Goal: Task Accomplishment & Management: Complete application form

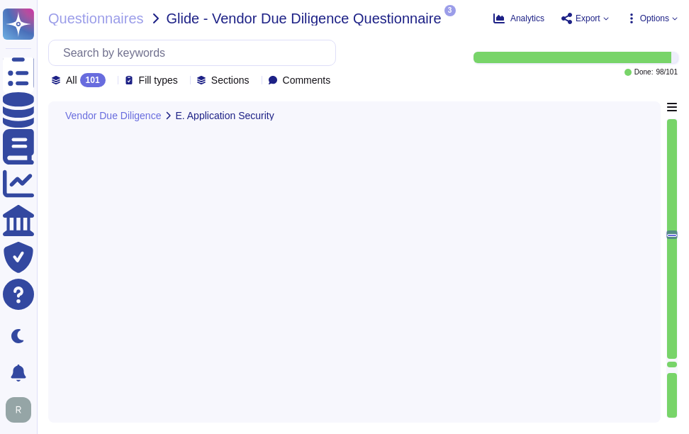
type textarea "Yes, we utilize automated tools for testing our solutions, including automated …"
type textarea "Yes, our company enforces proper segregation of duties to ensure that software …"
type textarea "Yes, our company actively scans its source code repositories to identify securi…"
type textarea "Customers authenticate to our platform using several methods, including: 1. Sin…"
type textarea "We encrypt at storage level."
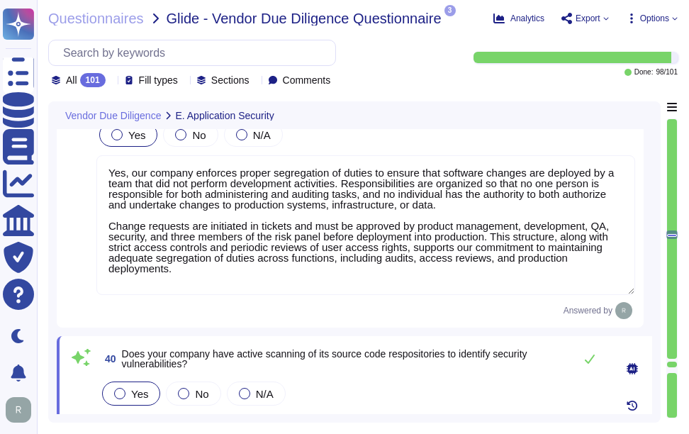
scroll to position [8440, 0]
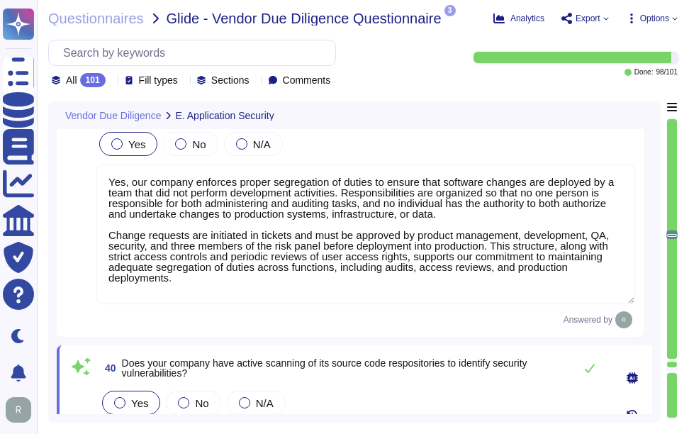
type textarea "Yes, all code artifacts undergo automated code scanning to identify vulnerabili…"
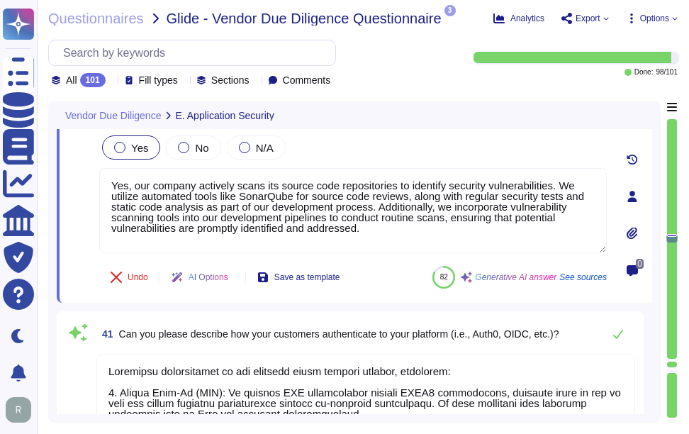
type textarea "We encrypt at storage level."
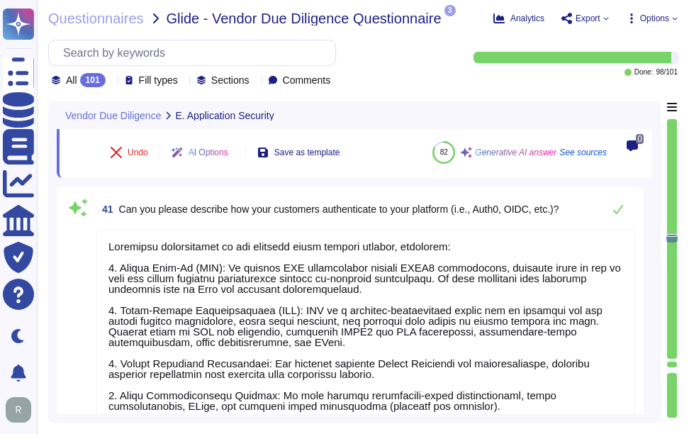
type textarea "Our API authentication methods include: 1. Basic Authentication 2. Certificate-…"
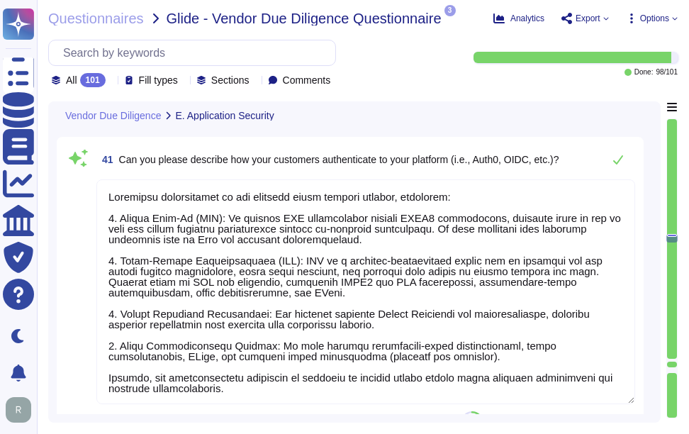
scroll to position [8874, 0]
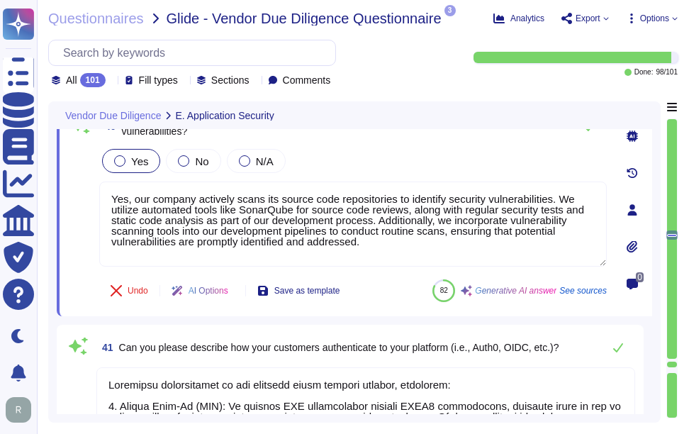
type textarea "Yes, we utilize automated tools for testing our solutions, including automated …"
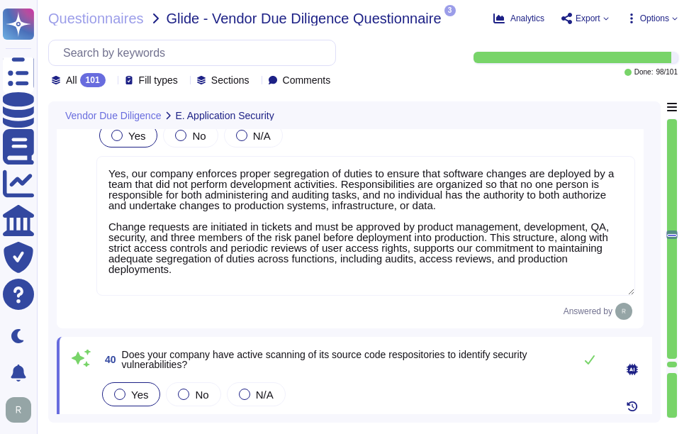
type textarea "Yes, all code artifacts undergo automated code scanning to identify vulnerabili…"
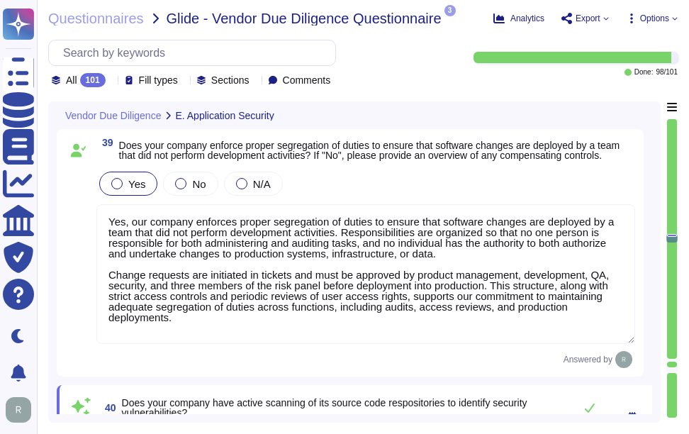
type textarea "We encrypt at storage level."
type textarea "Our API authentication methods include: 1. Basic Authentication 2. Certificate-…"
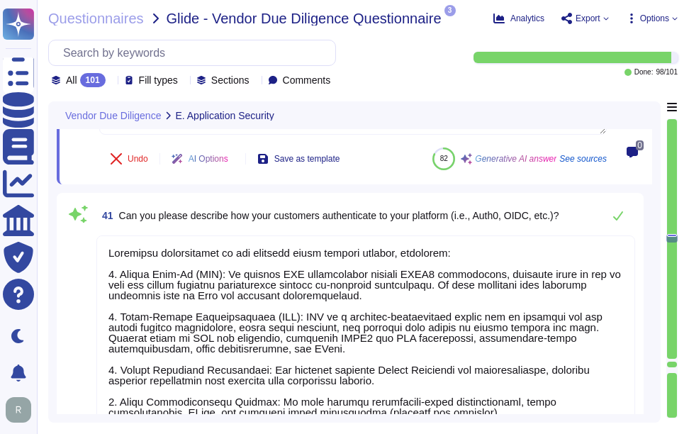
scroll to position [8791, 0]
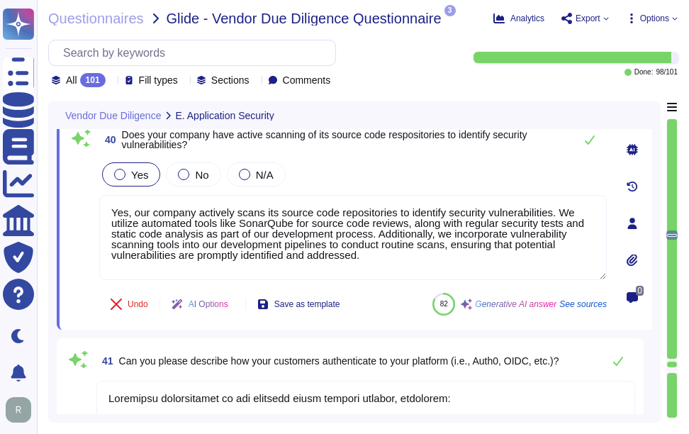
type textarea "Yes, we utilize automated tools for testing our solutions, including automated …"
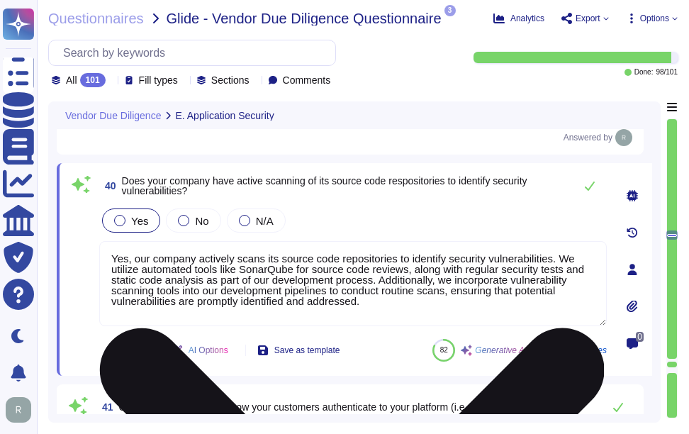
scroll to position [8578, 0]
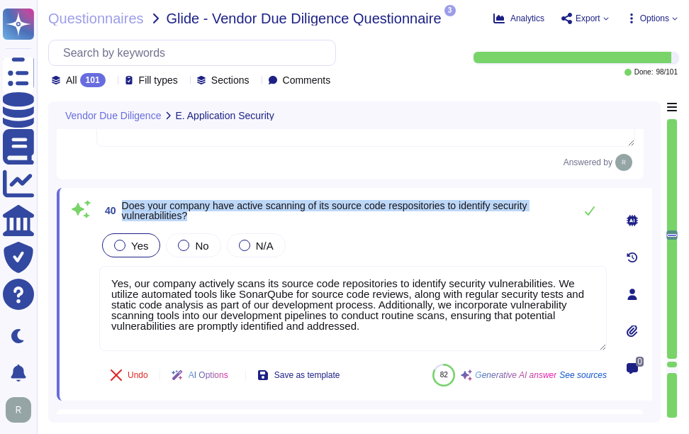
drag, startPoint x: 122, startPoint y: 203, endPoint x: 222, endPoint y: 226, distance: 102.5
click at [222, 226] on div "40 Does your company have active scanning of its source code respositories to i…" at bounding box center [337, 294] width 539 height 196
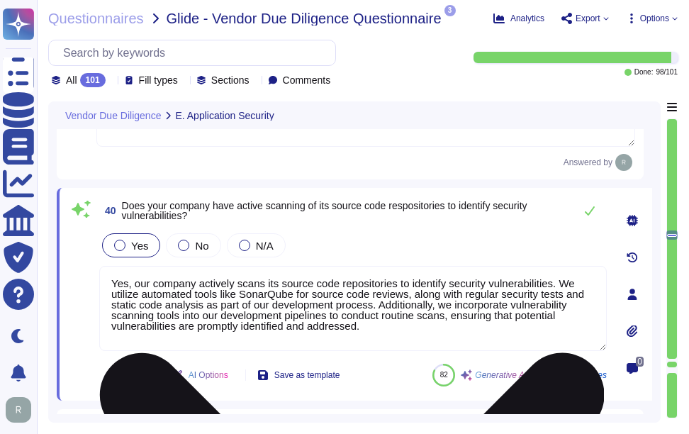
click at [161, 301] on textarea "Yes, our company actively scans its source code repositories to identify securi…" at bounding box center [353, 308] width 508 height 85
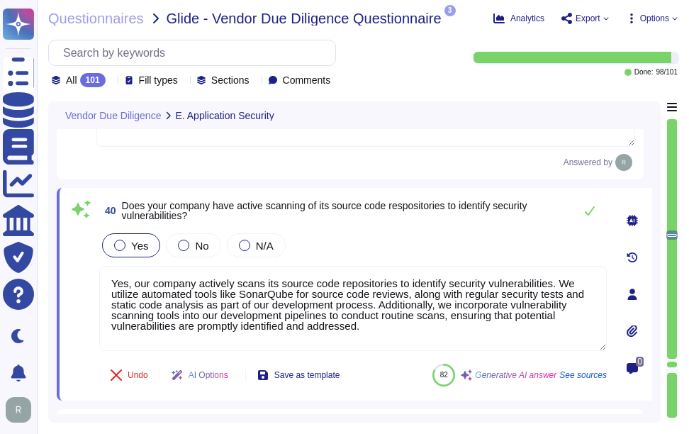
paste textarea "regular source code reviews, which include static code analysis and static appl…"
type textarea "Yes, our company actively scans its source code repositories to identify securi…"
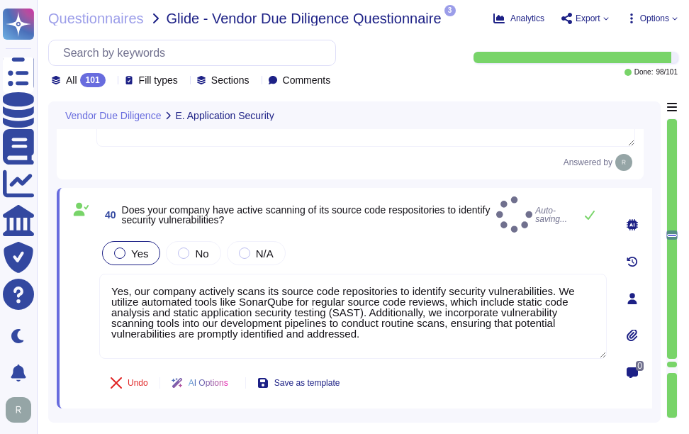
click at [455, 216] on span "Does your company have active scanning of its source code respositories to iden…" at bounding box center [306, 215] width 369 height 20
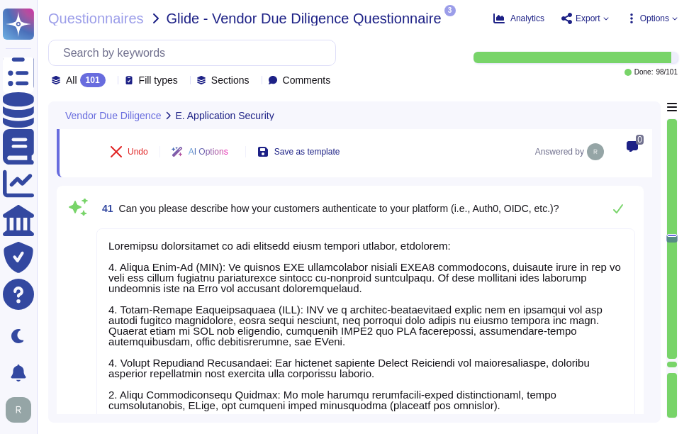
type textarea "Our API authentication methods include: 1. Basic Authentication 2. Certificate-…"
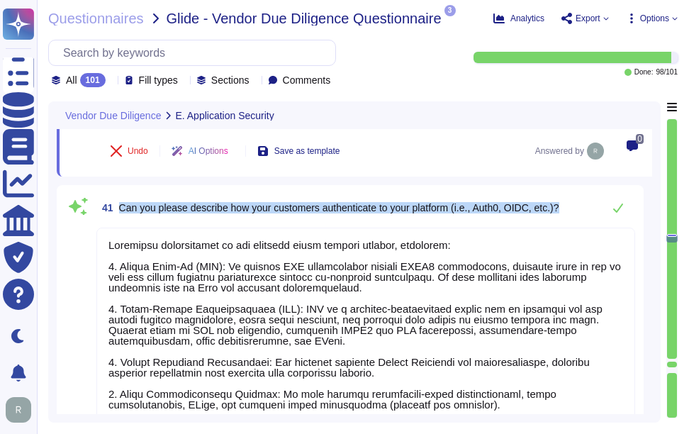
drag, startPoint x: 118, startPoint y: 204, endPoint x: 586, endPoint y: 215, distance: 467.5
click at [586, 215] on div "41 Can you please describe how your customers authenticate to your platform (i.…" at bounding box center [365, 208] width 539 height 28
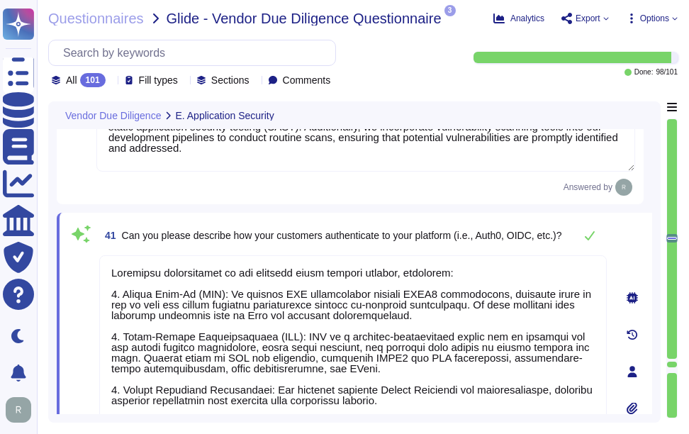
scroll to position [8720, 0]
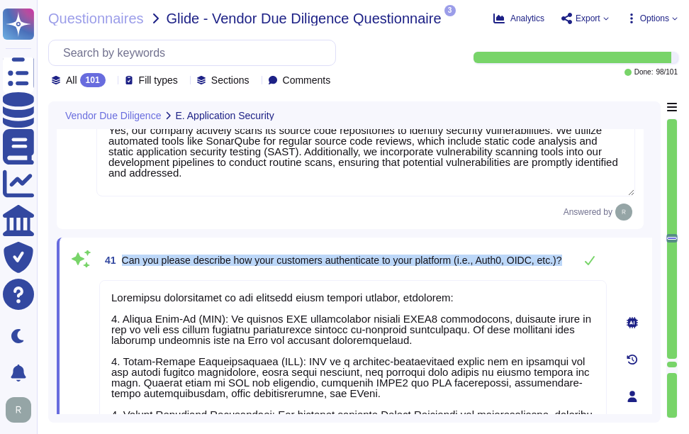
drag, startPoint x: 122, startPoint y: 251, endPoint x: 187, endPoint y: 264, distance: 65.8
click at [187, 264] on span "Can you please describe how your customers authenticate to your platform (i.e.,…" at bounding box center [342, 260] width 440 height 10
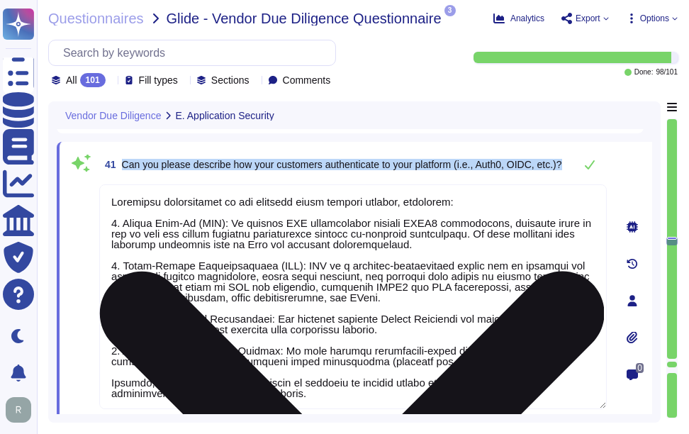
scroll to position [8791, 0]
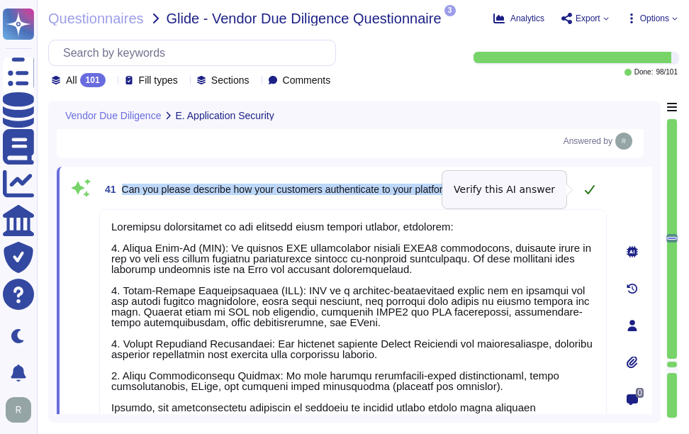
click at [589, 189] on icon at bounding box center [589, 189] width 11 height 11
click at [589, 194] on icon at bounding box center [589, 189] width 11 height 11
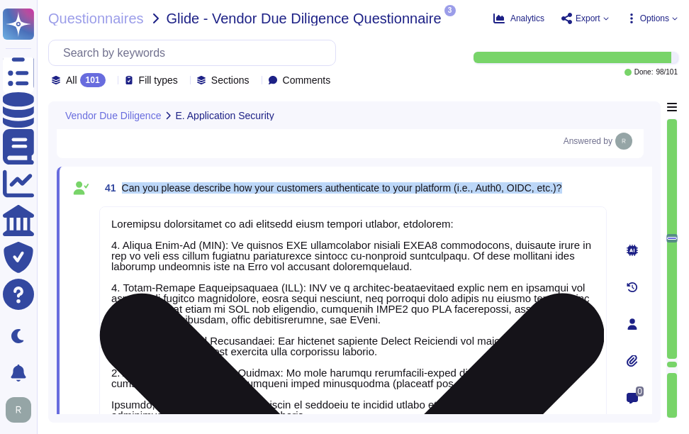
type textarea "Our API authentication methods include: 1. Basic Authentication 2. Certificate-…"
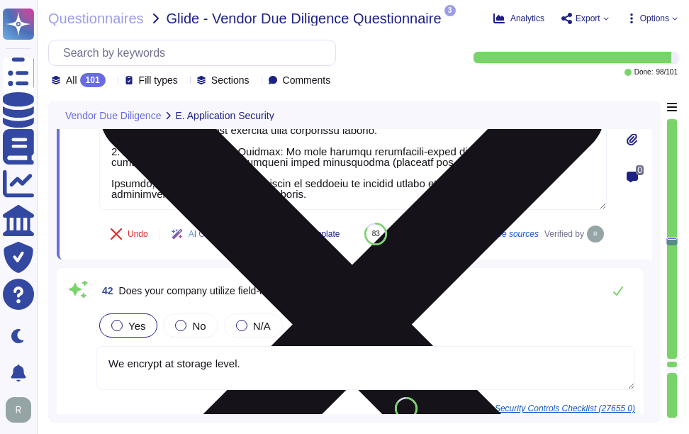
type textarea "Yes, all web communication sessions to our services are encrypted using TLS 1.2…"
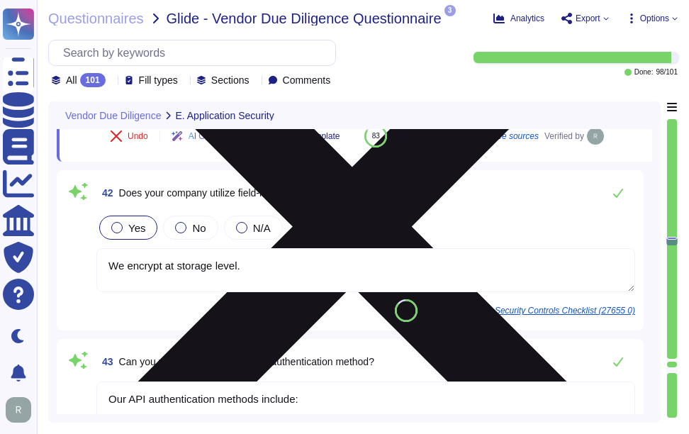
scroll to position [9146, 0]
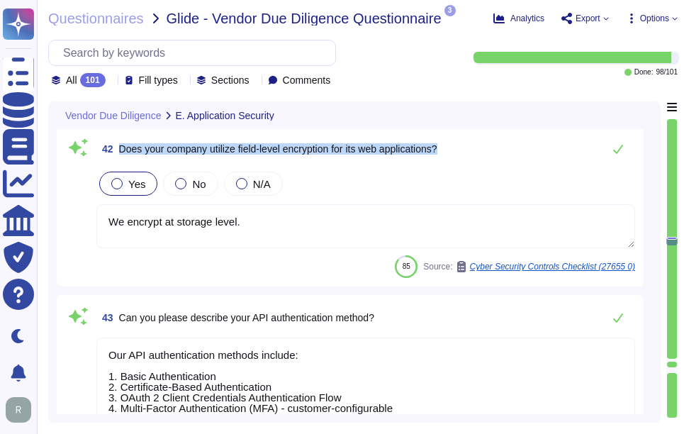
drag, startPoint x: 120, startPoint y: 177, endPoint x: 473, endPoint y: 174, distance: 353.2
click at [473, 163] on div "42 Does your company utilize field-level encryption for its web applications?" at bounding box center [365, 149] width 539 height 28
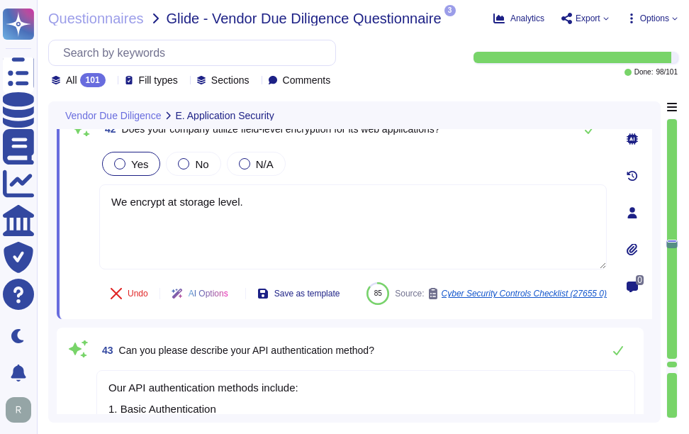
type textarea "Yes, all web communication sessions to our services are encrypted using TLS 1.2…"
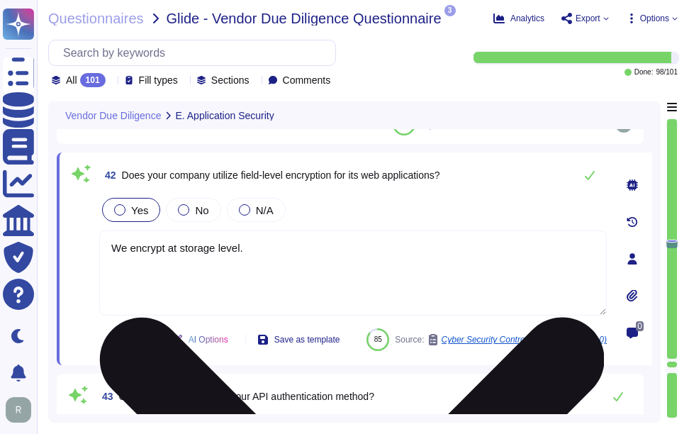
scroll to position [9067, 0]
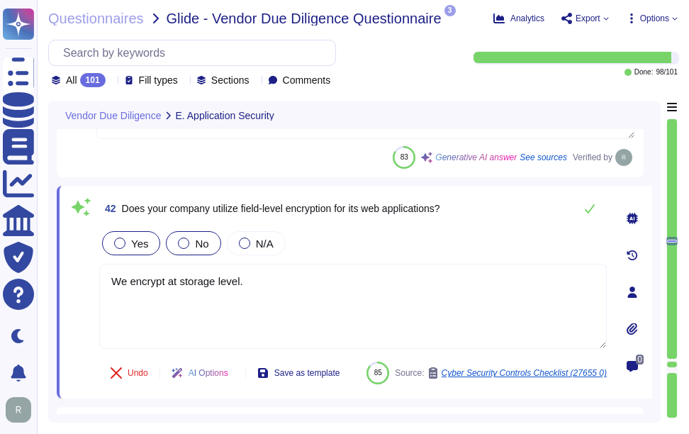
type textarea "Yes, our company actively scans its source code repositories to identify securi…"
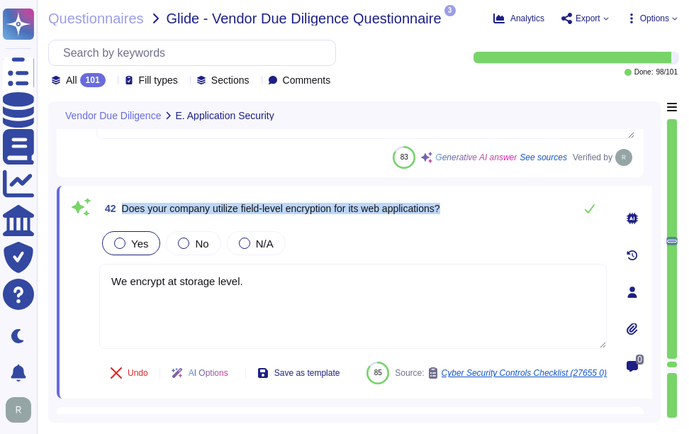
drag, startPoint x: 123, startPoint y: 206, endPoint x: 463, endPoint y: 196, distance: 339.8
click at [463, 196] on div "42 Does your company utilize field-level encryption for its web applications?" at bounding box center [353, 208] width 508 height 28
click at [221, 196] on span "42 Does your company utilize field-level encryption for its web applications?" at bounding box center [269, 209] width 341 height 26
drag, startPoint x: 215, startPoint y: 206, endPoint x: 450, endPoint y: 202, distance: 234.8
click at [440, 203] on span "Does your company utilize field-level encryption for its web applications?" at bounding box center [281, 208] width 318 height 11
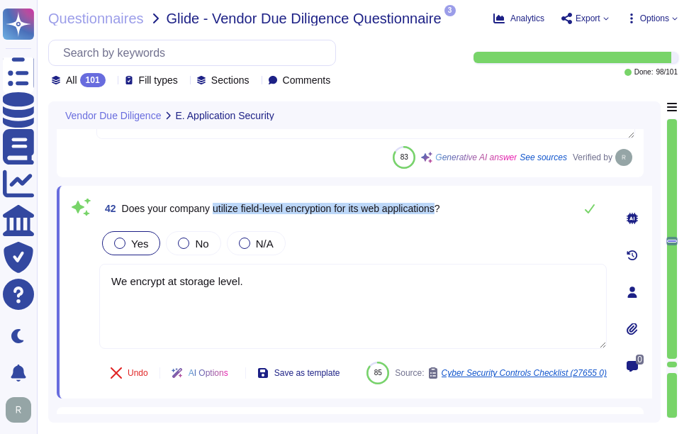
copy span "utilize field-level encryption for its web applications"
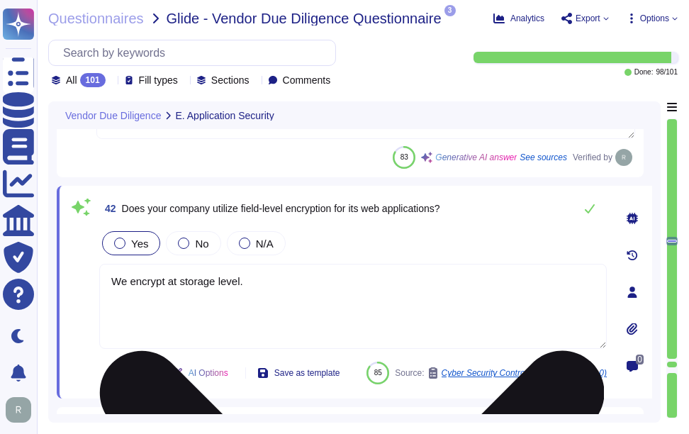
click at [466, 264] on textarea "We encrypt at storage level." at bounding box center [353, 306] width 508 height 85
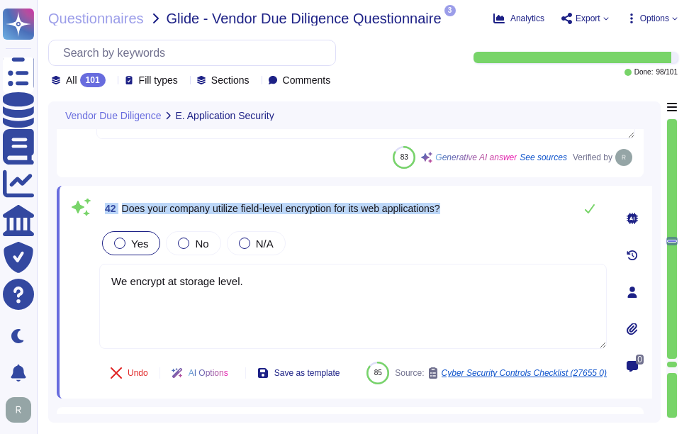
drag, startPoint x: 104, startPoint y: 208, endPoint x: 454, endPoint y: 188, distance: 350.9
click at [454, 188] on div "42 Does your company utilize field-level encryption for its web applications? Y…" at bounding box center [355, 292] width 596 height 213
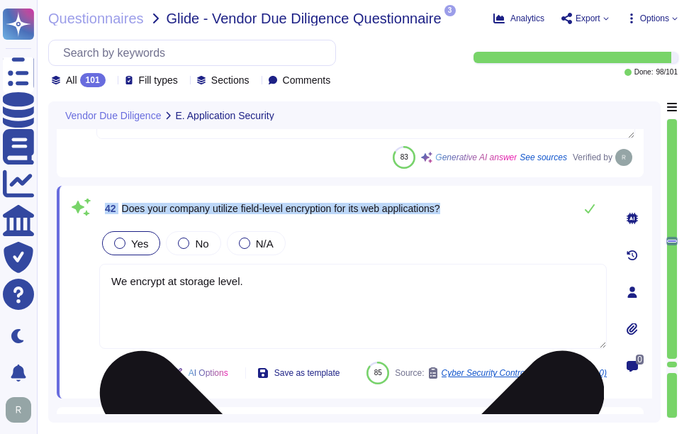
copy span "42 Does your company utilize field-level encryption for its web applications?"
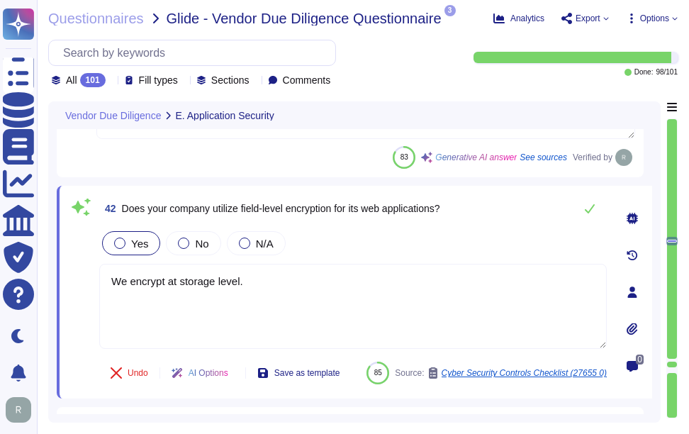
click at [338, 246] on div "Yes No N/A" at bounding box center [353, 243] width 508 height 30
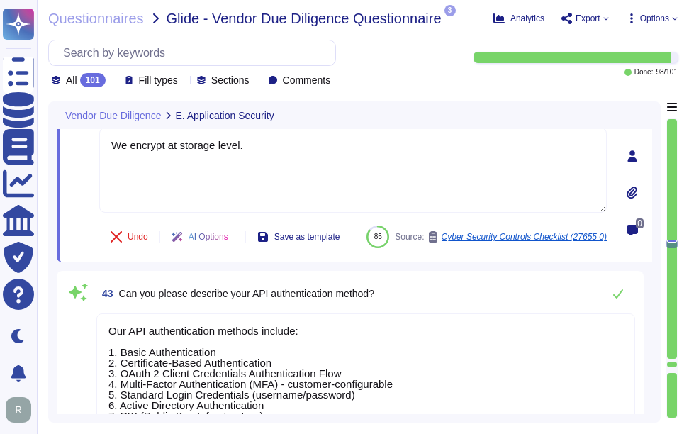
type textarea "Yes, we engage a third-party security consultant to conduct annual penetration …"
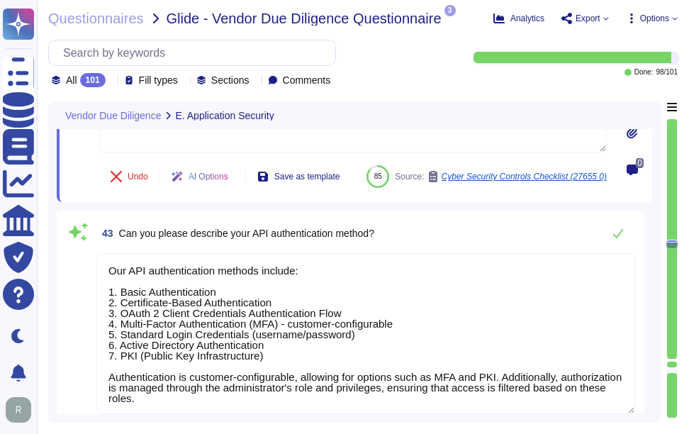
scroll to position [9280, 0]
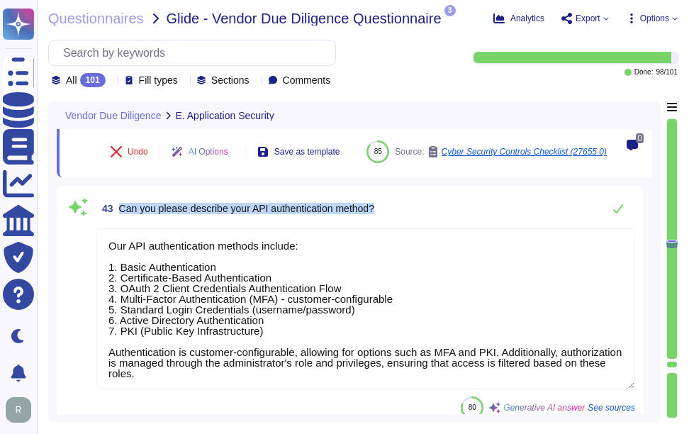
drag, startPoint x: 119, startPoint y: 204, endPoint x: 413, endPoint y: 212, distance: 293.7
click at [413, 212] on div "43 Can you please describe your API authentication method?" at bounding box center [365, 208] width 539 height 28
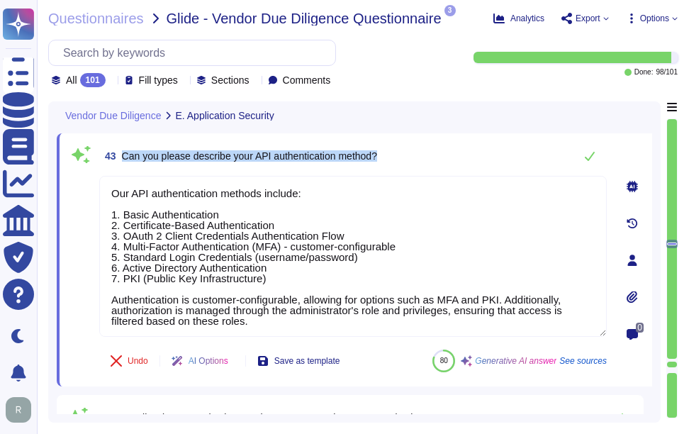
drag, startPoint x: 121, startPoint y: 154, endPoint x: 462, endPoint y: 154, distance: 341.1
click at [462, 154] on div "43 Can you please describe your API authentication method?" at bounding box center [353, 156] width 508 height 28
click at [158, 159] on span "Can you please describe your API authentication method?" at bounding box center [249, 155] width 255 height 11
drag, startPoint x: 121, startPoint y: 153, endPoint x: 486, endPoint y: 163, distance: 365.4
click at [486, 163] on div "43 Can you please describe your API authentication method?" at bounding box center [353, 156] width 508 height 28
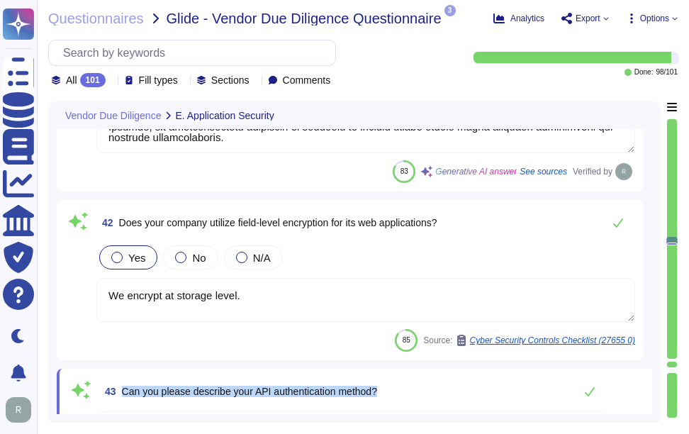
scroll to position [8996, 0]
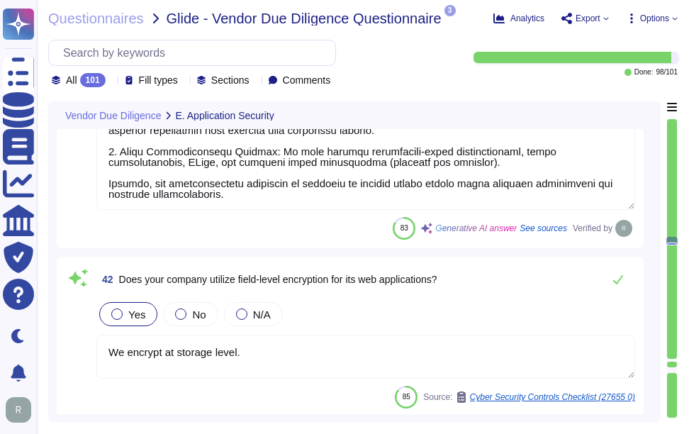
type textarea "Yes, our company actively scans its source code repositories to identify securi…"
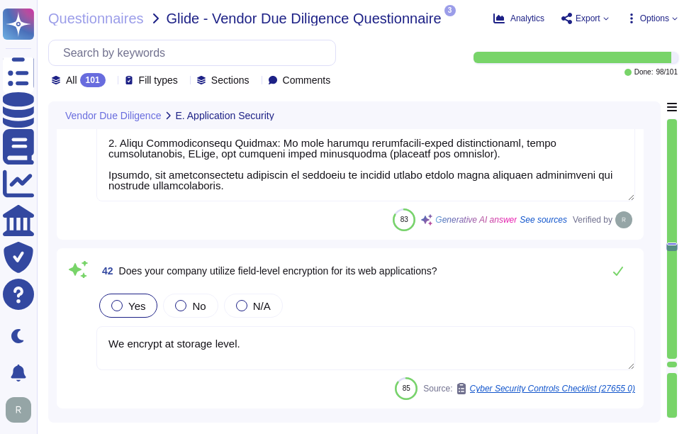
type textarea "Yes, we engage a third-party security consultant to conduct annual penetration …"
type textarea "Yes, Sectigo has established a bug bounty program and a comprehensive vulnerabi…"
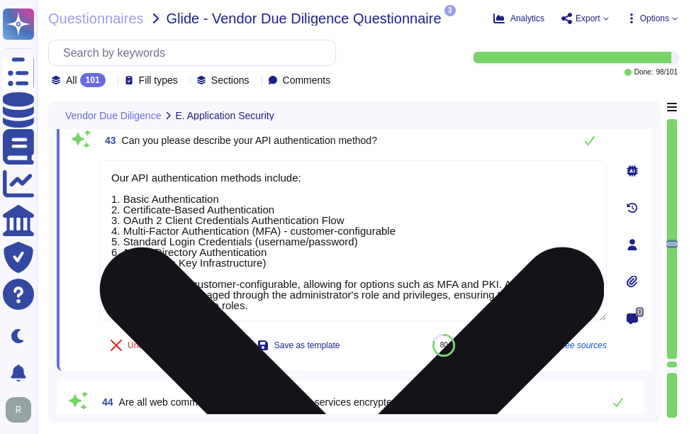
scroll to position [9263, 0]
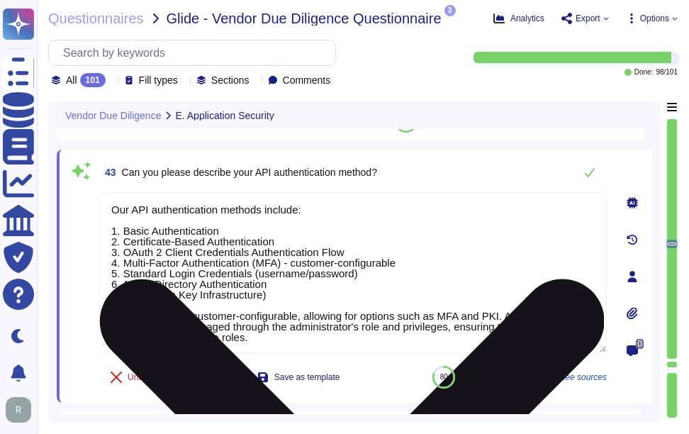
click at [269, 258] on textarea "Our API authentication methods include: 1. Basic Authentication 2. Certificate-…" at bounding box center [353, 272] width 508 height 161
paste textarea "For detailed documentation on our APIs, we recommend checking our official reso…"
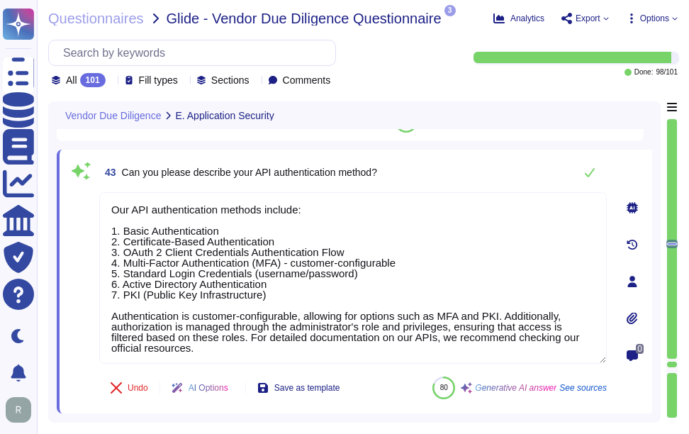
type textarea "Our API authentication methods include: 1. Basic Authentication 2. Certificate-…"
click at [472, 177] on div "43 Can you please describe your API authentication method?" at bounding box center [353, 172] width 508 height 28
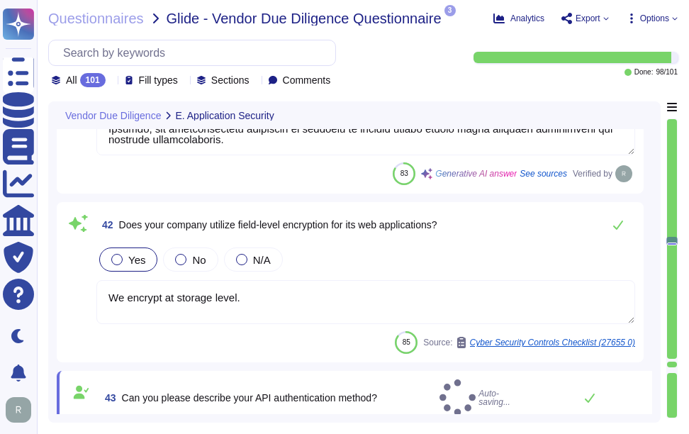
type textarea "Yes, our company actively scans its source code repositories to identify securi…"
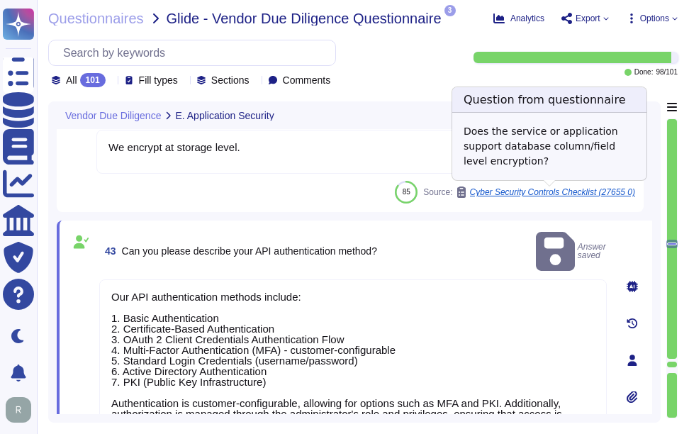
type textarea "Yes, we engage a third-party security consultant to conduct annual penetration …"
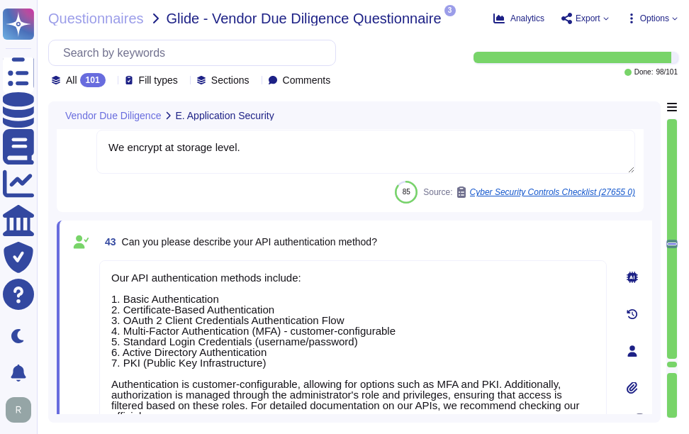
scroll to position [1, 0]
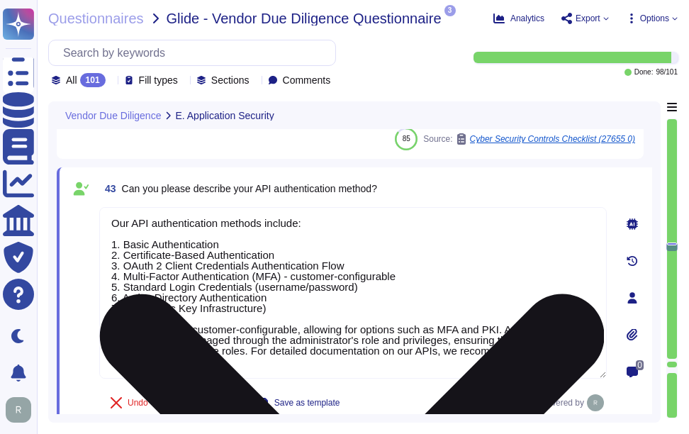
type textarea "Yes, Sectigo has established a bug bounty program and a comprehensive vulnerabi…"
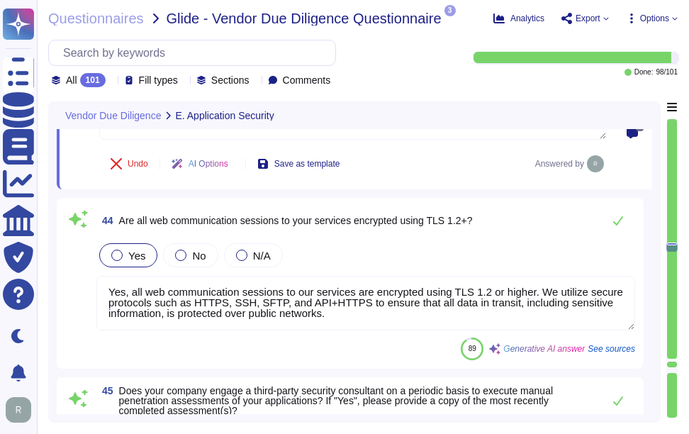
type textarea "Yes, Sectigo has a comprehensive Vulnerability Management Program in place that…"
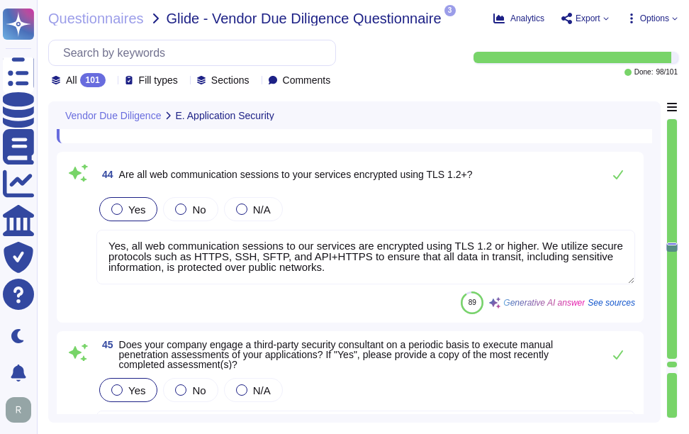
scroll to position [9547, 0]
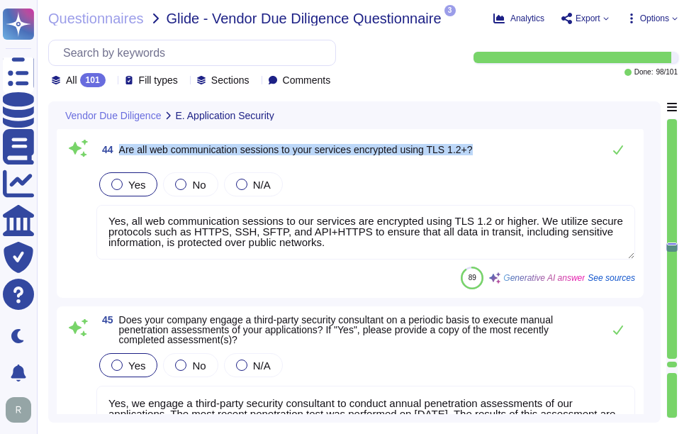
drag, startPoint x: 119, startPoint y: 148, endPoint x: 514, endPoint y: 163, distance: 395.3
click at [514, 163] on div "44 Are all web communication sessions to your services encrypted using TLS 1.2+?" at bounding box center [365, 149] width 539 height 28
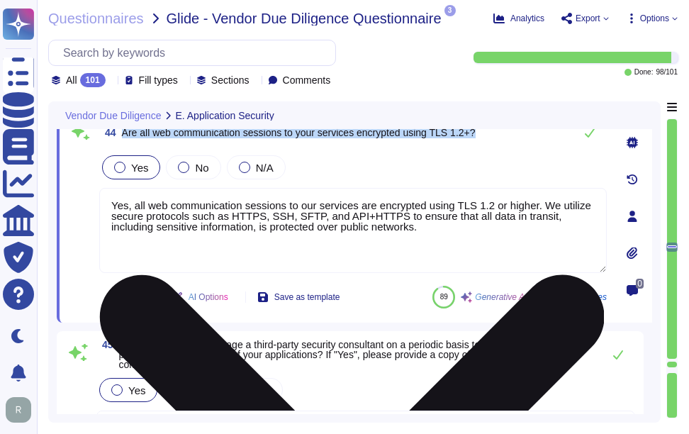
type textarea "Yes, Sectigo has a comprehensive Vulnerability Management Program in place that…"
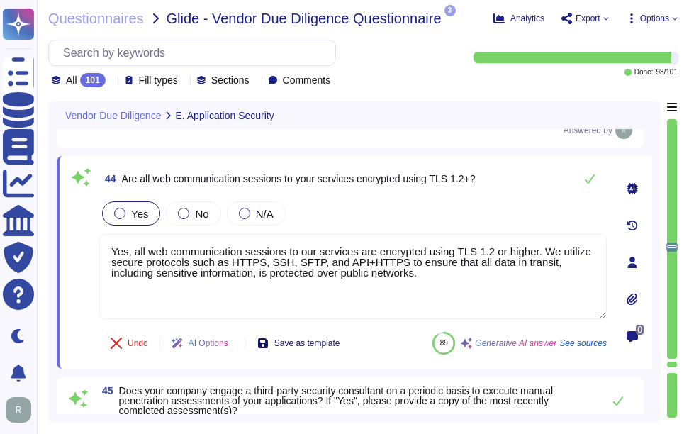
scroll to position [9476, 0]
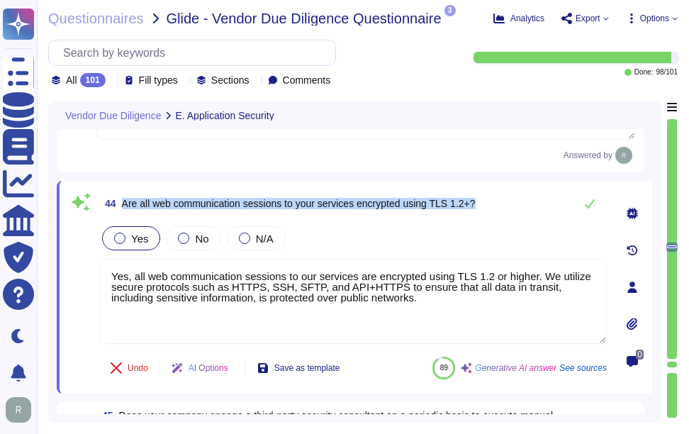
drag, startPoint x: 122, startPoint y: 200, endPoint x: 499, endPoint y: 208, distance: 376.7
click at [499, 208] on div "44 Are all web communication sessions to your services encrypted using TLS 1.2+?" at bounding box center [353, 203] width 508 height 28
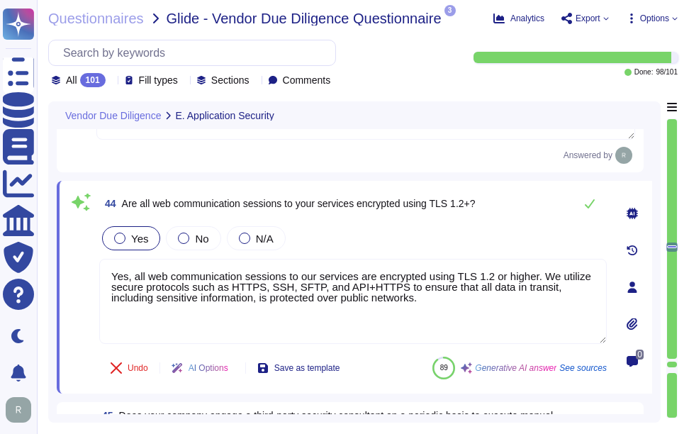
drag, startPoint x: 425, startPoint y: 308, endPoint x: 65, endPoint y: 245, distance: 364.9
click at [72, 245] on div "44 Are all web communication sessions to your services encrypted using TLS 1.2+…" at bounding box center [337, 287] width 539 height 196
paste textarea "All communications, including sensitive data transmissions, are secured to prot…"
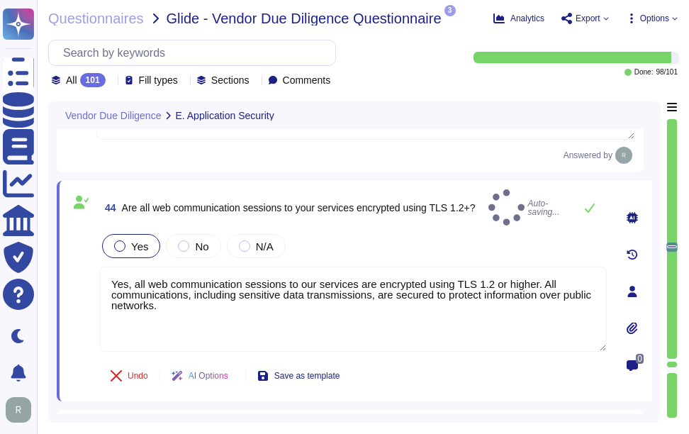
type textarea "Yes, all web communication sessions to our services are encrypted using TLS 1.2…"
click at [435, 223] on div "44 Are all web communication sessions to your services encrypted using TLS 1.2+…" at bounding box center [337, 291] width 539 height 204
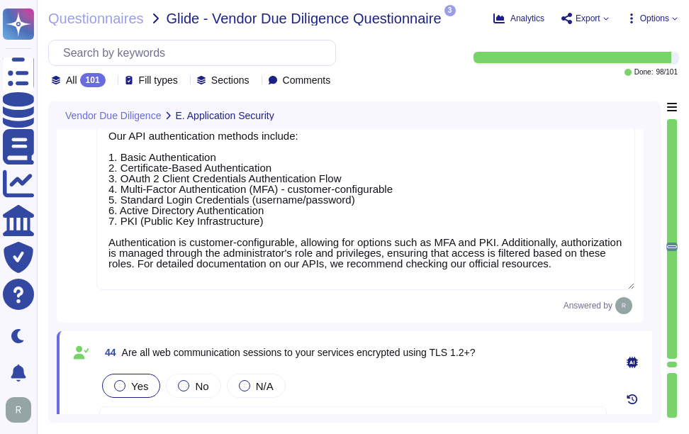
type textarea "Customers authenticate to our platform using several methods, including: 1. Sin…"
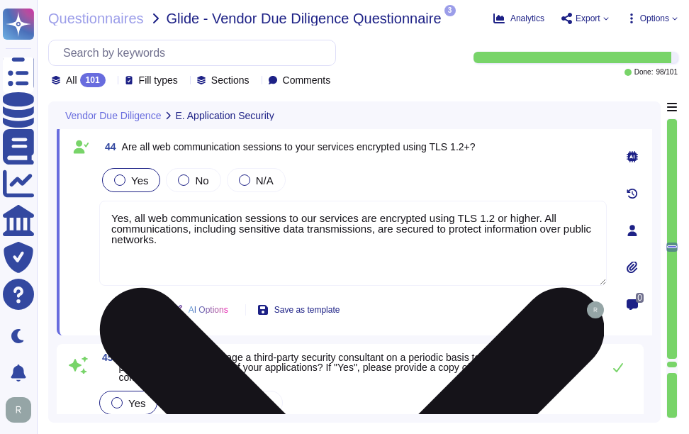
type textarea "Yes, Sectigo has a comprehensive Vulnerability Management Program in place that…"
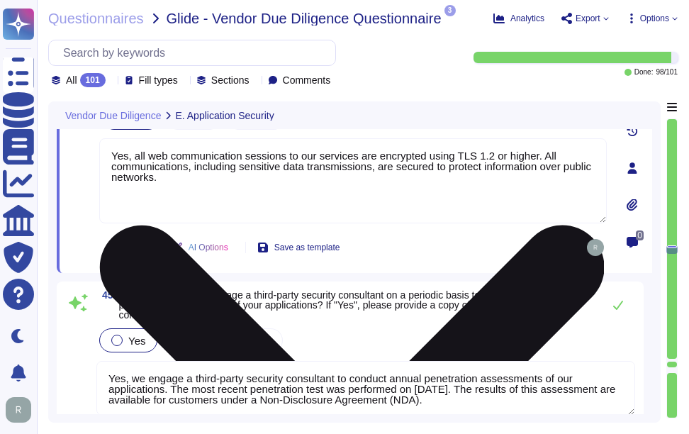
scroll to position [9618, 0]
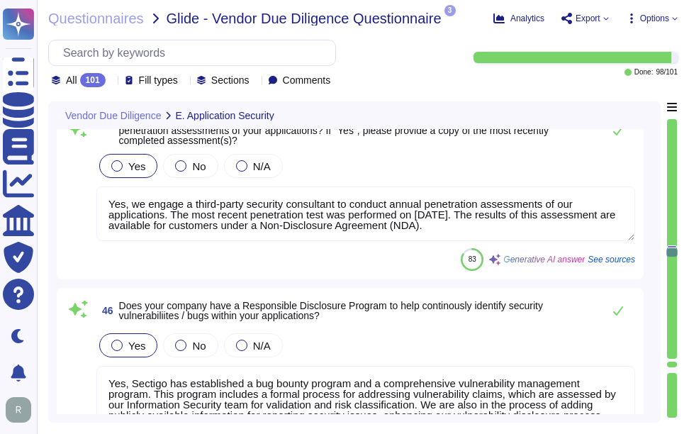
type textarea "Yes, Sectigo has an established Infrastructure Security Program in place. This …"
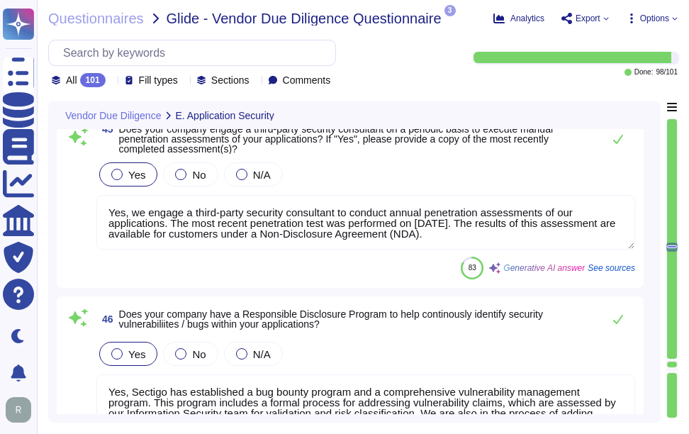
type textarea "We encrypt at storage level."
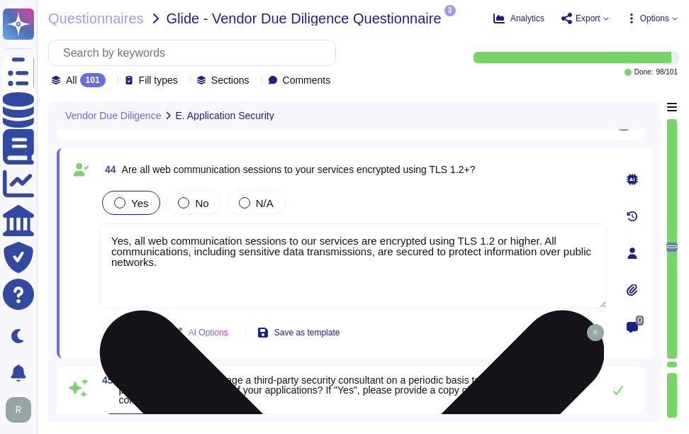
type textarea "Yes, Sectigo has a comprehensive Vulnerability Management Program in place that…"
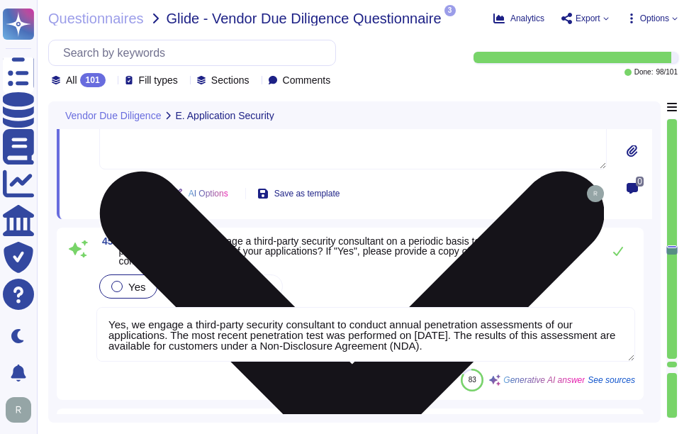
scroll to position [9651, 0]
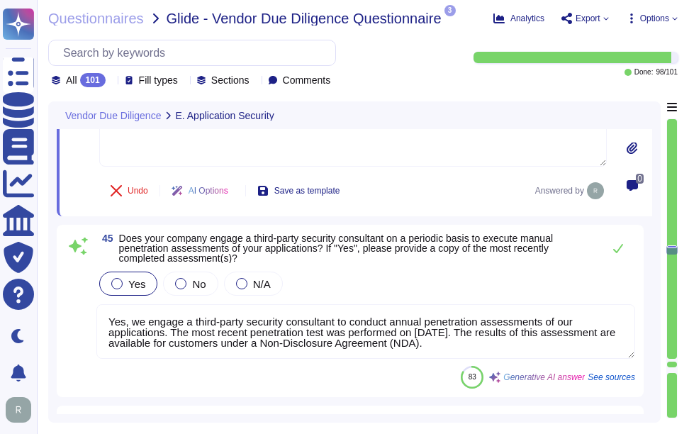
click at [122, 233] on span "Does your company engage a third-party security consultant on a periodic basis …" at bounding box center [336, 248] width 434 height 31
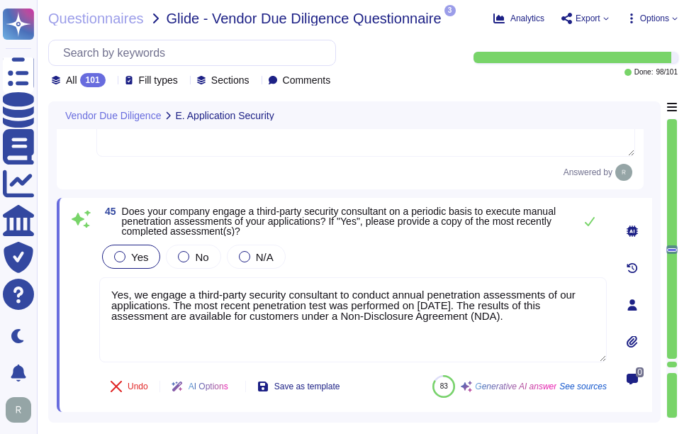
type textarea "Yes, Sectigo has a comprehensive Vulnerability Management Program in place that…"
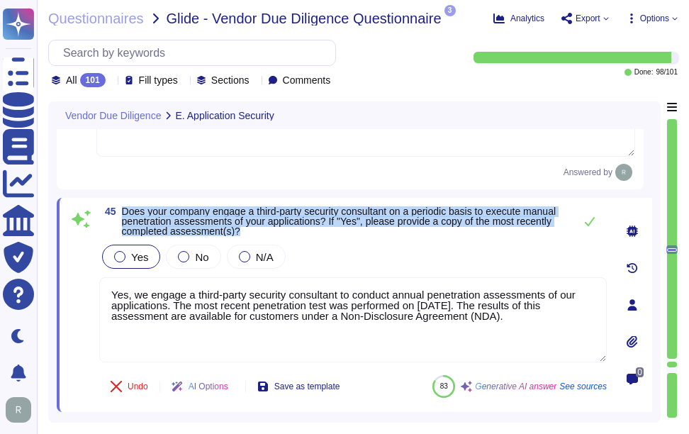
drag, startPoint x: 123, startPoint y: 210, endPoint x: 306, endPoint y: 231, distance: 183.5
click at [306, 231] on span "Does your company engage a third-party security consultant on a periodic basis …" at bounding box center [344, 221] width 445 height 30
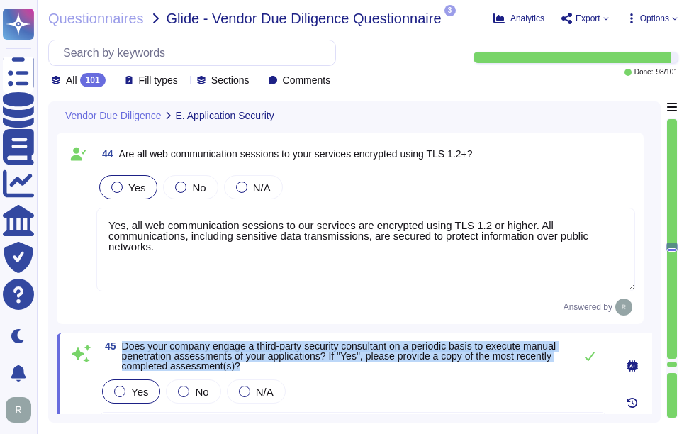
type textarea "We encrypt at storage level."
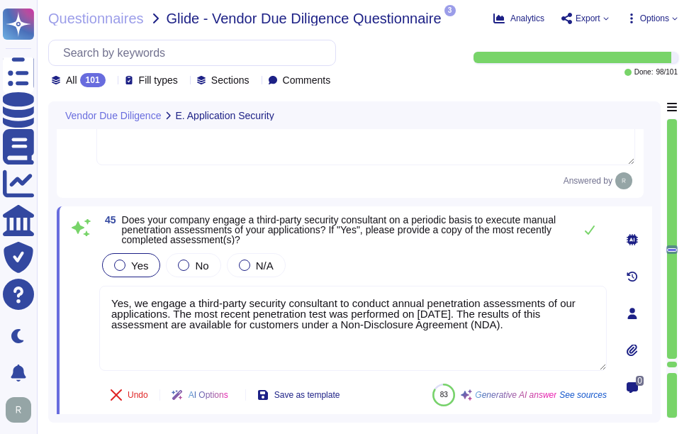
drag, startPoint x: 526, startPoint y: 333, endPoint x: 79, endPoint y: 278, distance: 450.8
click at [82, 279] on div "45 Does your company engage a third-party security consultant on a periodic bas…" at bounding box center [337, 313] width 539 height 197
paste textarea "are available for customers under NDA, and we can provide a high-level summary …"
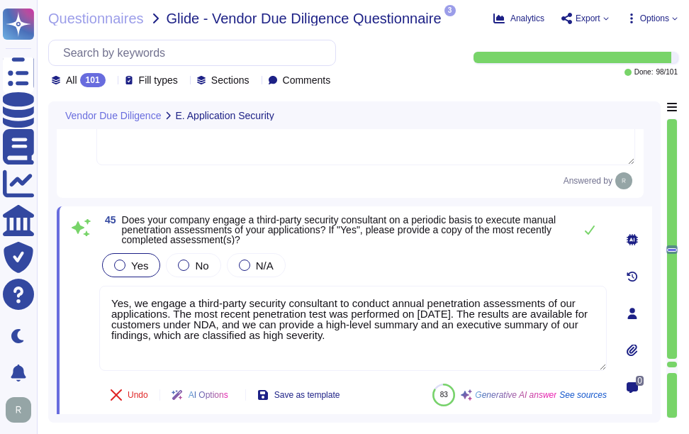
type textarea "Yes, we engage a third-party security consultant to conduct annual penetration …"
click at [424, 266] on div "Yes No N/A" at bounding box center [353, 265] width 508 height 30
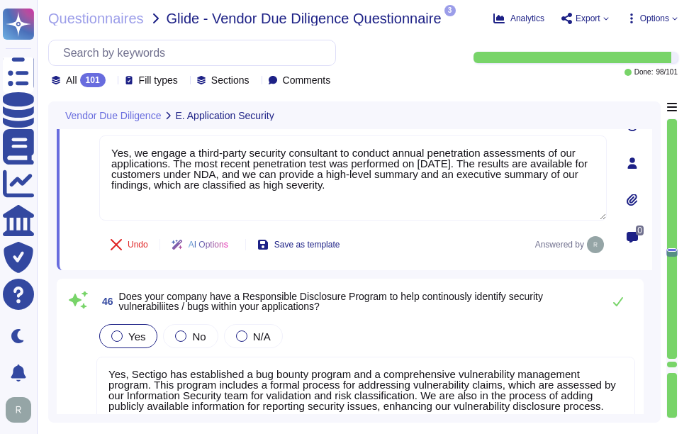
type textarea "Yes, Sectigo has an established Infrastructure Security Program in place. This …"
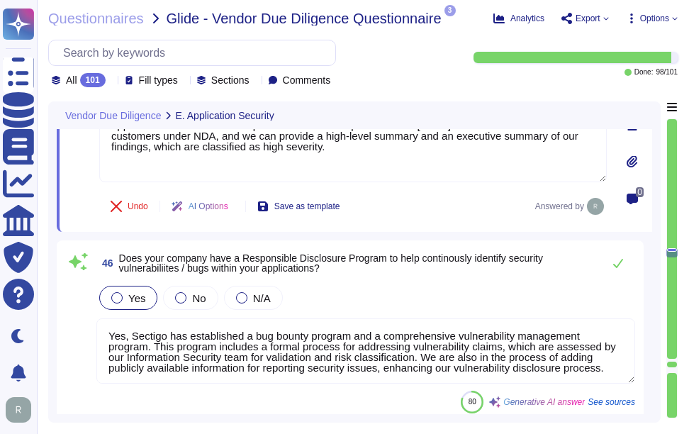
scroll to position [9863, 0]
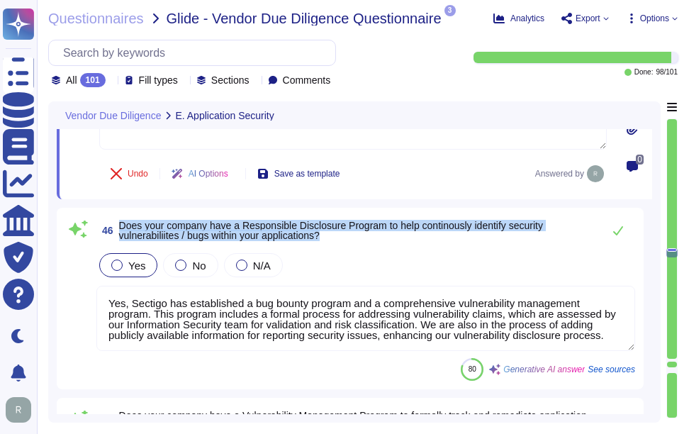
drag, startPoint x: 118, startPoint y: 223, endPoint x: 381, endPoint y: 232, distance: 263.3
click at [381, 232] on span "46 Does your company have a Responsible Disclosure Program to help continously …" at bounding box center [345, 231] width 499 height 26
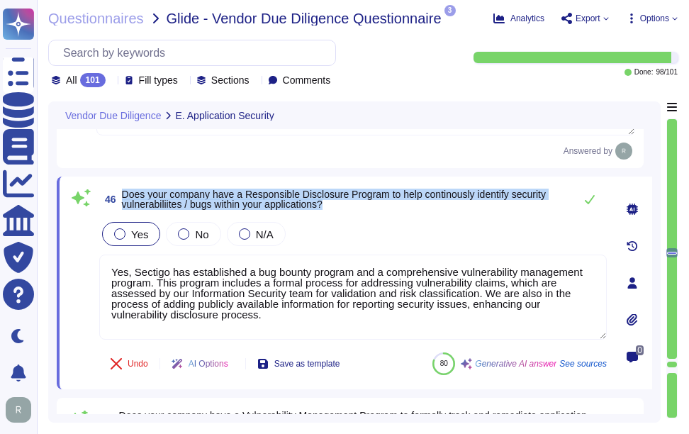
type textarea "Yes, Sectigo has an established Infrastructure Security Program in place. This …"
drag, startPoint x: 123, startPoint y: 190, endPoint x: 355, endPoint y: 213, distance: 232.4
click at [355, 213] on div "46 Does your company have a Responsible Disclosure Program to help continously …" at bounding box center [337, 283] width 539 height 196
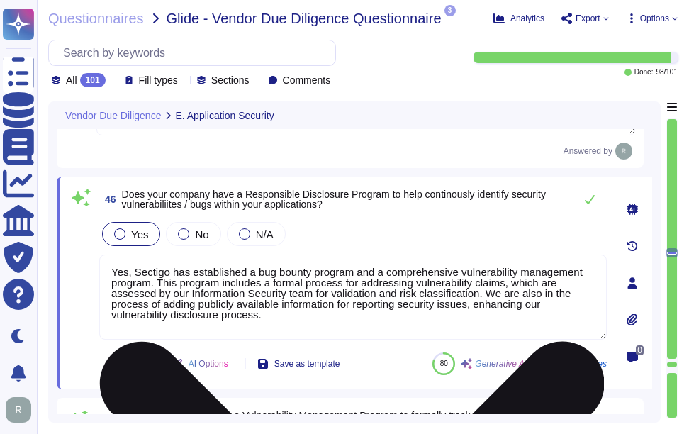
drag, startPoint x: 298, startPoint y: 311, endPoint x: 109, endPoint y: 266, distance: 193.9
click at [109, 266] on textarea "Yes, Sectigo has established a bug bounty program and a comprehensive vulnerabi…" at bounding box center [353, 297] width 508 height 85
paste textarea "that may impact the confidentiality, availability, or integrity of our applicat…"
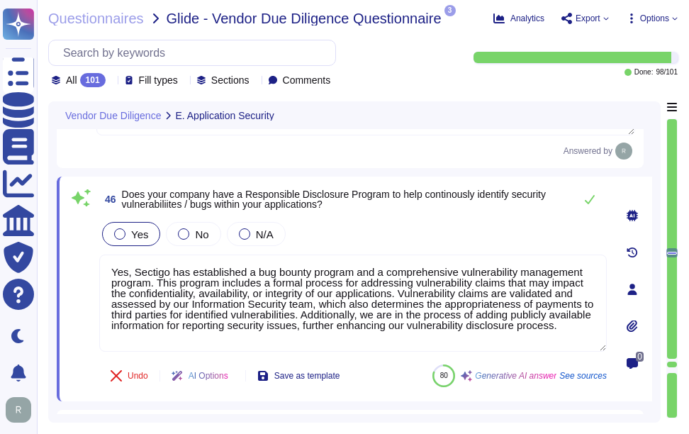
type textarea "Yes, Sectigo has established a bug bounty program and a comprehensive vulnerabi…"
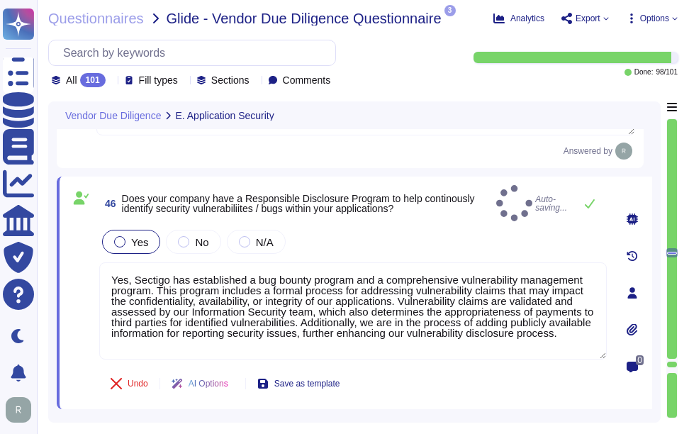
click at [406, 227] on div "Yes No N/A" at bounding box center [353, 242] width 508 height 30
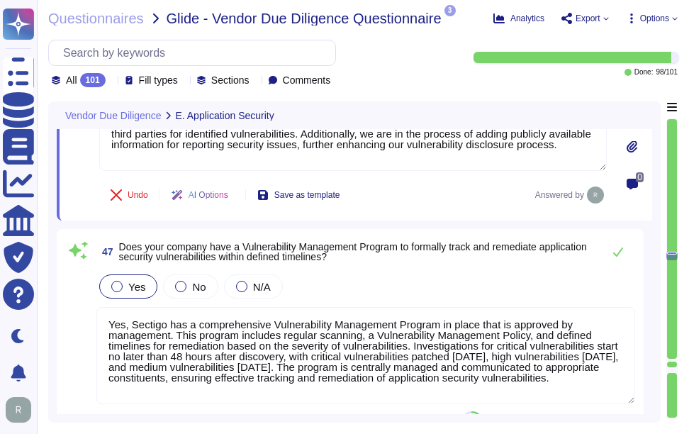
scroll to position [10076, 0]
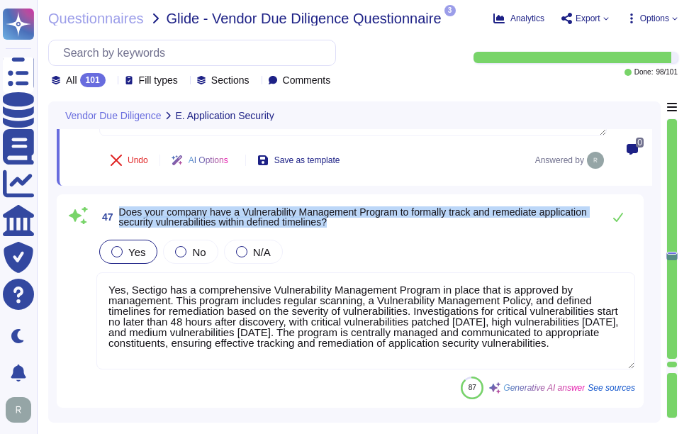
drag, startPoint x: 121, startPoint y: 210, endPoint x: 499, endPoint y: 225, distance: 379.0
click at [499, 225] on span "Does your company have a Vulnerability Management Program to formally track and…" at bounding box center [357, 217] width 477 height 20
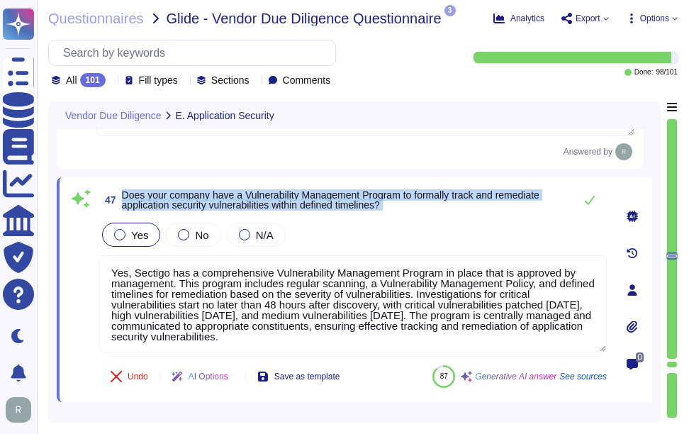
drag, startPoint x: 124, startPoint y: 190, endPoint x: 476, endPoint y: 217, distance: 352.8
click at [476, 217] on div "47 Does your company have a Vulnerability Management Program to formally track …" at bounding box center [337, 290] width 539 height 208
click at [245, 199] on span "Does your company have a Vulnerability Management Program to formally track and…" at bounding box center [331, 199] width 418 height 21
click at [126, 189] on span "Does your company have a Vulnerability Management Program to formally track and…" at bounding box center [331, 199] width 418 height 21
drag, startPoint x: 121, startPoint y: 191, endPoint x: 404, endPoint y: 203, distance: 283.2
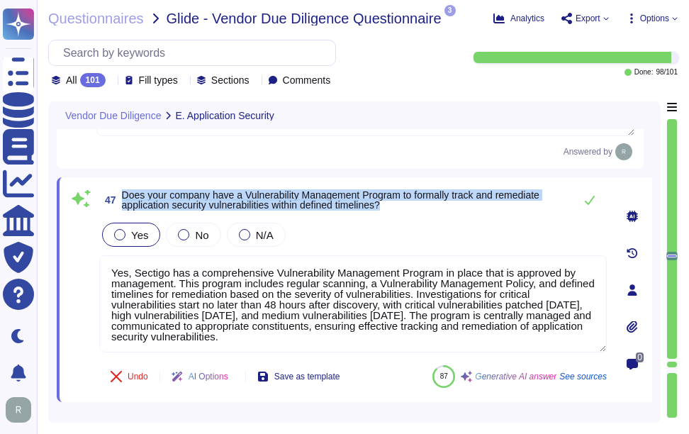
click at [404, 203] on span "47 Does your company have a Vulnerability Management Program to formally track …" at bounding box center [333, 200] width 468 height 26
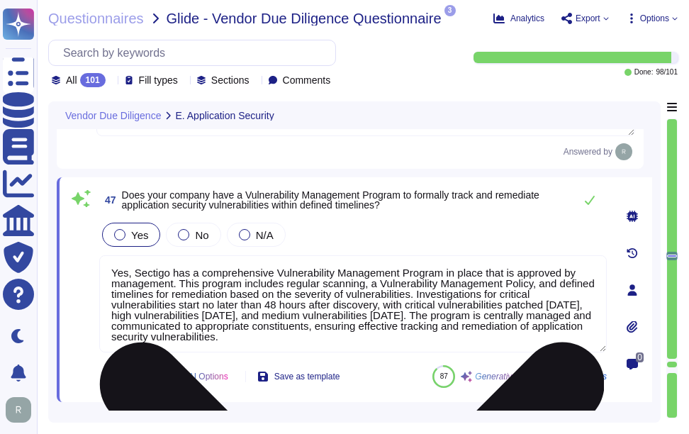
drag, startPoint x: 433, startPoint y: 338, endPoint x: 104, endPoint y: 267, distance: 336.6
click at [104, 267] on textarea "Yes, Sectigo has a comprehensive Vulnerability Management Program in place that…" at bounding box center [353, 303] width 508 height 97
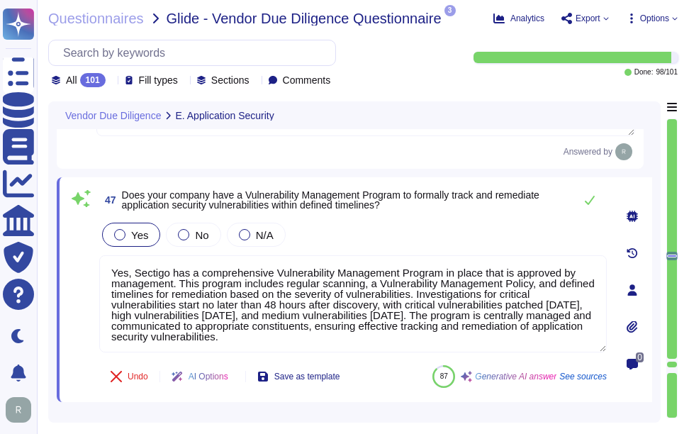
paste textarea "and regularly scanned. This program includes a Vulnerability Management Policy …"
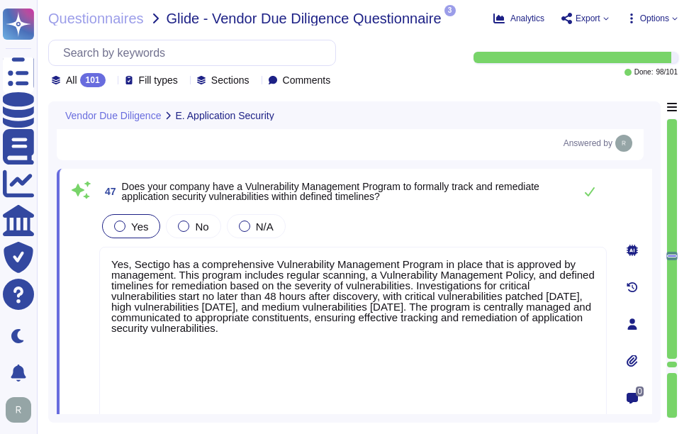
type textarea "Yes, Sectigo has a comprehensive Vulnerability Management Program in place that…"
type textarea "Yes, Sectigo has an established Infrastructure Security Program in place. This …"
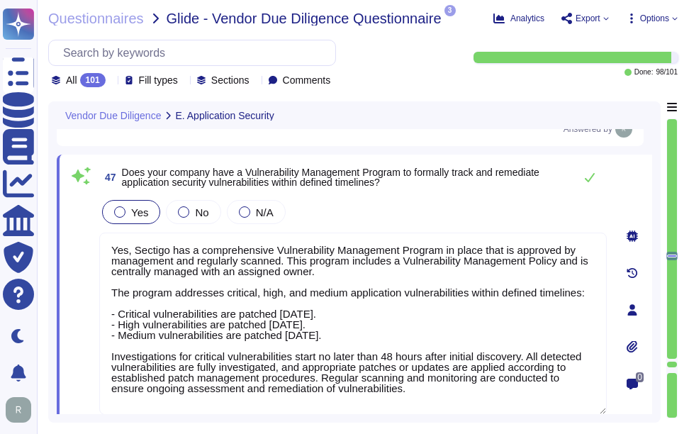
type textarea "Yes, Sectigo has a comprehensive Vulnerability Management Program in place that…"
click at [460, 212] on div "Yes No N/A" at bounding box center [353, 212] width 508 height 30
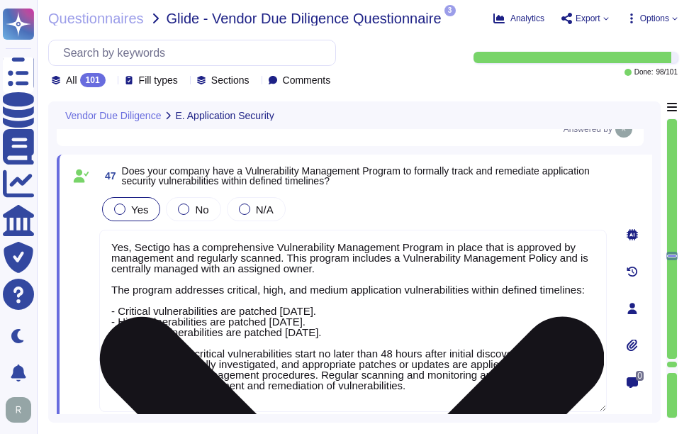
scroll to position [0, 0]
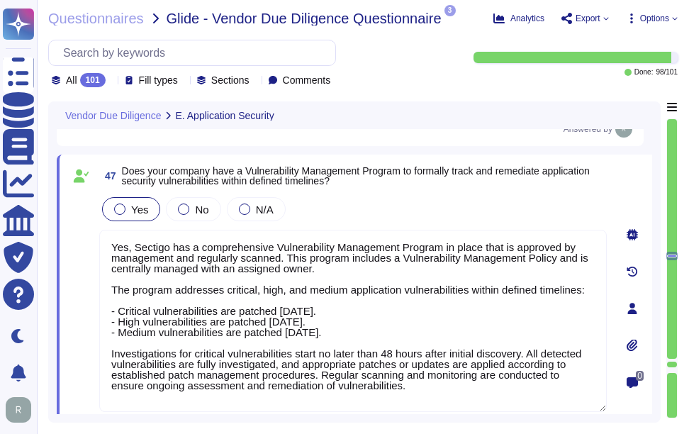
click at [484, 207] on div "Yes No N/A" at bounding box center [353, 209] width 508 height 30
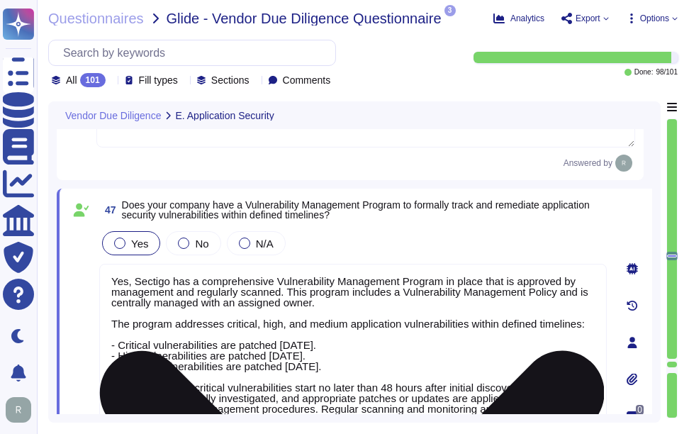
type textarea "Yes, all web communication sessions to our services are encrypted using TLS 1.2…"
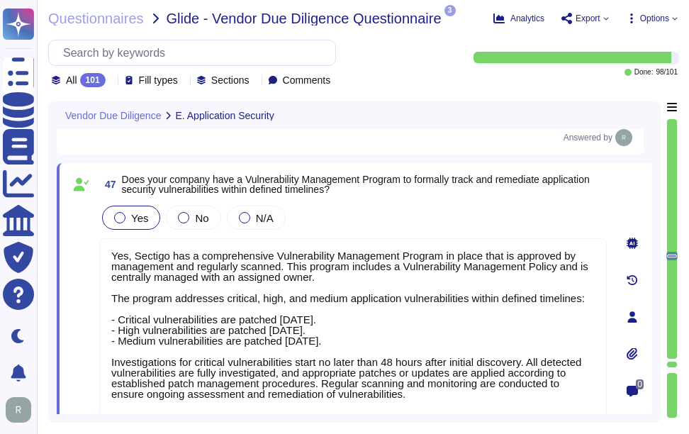
scroll to position [1, 0]
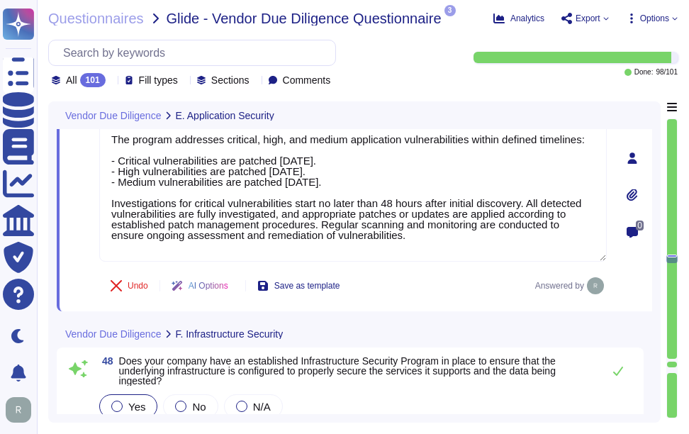
type textarea "Our underlying infrastructure is hosted in colocation data centers operated by …"
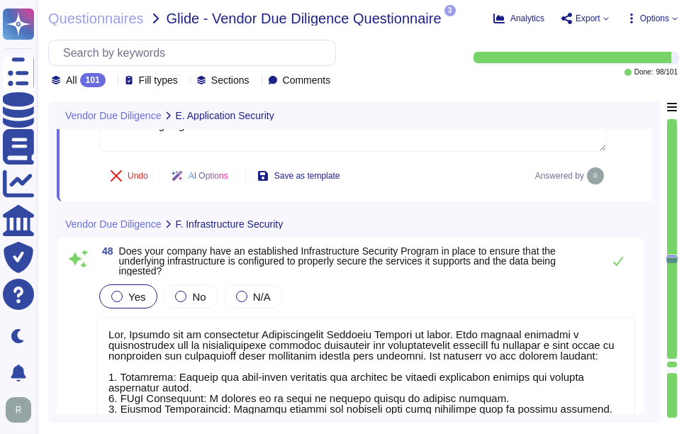
scroll to position [10345, 0]
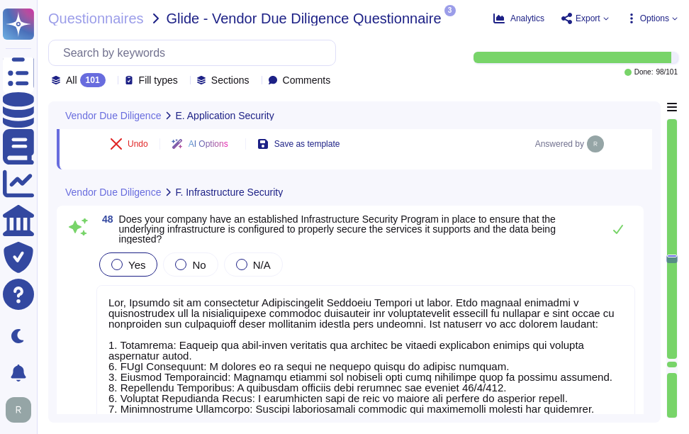
type textarea "Sectigo's underlying infrastructure is hosted in a combination of public and pr…"
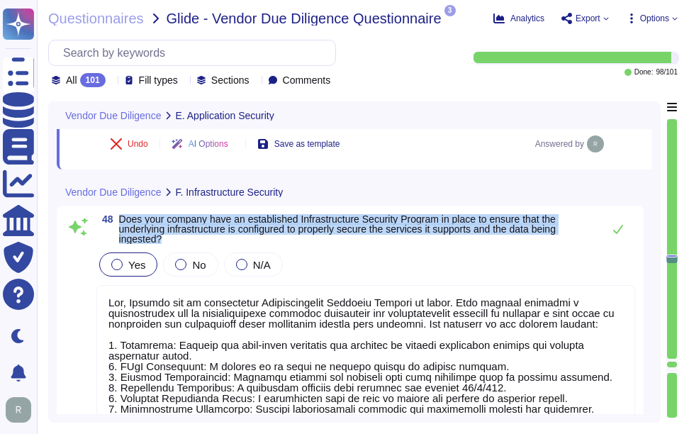
drag, startPoint x: 122, startPoint y: 218, endPoint x: 203, endPoint y: 240, distance: 84.0
click at [203, 240] on span "Does your company have an established Infrastructure Security Program in place …" at bounding box center [357, 229] width 477 height 30
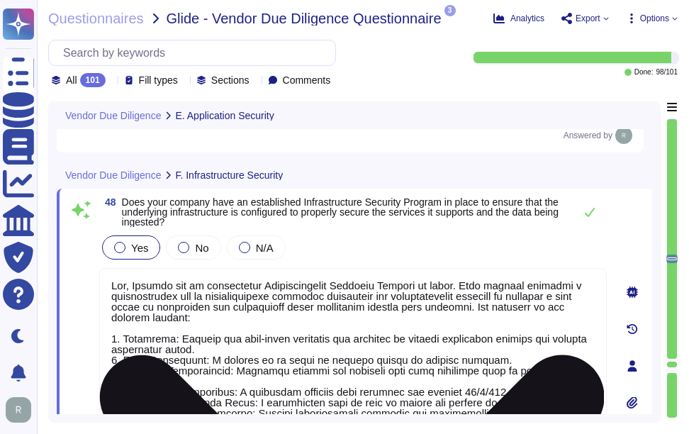
scroll to position [0, 0]
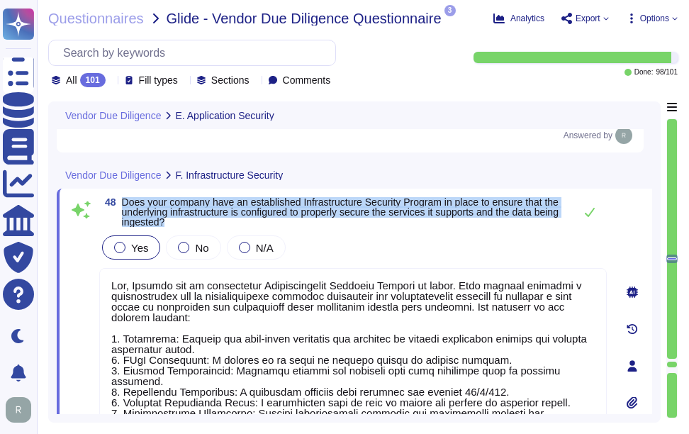
drag, startPoint x: 124, startPoint y: 199, endPoint x: 248, endPoint y: 224, distance: 126.6
click at [248, 224] on span "Does your company have an established Infrastructure Security Program in place …" at bounding box center [344, 212] width 445 height 30
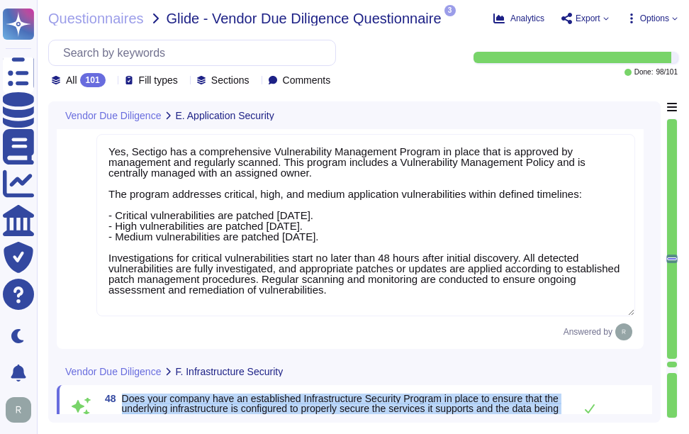
scroll to position [10114, 0]
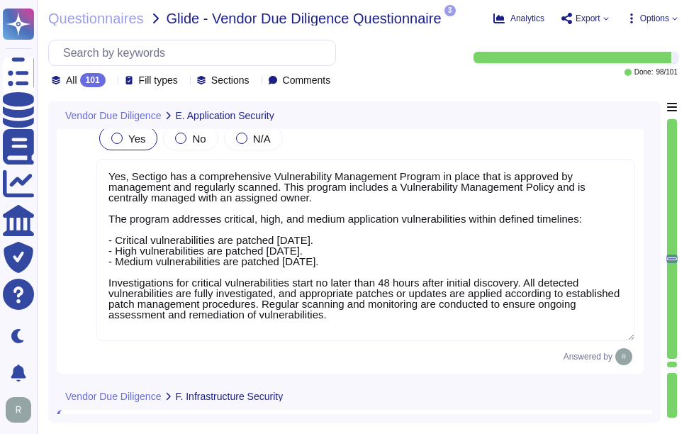
type textarea "Yes, we engage a third-party security consultant to conduct annual penetration …"
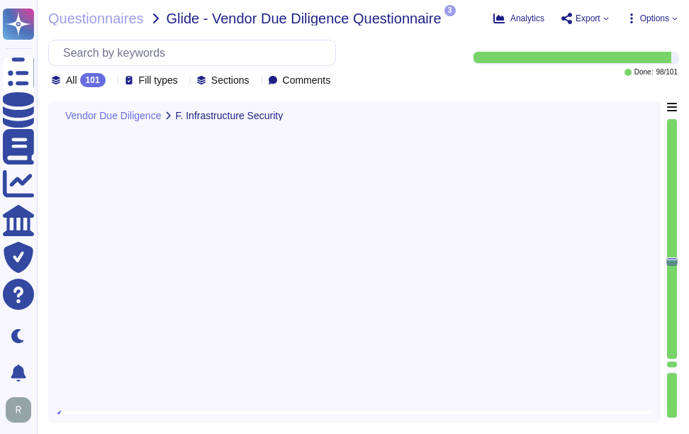
scroll to position [2, 0]
type textarea "Our underlying infrastructure is hosted in colocation data centers operated by …"
type textarea "Sectigo's underlying infrastructure is hosted in a combination of public and pr…"
type textarea "The cloud hosting platform utilized by our company is Google Cloud Platform."
type textarea "Our infrastructure supports our disaster recovery and availability commitments …"
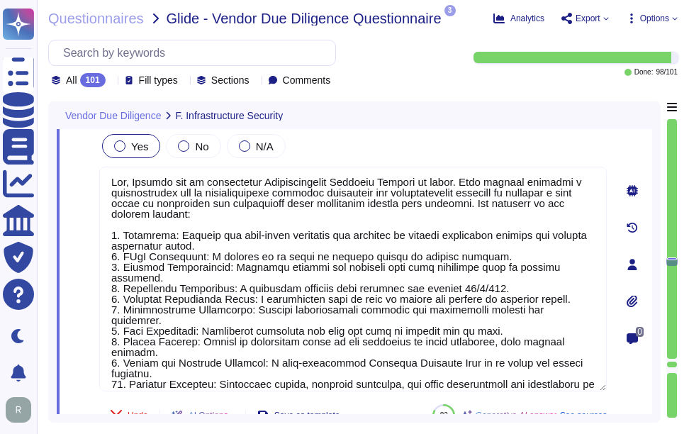
scroll to position [0, 0]
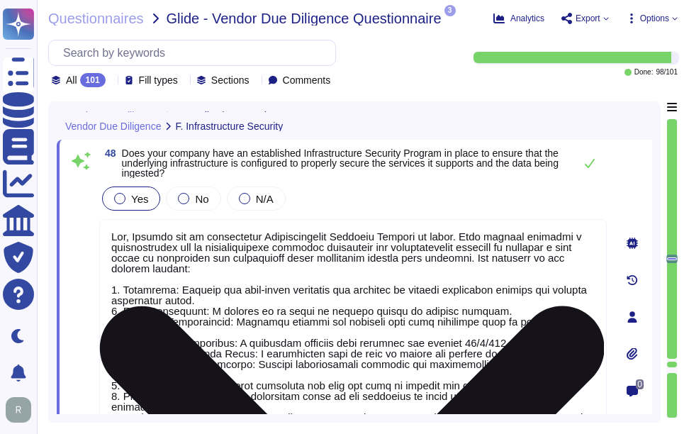
type textarea "Yes, Sectigo has established a bug bounty program and a comprehensive vulnerabi…"
type textarea "Yes, Sectigo has a comprehensive Vulnerability Management Program in place that…"
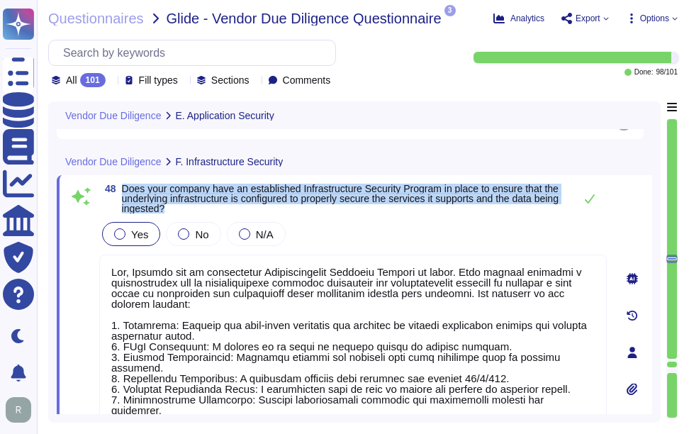
drag, startPoint x: 123, startPoint y: 189, endPoint x: 228, endPoint y: 206, distance: 106.3
click at [228, 206] on span "Does your company have an established Infrastructure Security Program in place …" at bounding box center [344, 199] width 445 height 30
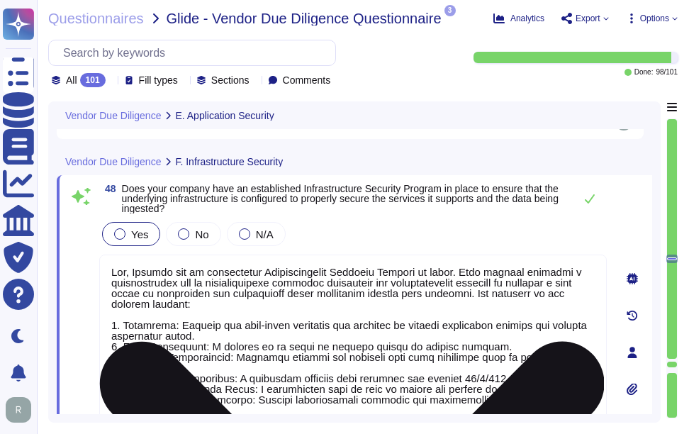
click at [323, 319] on textarea at bounding box center [353, 367] width 508 height 225
paste textarea "Sectigo has developed and implemented a comprehensive Infrastructure Security P…"
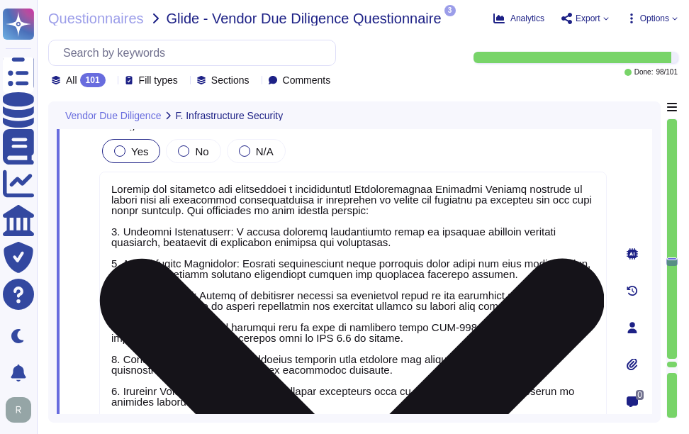
scroll to position [10350, 0]
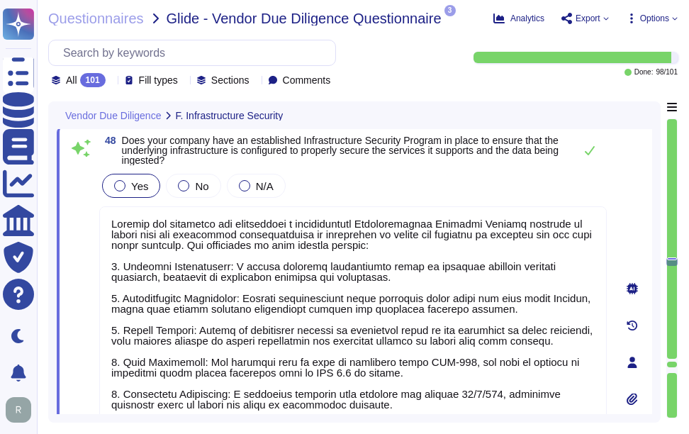
type textarea "Sectigo has developed and implemented a comprehensive Infrastructure Security P…"
click at [450, 174] on div "Yes No N/A" at bounding box center [353, 186] width 508 height 30
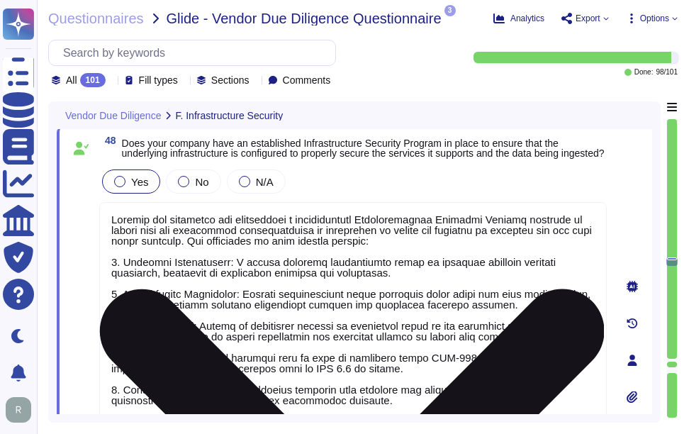
scroll to position [1, 0]
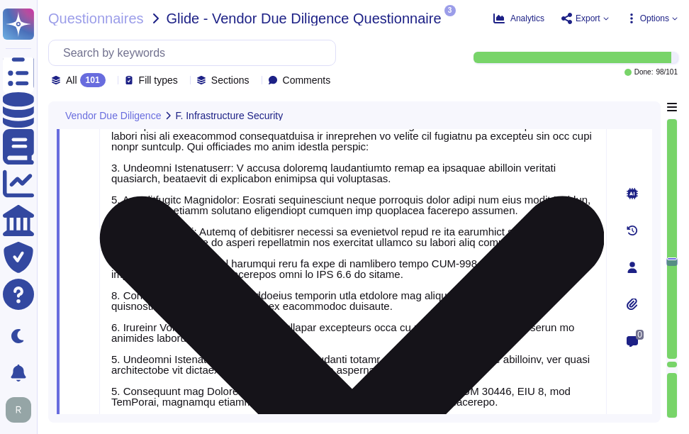
type textarea "Sectigo's underlying infrastructure is hosted in a combination of public and pr…"
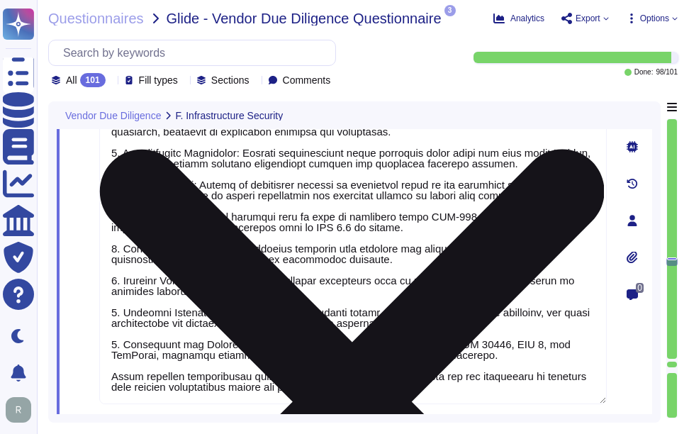
scroll to position [10492, 0]
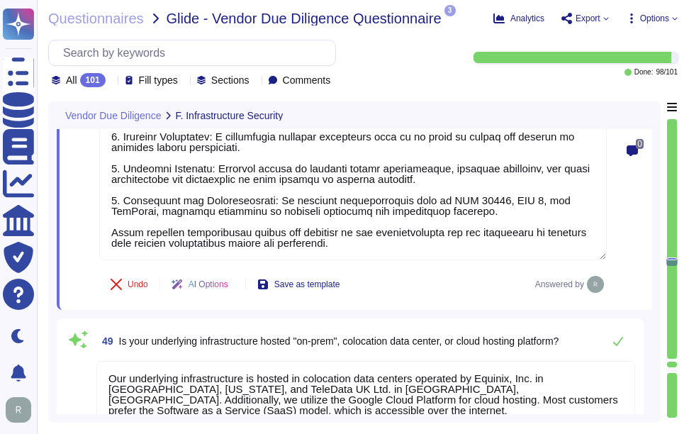
type textarea "The cloud hosting platform utilized by our company is Google Cloud Platform."
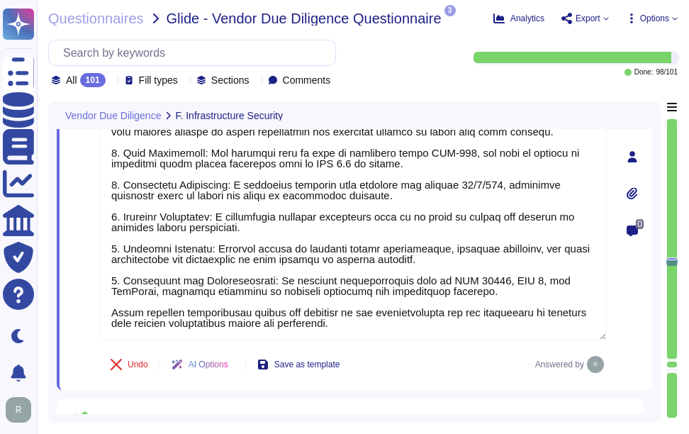
type textarea "The cloud hosting platform utilized by our company is Google Cloud Platform."
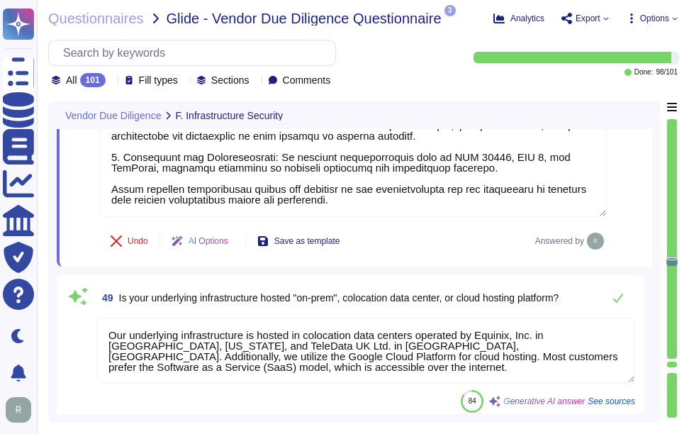
scroll to position [10775, 0]
type textarea "Our infrastructure supports our disaster recovery and availability commitments …"
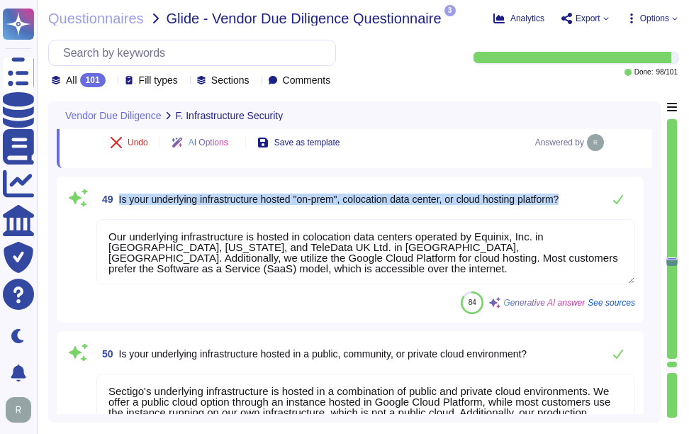
drag, startPoint x: 120, startPoint y: 203, endPoint x: 589, endPoint y: 203, distance: 468.8
click at [589, 203] on div "49 Is your underlying infrastructure hosted "on-prem", colocation data center, …" at bounding box center [365, 199] width 539 height 28
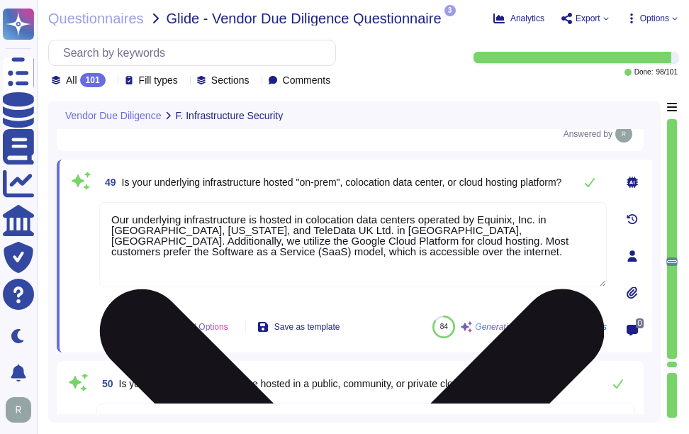
type textarea "Our infrastructure supports our disaster recovery and availability commitments …"
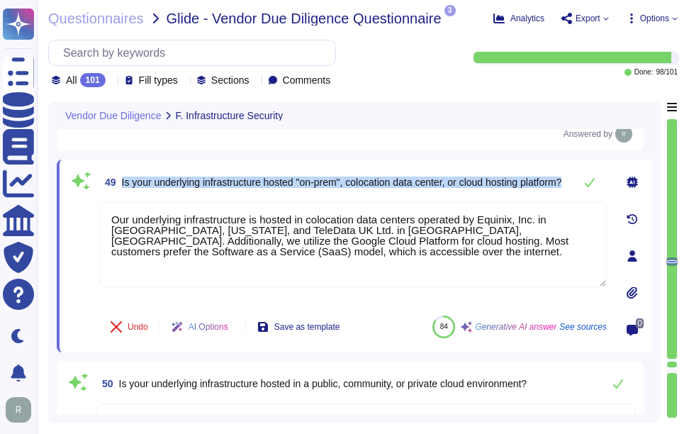
drag, startPoint x: 121, startPoint y: 176, endPoint x: 215, endPoint y: 189, distance: 94.6
click at [215, 189] on span "49 Is your underlying infrastructure hosted "on-prem", colocation data center, …" at bounding box center [330, 182] width 462 height 26
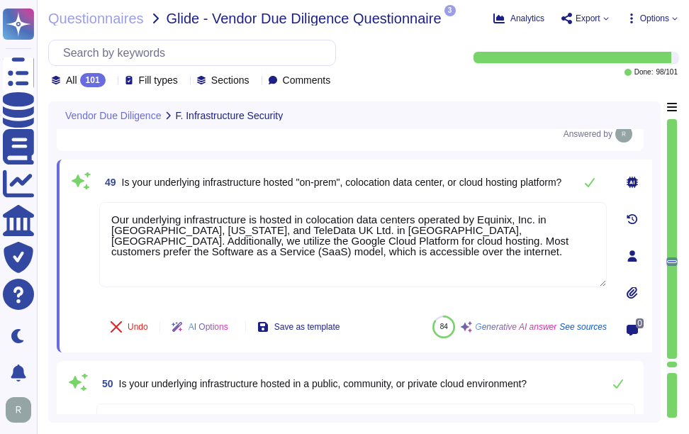
drag, startPoint x: 262, startPoint y: 267, endPoint x: 93, endPoint y: 211, distance: 178.5
click at [93, 211] on div "49 Is your underlying infrastructure hosted "on-prem", colocation data center, …" at bounding box center [337, 256] width 539 height 176
click at [369, 187] on span "Is your underlying infrastructure hosted "on-prem", colocation data center, or …" at bounding box center [342, 182] width 440 height 10
click at [586, 177] on icon at bounding box center [589, 182] width 11 height 11
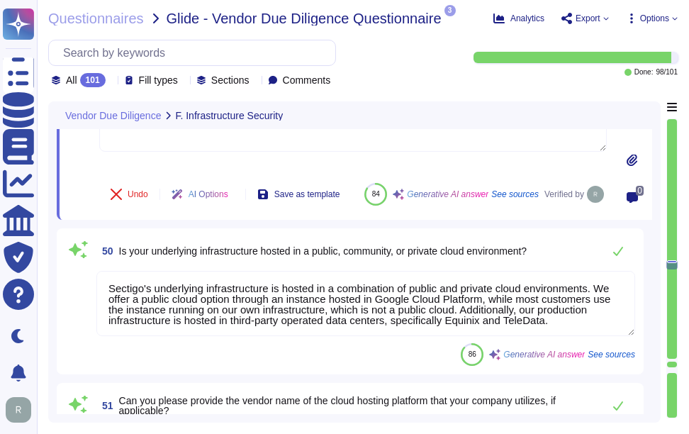
scroll to position [10917, 0]
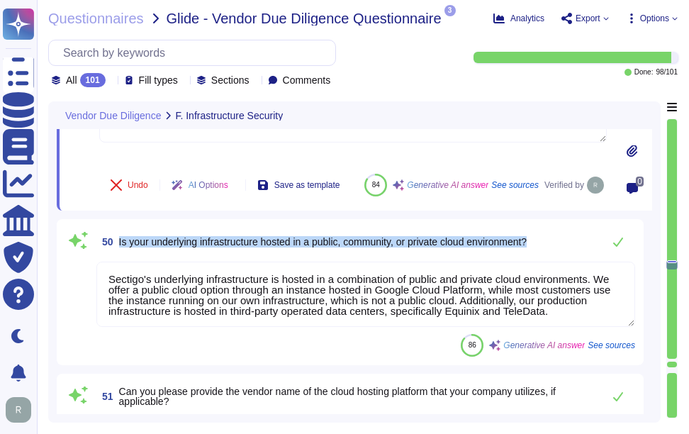
drag, startPoint x: 118, startPoint y: 254, endPoint x: 590, endPoint y: 258, distance: 471.6
click at [590, 256] on div "50 Is your underlying infrastructure hosted in a public, community, or private …" at bounding box center [365, 242] width 539 height 28
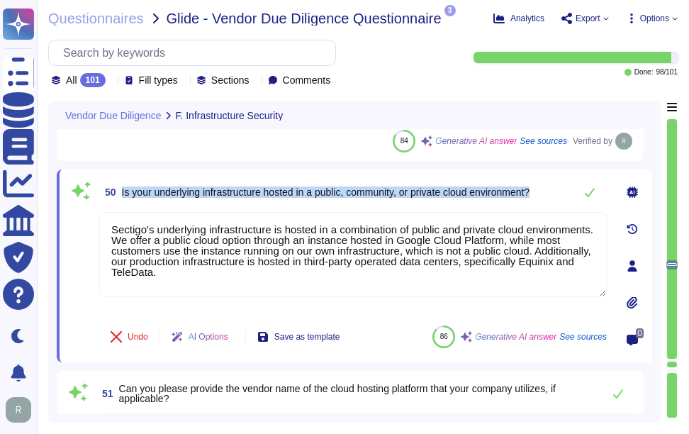
drag, startPoint x: 120, startPoint y: 189, endPoint x: 552, endPoint y: 199, distance: 432.0
click at [552, 199] on div "50 Is your underlying infrastructure hosted in a public, community, or private …" at bounding box center [353, 192] width 508 height 28
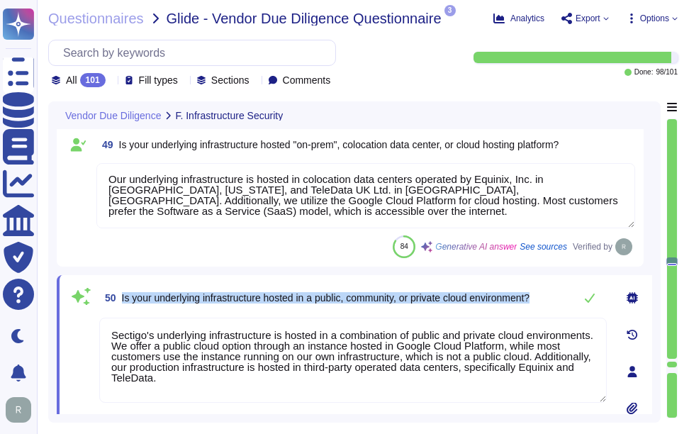
scroll to position [10846, 0]
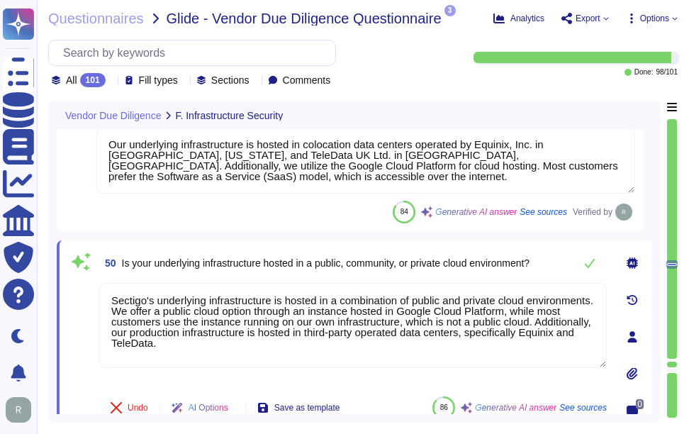
drag, startPoint x: 228, startPoint y: 337, endPoint x: 72, endPoint y: 284, distance: 164.6
click at [69, 283] on div "50 Is your underlying infrastructure hosted in a public, community, or private …" at bounding box center [337, 337] width 539 height 176
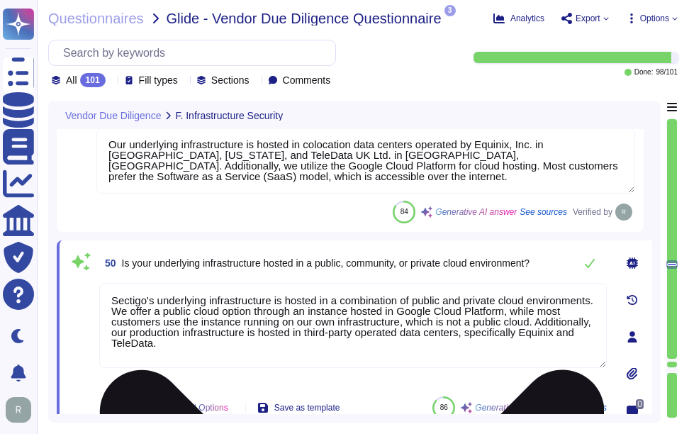
click at [227, 343] on textarea "Sectigo's underlying infrastructure is hosted in a combination of public and pr…" at bounding box center [353, 325] width 508 height 85
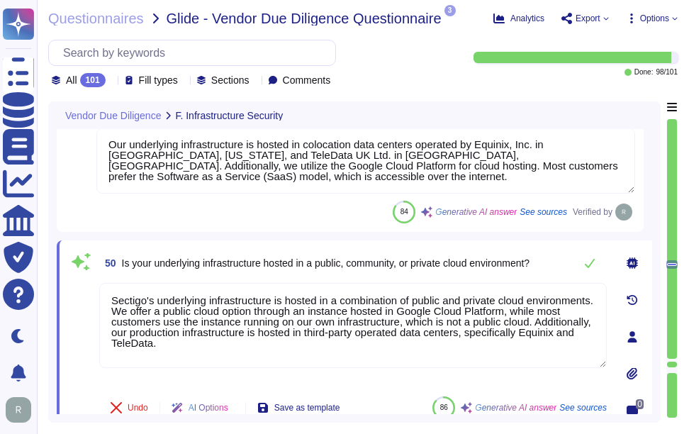
drag, startPoint x: 231, startPoint y: 348, endPoint x: 70, endPoint y: 272, distance: 178.0
click at [70, 272] on div "50 Is your underlying infrastructure hosted in a public, community, or private …" at bounding box center [337, 337] width 539 height 176
paste textarea "Our underlying infrastructure is hosted in a combination of colocation centers …"
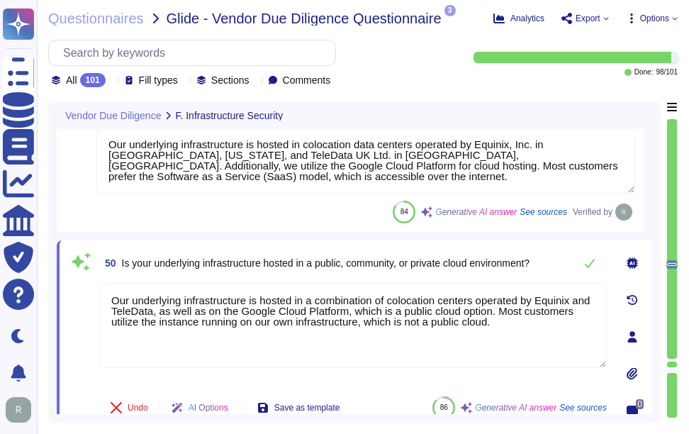
type textarea "Our underlying infrastructure is hosted in a combination of colocation centers …"
click at [418, 272] on span "50 Is your underlying infrastructure hosted in a public, community, or private …" at bounding box center [314, 263] width 430 height 26
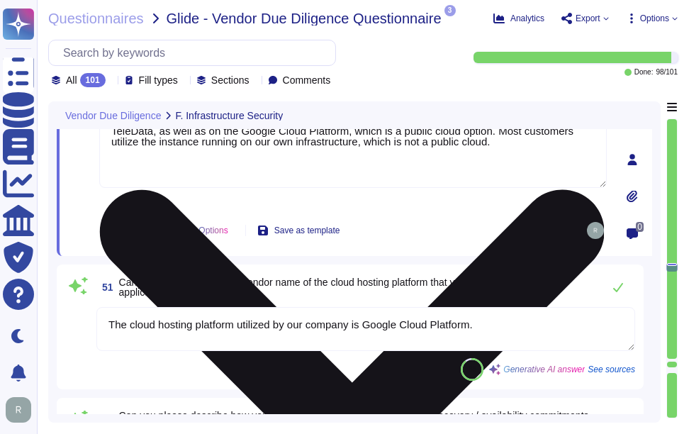
scroll to position [11059, 0]
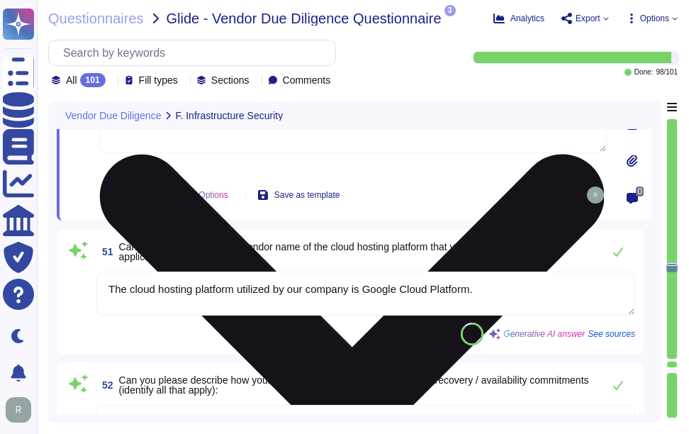
type textarea "The use of resources shall be monitored, tuned, and projections made of future …"
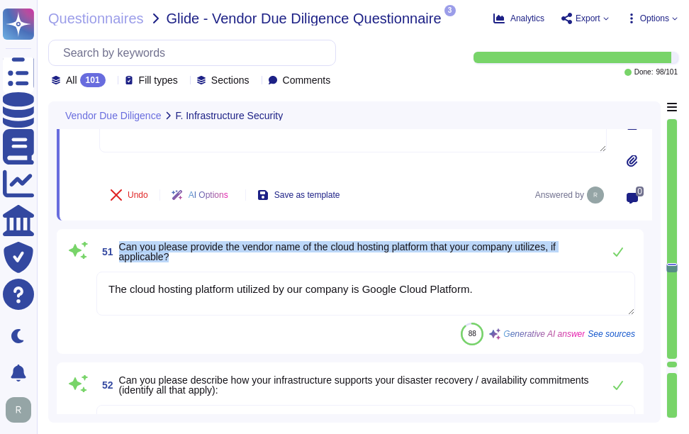
drag, startPoint x: 118, startPoint y: 244, endPoint x: 272, endPoint y: 259, distance: 154.6
click at [272, 259] on span "51 Can you please provide the vendor name of the cloud hosting platform that yo…" at bounding box center [345, 252] width 499 height 26
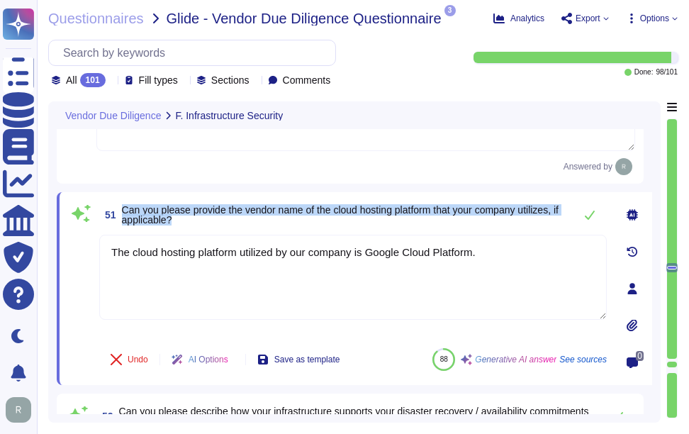
drag, startPoint x: 121, startPoint y: 208, endPoint x: 191, endPoint y: 219, distance: 71.0
click at [191, 219] on span "51 Can you please provide the vendor name of the cloud hosting platform that yo…" at bounding box center [333, 215] width 468 height 26
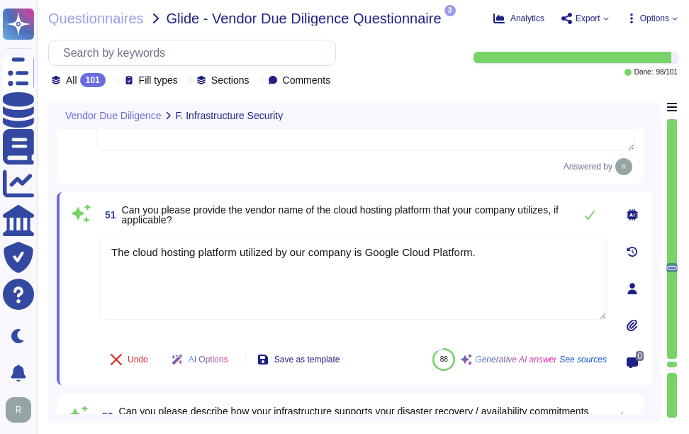
drag, startPoint x: 502, startPoint y: 252, endPoint x: 87, endPoint y: 248, distance: 414.9
click at [87, 248] on div "51 Can you please provide the vendor name of the cloud hosting platform that yo…" at bounding box center [337, 289] width 539 height 176
paste textarea "vendor name of the cloud hosting platform that our company utilizes"
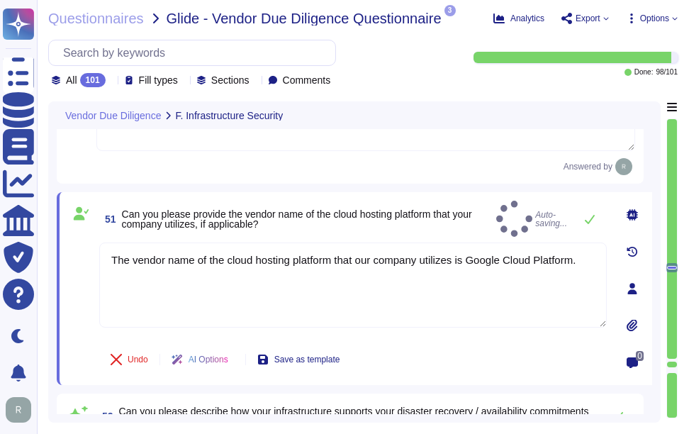
type textarea "The vendor name of the cloud hosting platform that our company utilizes is Goog…"
click at [347, 225] on span "51 Can you please provide the vendor name of the cloud hosting platform that yo…" at bounding box center [294, 219] width 391 height 26
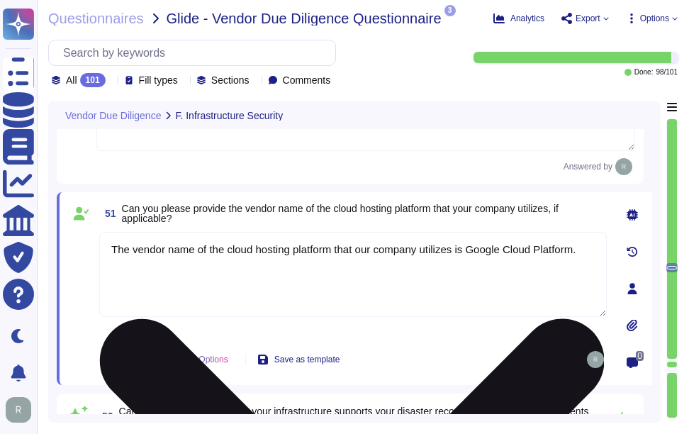
type textarea "The use of resources shall be monitored, tuned, and projections made of future …"
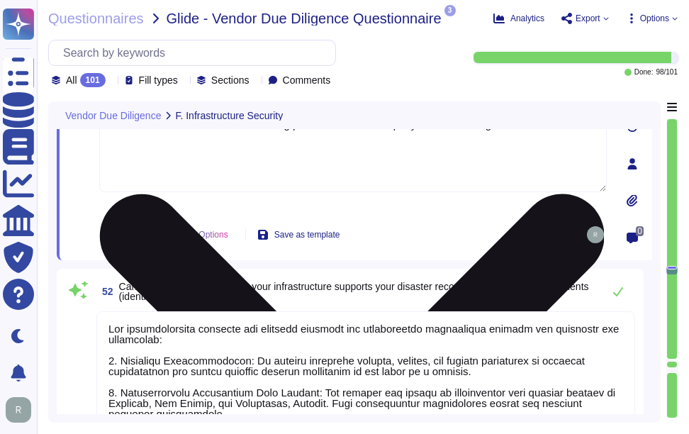
scroll to position [11272, 0]
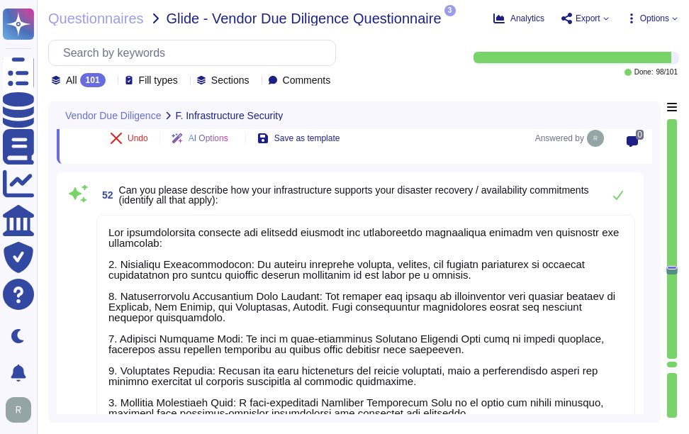
type textarea "Sectigo has designed and implemented data systems to meet security and availabi…"
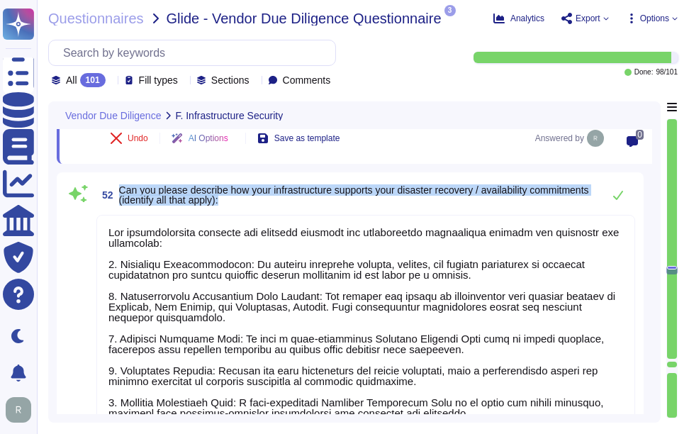
drag, startPoint x: 121, startPoint y: 184, endPoint x: 329, endPoint y: 198, distance: 208.9
click at [329, 198] on span "Can you please describe how your infrastructure supports your disaster recovery…" at bounding box center [357, 195] width 477 height 20
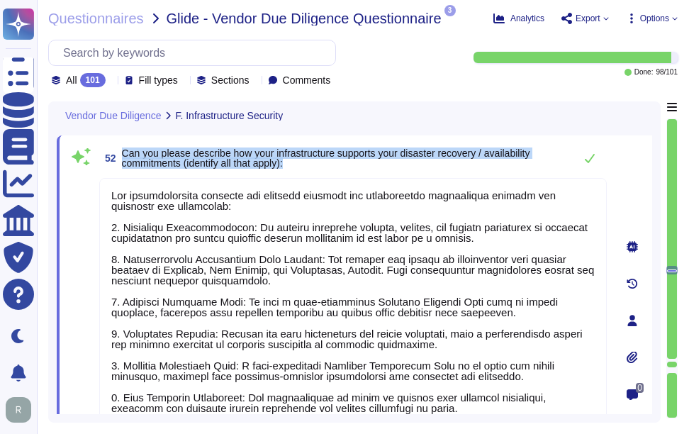
drag, startPoint x: 123, startPoint y: 144, endPoint x: 306, endPoint y: 167, distance: 183.8
click at [306, 167] on div "52 Can you please describe how your infrastructure supports your disaster recov…" at bounding box center [353, 158] width 508 height 28
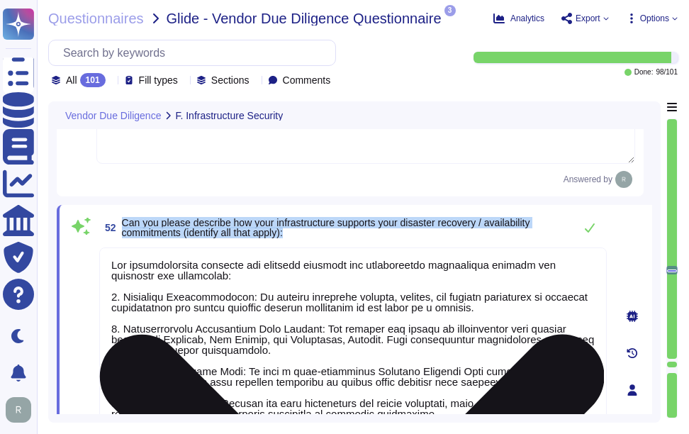
scroll to position [11201, 0]
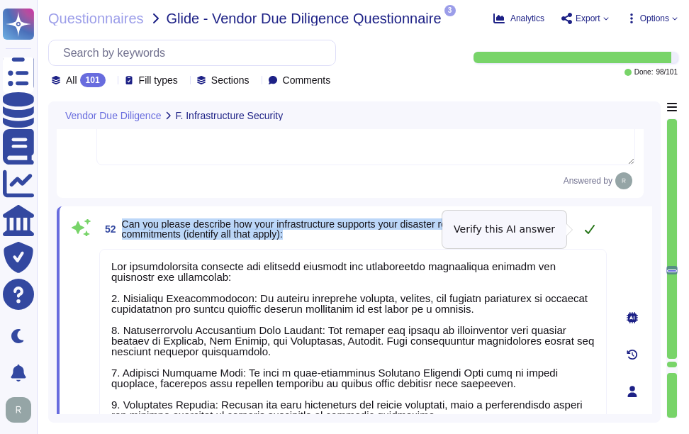
click at [592, 228] on icon at bounding box center [590, 229] width 10 height 9
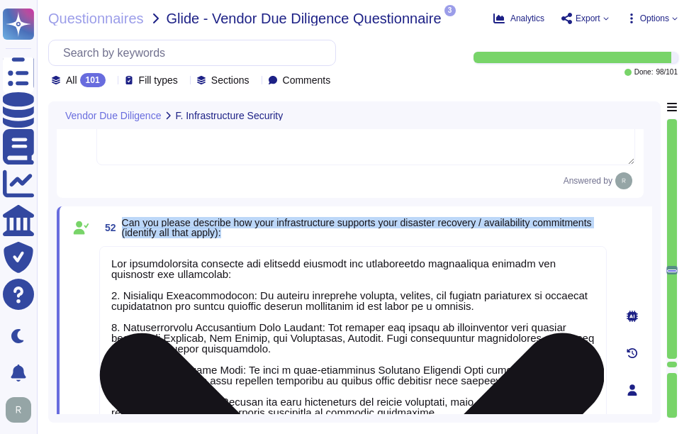
scroll to position [1, 0]
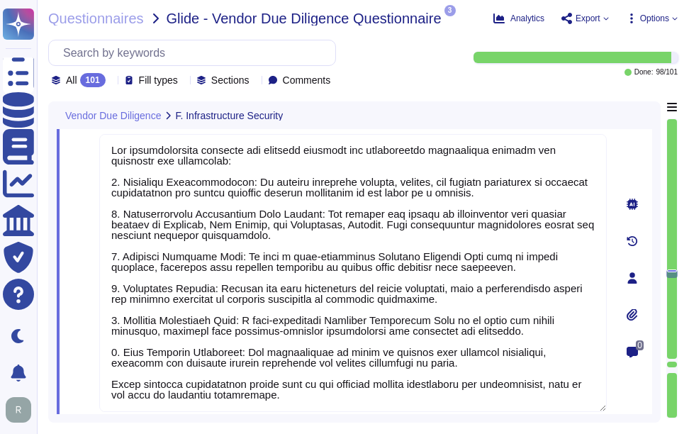
type textarea "Sectigo operates in multiple regions, specifically in [GEOGRAPHIC_DATA] and the…"
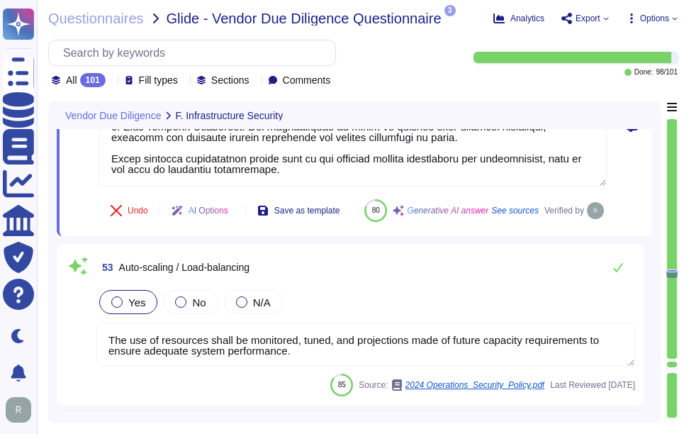
scroll to position [11555, 0]
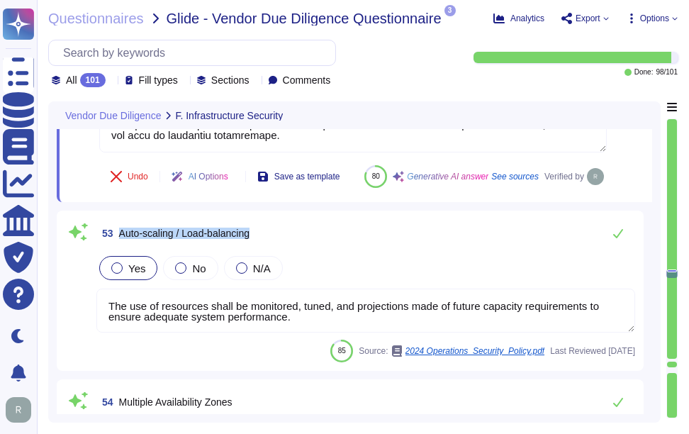
drag, startPoint x: 118, startPoint y: 266, endPoint x: 381, endPoint y: 268, distance: 262.4
click at [381, 248] on div "53 Auto-scaling / Load-balancing" at bounding box center [365, 233] width 539 height 28
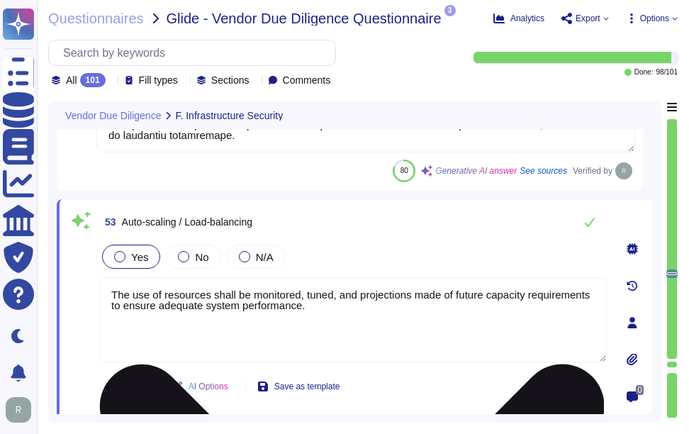
type textarea "Sectigo operates in multiple regions, specifically in [GEOGRAPHIC_DATA] and the…"
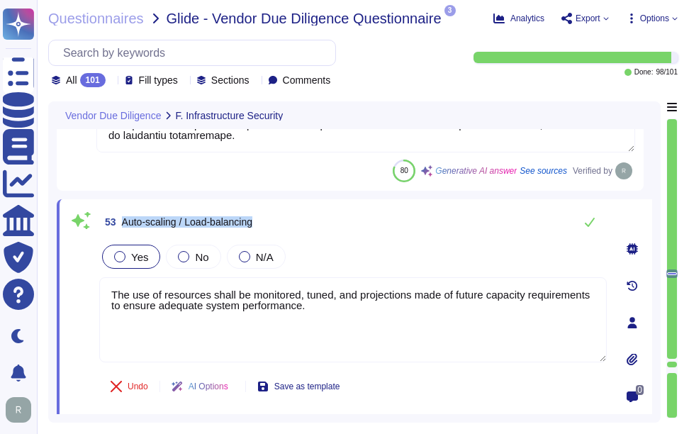
drag, startPoint x: 121, startPoint y: 219, endPoint x: 328, endPoint y: 221, distance: 207.1
click at [328, 221] on div "53 Auto-scaling / Load-balancing" at bounding box center [353, 222] width 508 height 28
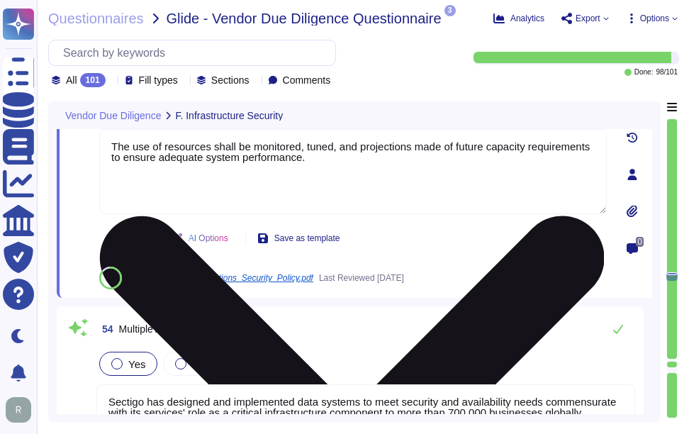
type textarea "- Backups are performed continually, with daily backups and full offsite backup…"
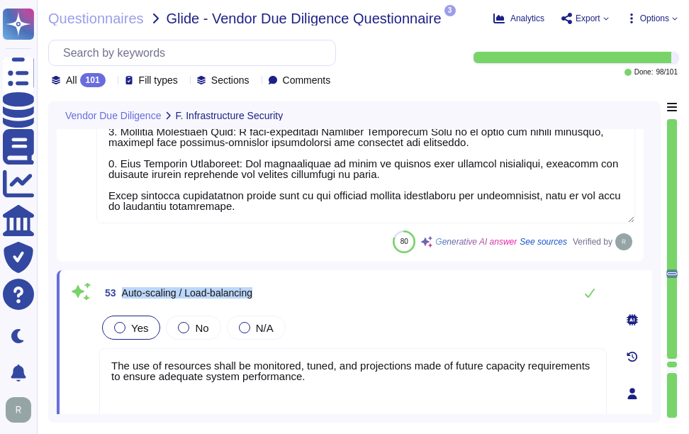
type textarea "The vendor name of the cloud hosting platform that our company utilizes is Goog…"
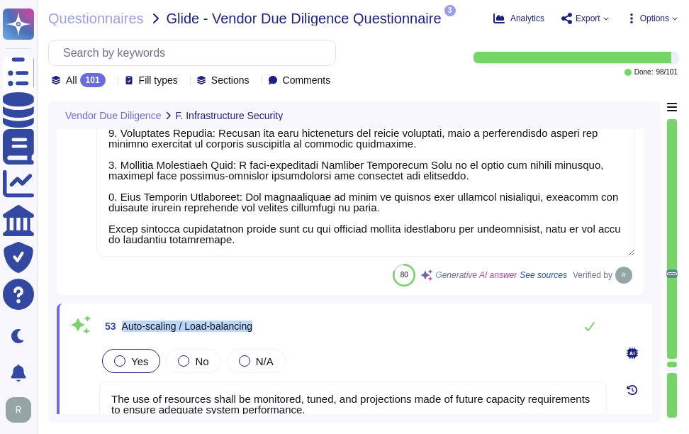
type textarea "Our underlying infrastructure is hosted in a combination of colocation centers …"
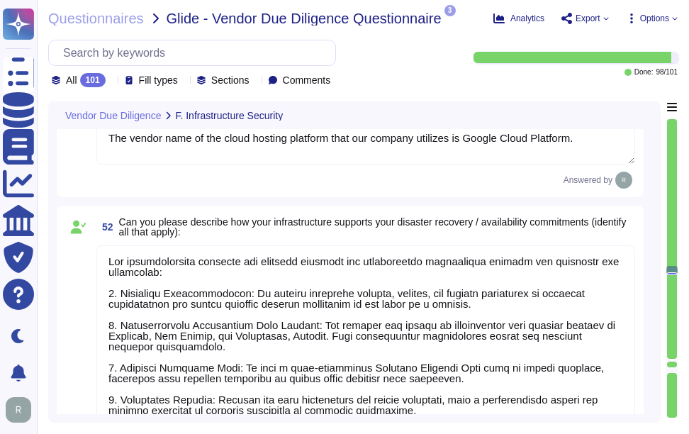
type textarea "Our underlying infrastructure is hosted in colocation data centers operated by …"
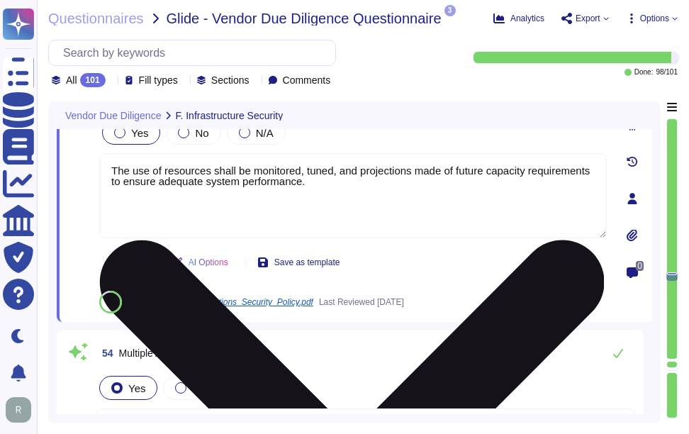
type textarea "Sectigo has designed and implemented data systems to meet security and availabi…"
type textarea "Sectigo operates in multiple regions, specifically in [GEOGRAPHIC_DATA] and the…"
type textarea "- Backups are performed continually, with daily backups and full offsite backup…"
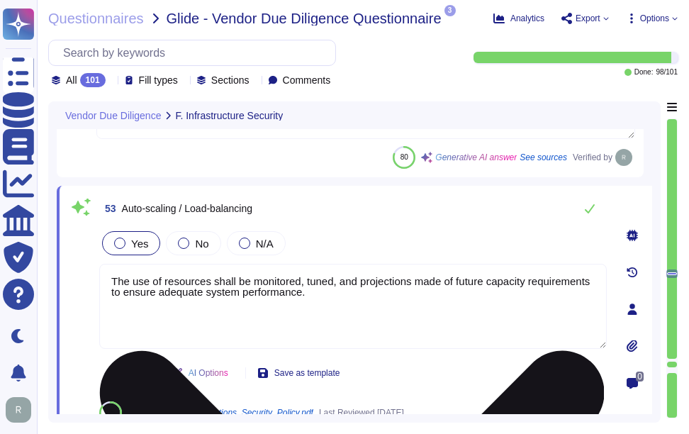
scroll to position [11461, 0]
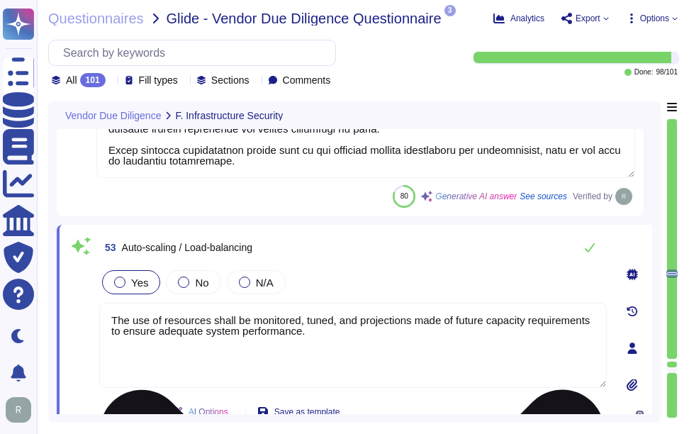
type textarea "The vendor name of the cloud hosting platform that our company utilizes is Goog…"
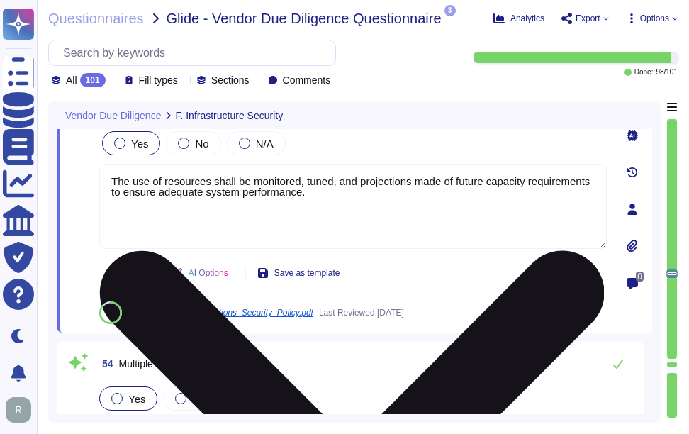
scroll to position [11603, 0]
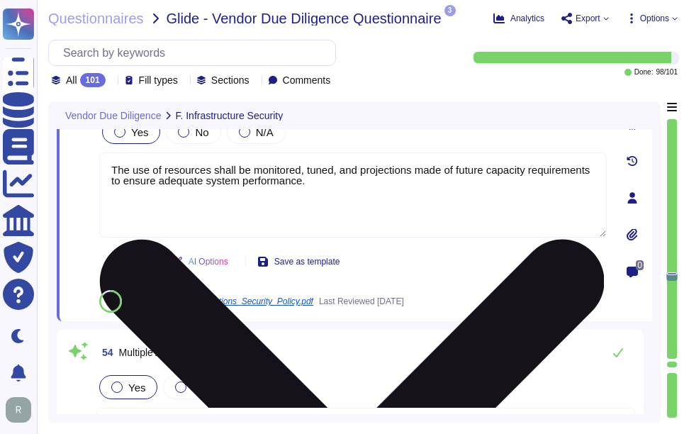
type textarea "- Backups are performed continually, with daily backups and full offsite backup…"
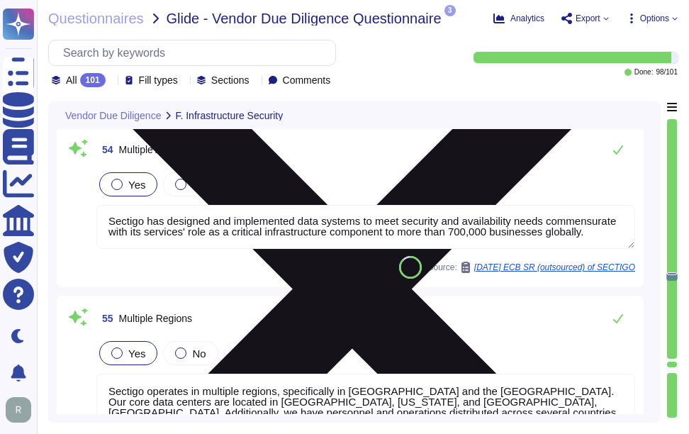
scroll to position [11816, 0]
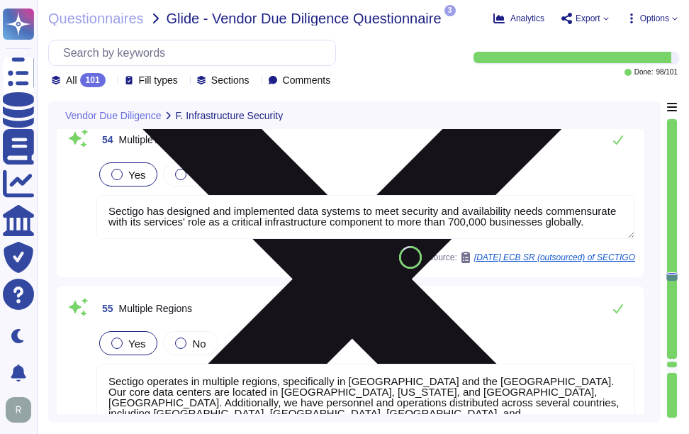
type textarea "- Off-site backups are maintained in colocation centers located in [GEOGRAPHIC_…"
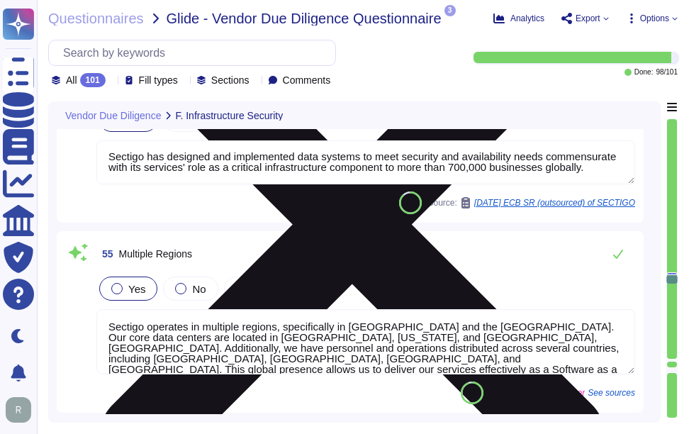
scroll to position [11958, 0]
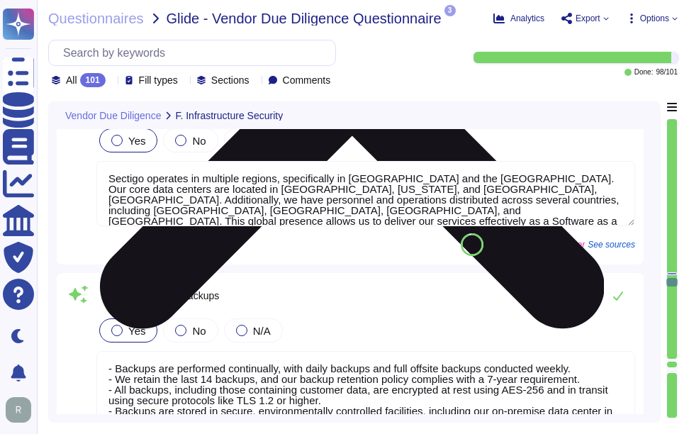
type textarea "The Sectigo Authenticode time-stamping service is available at the URL: [URL][D…"
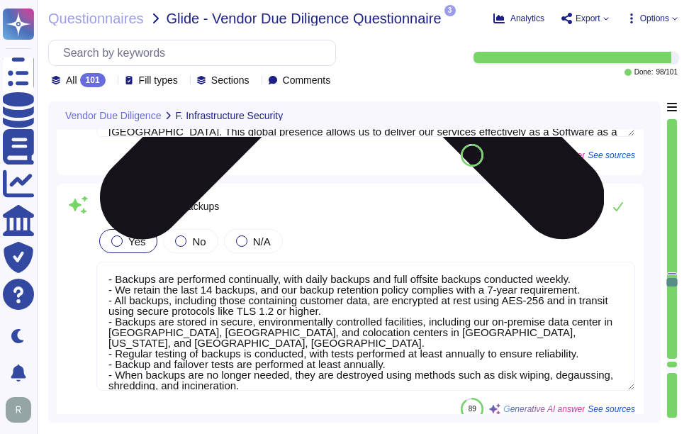
scroll to position [1, 0]
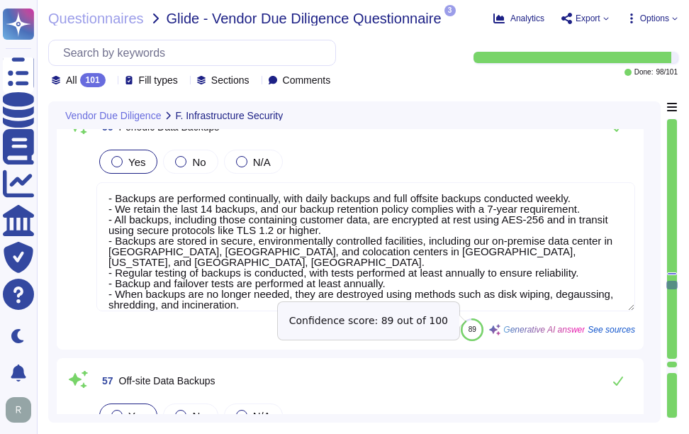
type textarea "Yes, our company restricts direct access to our infrastructure environment. Acc…"
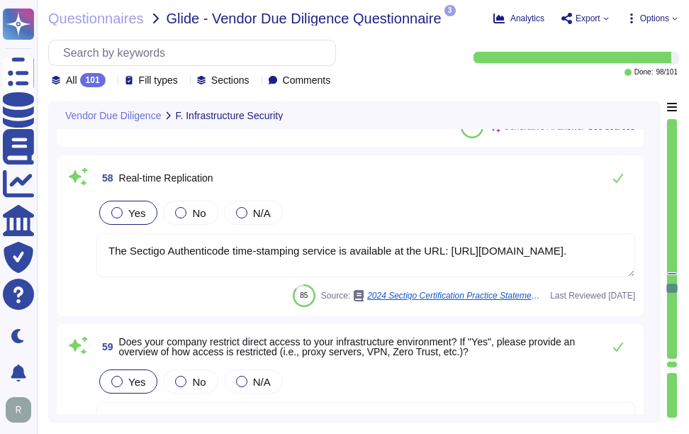
scroll to position [12596, 0]
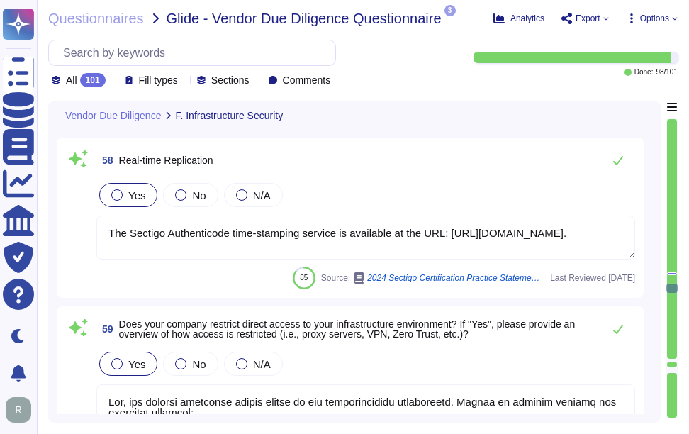
type textarea "Yes, our company adopts the Principle of Least Privilege and restricts access b…"
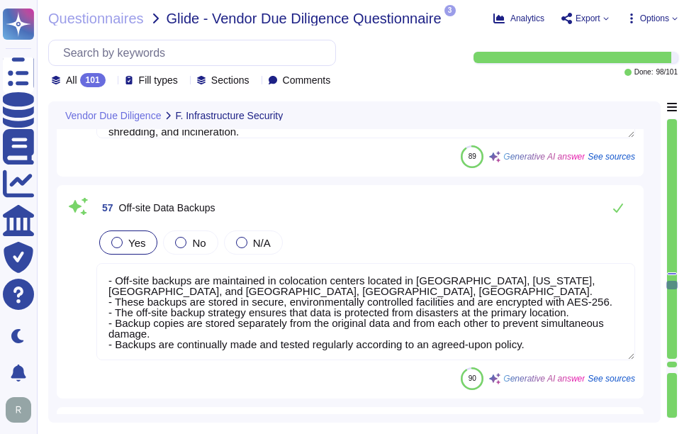
type textarea "Sectigo operates in multiple regions, specifically in [GEOGRAPHIC_DATA] and the…"
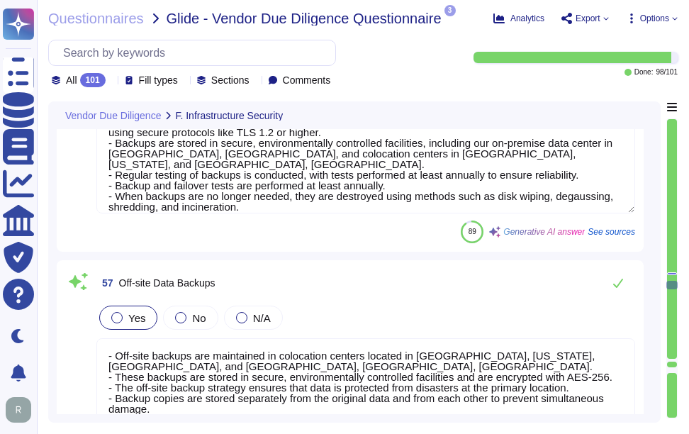
type textarea "Sectigo has designed and implemented data systems to meet security and availabi…"
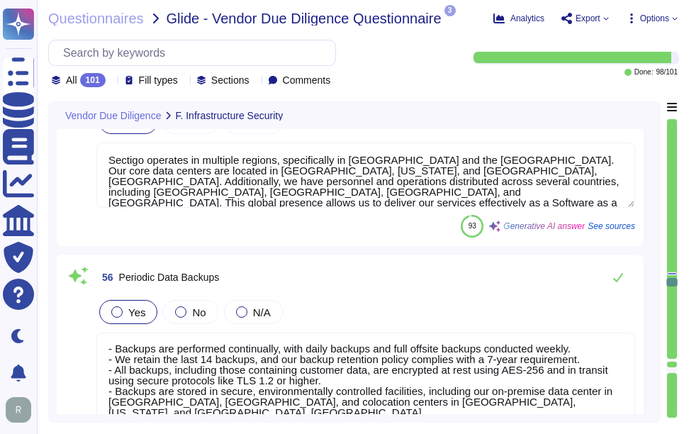
type textarea "The use of resources shall be monitored, tuned, and projections made of future …"
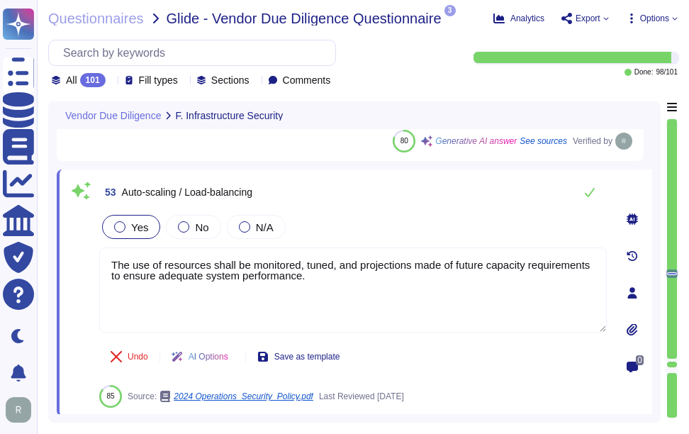
type textarea "Our infrastructure supports our disaster recovery and availability commitments …"
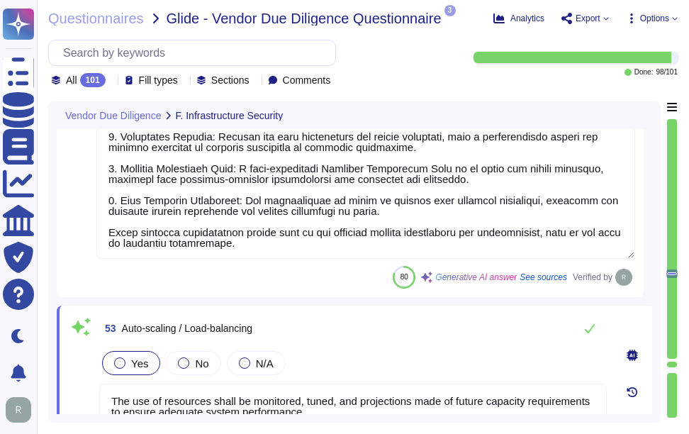
type textarea "The vendor name of the cloud hosting platform that our company utilizes is Goog…"
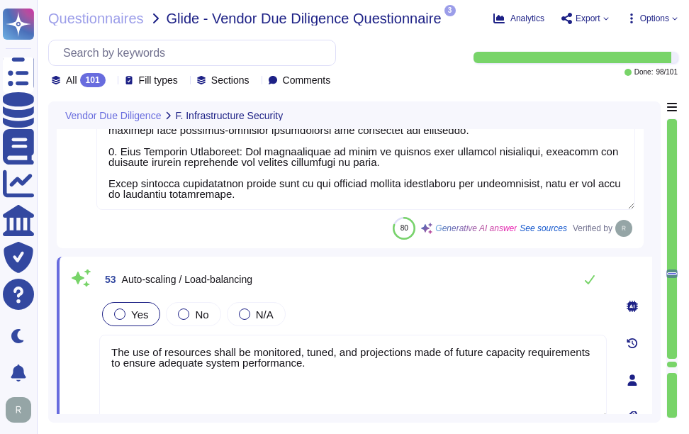
scroll to position [11511, 0]
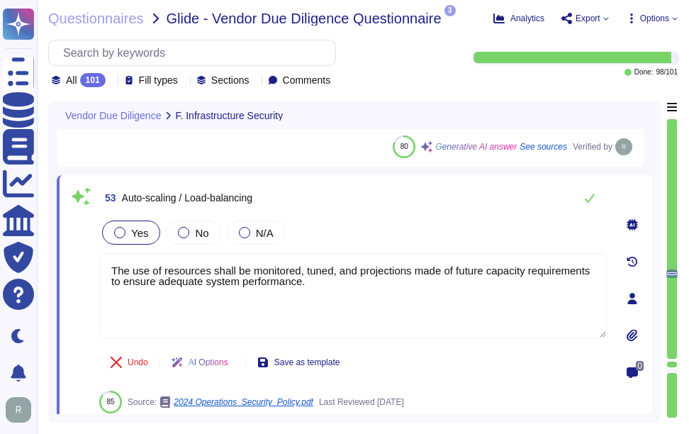
drag, startPoint x: 381, startPoint y: 289, endPoint x: 61, endPoint y: 255, distance: 321.6
click at [67, 255] on div "53 Auto-scaling / Load-balancing Yes No N/A The use of resources shall be monit…" at bounding box center [355, 298] width 596 height 247
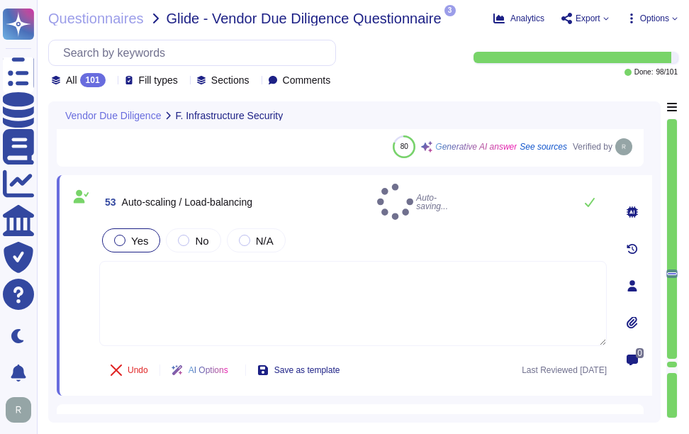
click at [382, 220] on div "53 Auto-scaling / Load-balancing Auto-saving... Yes No N/A Undo AI Options Save…" at bounding box center [337, 286] width 539 height 204
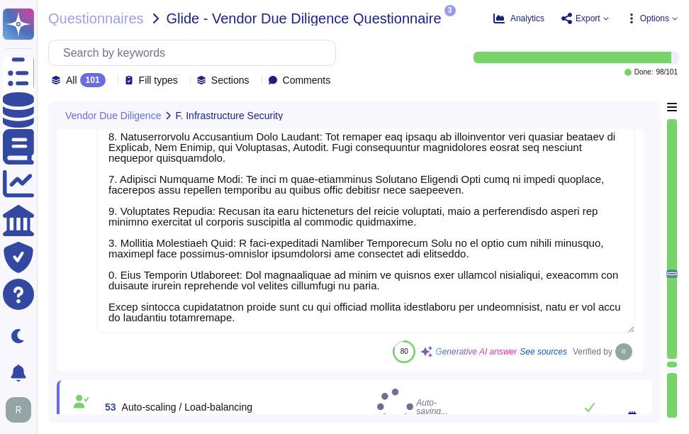
type textarea "Our underlying infrastructure is hosted in a combination of colocation centers …"
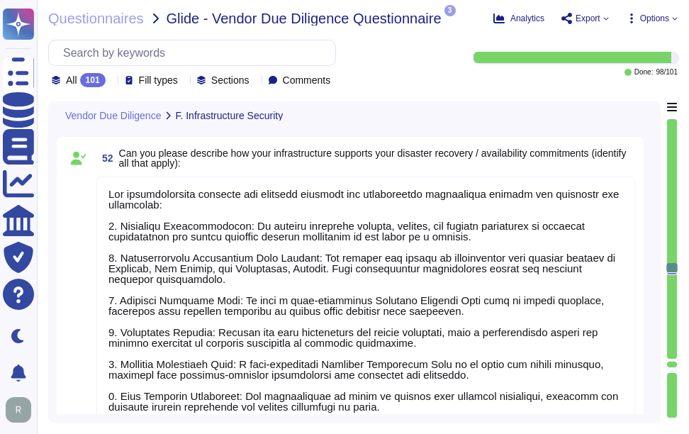
scroll to position [11088, 0]
type textarea "Our underlying infrastructure is hosted in colocation data centers operated by …"
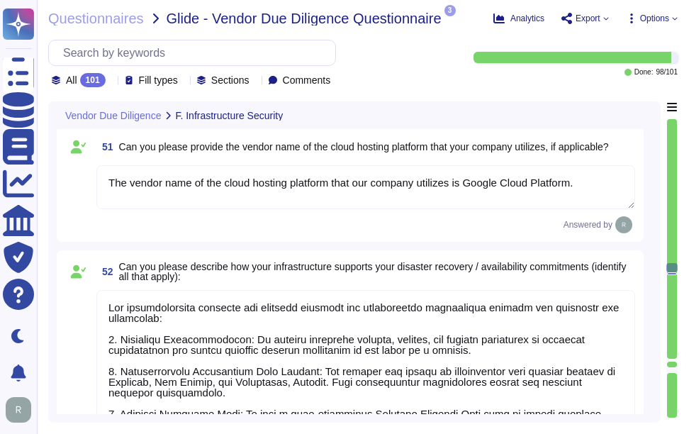
scroll to position [1, 0]
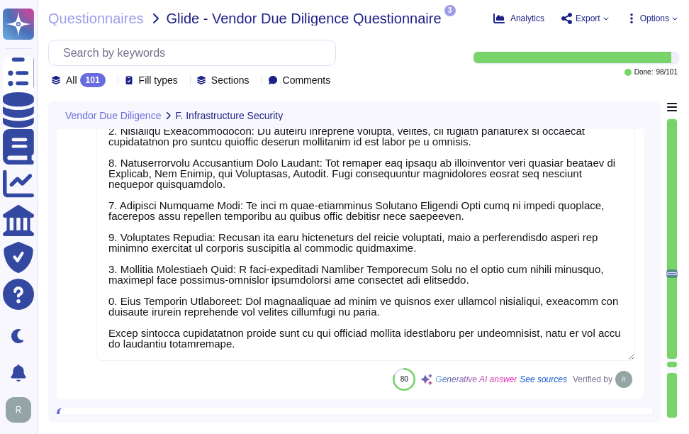
type textarea "Sectigo operates in multiple regions, specifically in [GEOGRAPHIC_DATA] and the…"
type textarea "- Backups are performed continually, with daily backups and full offsite backup…"
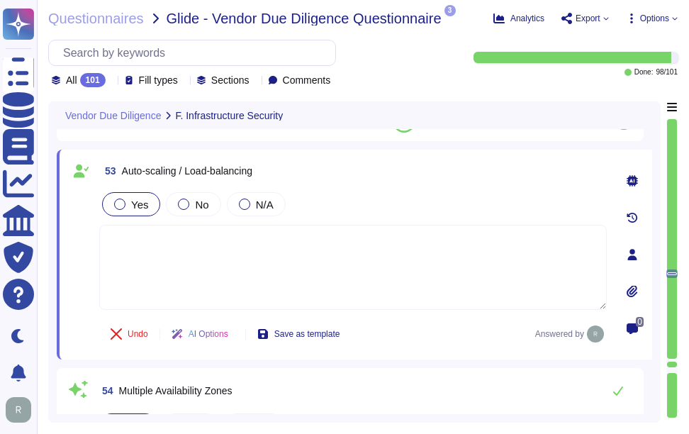
scroll to position [11533, 0]
click at [413, 208] on div "Yes No N/A" at bounding box center [353, 205] width 508 height 30
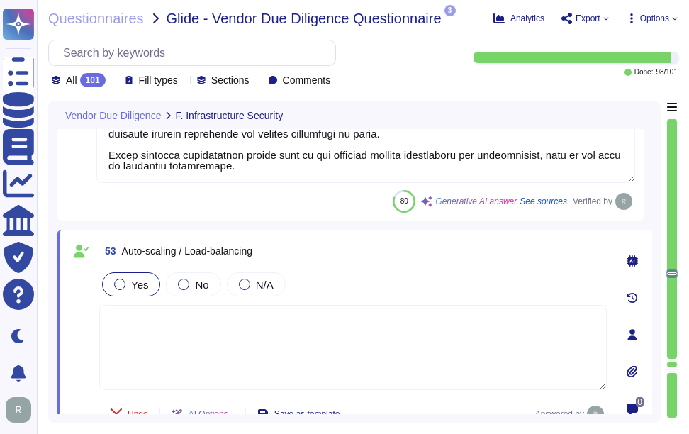
type textarea "The vendor name of the cloud hosting platform that our company utilizes is Goog…"
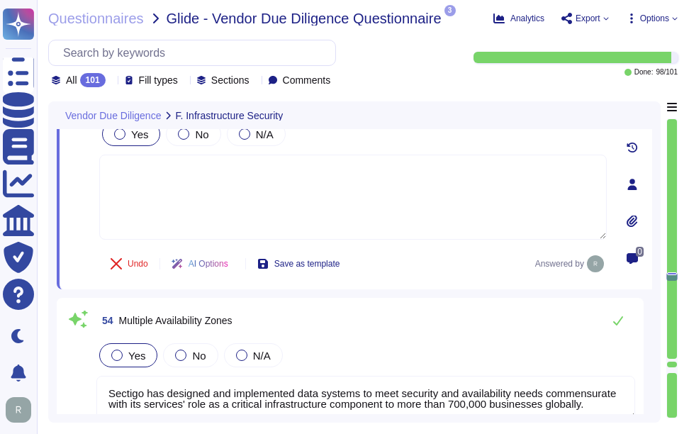
type textarea "- Backups are performed continually, with daily backups and full offsite backup…"
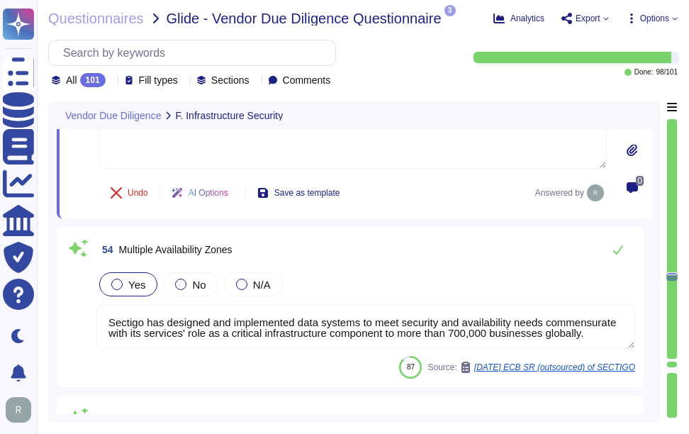
drag, startPoint x: 589, startPoint y: 336, endPoint x: 85, endPoint y: 294, distance: 506.0
click at [85, 294] on div "54 Multiple Availability Zones Yes No N/A Sectigo has designed and implemented …" at bounding box center [350, 306] width 570 height 143
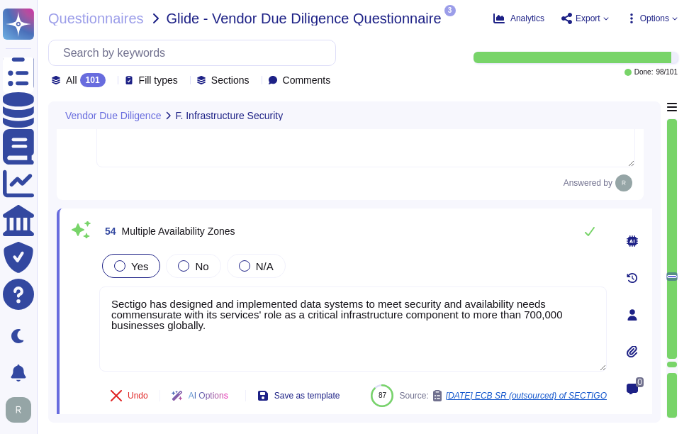
type textarea "- Backups are performed continually, with daily backups and full offsite backup…"
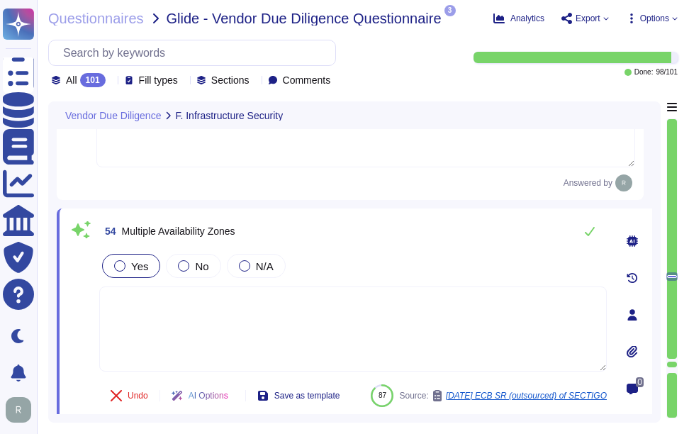
click at [429, 260] on div "Yes No N/A" at bounding box center [353, 266] width 508 height 30
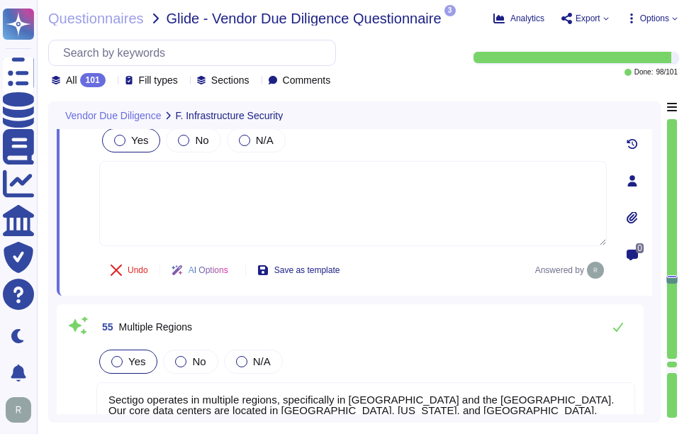
type textarea "- Off-site backups are maintained in colocation centers located in [GEOGRAPHIC_…"
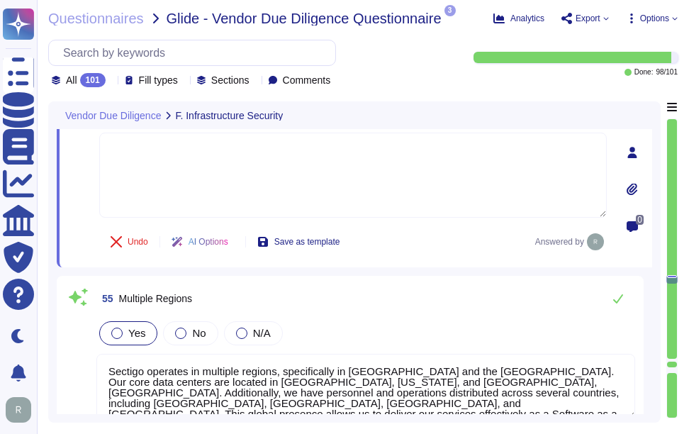
scroll to position [11884, 0]
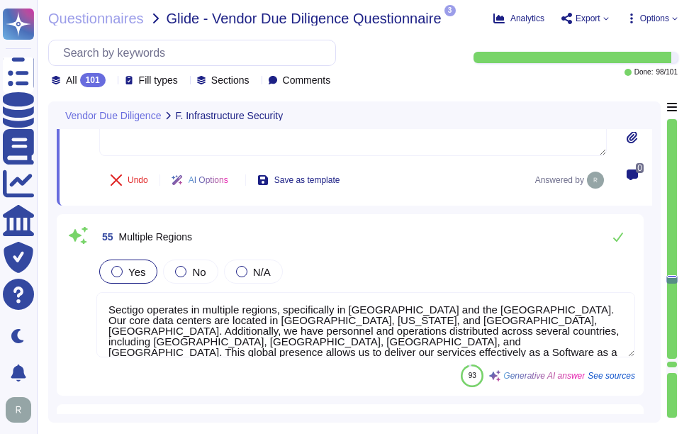
drag, startPoint x: 521, startPoint y: 338, endPoint x: 84, endPoint y: 300, distance: 438.5
click at [84, 300] on div "55 Multiple Regions Yes No N/A Sectigo operates in multiple regions, specifical…" at bounding box center [350, 305] width 570 height 165
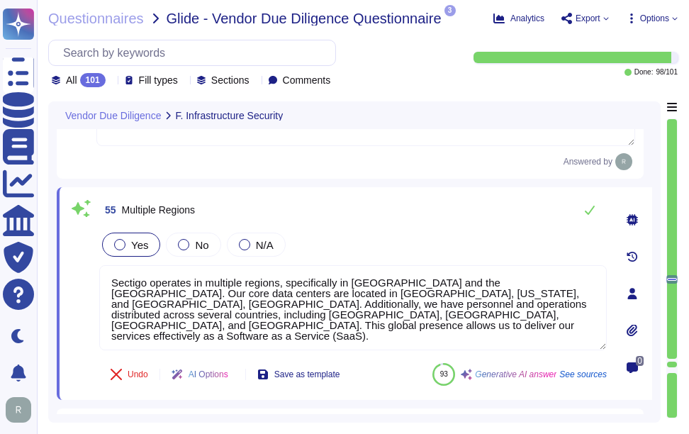
type textarea "- Off-site backups are maintained in colocation centers located in [GEOGRAPHIC_…"
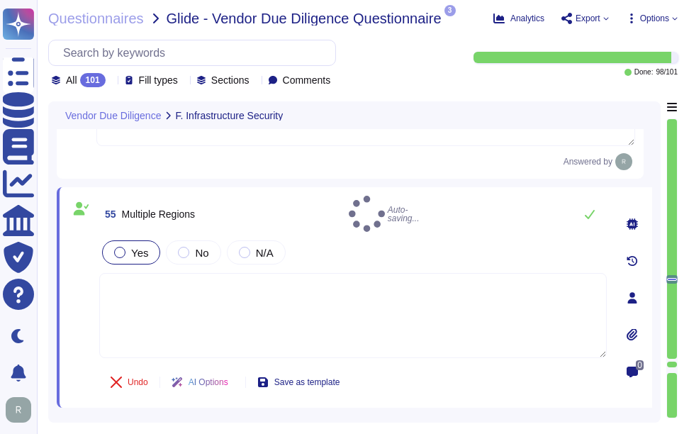
click at [479, 238] on div "Yes No N/A" at bounding box center [353, 253] width 508 height 30
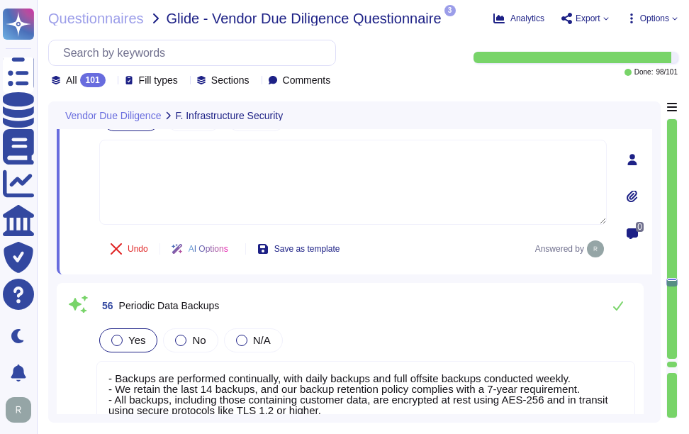
type textarea "The Sectigo Authenticode time-stamping service is available at the URL: [URL][D…"
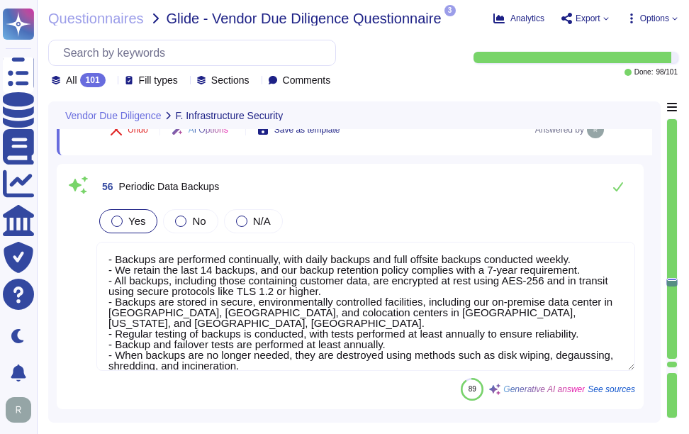
scroll to position [12168, 0]
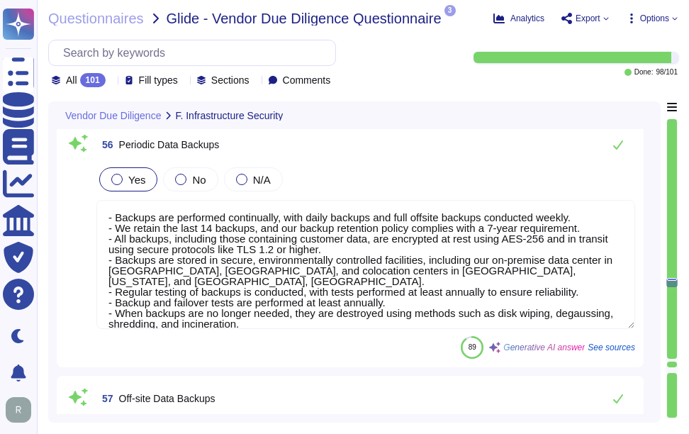
drag, startPoint x: 254, startPoint y: 312, endPoint x: 101, endPoint y: 191, distance: 194.4
click at [101, 191] on div "Yes No N/A - Backups are performed continually, with daily backups and full off…" at bounding box center [365, 248] width 539 height 166
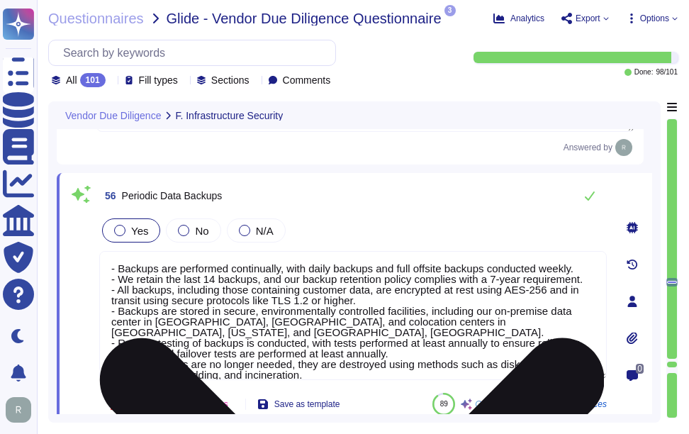
scroll to position [12097, 0]
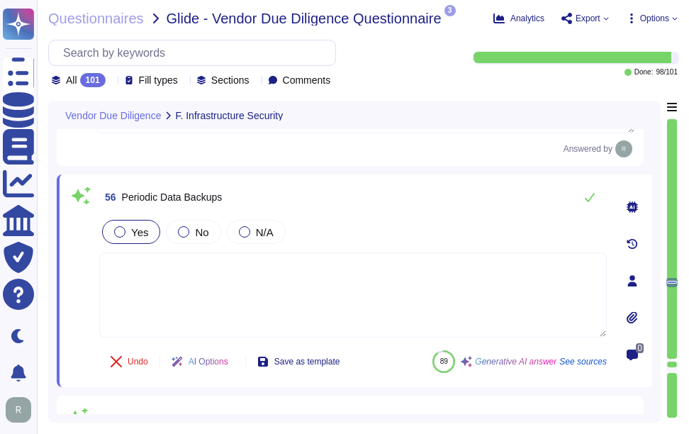
click at [425, 228] on div "Yes No N/A" at bounding box center [353, 232] width 508 height 30
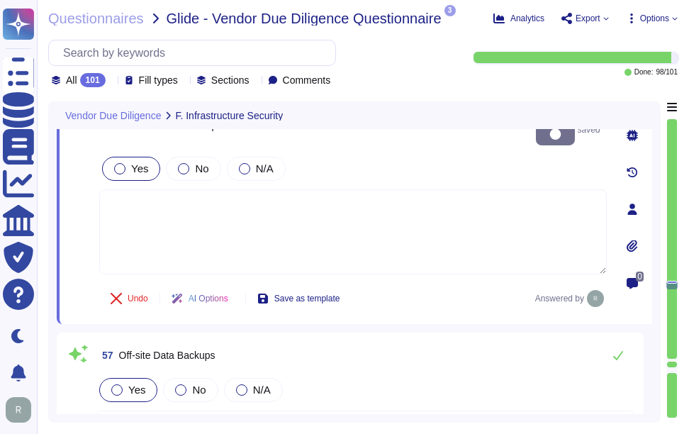
type textarea "Yes, our company restricts direct access to our infrastructure environment. Acc…"
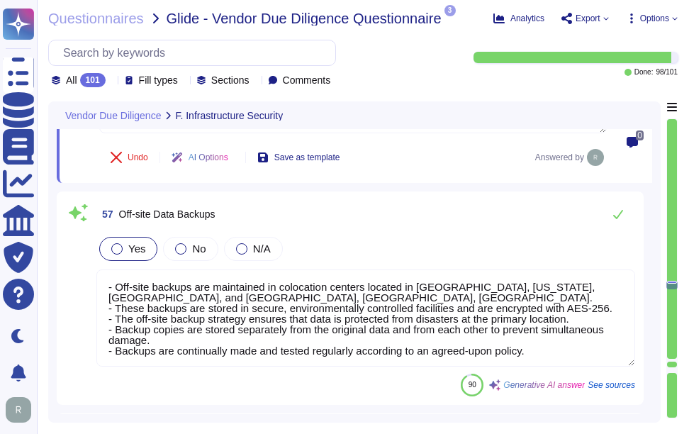
scroll to position [12310, 0]
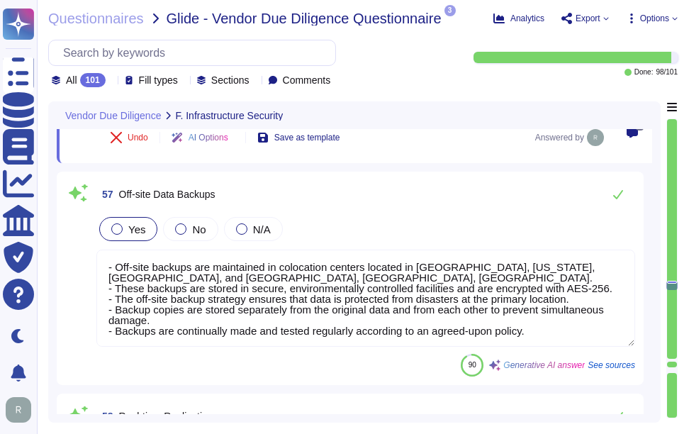
drag, startPoint x: 525, startPoint y: 331, endPoint x: 61, endPoint y: 250, distance: 470.9
click at [67, 252] on div "57 Off-site Data Backups Yes No N/A - Off-site backups are maintained in coloca…" at bounding box center [350, 278] width 570 height 196
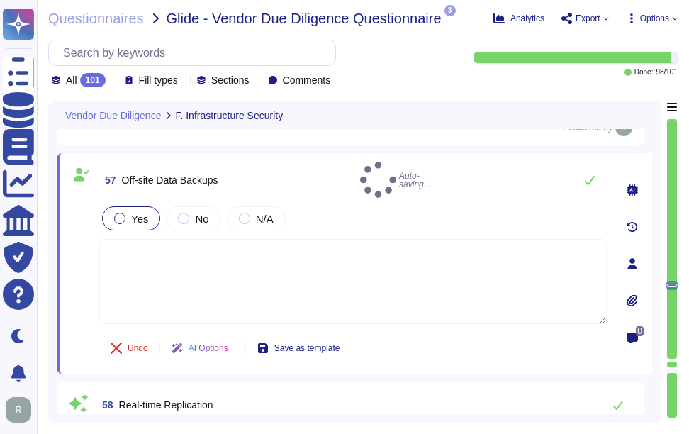
click at [430, 206] on div "Yes No N/A" at bounding box center [353, 219] width 508 height 30
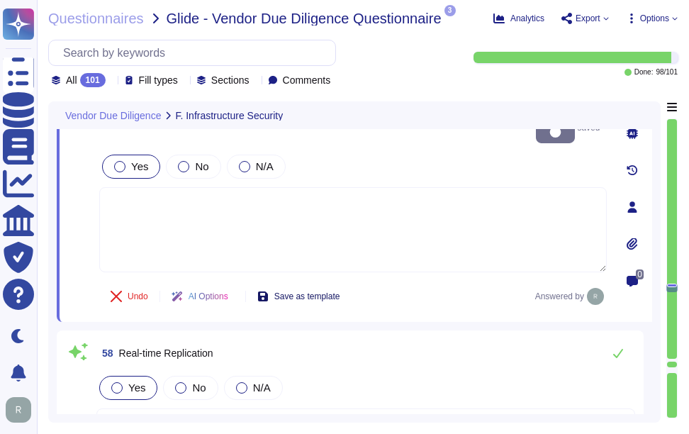
scroll to position [12452, 0]
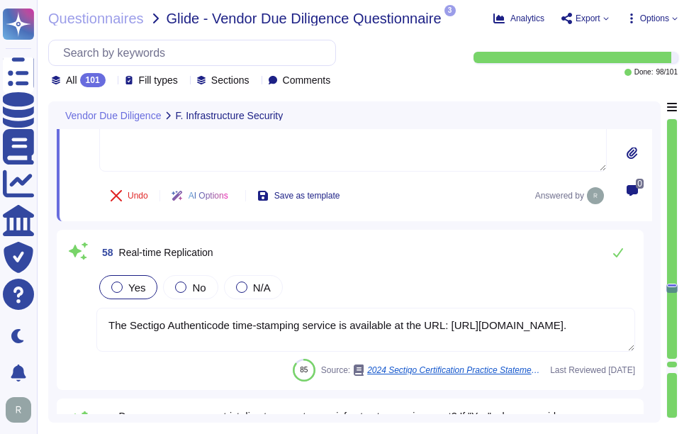
drag, startPoint x: 360, startPoint y: 336, endPoint x: 82, endPoint y: 311, distance: 278.5
click at [82, 311] on div "58 Real-time Replication Yes No N/A The Sectigo Authenticode time-stamping serv…" at bounding box center [350, 309] width 570 height 143
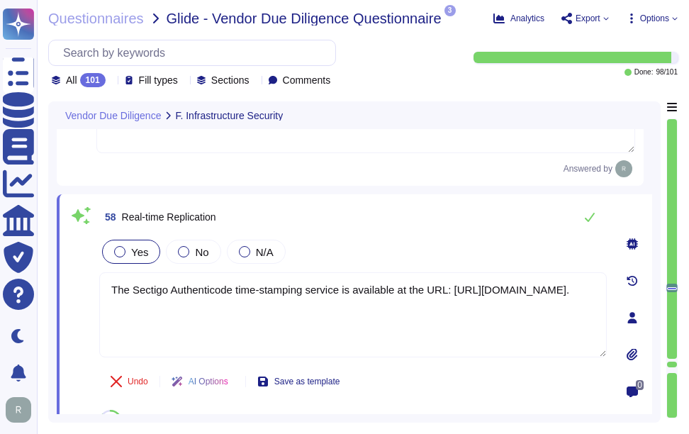
type textarea "Yes, our company restricts direct access to our infrastructure environment. Acc…"
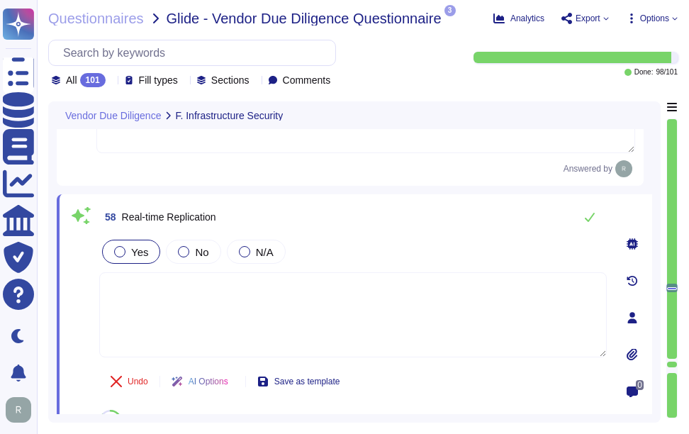
click at [475, 245] on div "Yes No N/A" at bounding box center [353, 252] width 508 height 30
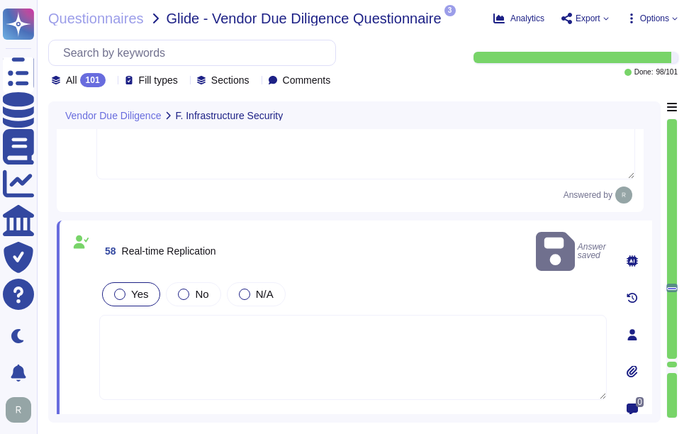
scroll to position [12341, 0]
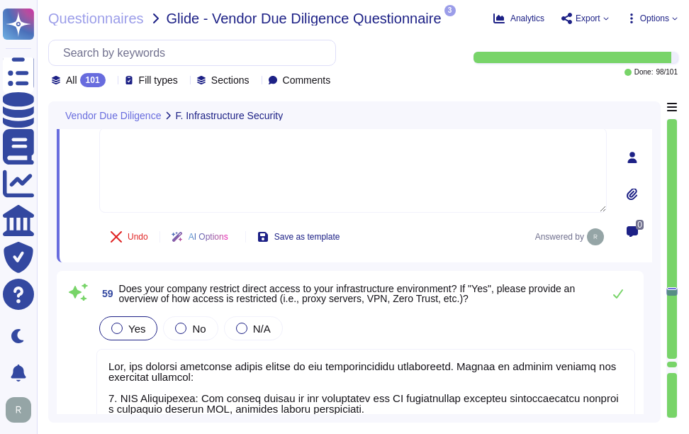
type textarea "Yes, our company adopts the Principle of Least Privilege and restricts access b…"
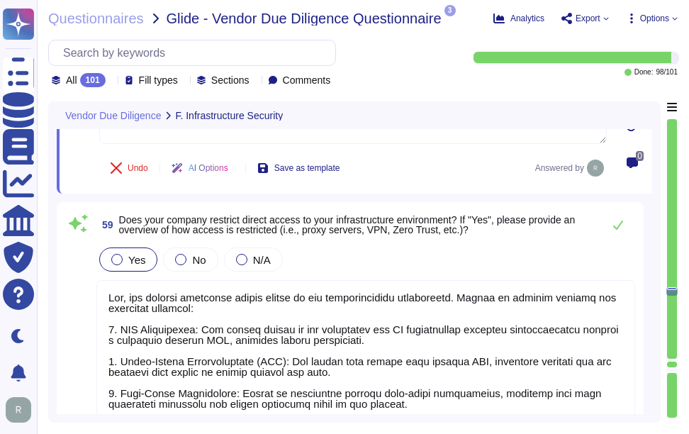
scroll to position [12625, 0]
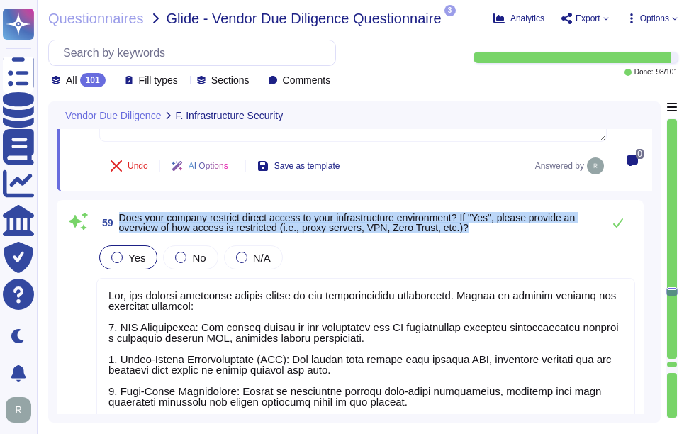
drag, startPoint x: 121, startPoint y: 215, endPoint x: 489, endPoint y: 239, distance: 368.1
click at [489, 239] on div "59 Does your company restrict direct access to your infrastructure environment?…" at bounding box center [350, 407] width 570 height 399
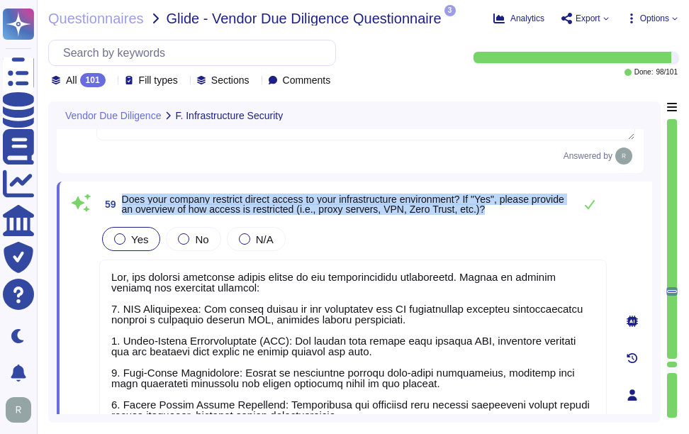
drag, startPoint x: 125, startPoint y: 197, endPoint x: 530, endPoint y: 215, distance: 406.0
click at [530, 215] on span "59 Does your company restrict direct access to your infrastructure environment?…" at bounding box center [333, 204] width 468 height 26
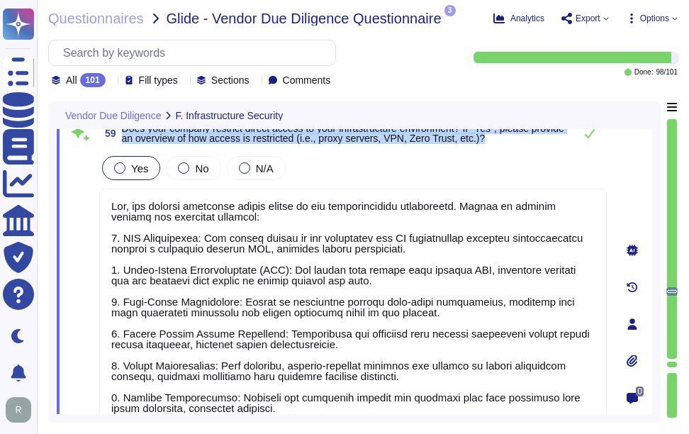
scroll to position [1, 0]
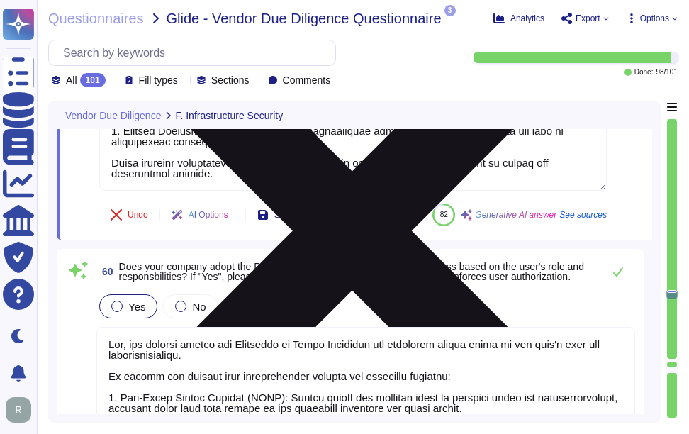
type textarea "Yes, our company has mechanisms in place to monitor and alert on privileged use…"
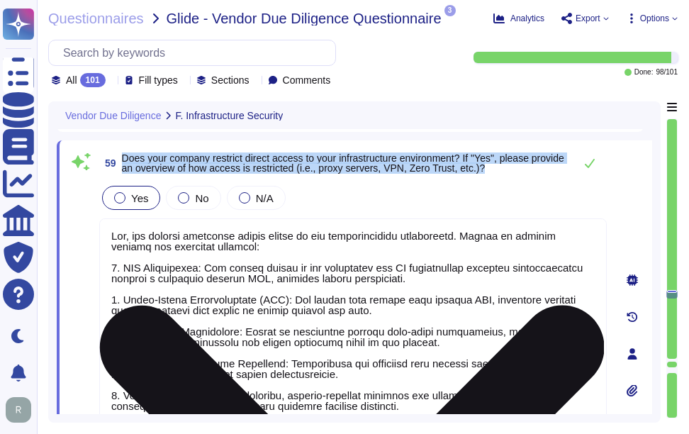
scroll to position [12585, 0]
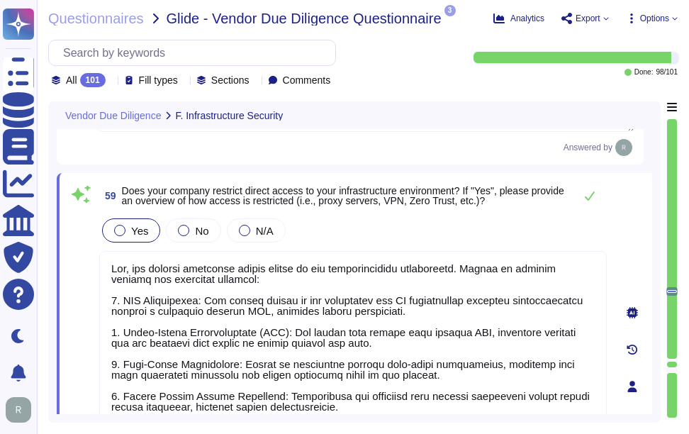
click at [469, 235] on div "Yes No N/A" at bounding box center [353, 231] width 508 height 30
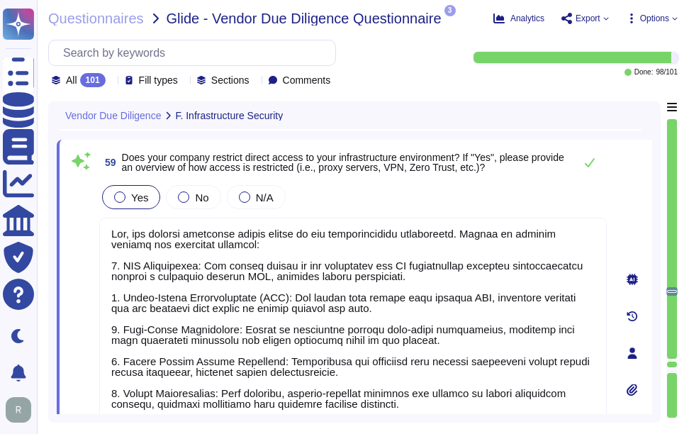
scroll to position [12475, 0]
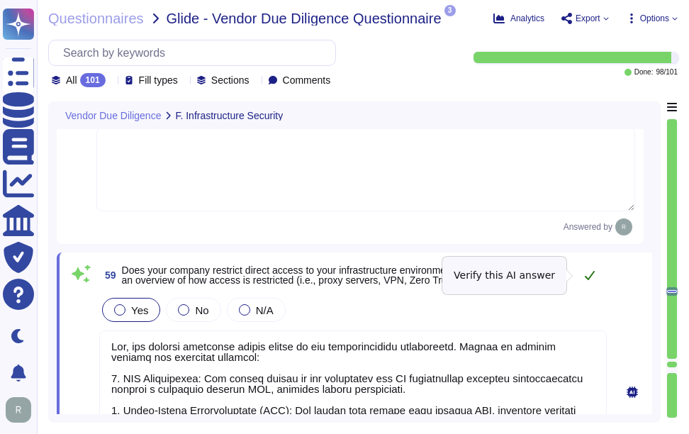
click at [588, 266] on button at bounding box center [590, 275] width 34 height 28
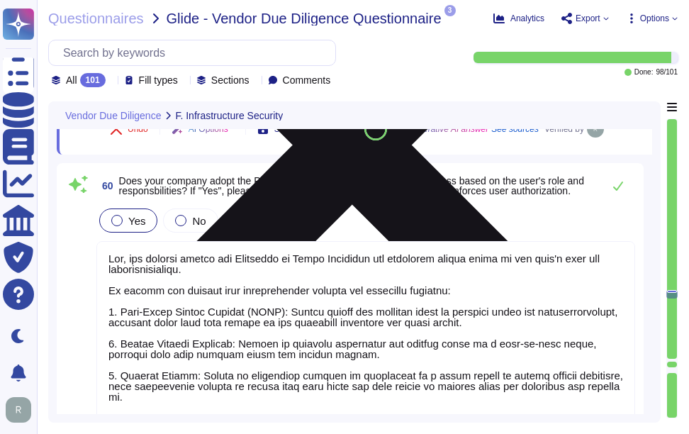
type textarea "Yes, our company has mechanisms in place to monitor and alert on privileged use…"
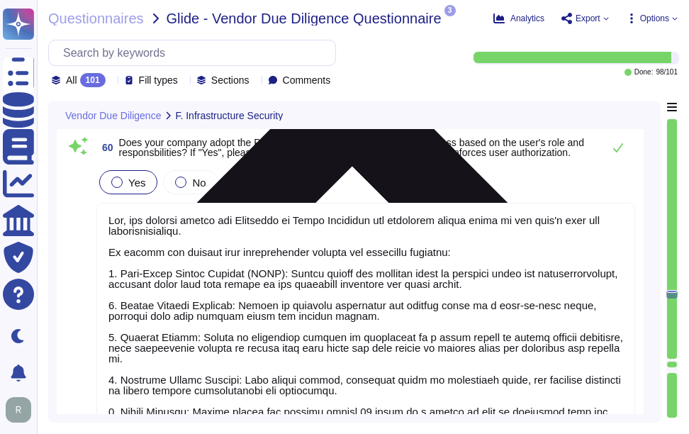
scroll to position [13042, 0]
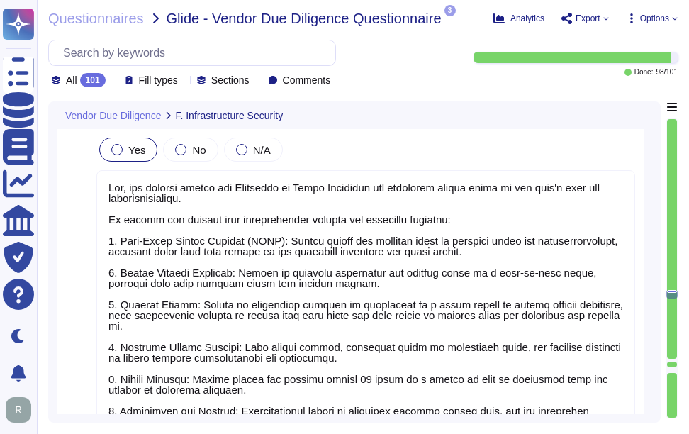
drag, startPoint x: 121, startPoint y: 139, endPoint x: 582, endPoint y: 157, distance: 462.0
click at [582, 125] on span "Does your company adopt the Principle of Least Privilege and restrict access ba…" at bounding box center [357, 115] width 477 height 20
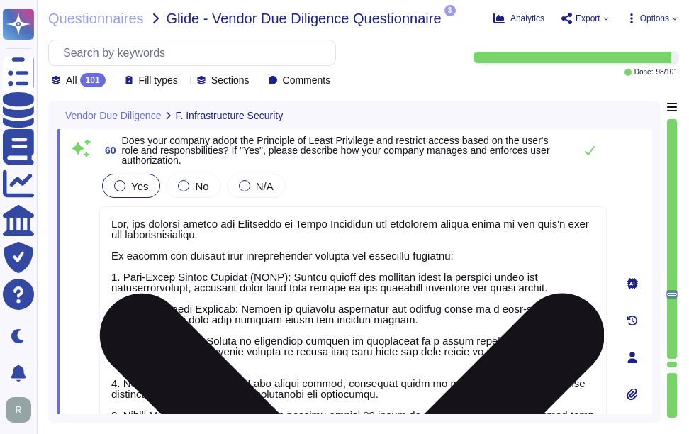
scroll to position [12971, 0]
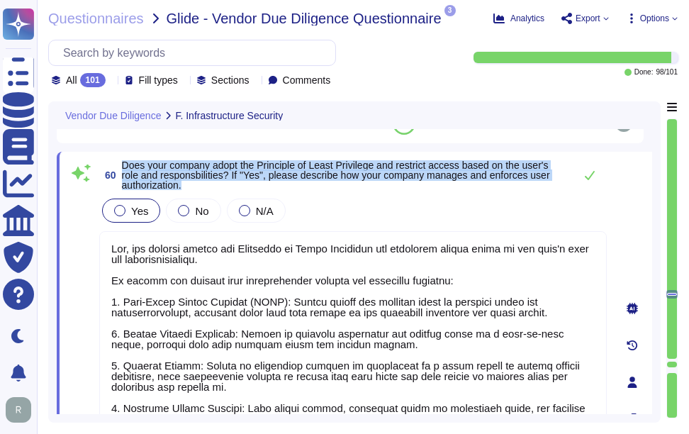
drag, startPoint x: 122, startPoint y: 165, endPoint x: 217, endPoint y: 184, distance: 96.9
click at [217, 184] on span "Does your company adopt the Principle of Least Privilege and restrict access ba…" at bounding box center [344, 175] width 445 height 30
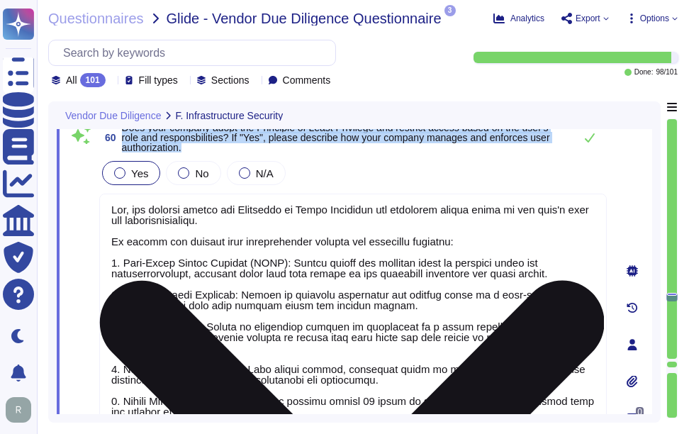
scroll to position [13042, 0]
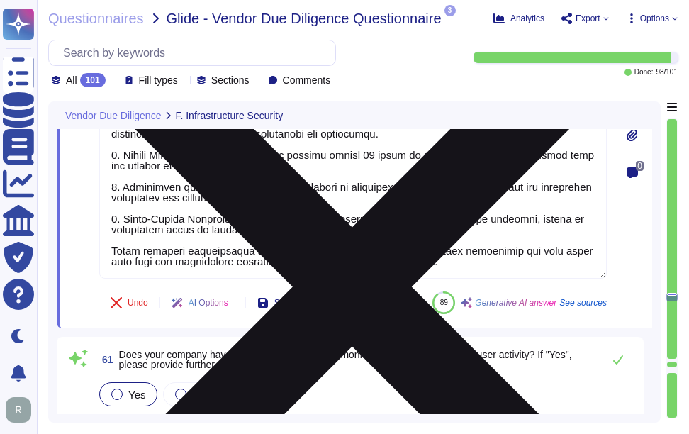
type textarea "Yes, we utilize firewalls to restrict incoming and outgoing traffic within our …"
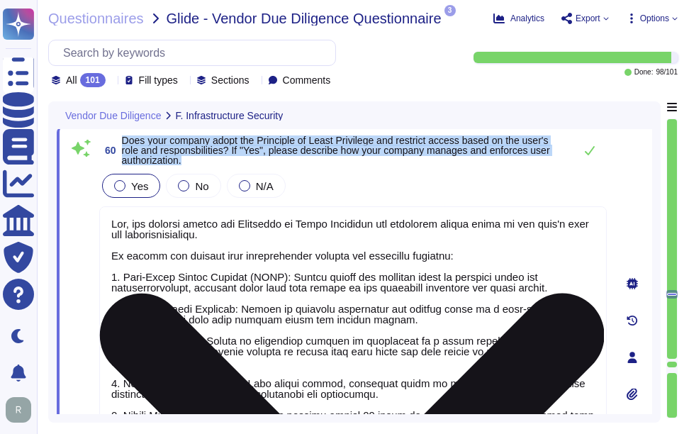
scroll to position [12971, 0]
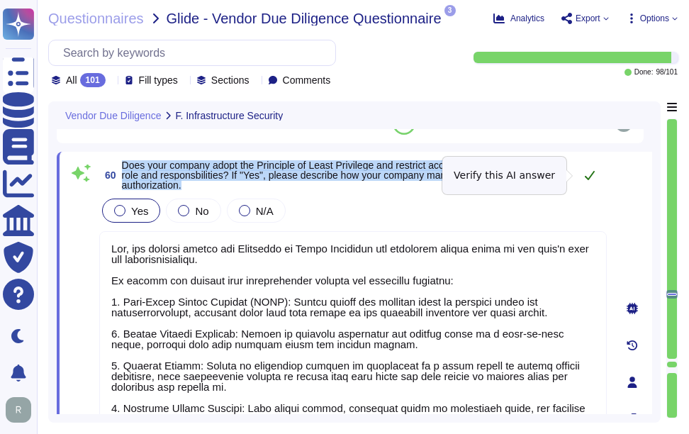
click at [586, 177] on icon at bounding box center [590, 175] width 10 height 9
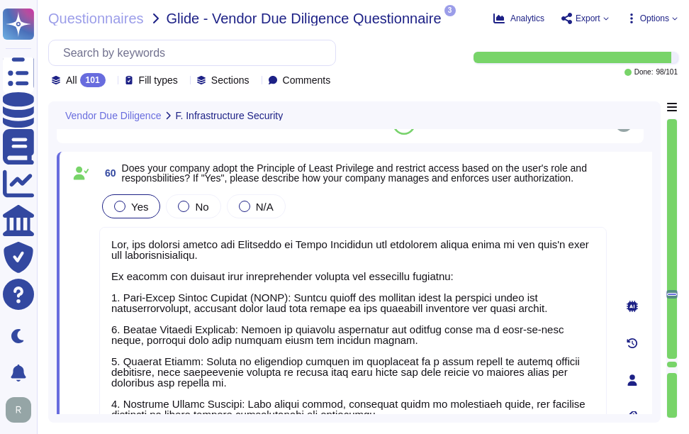
click at [444, 199] on div "Yes No N/A" at bounding box center [353, 206] width 508 height 30
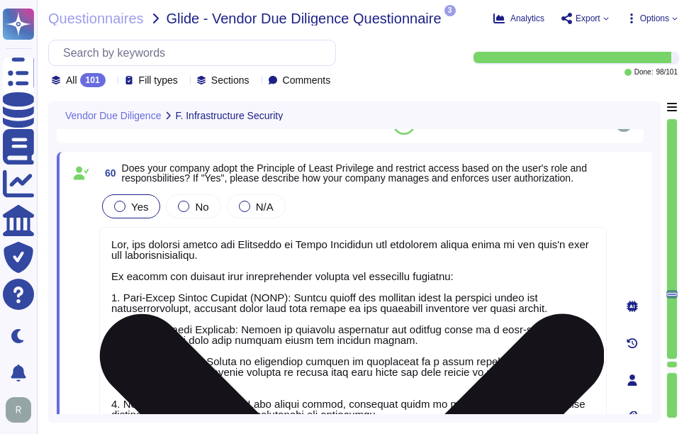
scroll to position [1, 0]
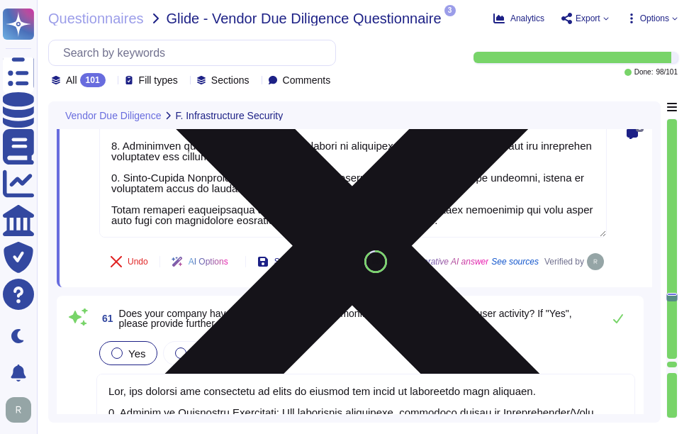
type textarea "Yes, we utilize firewalls to restrict incoming and outgoing traffic within our …"
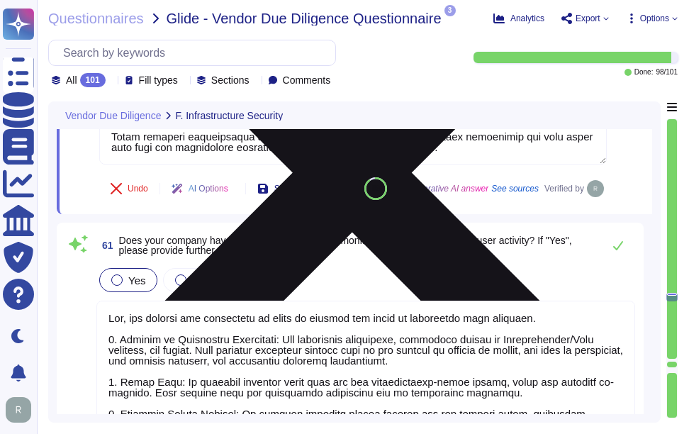
scroll to position [13396, 0]
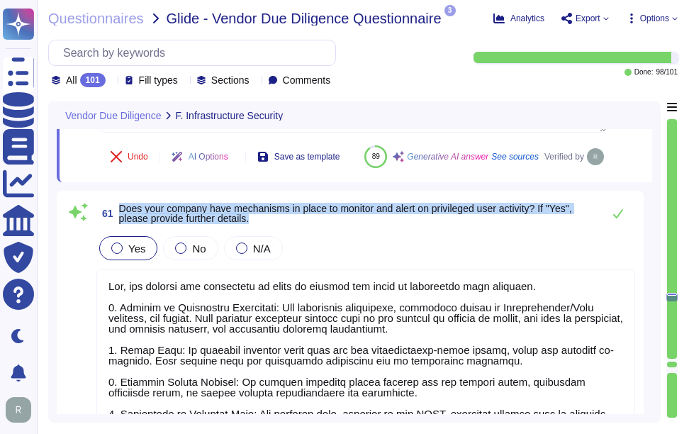
drag, startPoint x: 119, startPoint y: 240, endPoint x: 314, endPoint y: 257, distance: 195.7
click at [314, 223] on span "Does your company have mechanisms in place to monitor and alert on privileged u…" at bounding box center [357, 214] width 477 height 20
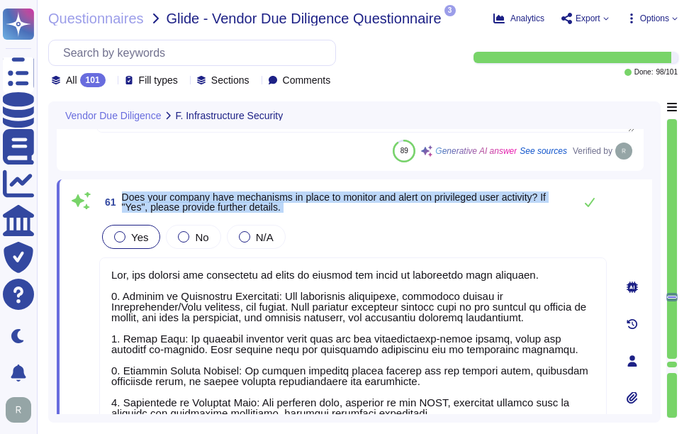
drag, startPoint x: 122, startPoint y: 194, endPoint x: 352, endPoint y: 219, distance: 231.8
click at [352, 219] on div "61 Does your company have mechanisms in place to monitor and alert on privilege…" at bounding box center [337, 361] width 539 height 346
click at [228, 192] on span "Does your company have mechanisms in place to monitor and alert on privileged u…" at bounding box center [334, 201] width 424 height 21
drag, startPoint x: 121, startPoint y: 191, endPoint x: 331, endPoint y: 219, distance: 211.7
click at [331, 219] on div "61 Does your company have mechanisms in place to monitor and alert on privilege…" at bounding box center [337, 361] width 539 height 346
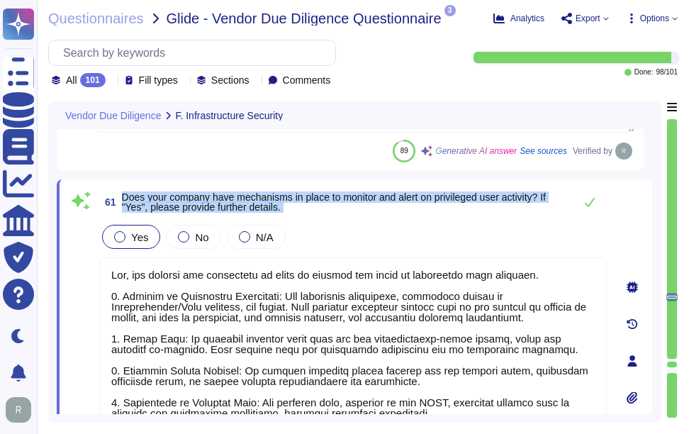
drag, startPoint x: 331, startPoint y: 219, endPoint x: 235, endPoint y: 199, distance: 98.6
click at [235, 199] on span "Does your company have mechanisms in place to monitor and alert on privileged u…" at bounding box center [334, 201] width 424 height 21
click at [140, 198] on span "Does your company have mechanisms in place to monitor and alert on privileged u…" at bounding box center [334, 201] width 424 height 21
drag, startPoint x: 124, startPoint y: 196, endPoint x: 311, endPoint y: 211, distance: 187.1
click at [311, 211] on span "Does your company have mechanisms in place to monitor and alert on privileged u…" at bounding box center [344, 202] width 445 height 20
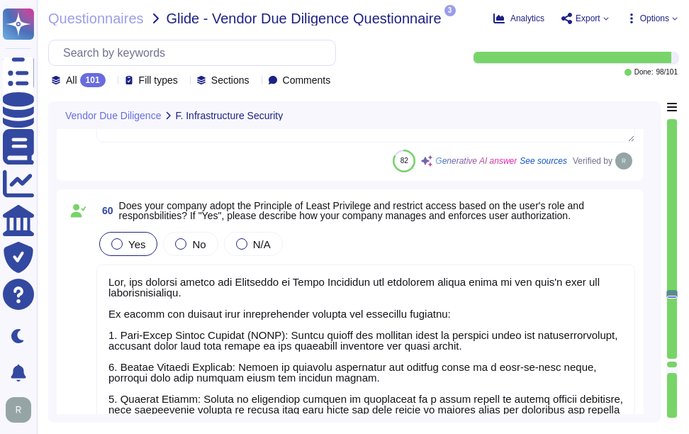
scroll to position [12900, 0]
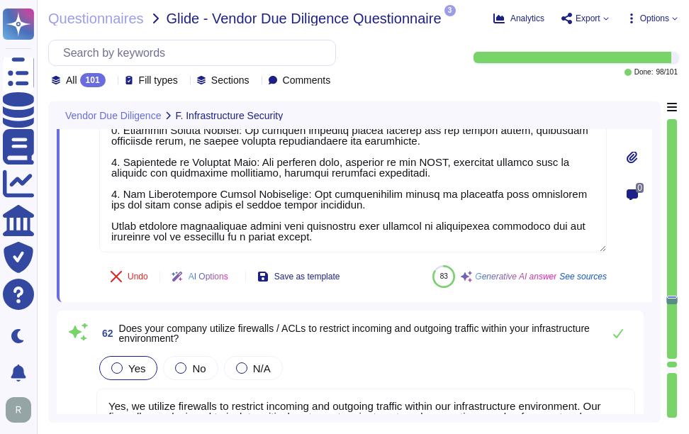
type textarea "We do not currently have an IDS/IPS implemented, as it is on our roadmap for Q2…"
type textarea "Yes, our company logically segments the production environment from lower-level…"
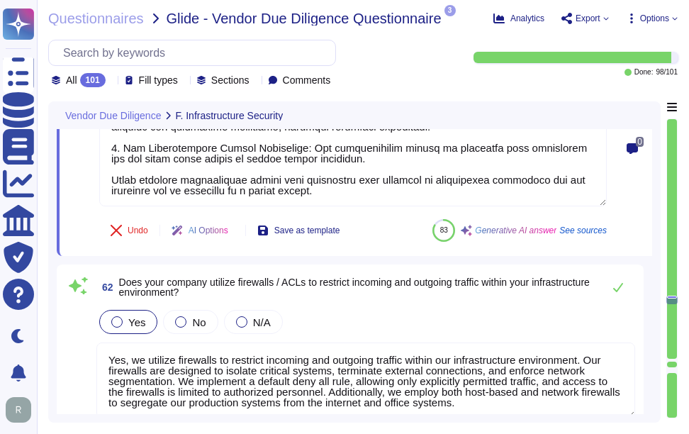
scroll to position [13699, 0]
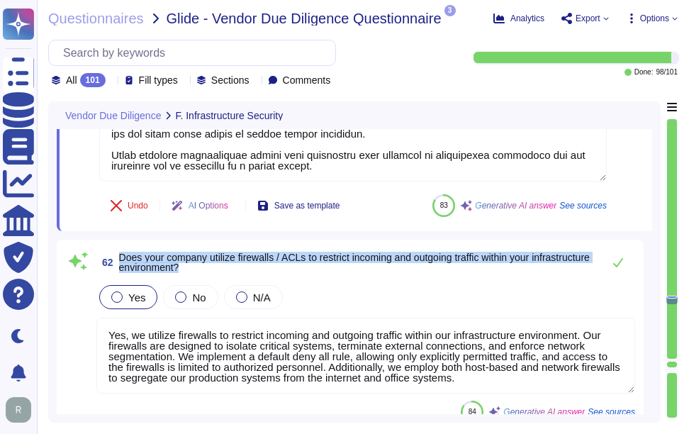
drag, startPoint x: 121, startPoint y: 254, endPoint x: 253, endPoint y: 265, distance: 132.3
click at [253, 265] on span "Does your company utilize firewalls / ACLs to restrict incoming and outgoing tr…" at bounding box center [357, 262] width 477 height 20
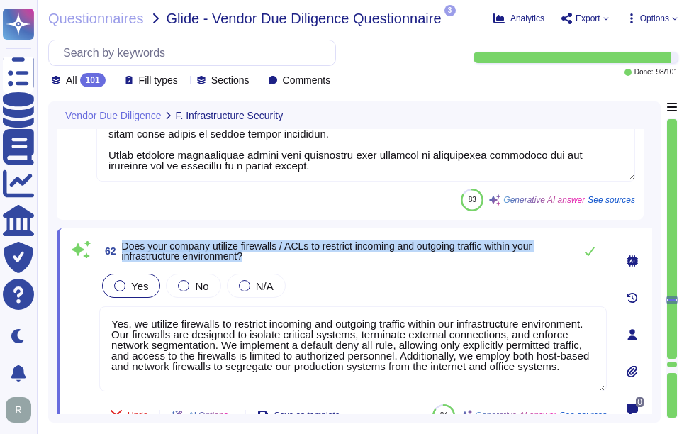
drag, startPoint x: 123, startPoint y: 245, endPoint x: 262, endPoint y: 261, distance: 139.9
click at [262, 261] on span "62 Does your company utilize firewalls / ACLs to restrict incoming and outgoing…" at bounding box center [333, 251] width 468 height 26
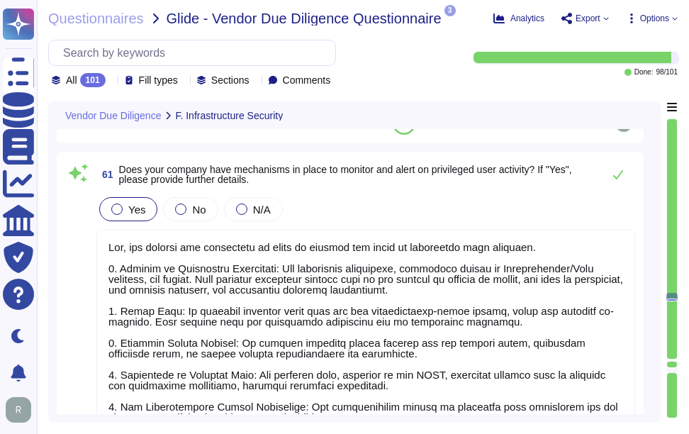
scroll to position [1, 0]
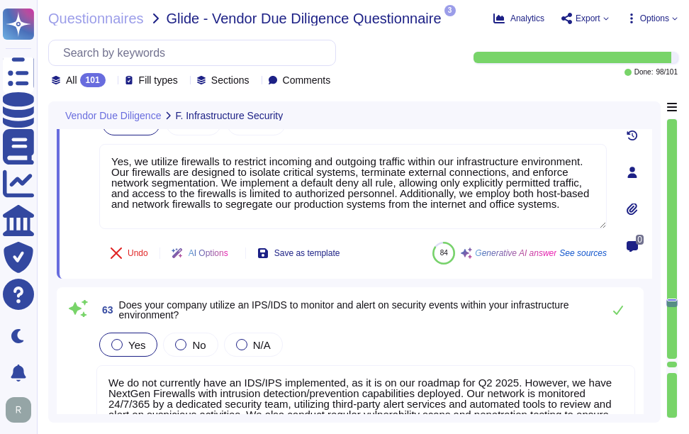
type textarea "Yes, our services are properly segmented to ensure that in the event of an Indi…"
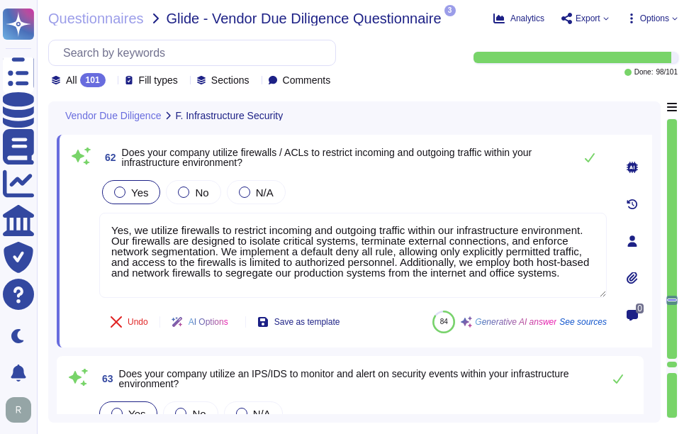
scroll to position [13783, 0]
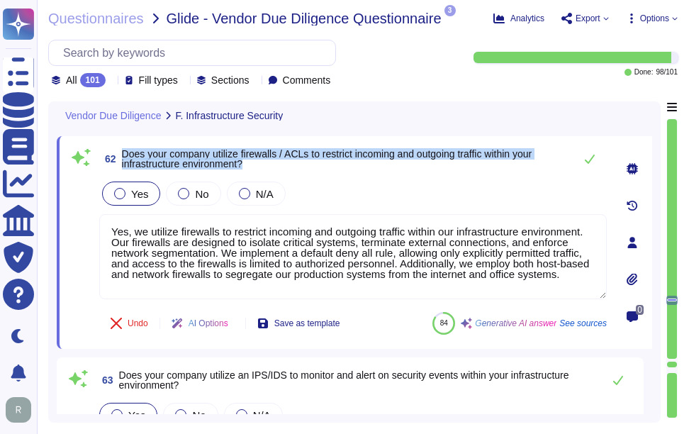
drag, startPoint x: 120, startPoint y: 148, endPoint x: 269, endPoint y: 166, distance: 150.8
click at [269, 166] on span "62 Does your company utilize firewalls / ACLs to restrict incoming and outgoing…" at bounding box center [333, 159] width 468 height 26
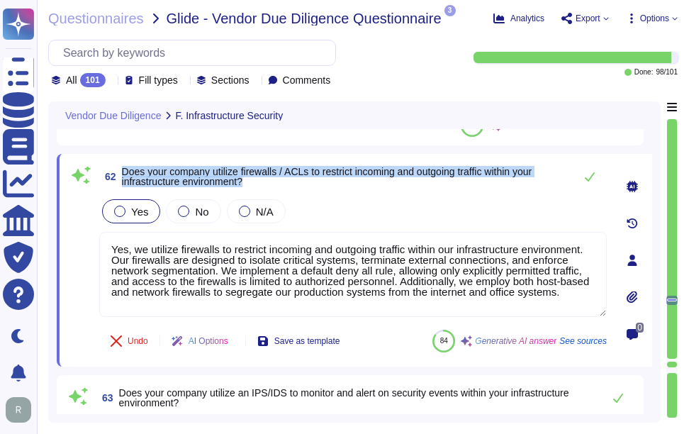
scroll to position [13712, 0]
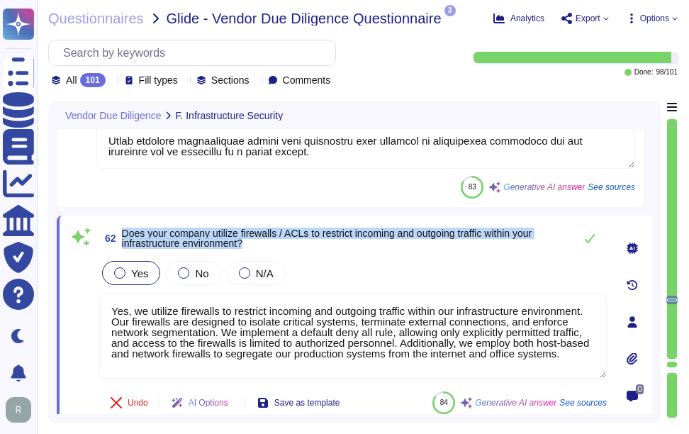
type textarea "Yes, our company adopts the Principle of Least Privilege and restricts access b…"
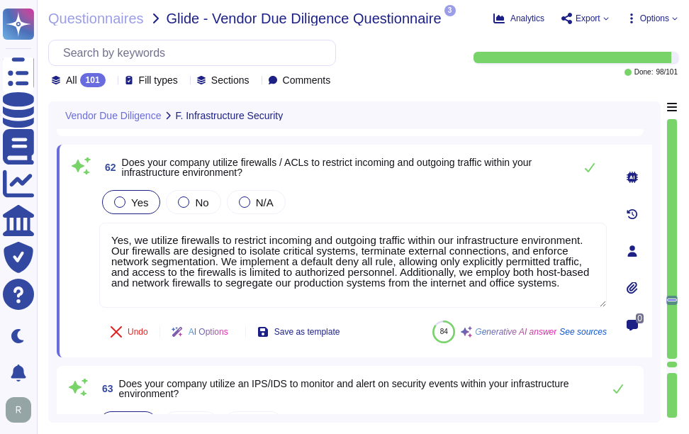
scroll to position [0, 0]
drag, startPoint x: 260, startPoint y: 294, endPoint x: 63, endPoint y: 217, distance: 211.1
click at [63, 217] on div "62 Does your company utilize firewalls / ACLs to restrict incoming and outgoing…" at bounding box center [355, 251] width 596 height 213
paste textarea "implement firewalls to restrict inbound and outbound traffic within our infrast…"
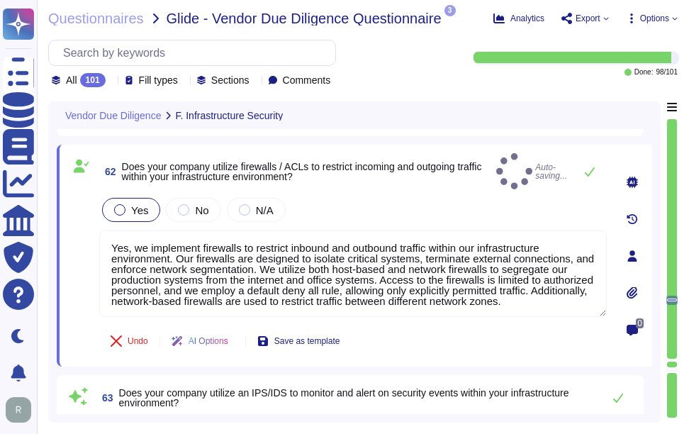
type textarea "Yes, we implement firewalls to restrict inbound and outbound traffic within our…"
click at [445, 206] on div "Yes No N/A" at bounding box center [353, 210] width 508 height 30
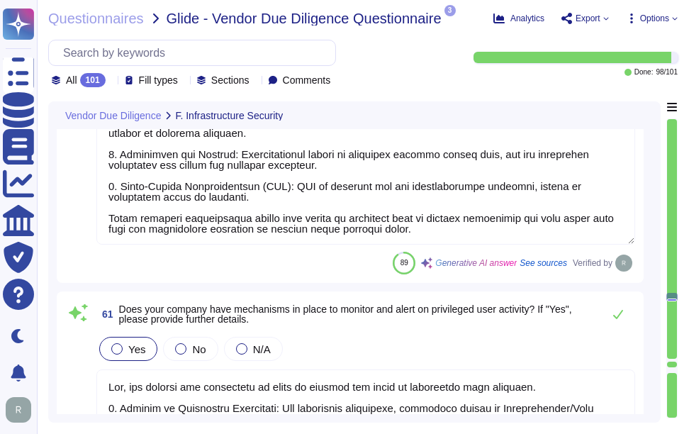
type textarea "Yes, our company restricts direct access to our infrastructure environment. Acc…"
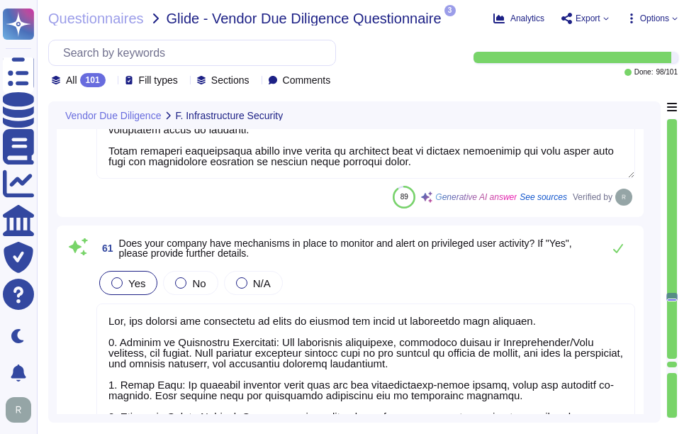
scroll to position [13428, 0]
type textarea "We do not currently have an IDS/IPS implemented, as it is on our roadmap for Q2…"
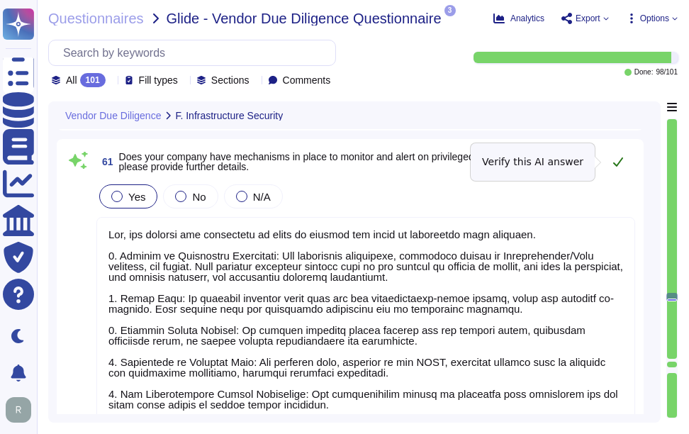
click at [613, 162] on icon at bounding box center [618, 161] width 11 height 11
click at [613, 166] on icon at bounding box center [618, 161] width 11 height 11
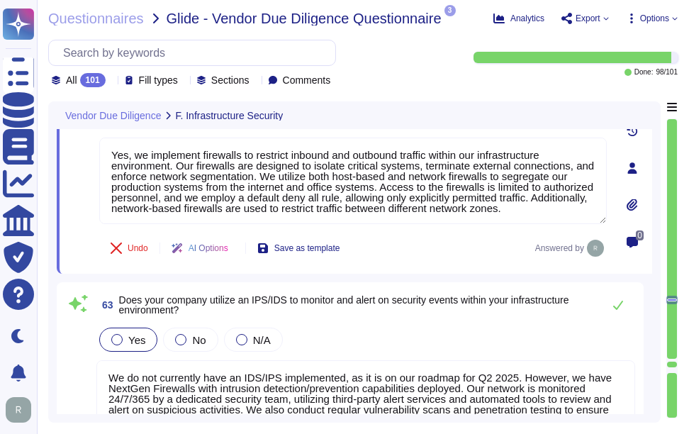
type textarea "Yes, our company logically segments the production environment from lower-level…"
type textarea "Yes, our services are properly segmented to ensure that in the event of an Indi…"
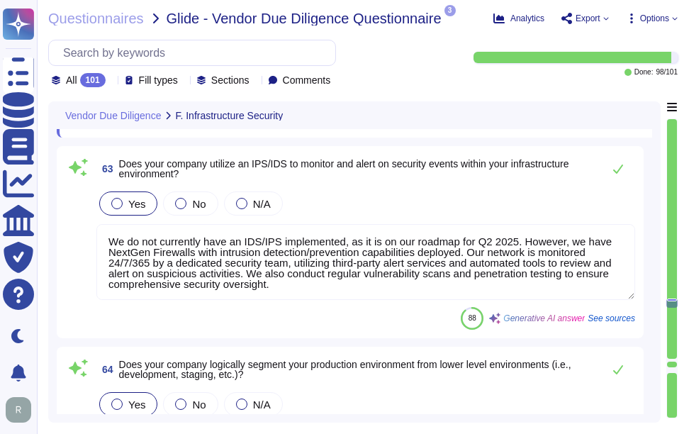
type textarea "Yes, our company maintains a current and complete inventory of all technology a…"
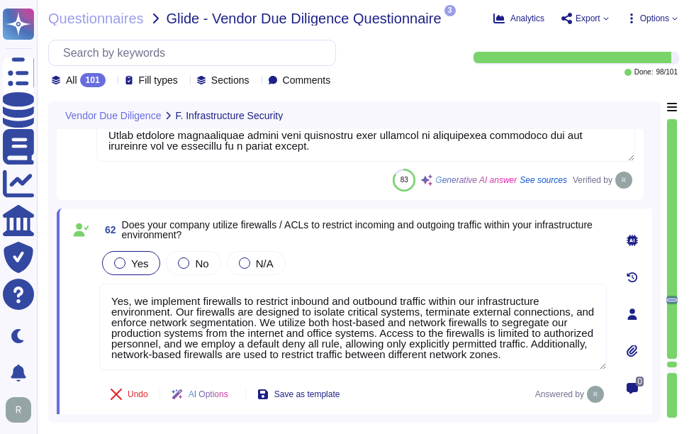
scroll to position [13712, 0]
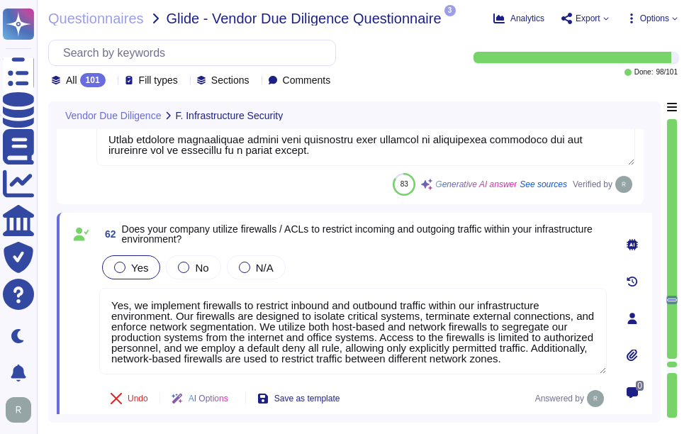
type textarea "Yes, our company adopts the Principle of Least Privilege and restricts access b…"
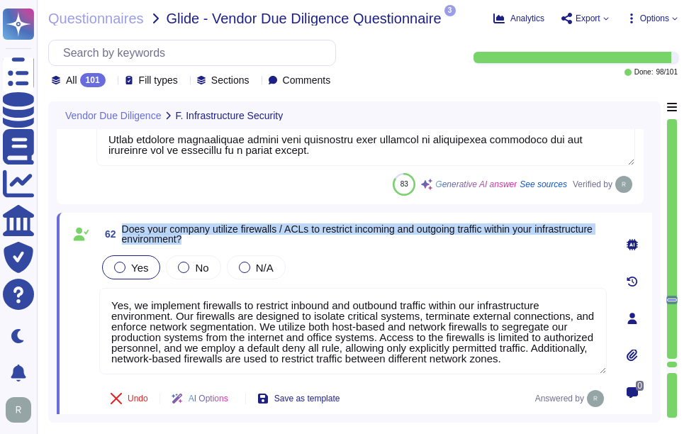
drag, startPoint x: 121, startPoint y: 227, endPoint x: 298, endPoint y: 245, distance: 177.5
click at [298, 245] on span "62 Does your company utilize firewalls / ACLs to restrict incoming and outgoing…" at bounding box center [353, 234] width 508 height 26
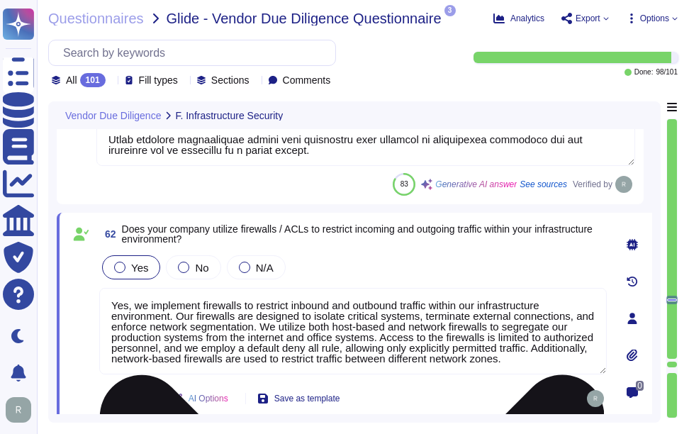
click at [227, 312] on textarea "Yes, we implement firewalls to restrict inbound and outbound traffic within our…" at bounding box center [353, 331] width 508 height 87
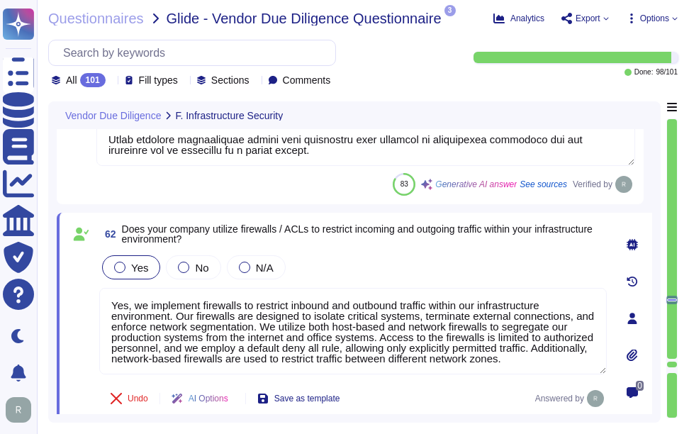
click at [390, 246] on span "62 Does your company utilize firewalls / ACLs to restrict incoming and outgoing…" at bounding box center [353, 234] width 508 height 26
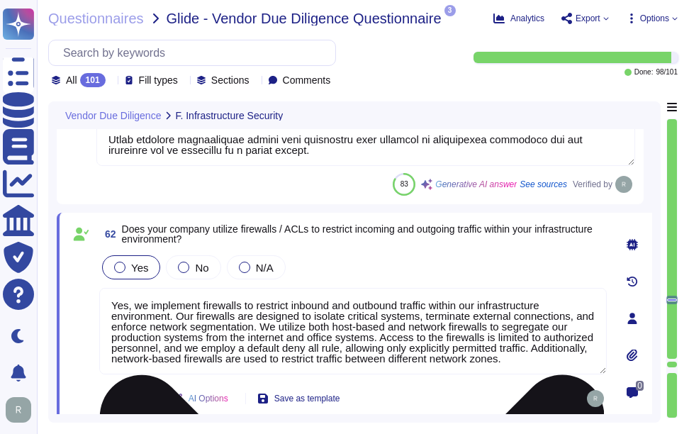
scroll to position [1, 0]
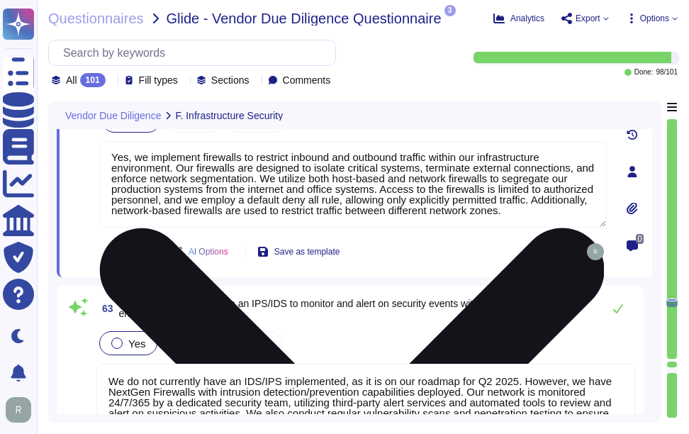
type textarea "Yes, our services are properly segmented to ensure that in the event of an Indi…"
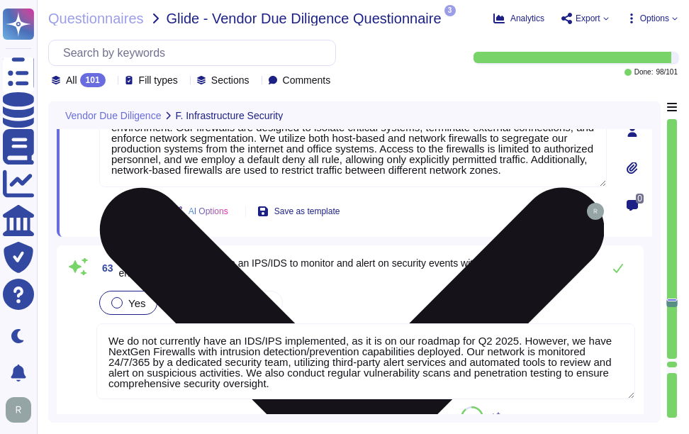
scroll to position [13925, 0]
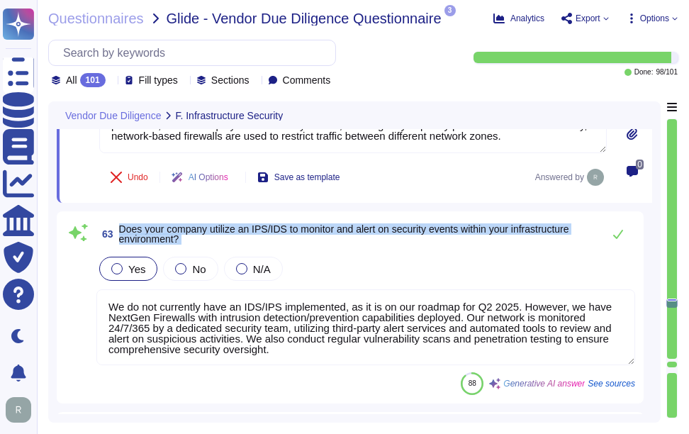
drag, startPoint x: 118, startPoint y: 226, endPoint x: 220, endPoint y: 254, distance: 106.0
click at [220, 254] on div "63 Does your company utilize an IPS/IDS to monitor and alert on security events…" at bounding box center [350, 307] width 570 height 175
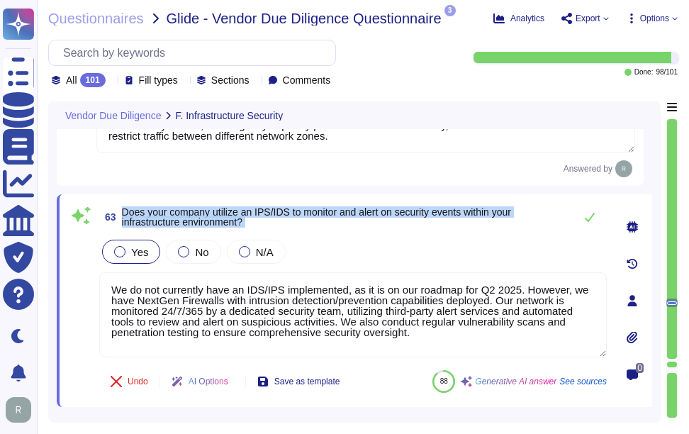
drag, startPoint x: 120, startPoint y: 208, endPoint x: 269, endPoint y: 236, distance: 152.2
click at [269, 236] on div "63 Does your company utilize an IPS/IDS to monitor and alert on security events…" at bounding box center [337, 301] width 539 height 196
click at [255, 214] on span "Does your company utilize an IPS/IDS to monitor and alert on security events wi…" at bounding box center [316, 216] width 389 height 21
drag, startPoint x: 121, startPoint y: 207, endPoint x: 291, endPoint y: 226, distance: 172.0
click at [291, 226] on span "63 Does your company utilize an IPS/IDS to monitor and alert on security events…" at bounding box center [333, 217] width 468 height 26
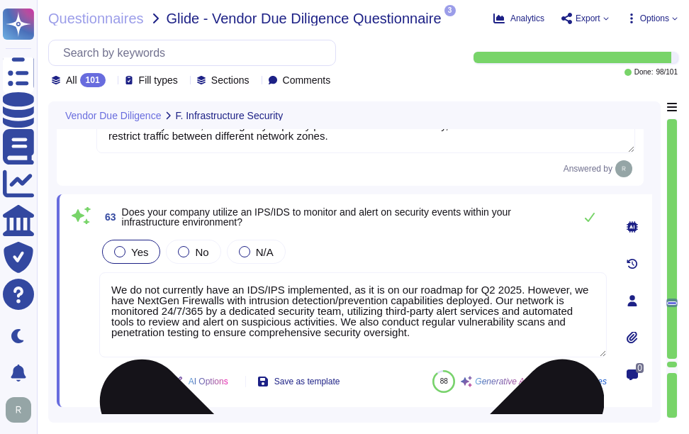
drag, startPoint x: 113, startPoint y: 286, endPoint x: 569, endPoint y: 289, distance: 456.0
click at [569, 289] on textarea "We do not currently have an IDS/IPS implemented, as it is on our roadmap for Q2…" at bounding box center [353, 314] width 508 height 85
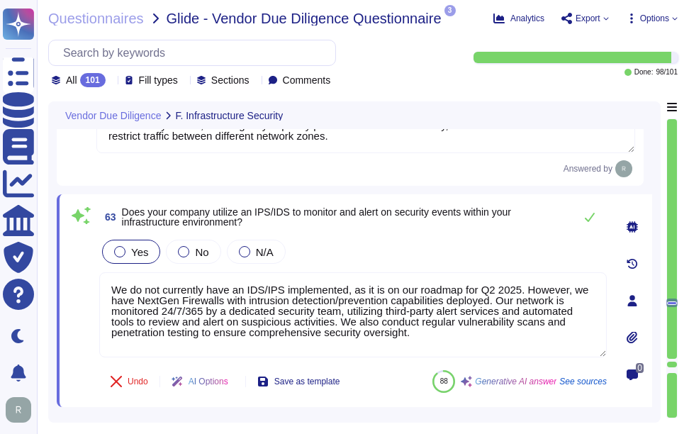
click at [468, 246] on div "Yes No N/A" at bounding box center [353, 252] width 508 height 30
drag, startPoint x: 574, startPoint y: 291, endPoint x: 69, endPoint y: 293, distance: 504.9
click at [69, 293] on div "63 Does your company utilize an IPS/IDS to monitor and alert on security events…" at bounding box center [337, 301] width 539 height 196
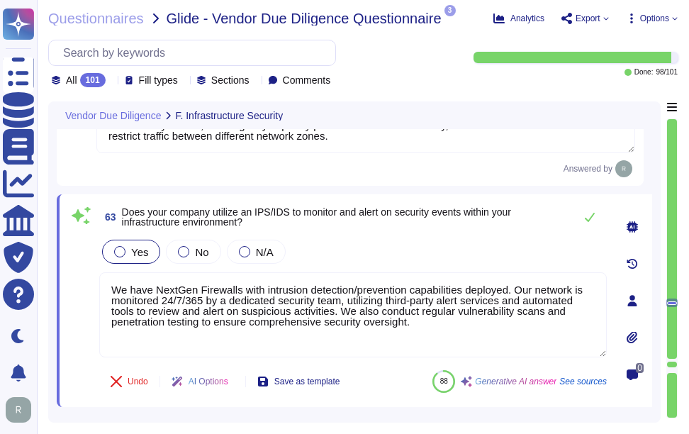
type textarea "We have NextGen Firewalls with intrusion detection/prevention capabilities depl…"
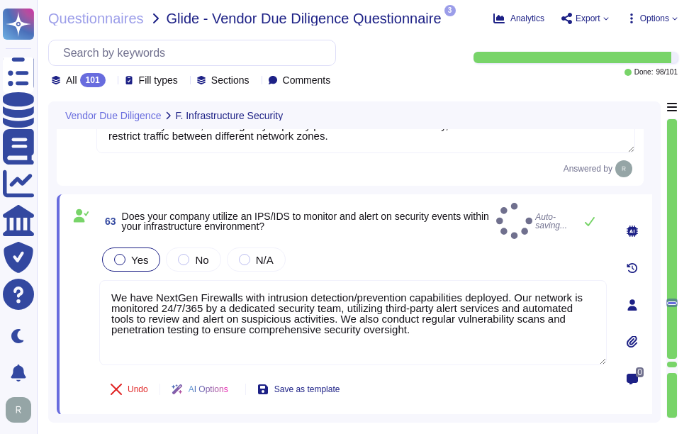
click at [381, 234] on div "63 Does your company utilize an IPS/IDS to monitor and alert on security events…" at bounding box center [337, 305] width 539 height 204
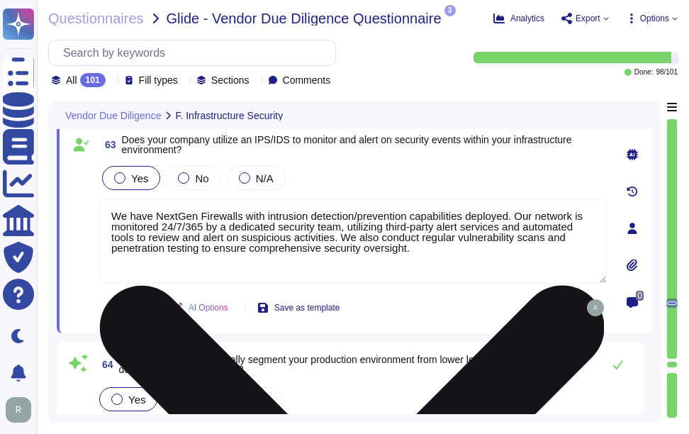
type textarea "Yes, our company maintains a current and complete inventory of all technology a…"
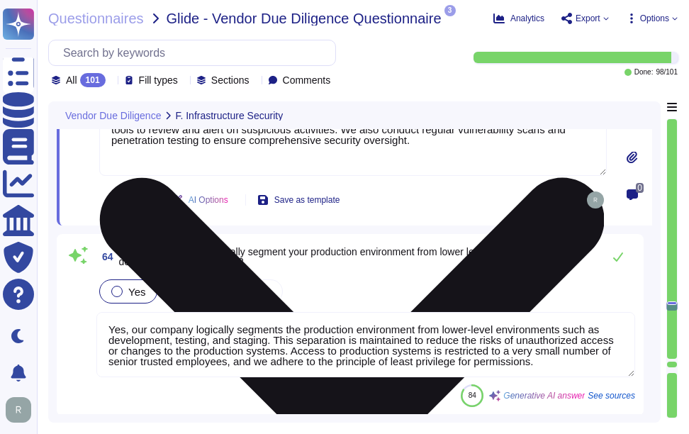
scroll to position [14138, 0]
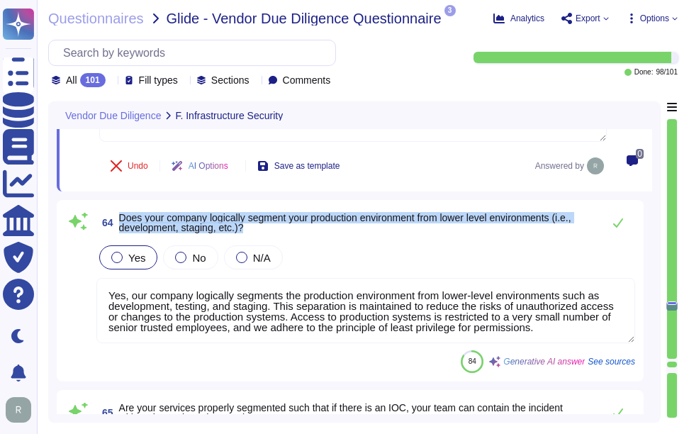
drag, startPoint x: 118, startPoint y: 215, endPoint x: 267, endPoint y: 229, distance: 148.9
click at [267, 229] on span "64 Does your company logically segment your production environment from lower l…" at bounding box center [345, 223] width 499 height 26
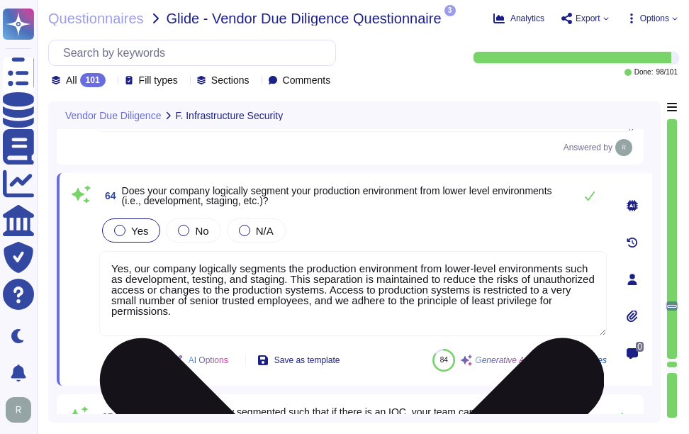
type textarea "Yes, our company maintains a current and complete inventory of all technology a…"
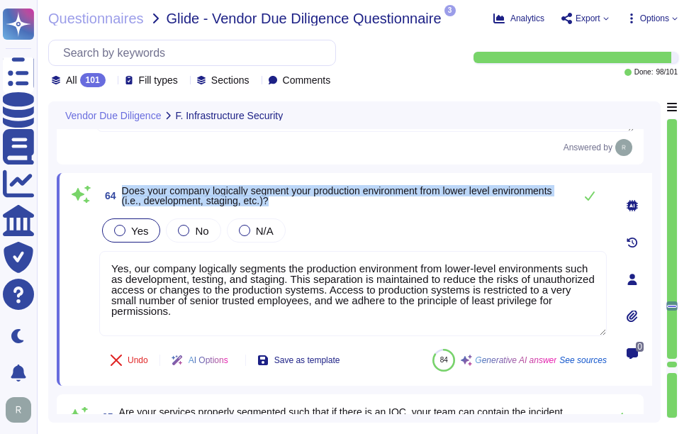
drag, startPoint x: 123, startPoint y: 189, endPoint x: 339, endPoint y: 199, distance: 216.5
click at [339, 199] on span "Does your company logically segment your production environment from lower leve…" at bounding box center [344, 196] width 445 height 20
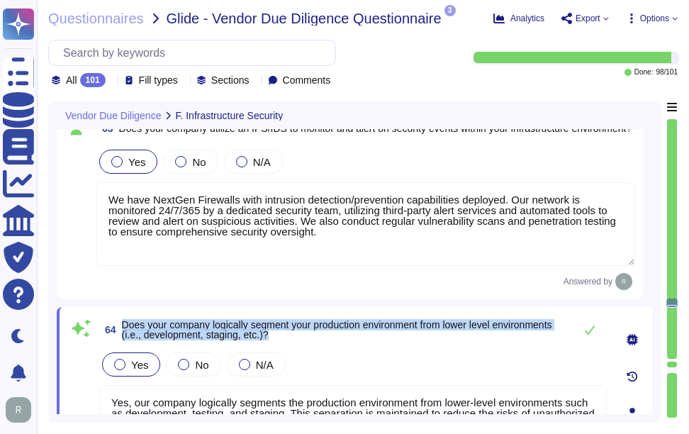
type textarea "Yes, our company has mechanisms in place to monitor and alert on privileged use…"
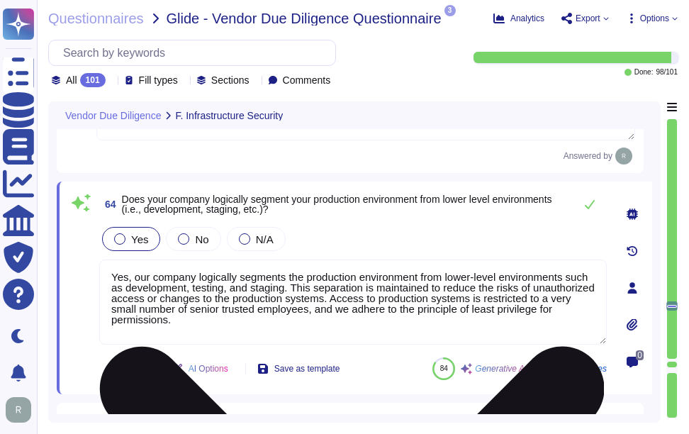
click at [240, 285] on textarea "Yes, our company logically segments the production environment from lower-level…" at bounding box center [353, 302] width 508 height 85
paste textarea
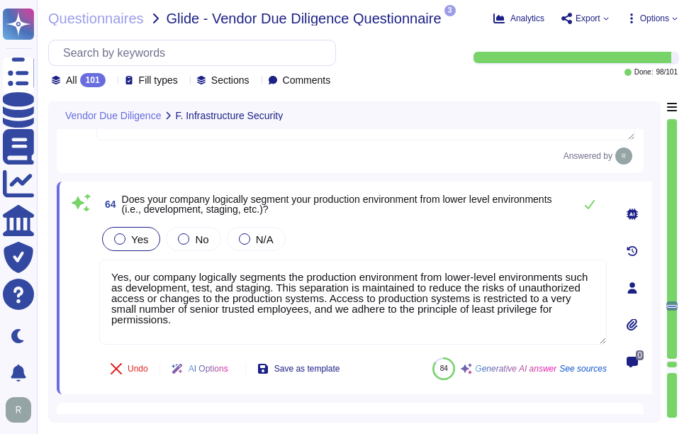
type textarea "Yes, our company logically segments the production environment from lower-level…"
click at [396, 240] on div "Yes No N/A" at bounding box center [353, 239] width 508 height 30
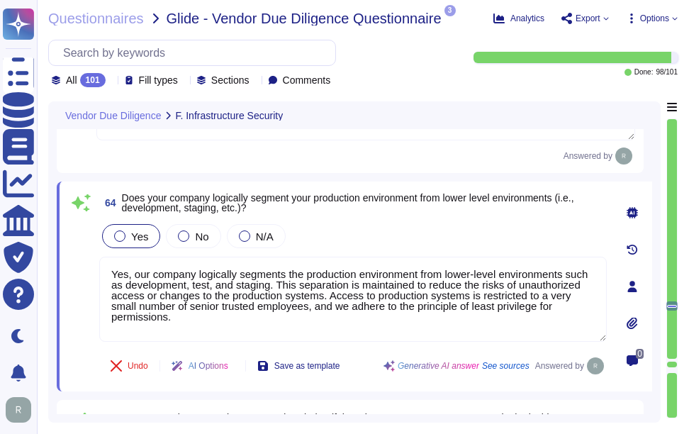
click at [399, 219] on div "64 Does your company logically segment your production environment from lower l…" at bounding box center [337, 286] width 539 height 193
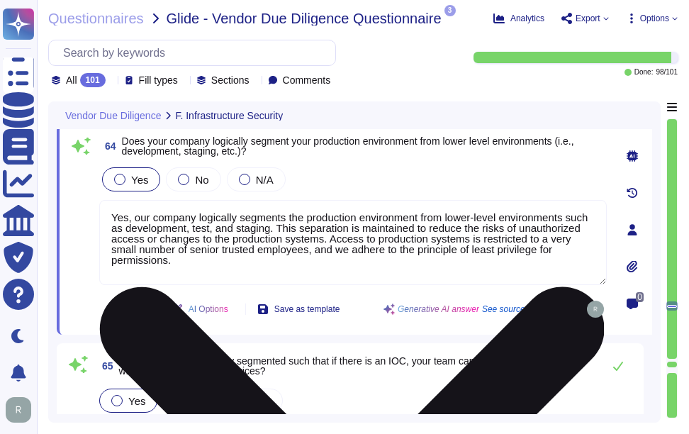
type textarea "Yes, our company has controls in place to prevent and detect the deployment of …"
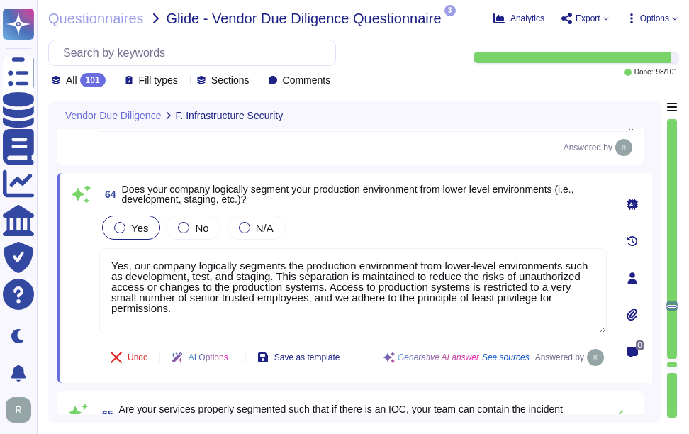
click at [435, 233] on div "Yes No N/A" at bounding box center [353, 228] width 508 height 30
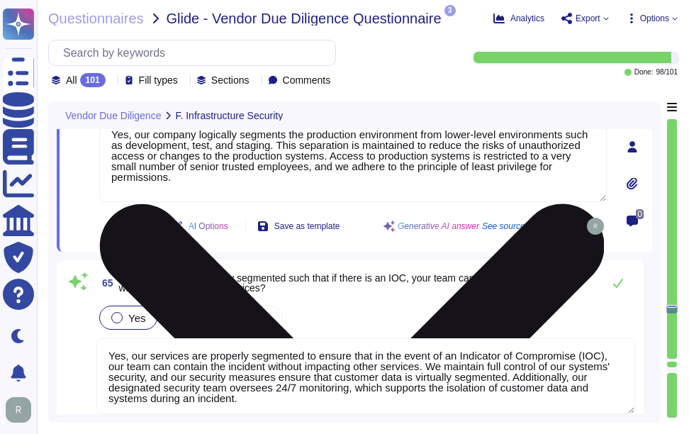
scroll to position [14350, 0]
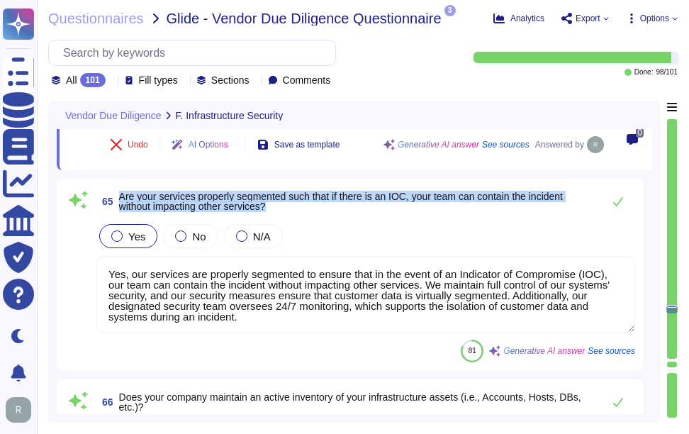
drag, startPoint x: 118, startPoint y: 194, endPoint x: 282, endPoint y: 211, distance: 164.6
click at [282, 211] on span "65 Are your services properly segmented such that if there is an IOC, your team…" at bounding box center [345, 202] width 499 height 26
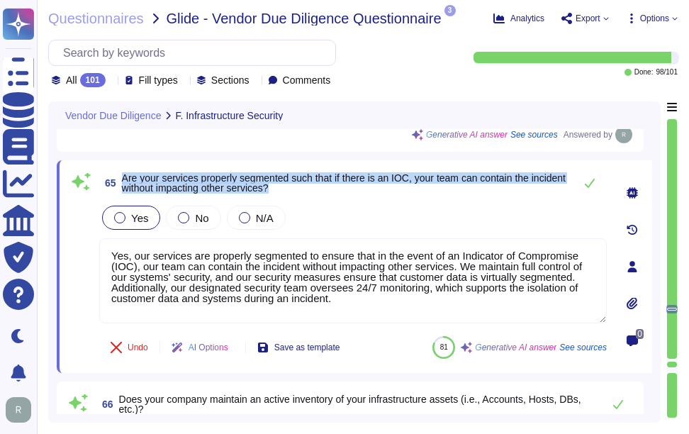
drag, startPoint x: 122, startPoint y: 173, endPoint x: 333, endPoint y: 189, distance: 211.3
click at [333, 189] on span "Are your services properly segmented such that if there is an IOC, your team ca…" at bounding box center [344, 183] width 445 height 20
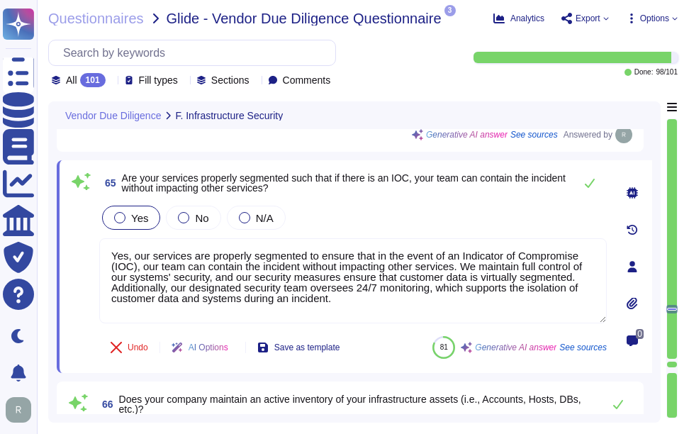
drag, startPoint x: 349, startPoint y: 297, endPoint x: 91, endPoint y: 238, distance: 264.9
click at [91, 238] on div "65 Are your services properly segmented such that if there is an IOC, your team…" at bounding box center [337, 267] width 539 height 196
paste textarea "virtual segmentation of customer data and restrict access to production systems…"
type textarea "Yes, our services are properly segmented to ensure that in the event of an Indi…"
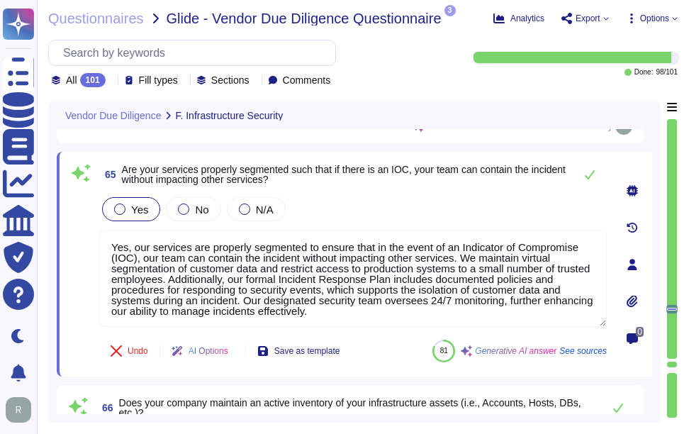
type textarea "Yes, our company has controls in place to prevent and detect the deployment of …"
type textarea "Yes, our services are properly segmented to ensure that in the event of an Indi…"
click at [401, 209] on div "Yes No N/A" at bounding box center [353, 209] width 508 height 30
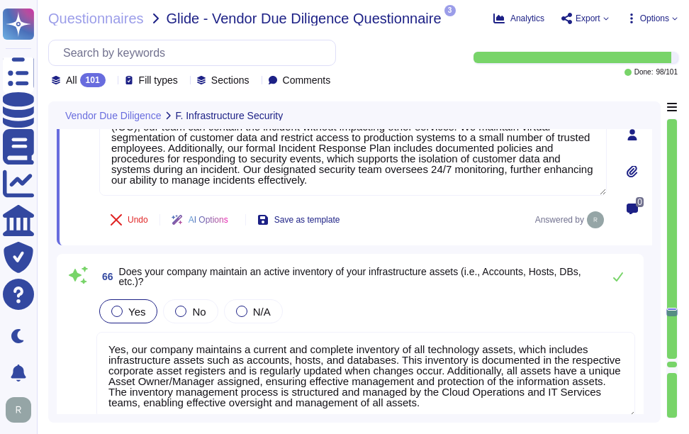
scroll to position [14563, 0]
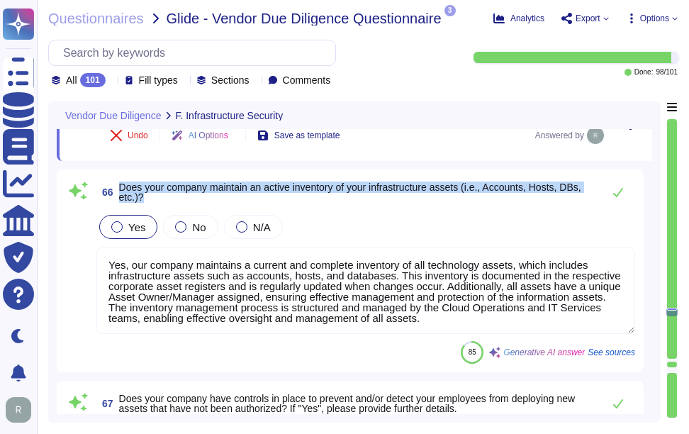
drag, startPoint x: 122, startPoint y: 186, endPoint x: 184, endPoint y: 197, distance: 62.7
click at [184, 197] on span "Does your company maintain an active inventory of your infrastructure assets (i…" at bounding box center [357, 192] width 477 height 20
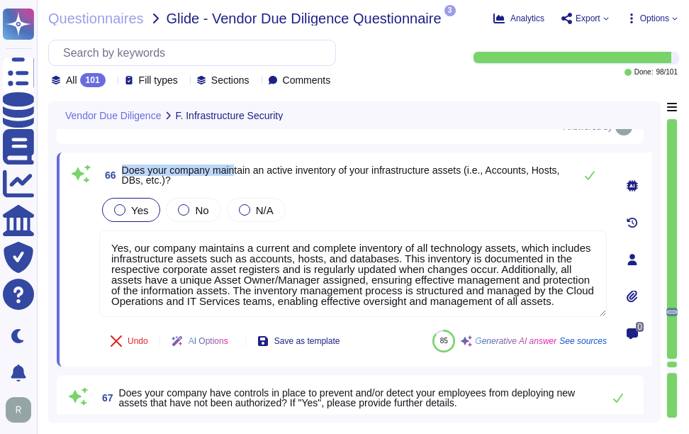
drag, startPoint x: 123, startPoint y: 169, endPoint x: 234, endPoint y: 173, distance: 110.7
click at [234, 173] on span "Does your company maintain an active inventory of your infrastructure assets (i…" at bounding box center [341, 175] width 438 height 21
drag, startPoint x: 234, startPoint y: 173, endPoint x: 159, endPoint y: 181, distance: 75.6
click at [159, 181] on span "Does your company maintain an active inventory of your infrastructure assets (i…" at bounding box center [341, 175] width 438 height 21
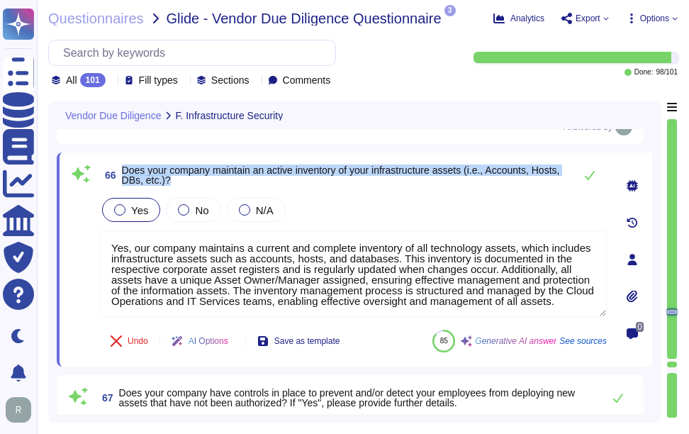
drag, startPoint x: 123, startPoint y: 169, endPoint x: 222, endPoint y: 178, distance: 98.9
click at [222, 178] on span "Does your company maintain an active inventory of your infrastructure assets (i…" at bounding box center [344, 175] width 445 height 20
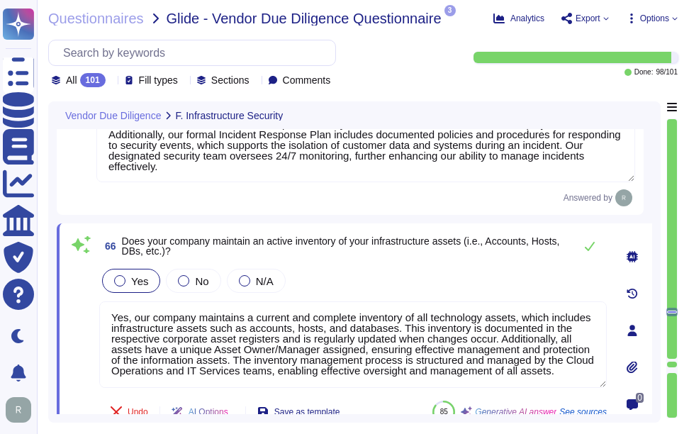
scroll to position [0, 0]
drag, startPoint x: 267, startPoint y: 374, endPoint x: 83, endPoint y: 286, distance: 204.0
click at [83, 286] on div "66 Does your company maintain an active inventory of your infrastructure assets…" at bounding box center [337, 330] width 539 height 197
paste textarea "se information assets. The inventory management process is structured and manag…"
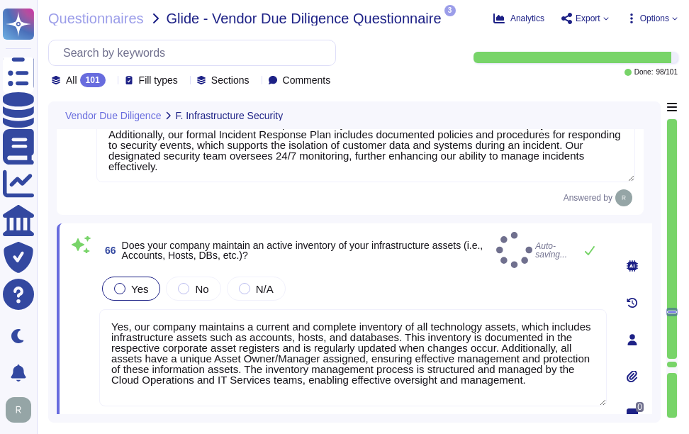
type textarea "Yes, our company maintains a current and complete inventory of all technology a…"
click at [346, 294] on div "Yes No N/A" at bounding box center [353, 289] width 508 height 30
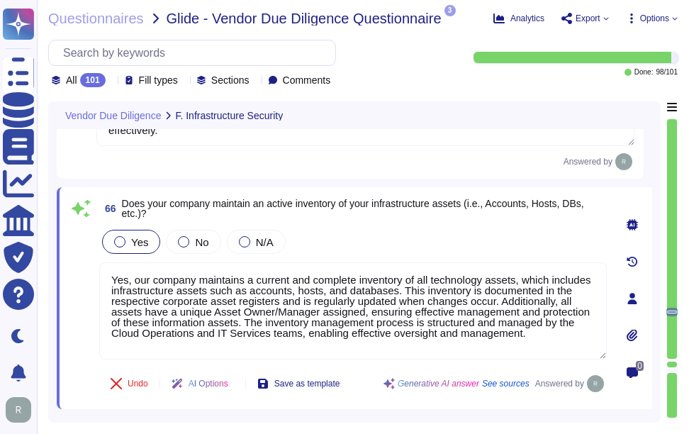
scroll to position [14563, 0]
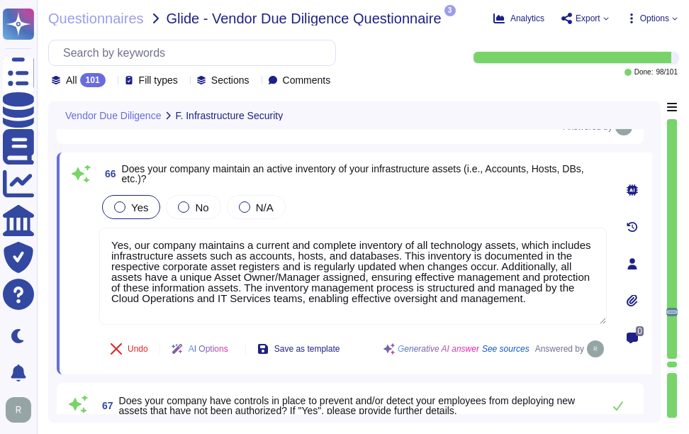
click at [482, 207] on div "Yes No N/A" at bounding box center [353, 207] width 508 height 30
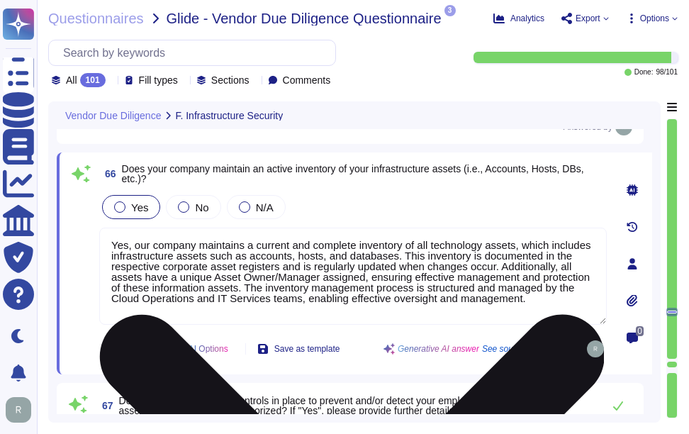
scroll to position [1, 0]
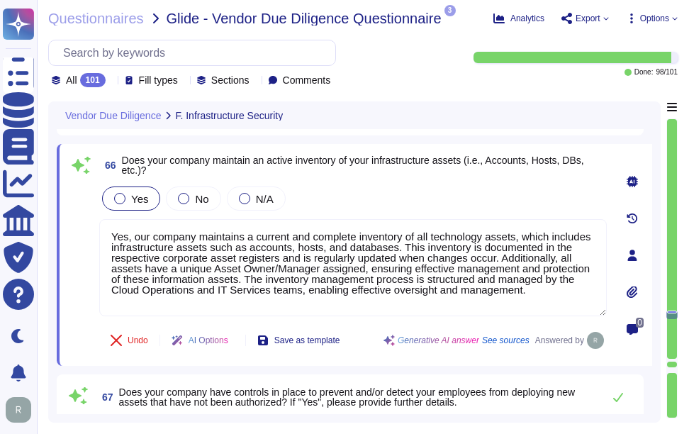
type textarea "Yes, Sectigo applies a label to customer data, classifying it as Confidential. …"
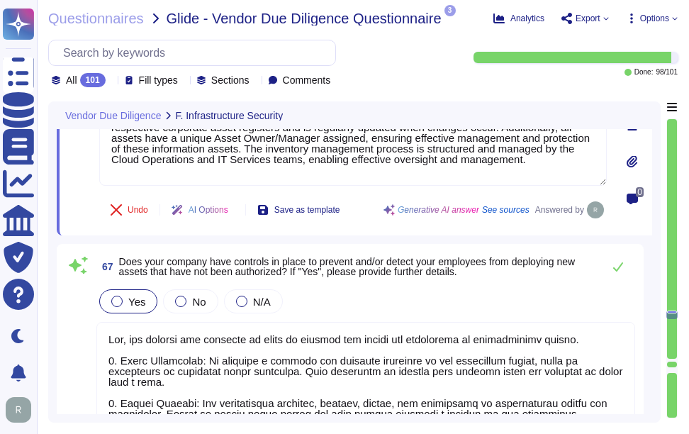
scroll to position [14776, 0]
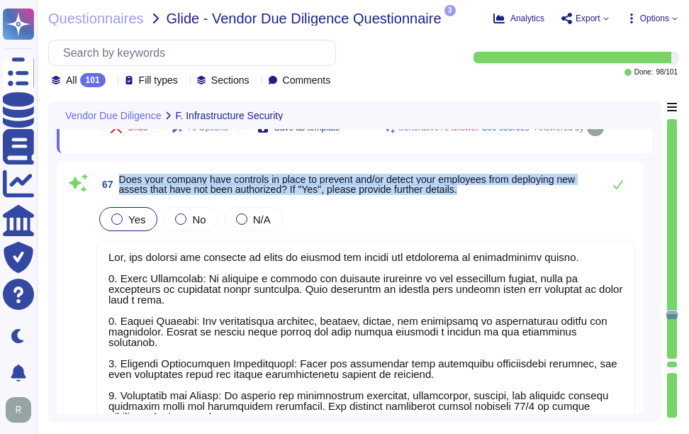
drag, startPoint x: 121, startPoint y: 176, endPoint x: 467, endPoint y: 198, distance: 347.5
click at [467, 198] on div "67 Does your company have controls in place to prevent and/or detect your emplo…" at bounding box center [365, 184] width 539 height 28
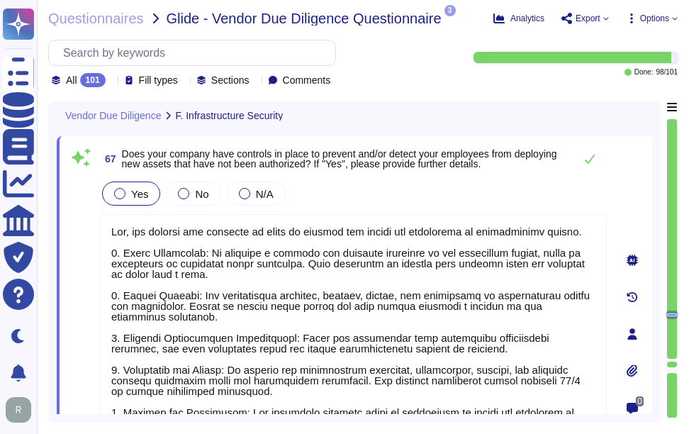
type textarea "Yes, our company segments customer data within our databases. Each tenant's dat…"
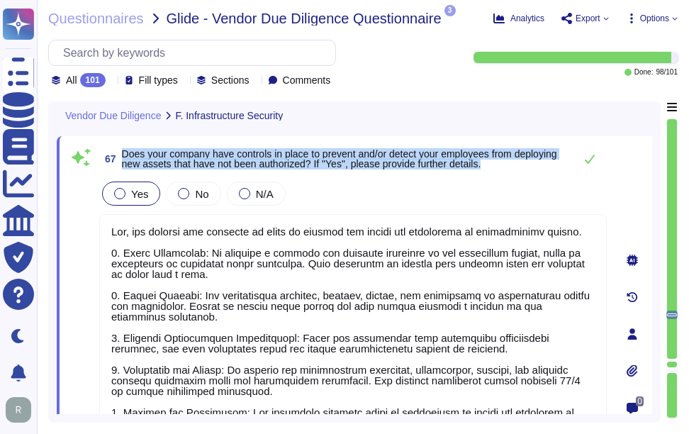
drag, startPoint x: 122, startPoint y: 150, endPoint x: 547, endPoint y: 162, distance: 425.0
click at [547, 162] on span "Does your company have controls in place to prevent and/or detect your employee…" at bounding box center [344, 159] width 445 height 20
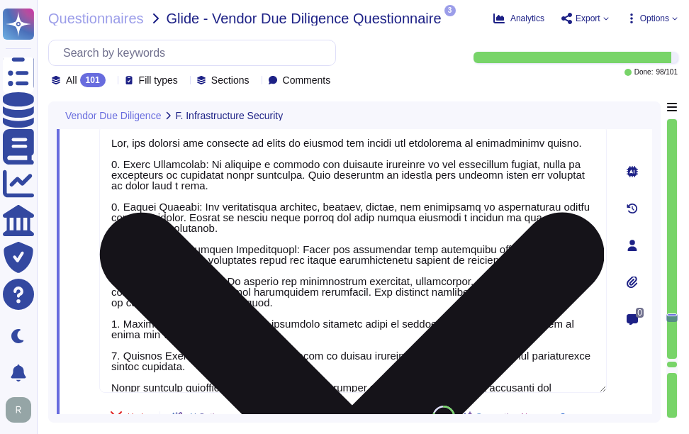
scroll to position [14776, 0]
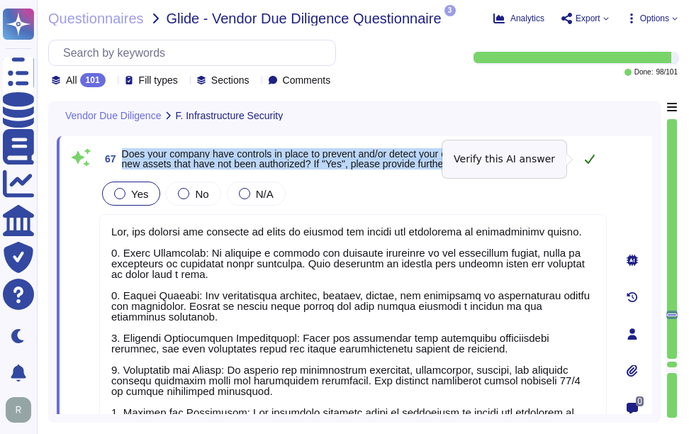
click at [592, 164] on icon at bounding box center [589, 158] width 11 height 11
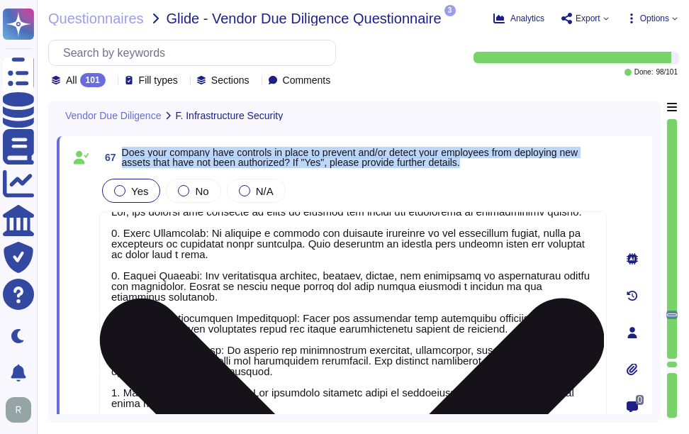
scroll to position [33, 0]
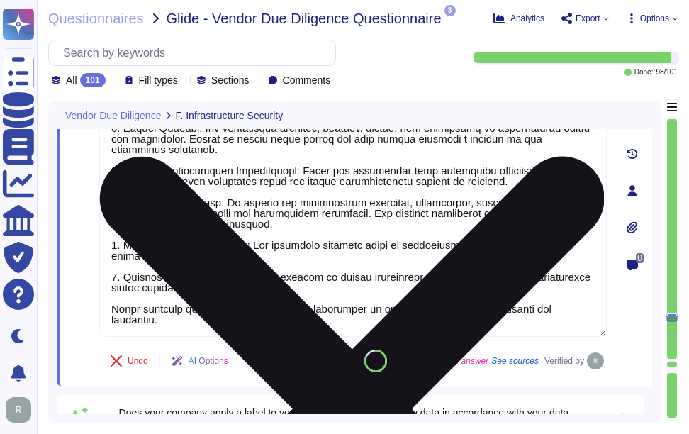
type textarea "Yes, our company segments customer data within our databases. Each tenant's dat…"
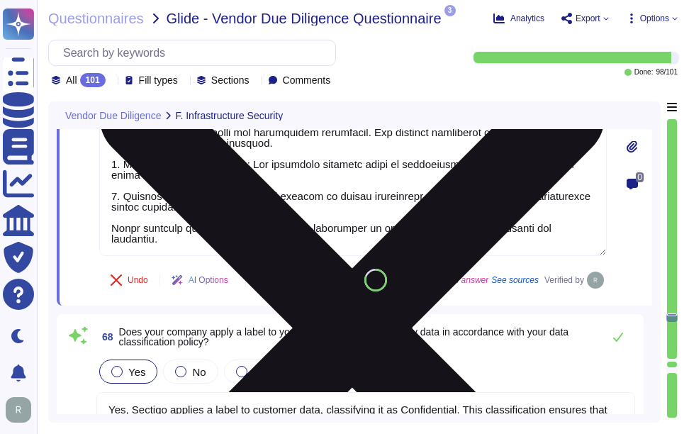
scroll to position [15059, 0]
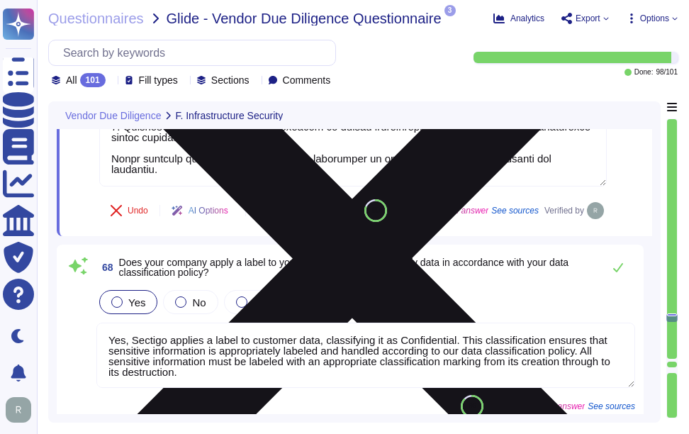
type textarea "Yes, our company encrypts all customer data at rest, including backups and appl…"
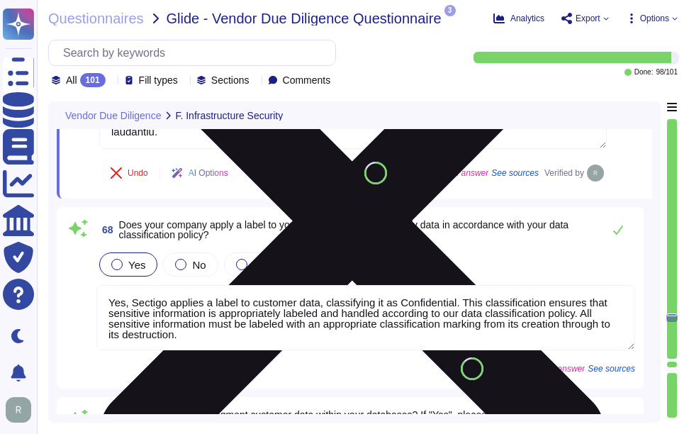
scroll to position [15130, 0]
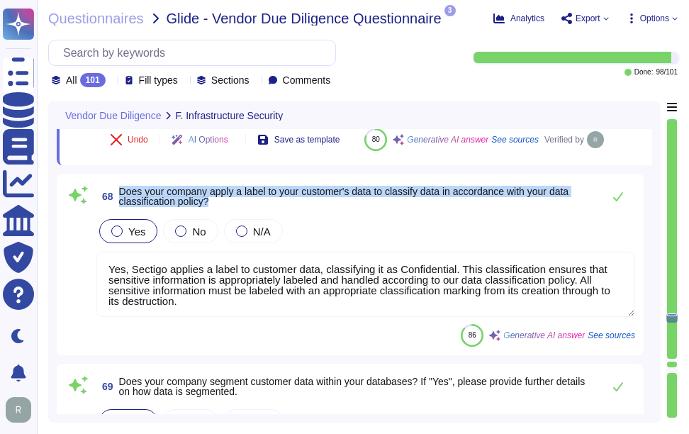
drag, startPoint x: 119, startPoint y: 221, endPoint x: 243, endPoint y: 236, distance: 125.1
click at [243, 206] on span "Does your company apply a label to your customer's data to classify data in acc…" at bounding box center [357, 197] width 477 height 20
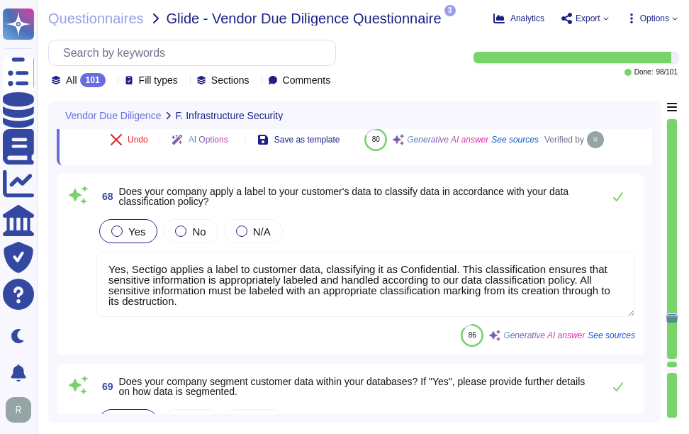
scroll to position [1, 0]
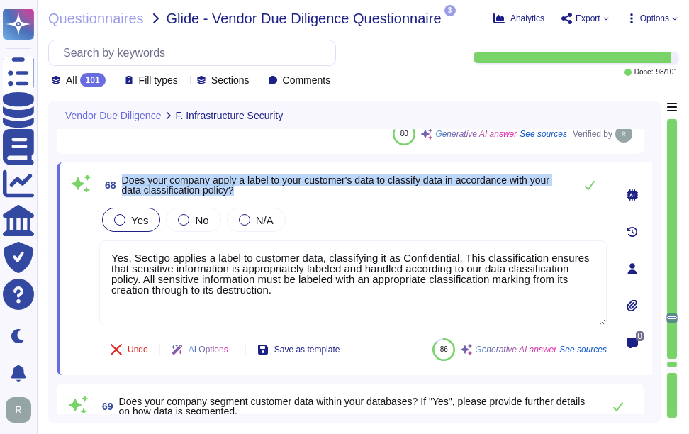
drag, startPoint x: 123, startPoint y: 178, endPoint x: 287, endPoint y: 196, distance: 164.9
click at [287, 196] on span "68 Does your company apply a label to your customer's data to classify data in …" at bounding box center [333, 185] width 468 height 26
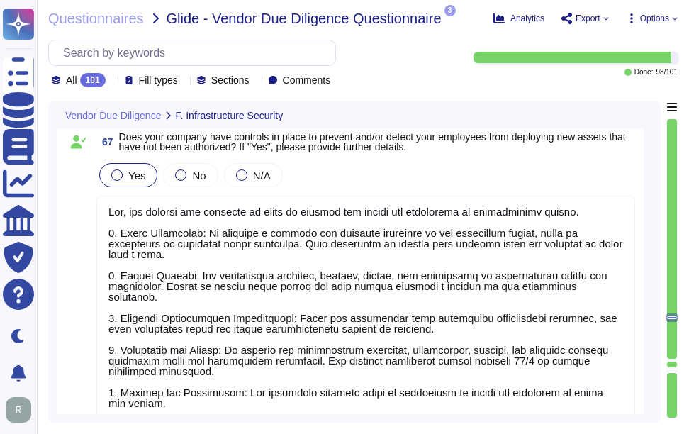
type textarea "Yes, our services are properly segmented to ensure that in the event of an Indi…"
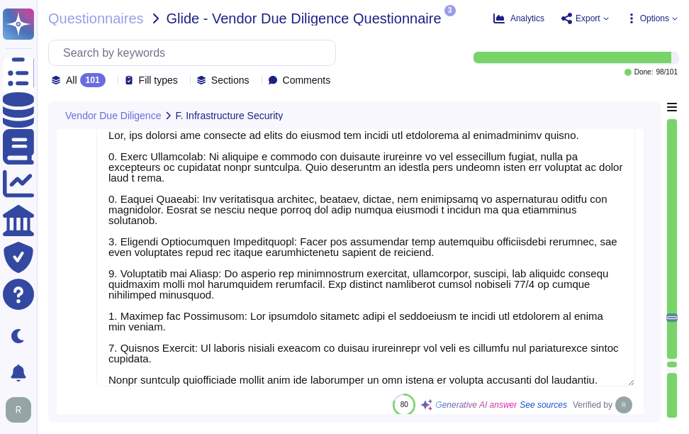
type textarea "Yes, our company encrypts all customer data at rest, including backups and appl…"
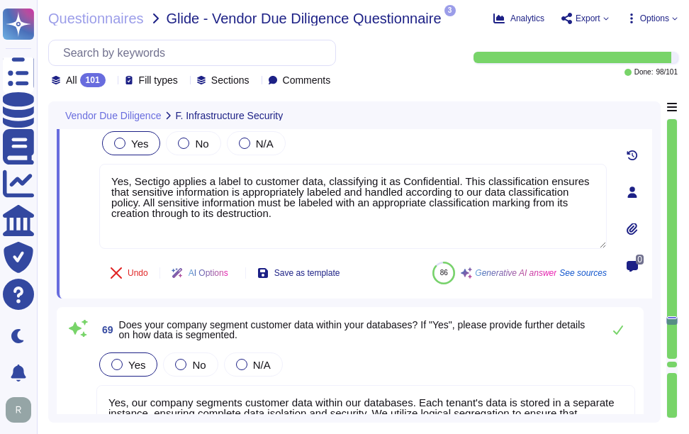
type textarea "Yes, our company has the capability to create and manage unique encryption keys…"
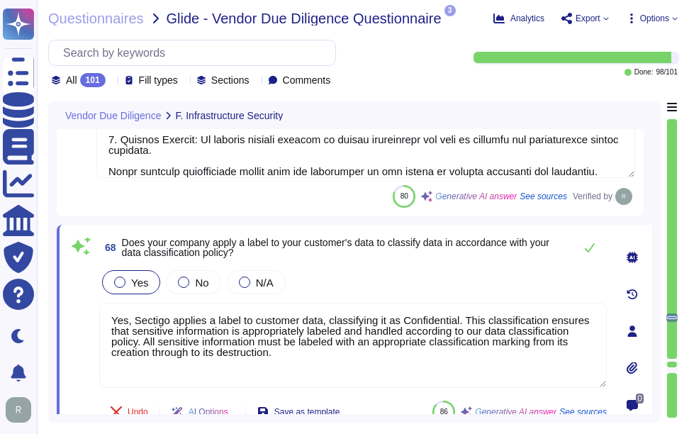
scroll to position [15057, 0]
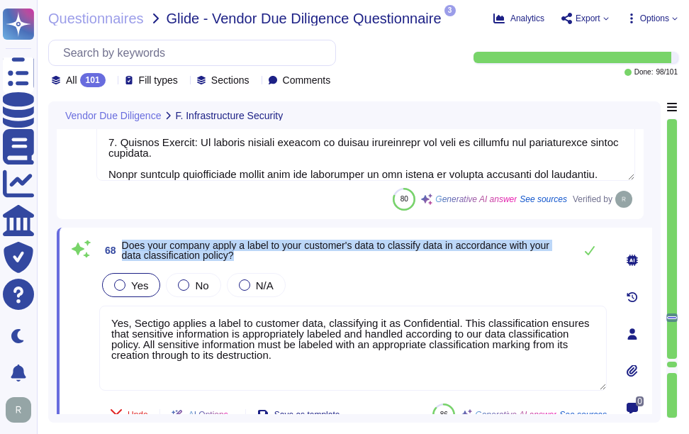
drag, startPoint x: 123, startPoint y: 243, endPoint x: 285, endPoint y: 261, distance: 162.7
click at [285, 261] on span "68 Does your company apply a label to your customer's data to classify data in …" at bounding box center [333, 251] width 468 height 26
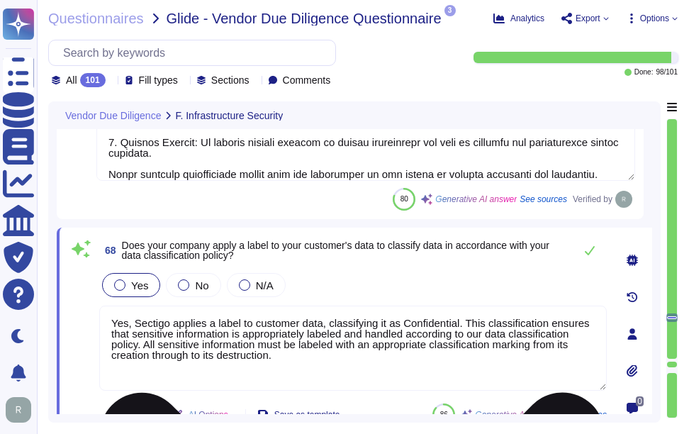
click at [257, 352] on textarea "Yes, Sectigo applies a label to customer data, classifying it as Confidential. …" at bounding box center [353, 348] width 508 height 85
paste textarea "is part of our comprehensive Data Classification Policy, which ensures that all…"
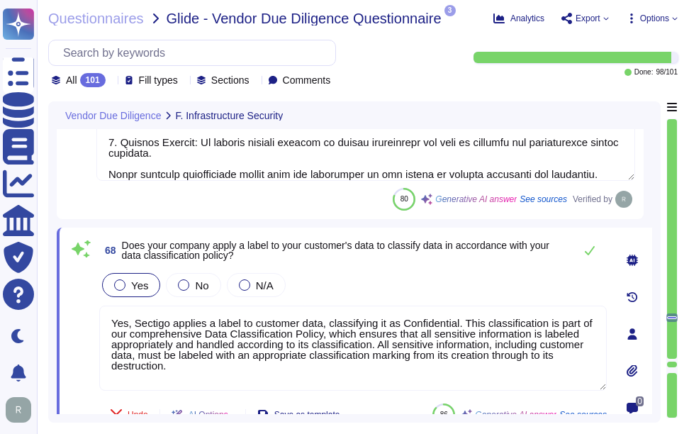
type textarea "Yes, Sectigo applies a label to customer data, classifying it as Confidential. …"
click at [371, 287] on div "Yes No N/A" at bounding box center [353, 285] width 508 height 30
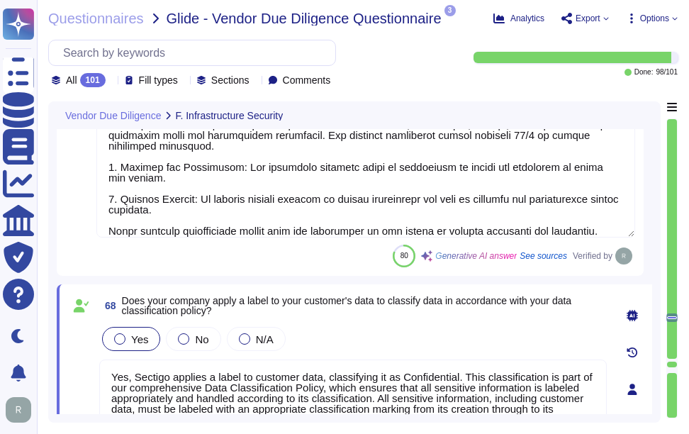
type textarea "Yes, our company maintains a current and complete inventory of all technology a…"
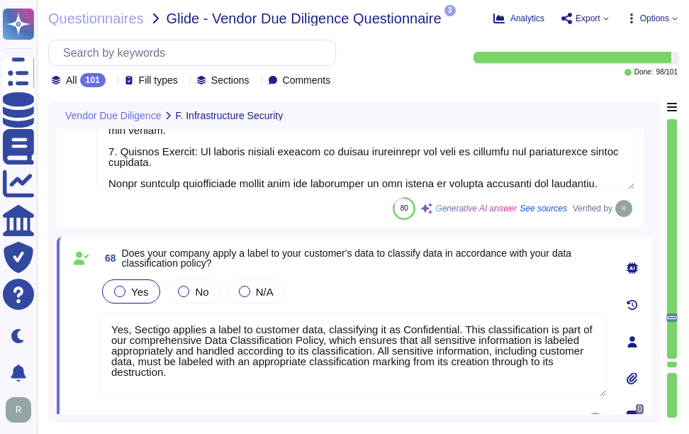
scroll to position [15046, 0]
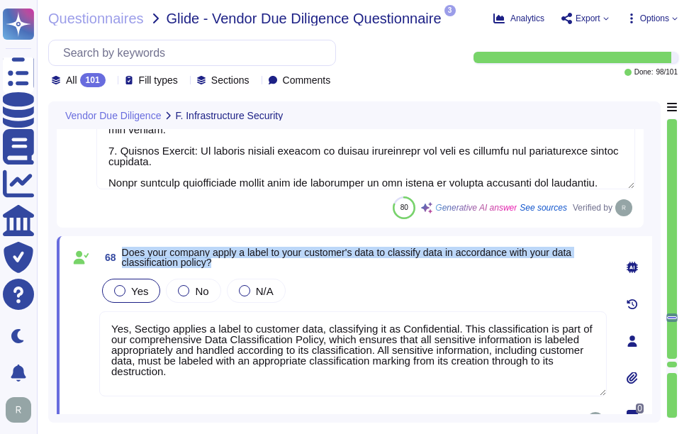
drag, startPoint x: 123, startPoint y: 250, endPoint x: 295, endPoint y: 265, distance: 172.9
click at [295, 265] on span "Does your company apply a label to your customer's data to classify data in acc…" at bounding box center [364, 258] width 485 height 20
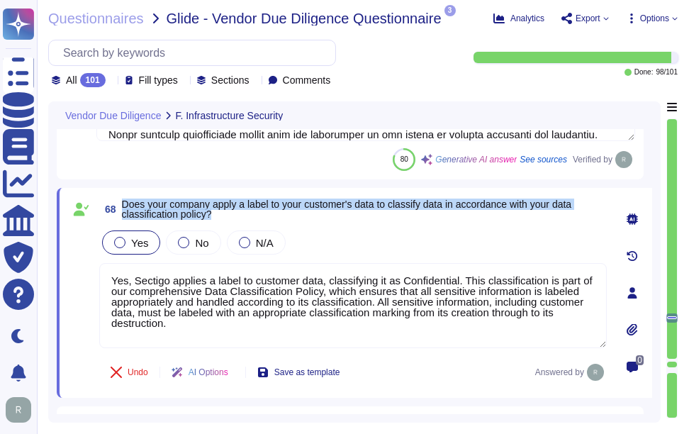
scroll to position [15117, 0]
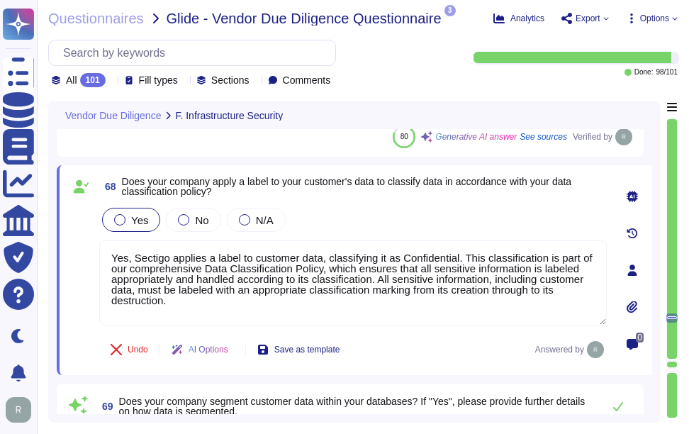
click at [445, 233] on div "Yes No N/A" at bounding box center [353, 220] width 508 height 30
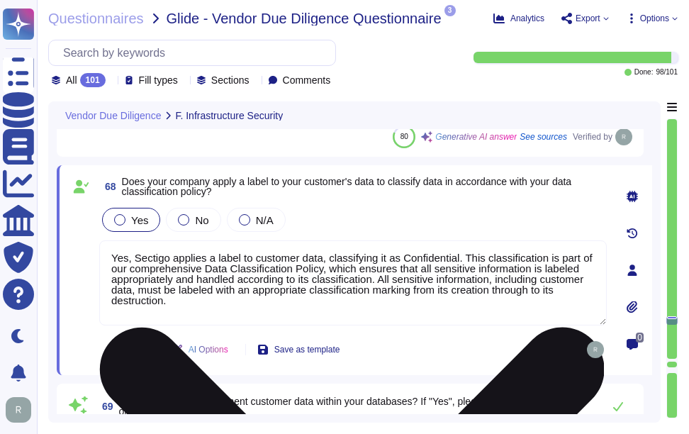
type textarea "Yes, our company has the capability to create and manage unique encryption keys…"
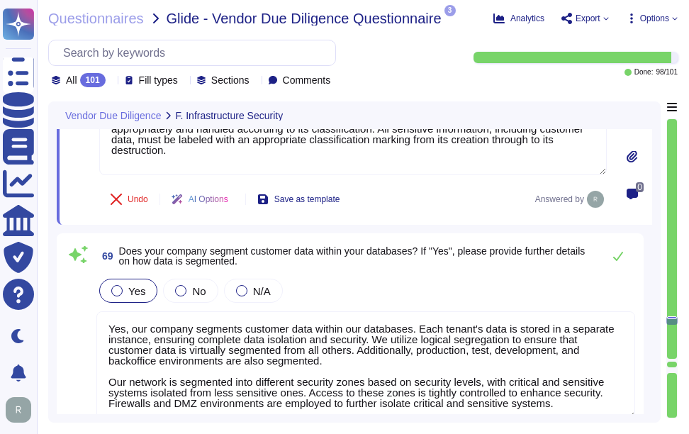
scroll to position [1, 0]
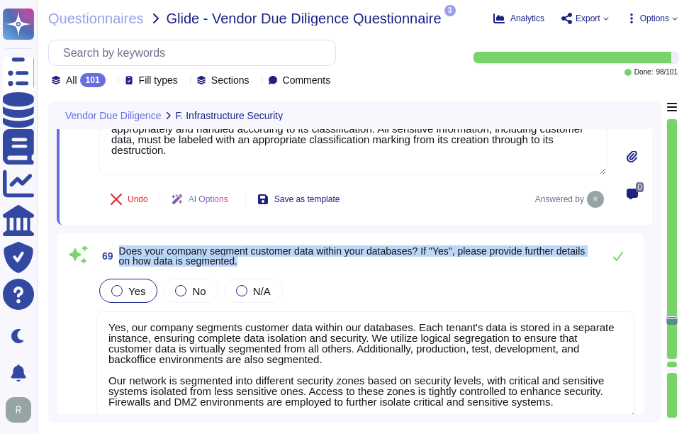
drag, startPoint x: 118, startPoint y: 250, endPoint x: 314, endPoint y: 270, distance: 196.7
click at [314, 270] on div "69 Does your company segment customer data within your databases? If "Yes", ple…" at bounding box center [350, 345] width 570 height 207
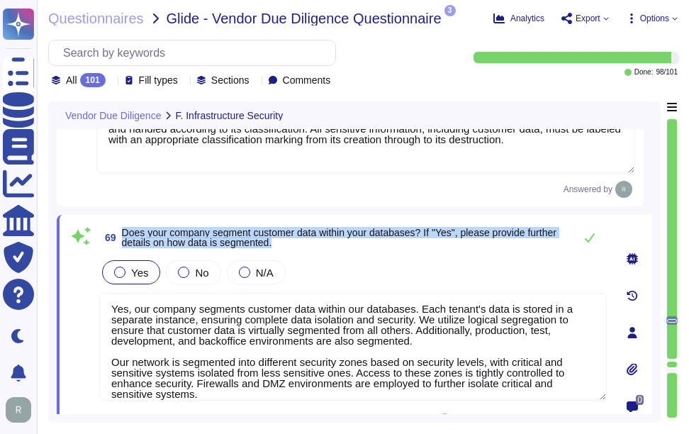
drag, startPoint x: 123, startPoint y: 229, endPoint x: 338, endPoint y: 254, distance: 217.0
click at [338, 254] on div "69 Does your company segment customer data within your databases? If "Yes", ple…" at bounding box center [337, 332] width 539 height 218
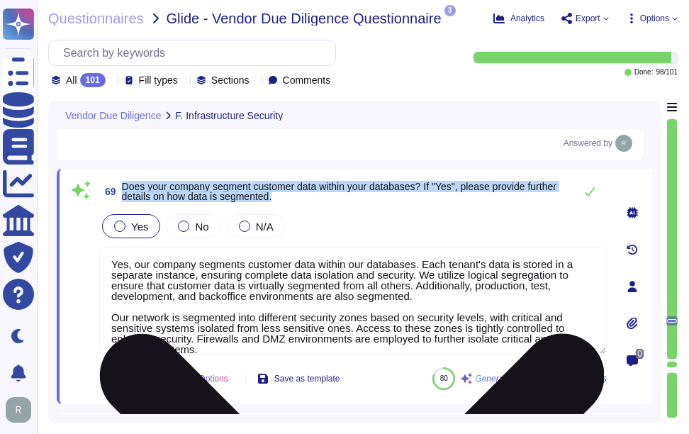
scroll to position [15330, 0]
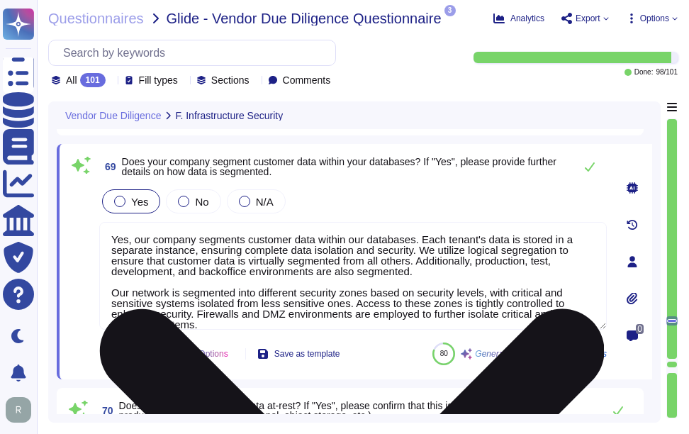
click at [254, 301] on textarea "Yes, our company segments customer data within our databases. Each tenant's dat…" at bounding box center [353, 276] width 508 height 108
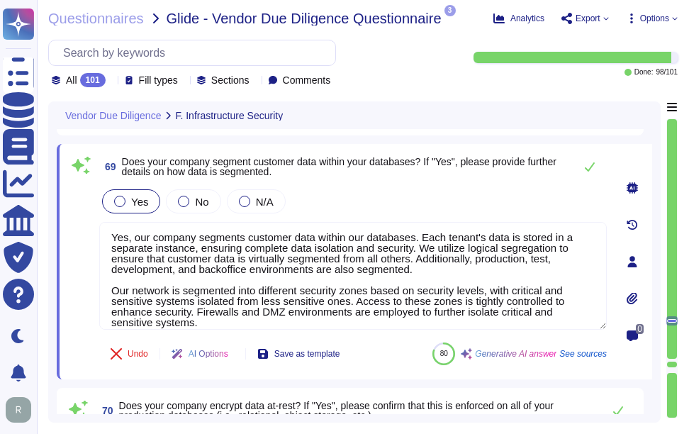
click at [489, 172] on span "Does your company segment customer data within your databases? If "Yes", please…" at bounding box center [344, 167] width 445 height 20
click at [584, 162] on button at bounding box center [590, 166] width 34 height 28
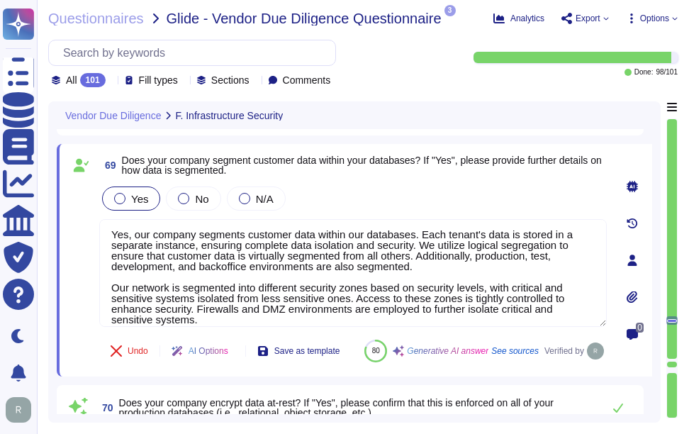
type textarea "Yes, our company has the capability to create and manage unique encryption keys…"
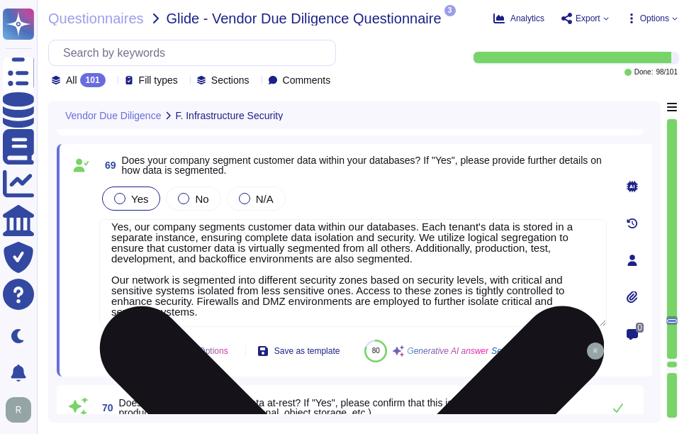
scroll to position [12, 0]
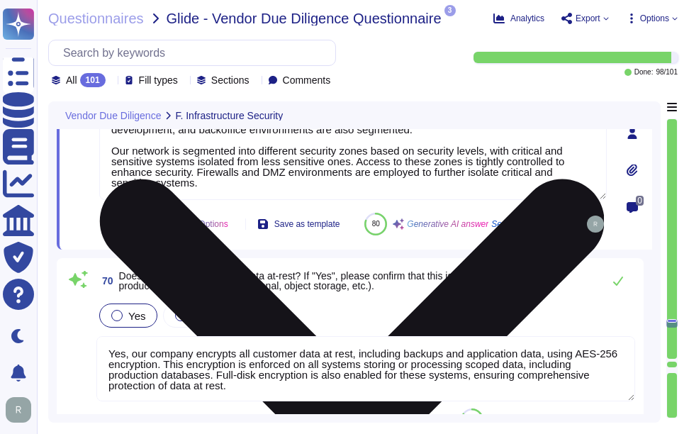
type textarea "Yes, our company uses physical Hardware Security Modules (HSMs) for key managem…"
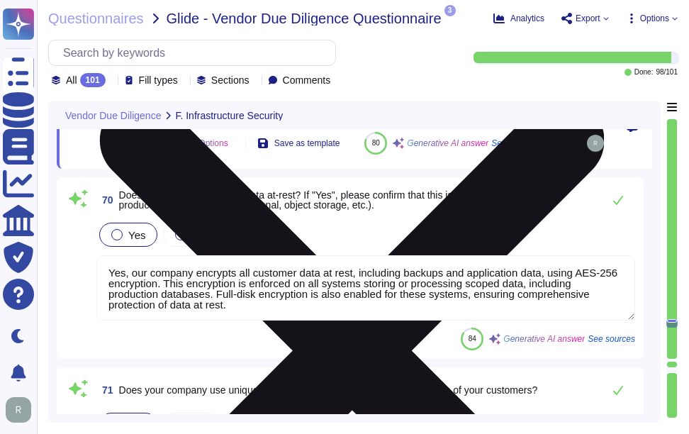
scroll to position [15613, 0]
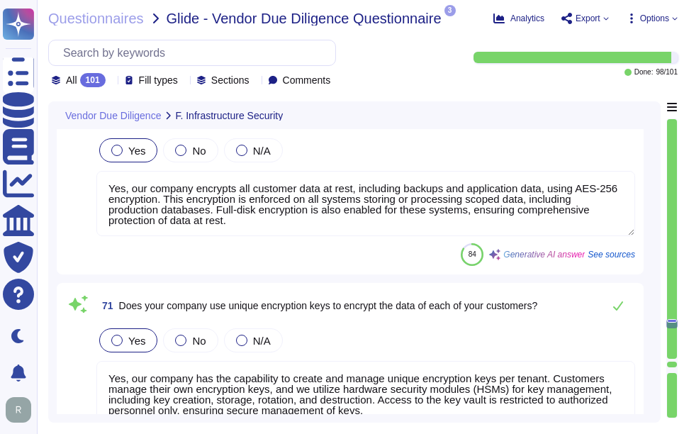
type textarea "Yes, our company has formal processes in place to ensure that customer data is …"
drag, startPoint x: 119, startPoint y: 142, endPoint x: 394, endPoint y: 155, distance: 275.5
click at [394, 126] on span "Does your company encrypt data at-rest? If "Yes", please confirm that this is e…" at bounding box center [357, 116] width 477 height 20
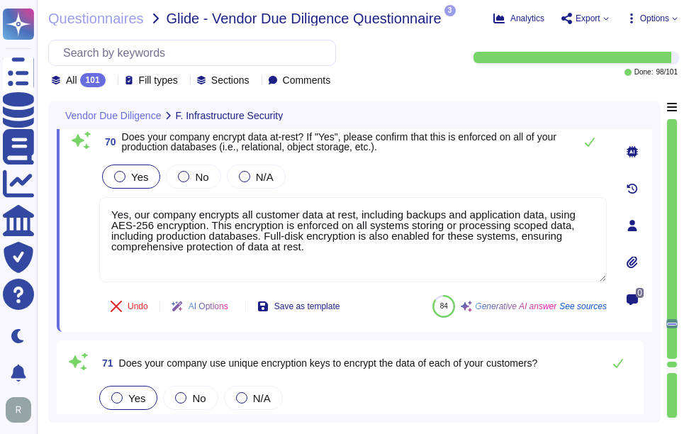
scroll to position [15542, 0]
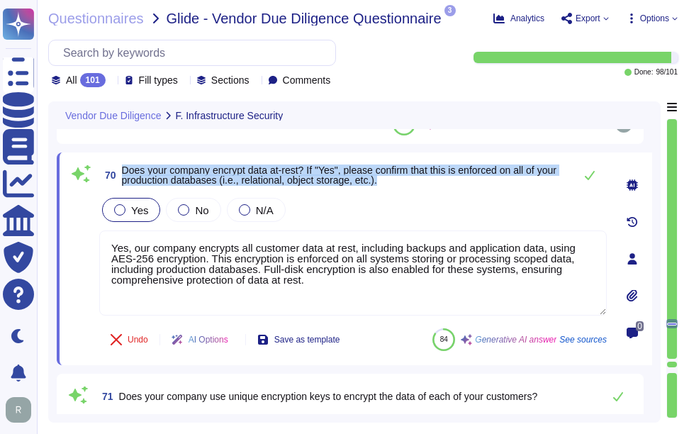
drag, startPoint x: 123, startPoint y: 170, endPoint x: 430, endPoint y: 184, distance: 308.1
click at [430, 184] on span "Does your company encrypt data at-rest? If "Yes", please confirm that this is e…" at bounding box center [344, 175] width 445 height 20
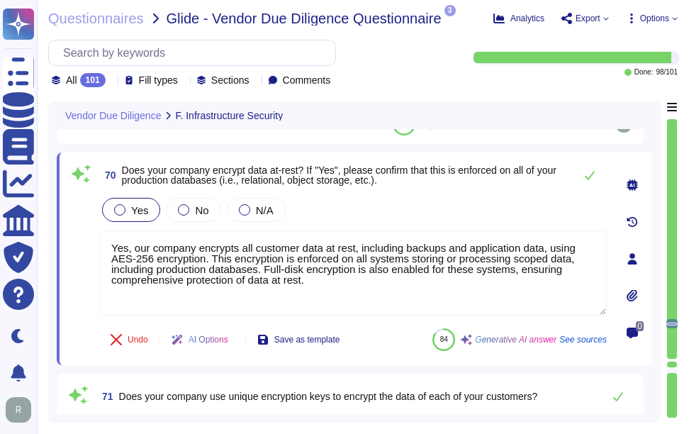
drag, startPoint x: 346, startPoint y: 281, endPoint x: 104, endPoint y: 226, distance: 248.6
click at [104, 226] on div "Yes No N/A Yes, our company encrypts all customer data at rest, including backu…" at bounding box center [353, 256] width 508 height 122
click at [425, 200] on div "Yes No N/A" at bounding box center [353, 210] width 508 height 30
click at [591, 176] on icon at bounding box center [590, 175] width 10 height 9
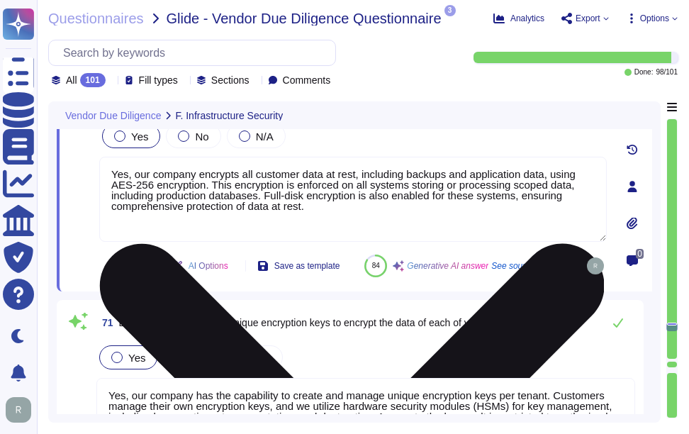
type textarea "Yes, our company has formal processes in place to ensure that customer data is …"
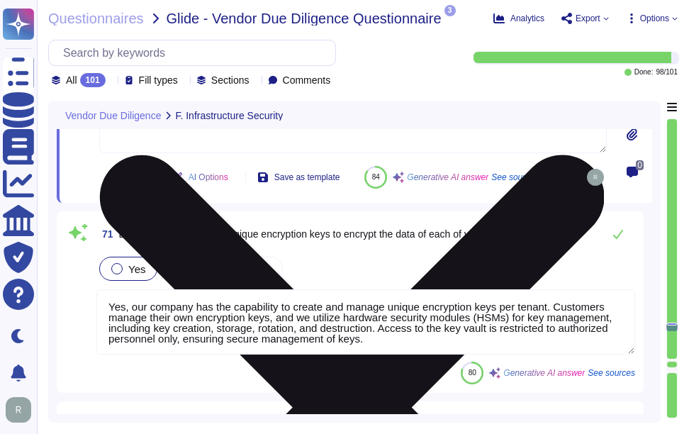
scroll to position [15755, 0]
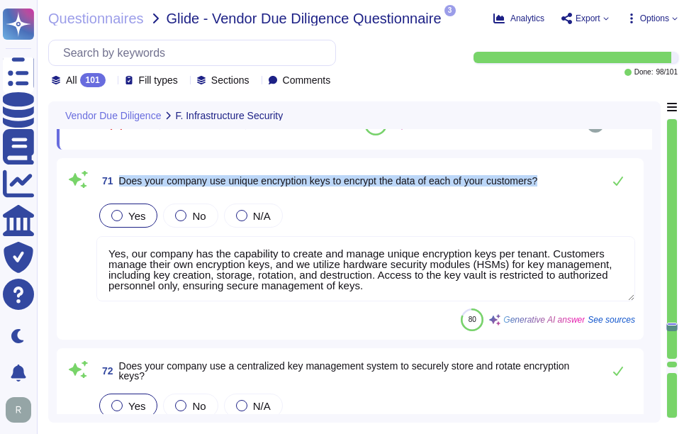
drag, startPoint x: 119, startPoint y: 214, endPoint x: 562, endPoint y: 217, distance: 442.5
click at [562, 195] on div "71 Does your company use unique encryption keys to encrypt the data of each of …" at bounding box center [365, 181] width 539 height 28
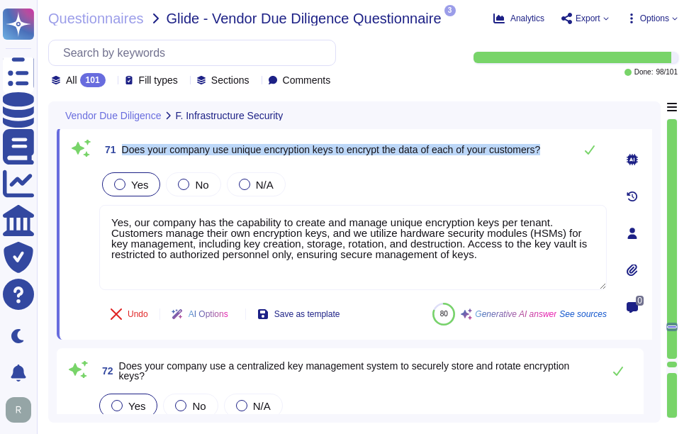
drag, startPoint x: 122, startPoint y: 148, endPoint x: 552, endPoint y: 150, distance: 429.8
click at [552, 150] on div "71 Does your company use unique encryption keys to encrypt the data of each of …" at bounding box center [353, 149] width 508 height 28
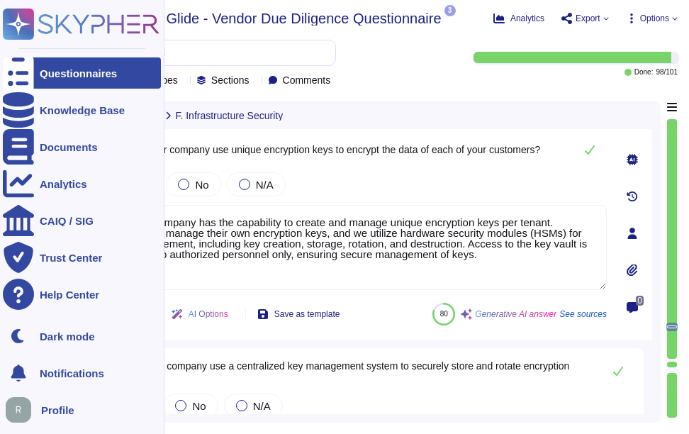
drag, startPoint x: 489, startPoint y: 256, endPoint x: 24, endPoint y: 200, distance: 468.6
click at [24, 200] on div "Questionnaires Knowledge Base Documents Analytics CAIQ / SIG Trust Center Help …" at bounding box center [344, 217] width 689 height 434
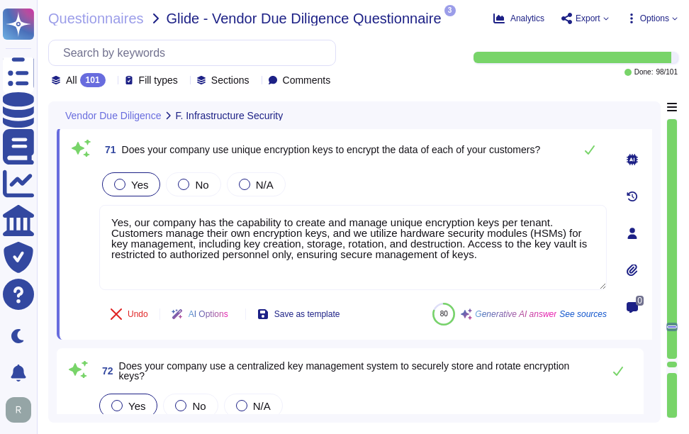
click at [435, 187] on div "Yes No N/A" at bounding box center [353, 184] width 508 height 30
click at [584, 146] on icon at bounding box center [589, 149] width 11 height 11
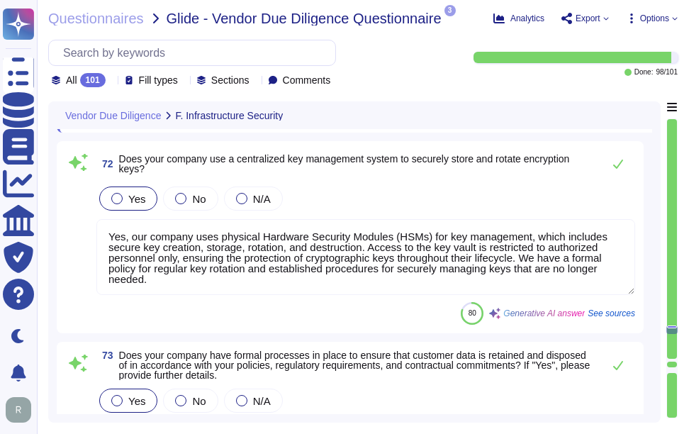
scroll to position [15968, 0]
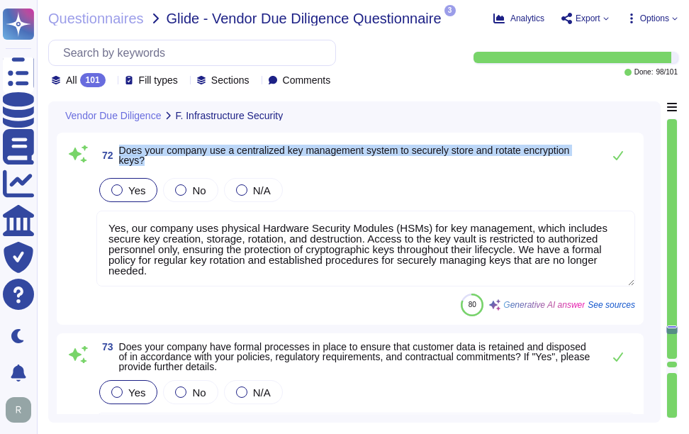
drag, startPoint x: 118, startPoint y: 182, endPoint x: 179, endPoint y: 194, distance: 62.3
click at [179, 168] on span "72 Does your company use a centralized key management system to securely store …" at bounding box center [345, 156] width 499 height 26
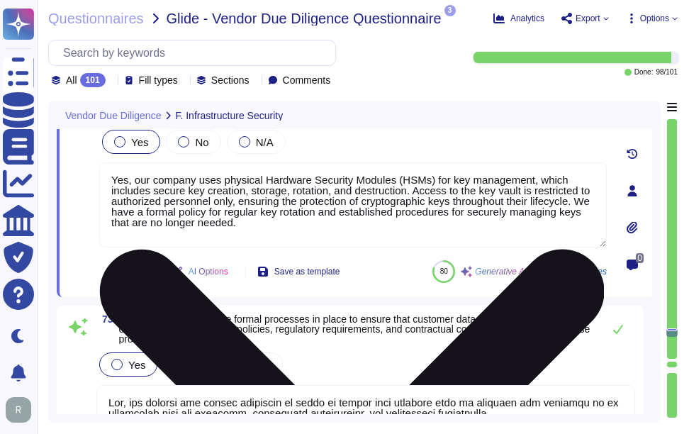
type textarea "Yes, our company utilizes several vulnerability scanning tools to identify vuln…"
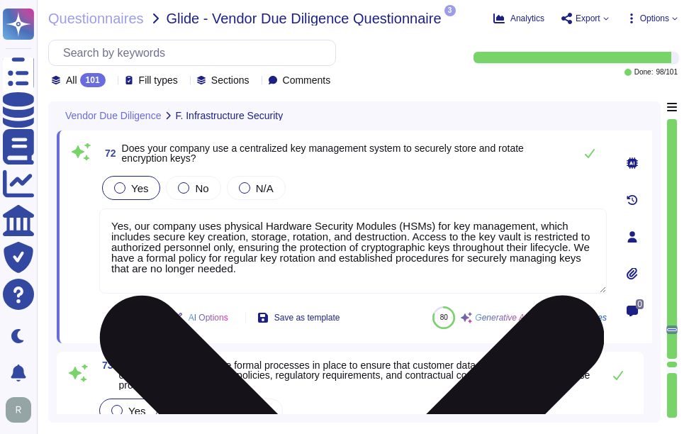
scroll to position [15897, 0]
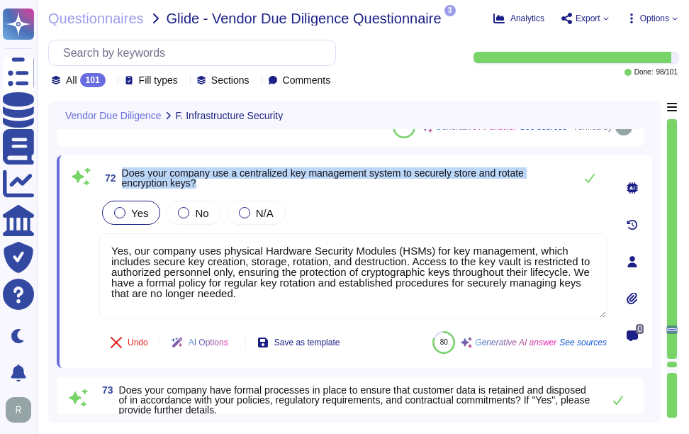
drag, startPoint x: 121, startPoint y: 169, endPoint x: 246, endPoint y: 185, distance: 125.8
click at [246, 185] on span "72 Does your company use a centralized key management system to securely store …" at bounding box center [333, 178] width 468 height 26
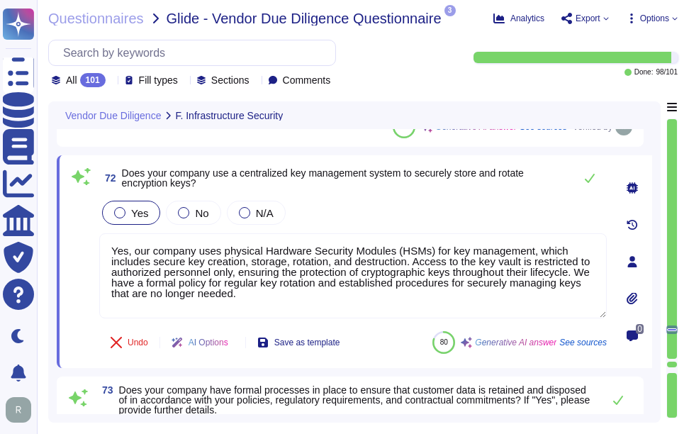
drag, startPoint x: 224, startPoint y: 301, endPoint x: 47, endPoint y: 221, distance: 194.3
click at [47, 221] on div "Questionnaires Glide - Vendor Due Diligence Questionnaire 3 pdf 2025 Informatio…" at bounding box center [363, 217] width 652 height 434
paste textarea "a centralized key management system supported by physical Hardware Security Mod…"
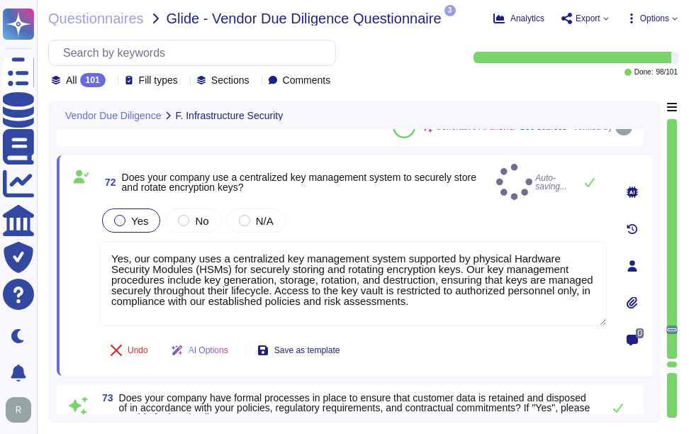
type textarea "Yes, our company uses a centralized key management system supported by physical…"
click at [406, 213] on div "Yes No N/A" at bounding box center [353, 221] width 508 height 30
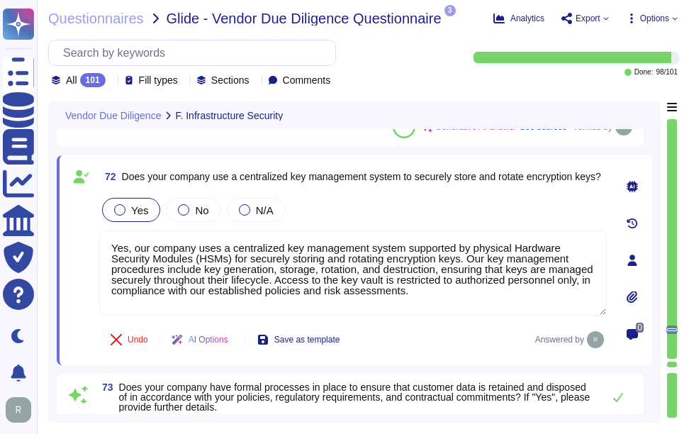
click at [406, 213] on div "Yes No N/A" at bounding box center [353, 210] width 508 height 30
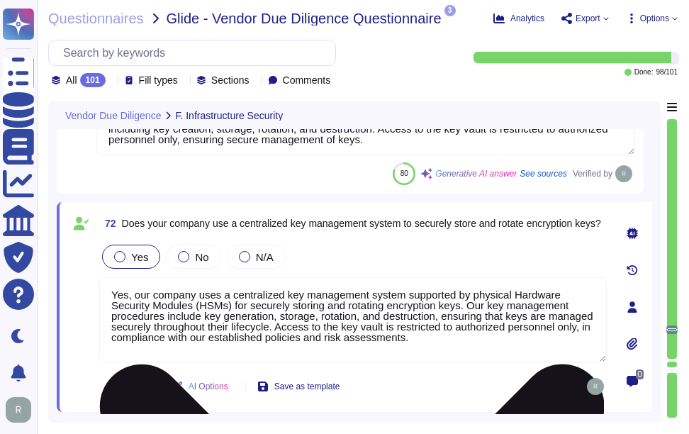
type textarea "Yes, our company segments customer data within our databases. Each tenant's dat…"
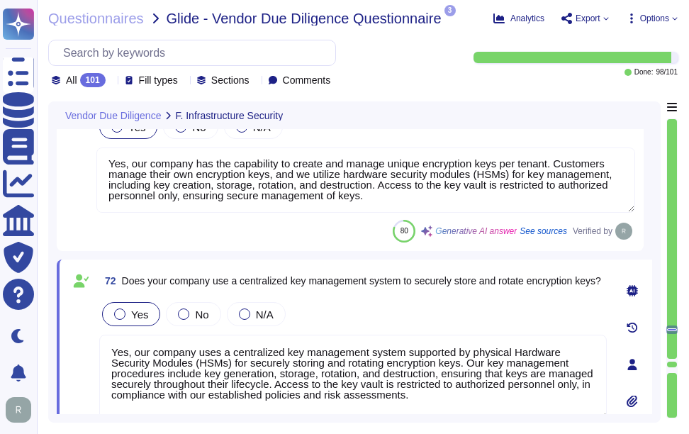
scroll to position [15826, 0]
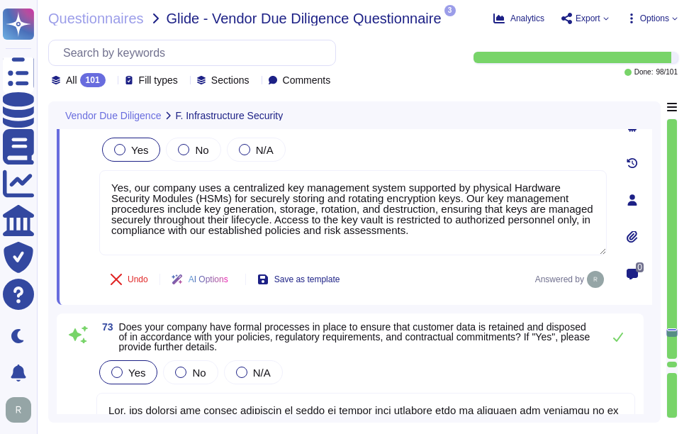
type textarea "Yes, our company utilizes several vulnerability scanning tools to identify vuln…"
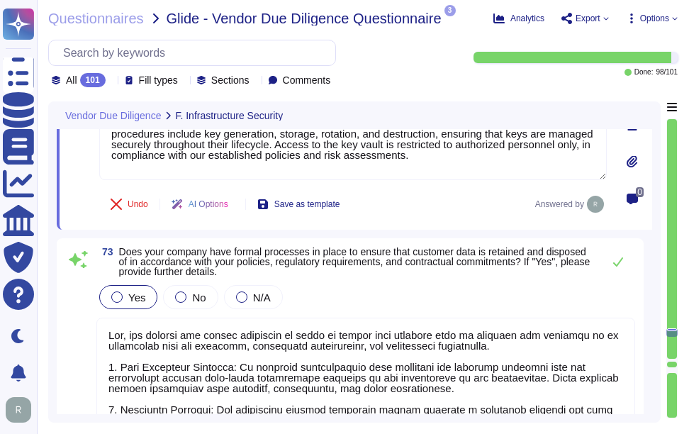
scroll to position [16039, 0]
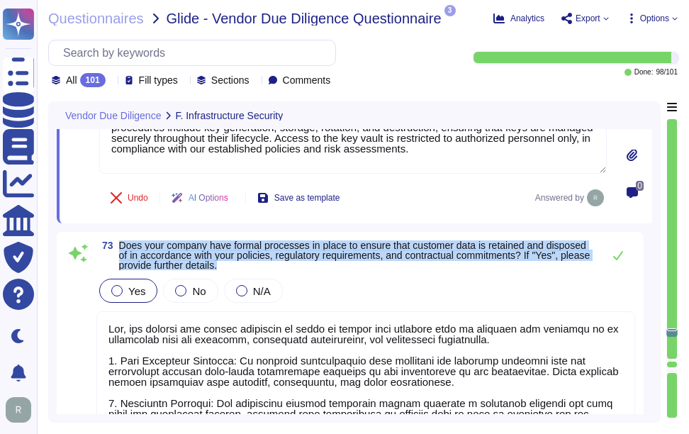
drag, startPoint x: 121, startPoint y: 245, endPoint x: 392, endPoint y: 267, distance: 271.8
click at [392, 267] on span "Does your company have formal processes in place to ensure that customer data i…" at bounding box center [357, 255] width 477 height 30
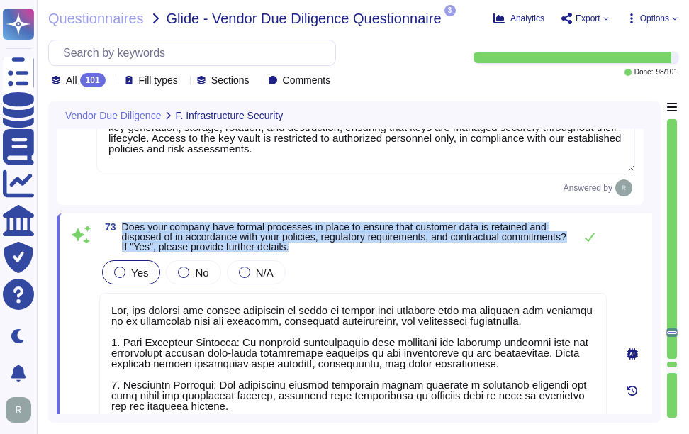
drag, startPoint x: 124, startPoint y: 224, endPoint x: 426, endPoint y: 249, distance: 302.4
click at [426, 249] on span "Does your company have formal processes in place to ensure that customer data i…" at bounding box center [344, 237] width 445 height 30
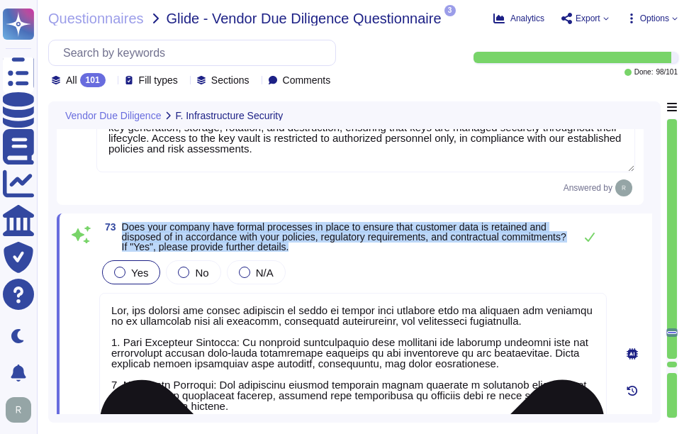
scroll to position [1, 0]
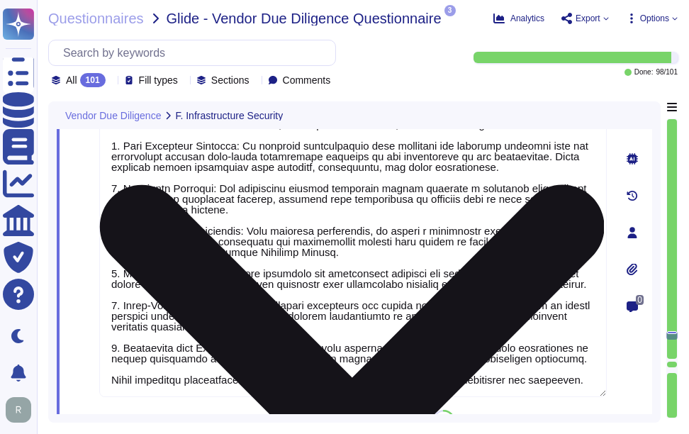
type textarea "Yes, we engage independent third parties to conduct annual penetration tests on…"
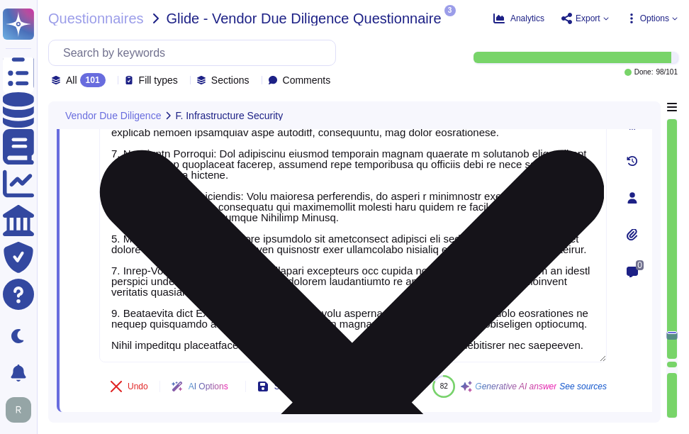
scroll to position [0, 0]
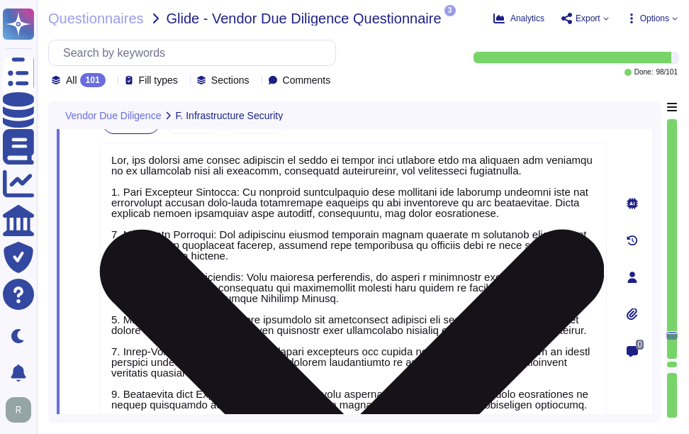
type textarea "Yes, our company has the capability to create and manage unique encryption keys…"
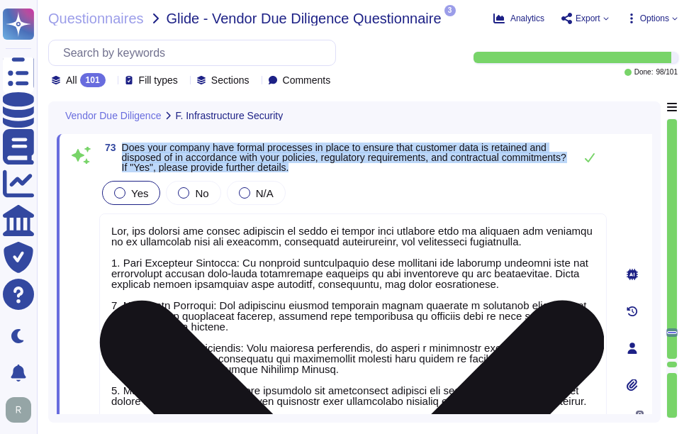
scroll to position [16039, 0]
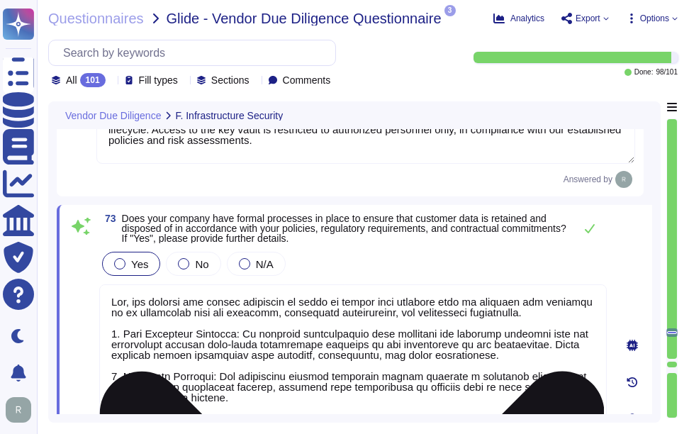
click at [310, 301] on textarea at bounding box center [353, 433] width 508 height 299
paste textarea "Key details include: - We have comprehensive data retention and disposal polici…"
type textarea "Yes, our company has formal processes in place to ensure that customer data is …"
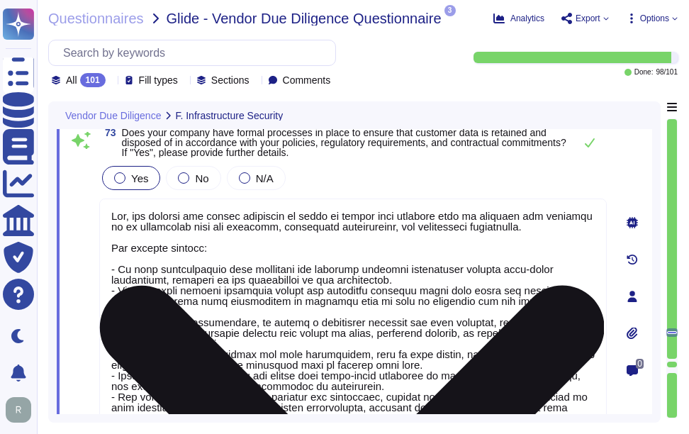
type textarea "Yes, we engage independent third parties to conduct annual penetration tests on…"
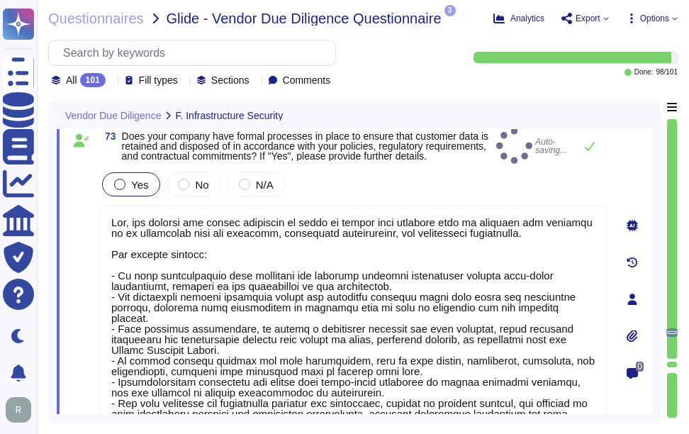
type textarea "Yes, our company has formal processes in place to ensure that customer data is …"
click at [447, 156] on span "Does your company have formal processes in place to ensure that customer data i…" at bounding box center [306, 146] width 369 height 30
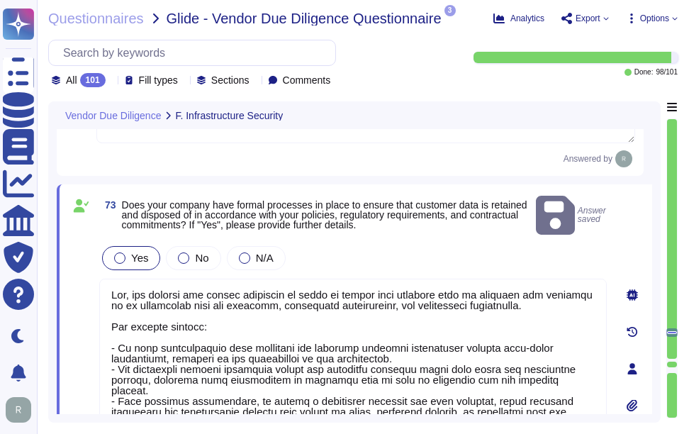
scroll to position [15983, 0]
type textarea "Yes, our company encrypts all customer data at rest, including backups and appl…"
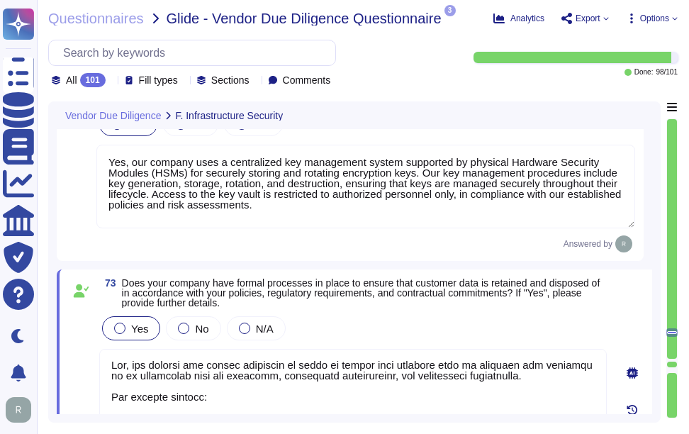
click at [521, 333] on div "Yes No N/A" at bounding box center [353, 328] width 508 height 30
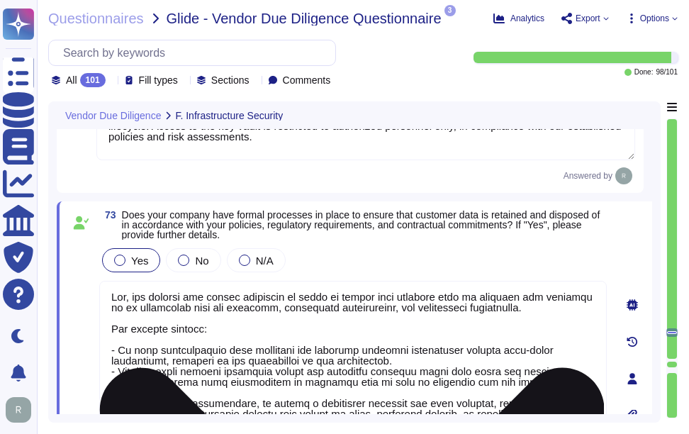
scroll to position [16125, 0]
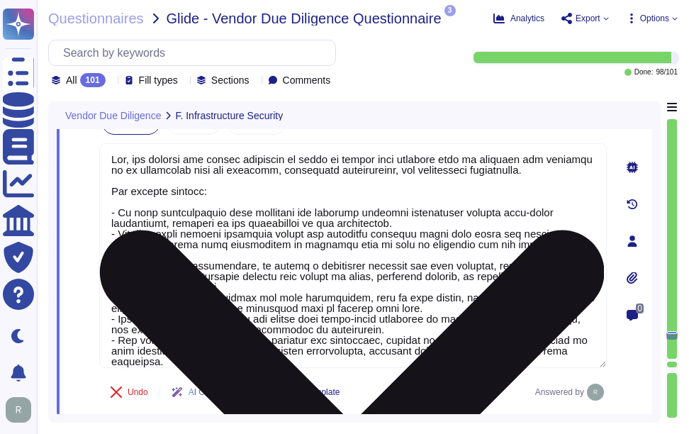
type textarea "Yes, we engage independent third parties to conduct annual penetration tests on…"
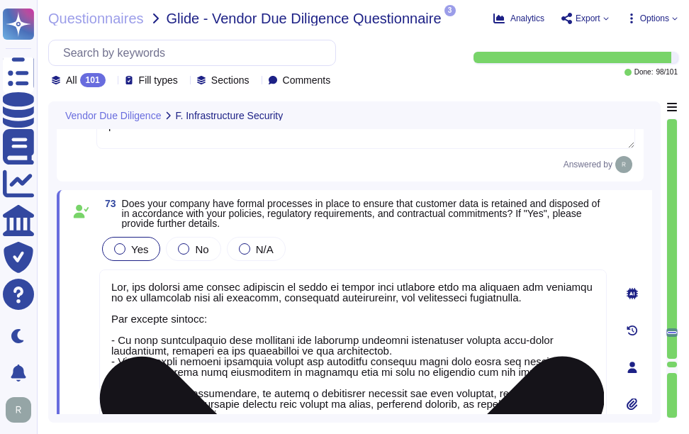
scroll to position [1, 0]
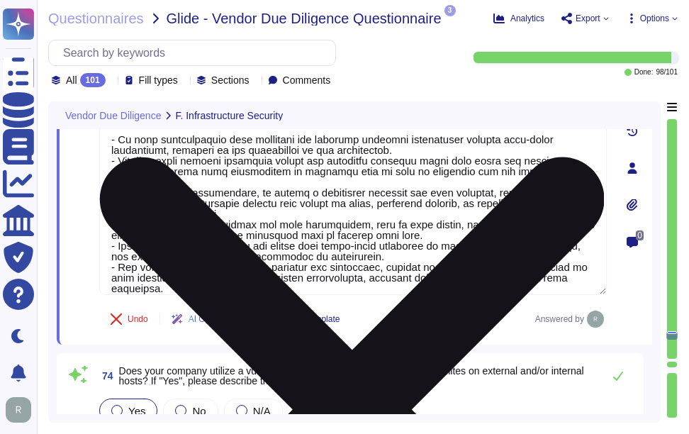
type textarea "Yes, Sectigo has a comprehensive Vulnerability Management Program in place that…"
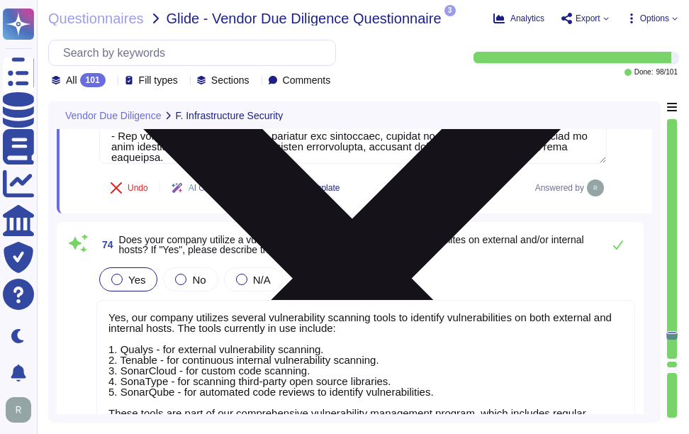
scroll to position [16408, 0]
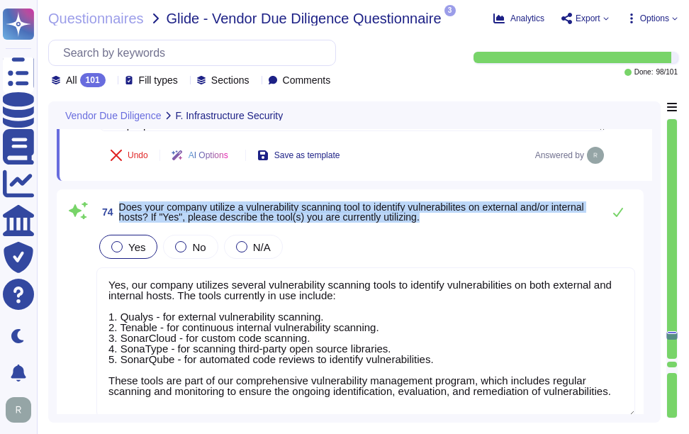
drag, startPoint x: 121, startPoint y: 206, endPoint x: 482, endPoint y: 224, distance: 361.4
click at [482, 224] on span "74 Does your company utilize a vulnerability scanning tool to identify vulnerab…" at bounding box center [345, 212] width 499 height 26
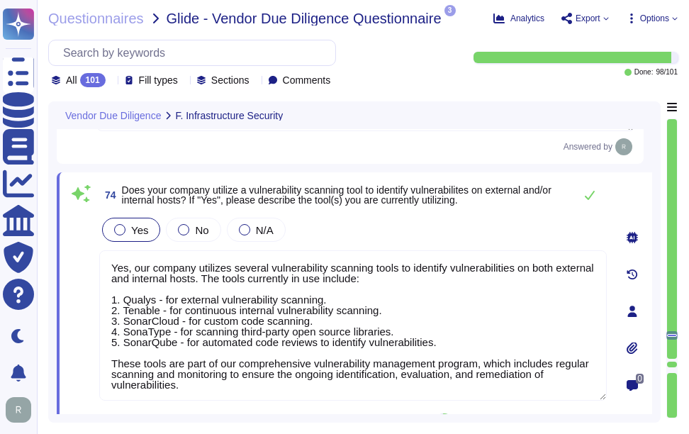
scroll to position [0, 0]
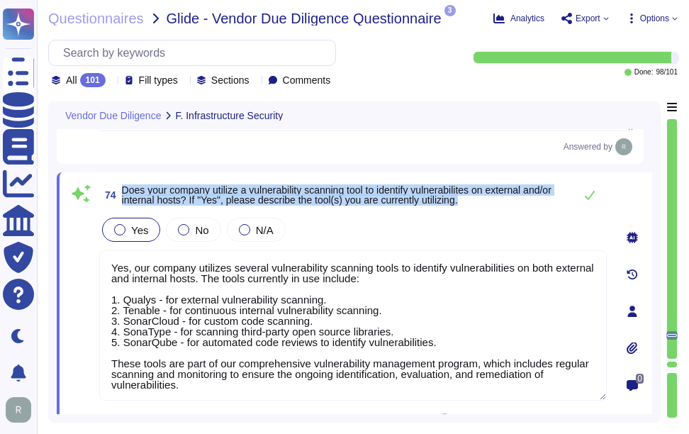
drag, startPoint x: 123, startPoint y: 187, endPoint x: 516, endPoint y: 208, distance: 393.4
click at [516, 208] on div "74 Does your company utilize a vulnerability scanning tool to identify vulnerab…" at bounding box center [353, 195] width 508 height 28
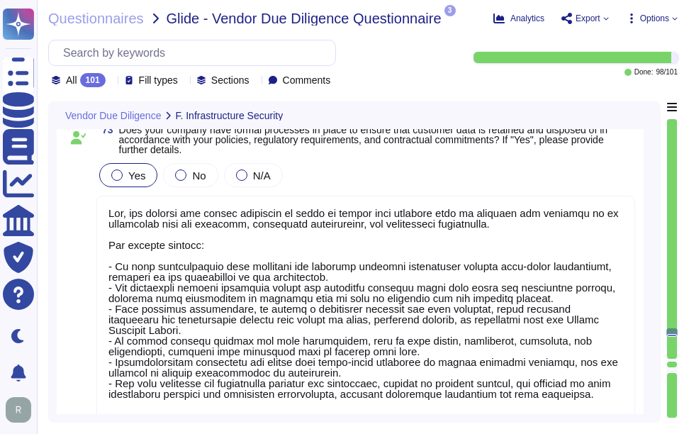
type textarea "Yes, our company has the capability to create and manage unique encryption keys…"
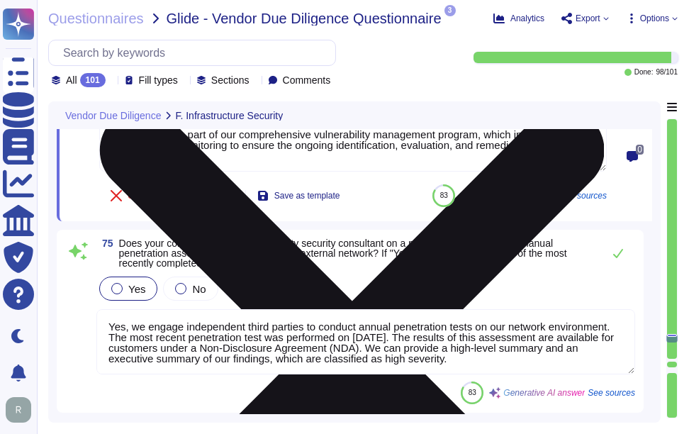
type textarea "Yes, Sectigo has a comprehensive Vulnerability Management Program in place that…"
type textarea "Yes, we have an established Security Operations Program in place. Our Security …"
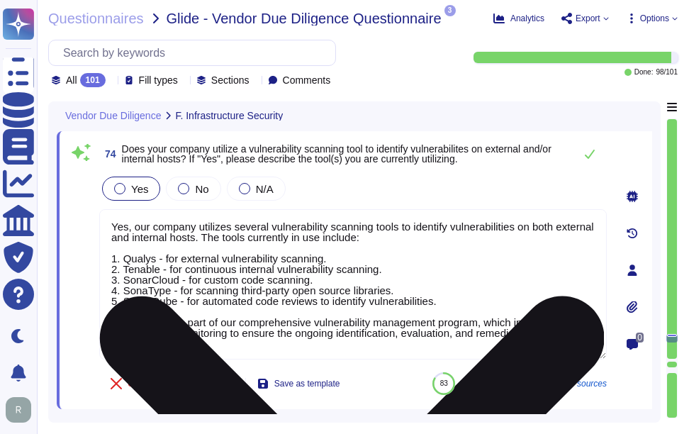
scroll to position [16416, 0]
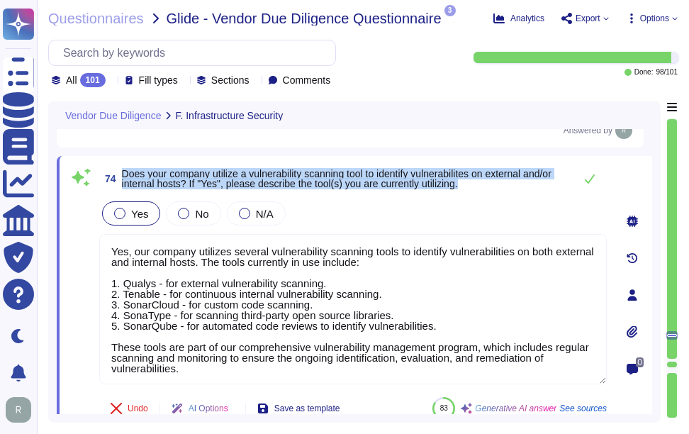
drag, startPoint x: 122, startPoint y: 172, endPoint x: 529, endPoint y: 187, distance: 407.3
click at [529, 187] on span "Does your company utilize a vulnerability scanning tool to identify vulnerabili…" at bounding box center [344, 179] width 445 height 20
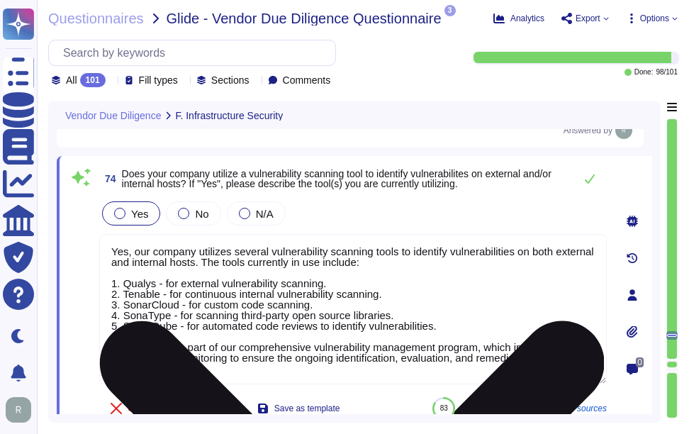
click at [360, 314] on textarea "Yes, our company utilizes several vulnerability scanning tools to identify vuln…" at bounding box center [353, 309] width 508 height 150
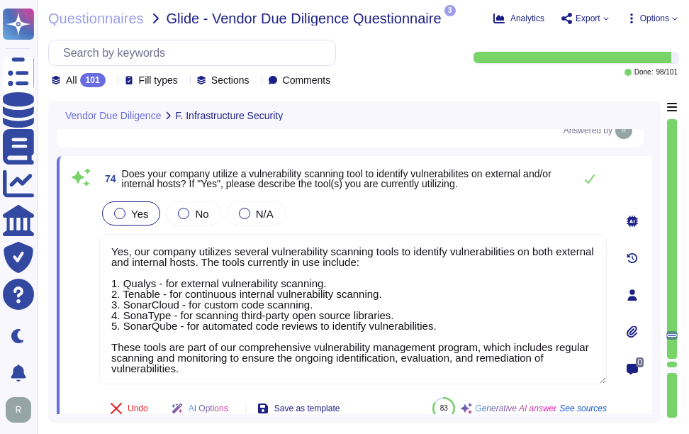
click at [445, 221] on div "Yes No N/A" at bounding box center [353, 214] width 508 height 30
click at [591, 180] on icon at bounding box center [590, 178] width 10 height 9
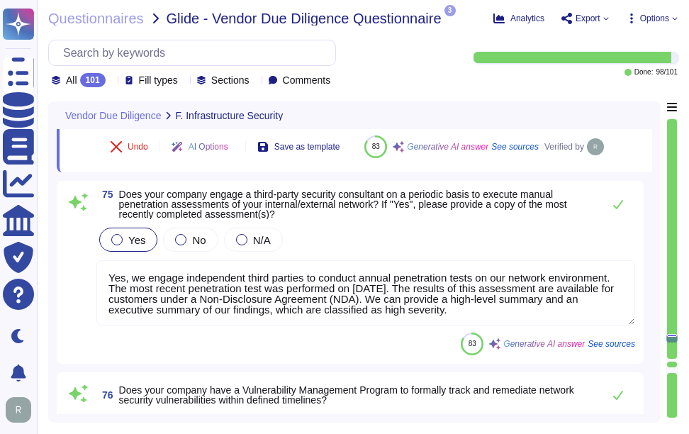
scroll to position [16700, 0]
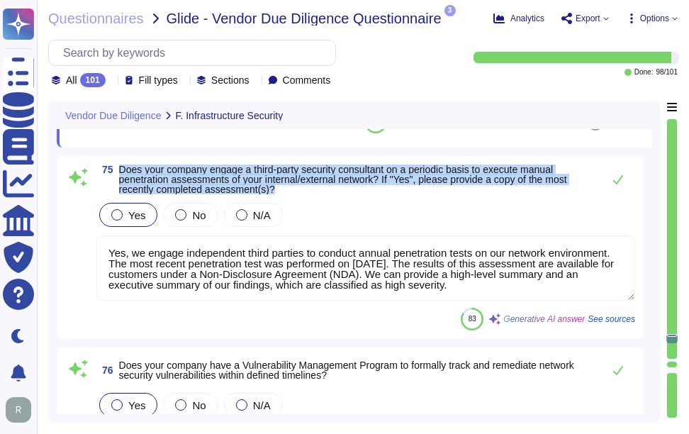
drag, startPoint x: 119, startPoint y: 202, endPoint x: 348, endPoint y: 223, distance: 230.0
click at [348, 194] on span "Does your company engage a third-party security consultant on a periodic basis …" at bounding box center [357, 180] width 477 height 30
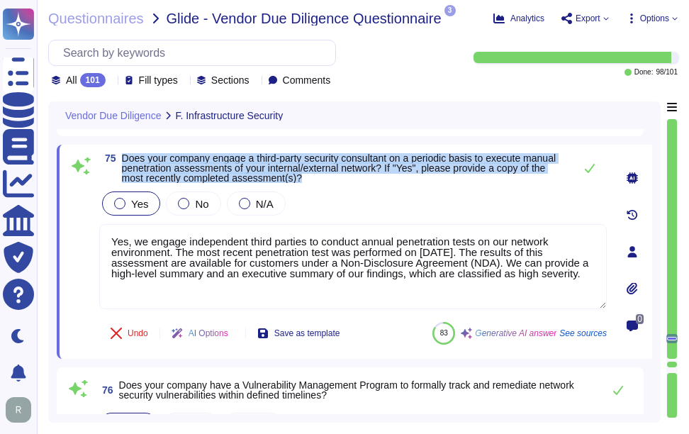
drag, startPoint x: 124, startPoint y: 157, endPoint x: 365, endPoint y: 181, distance: 242.3
click at [365, 181] on span "Does your company engage a third-party security consultant on a periodic basis …" at bounding box center [344, 168] width 445 height 30
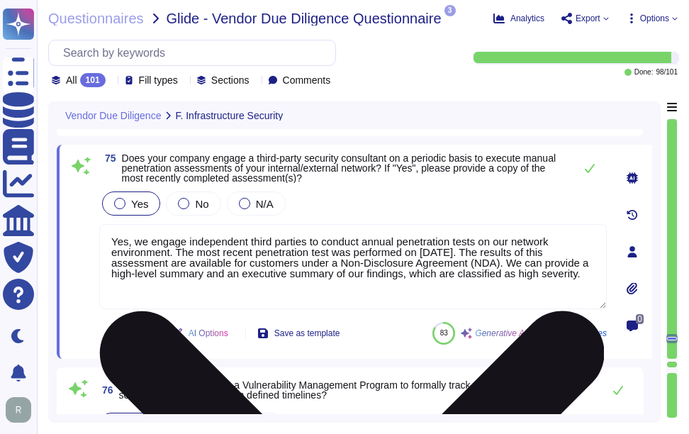
drag, startPoint x: 555, startPoint y: 272, endPoint x: 106, endPoint y: 226, distance: 450.6
click at [106, 226] on textarea "Yes, we engage independent third parties to conduct annual penetration tests on…" at bounding box center [353, 266] width 508 height 85
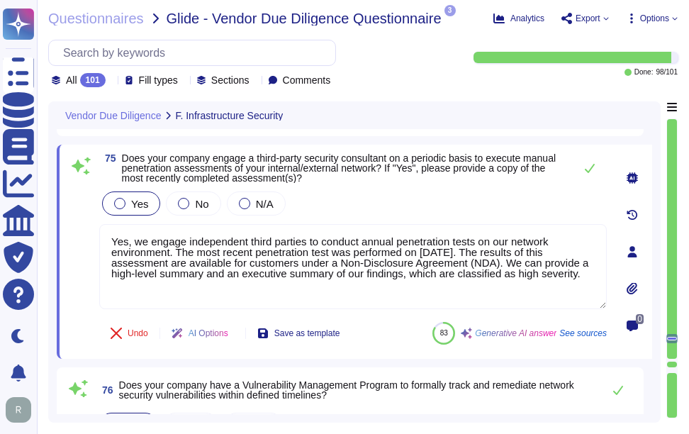
click at [348, 207] on div "Yes No N/A" at bounding box center [353, 204] width 508 height 30
click at [587, 174] on button at bounding box center [590, 168] width 34 height 28
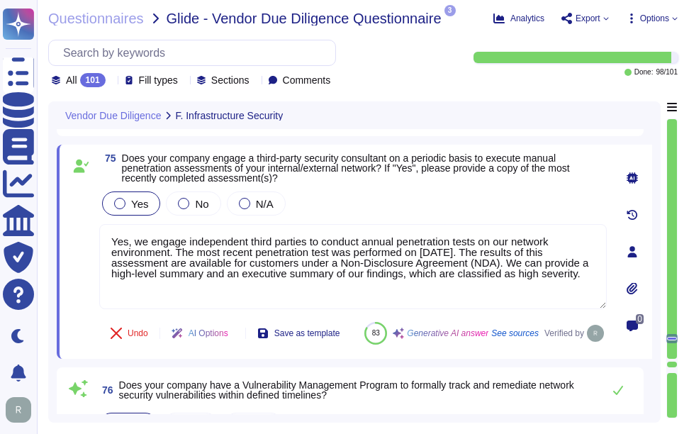
type textarea "Yes, we have an established Security Operations Program in place. Our Security …"
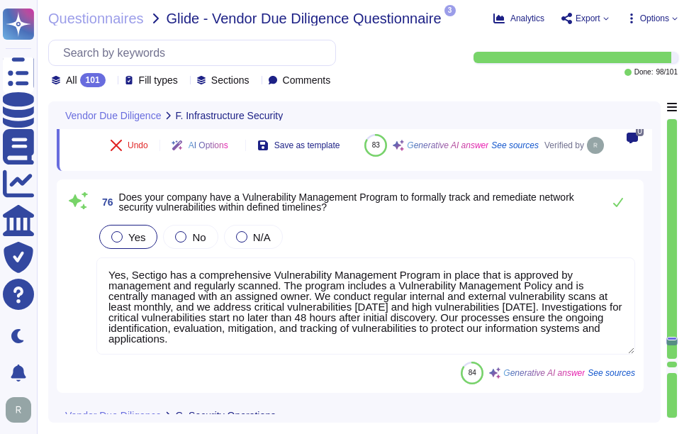
scroll to position [16913, 0]
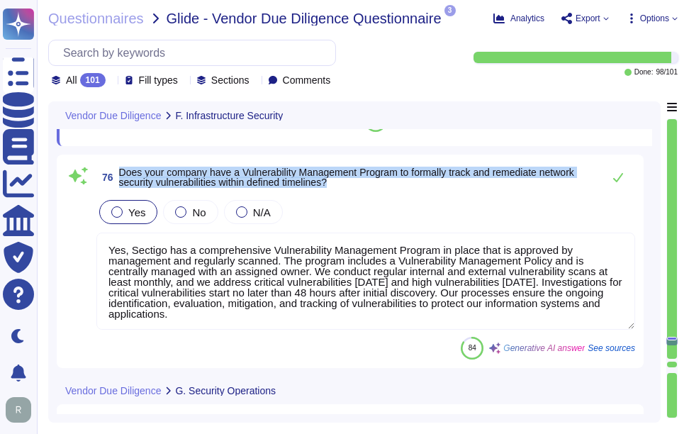
drag, startPoint x: 119, startPoint y: 202, endPoint x: 365, endPoint y: 218, distance: 245.9
click at [365, 187] on span "Does your company have a Vulnerability Management Program to formally track and…" at bounding box center [357, 177] width 477 height 20
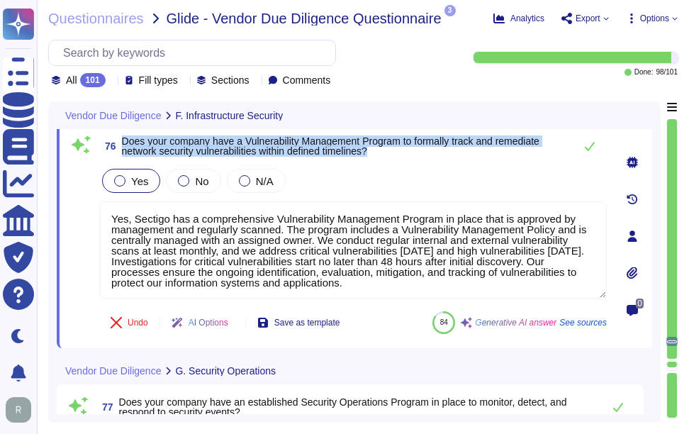
drag, startPoint x: 123, startPoint y: 138, endPoint x: 388, endPoint y: 158, distance: 266.0
click at [388, 158] on span "76 Does your company have a Vulnerability Management Program to formally track …" at bounding box center [333, 146] width 468 height 26
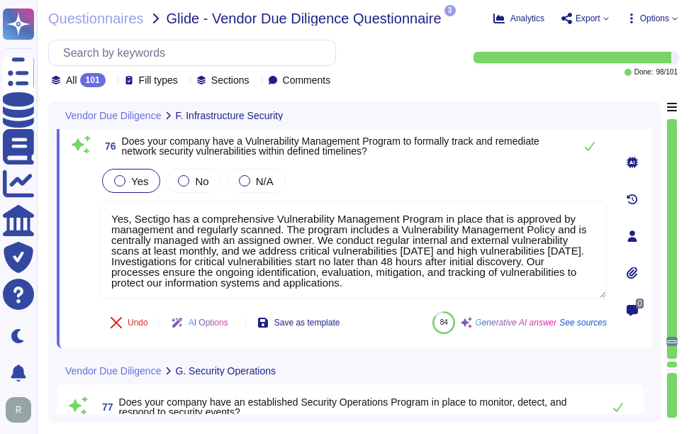
drag, startPoint x: 441, startPoint y: 282, endPoint x: 82, endPoint y: 192, distance: 370.0
click at [82, 192] on div "76 Does your company have a Vulnerability Management Program to formally track …" at bounding box center [337, 236] width 539 height 208
paste textarea "critical vulnerabilities are patched [DATE] while high vulnerabilities are addr…"
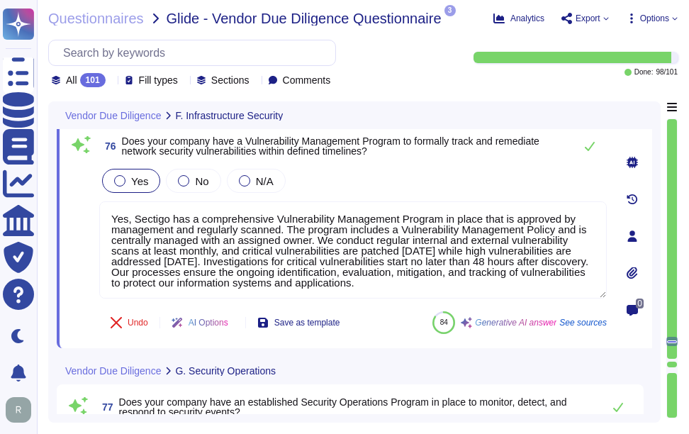
type textarea "Yes, Sectigo has a comprehensive Vulnerability Management Program in place that…"
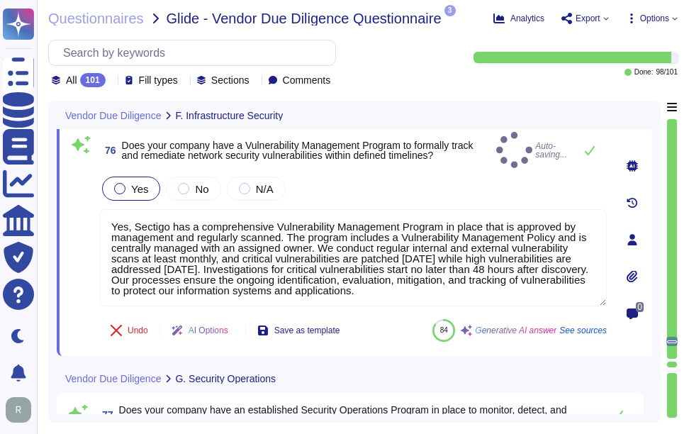
click at [491, 175] on div "Yes No N/A" at bounding box center [353, 189] width 508 height 30
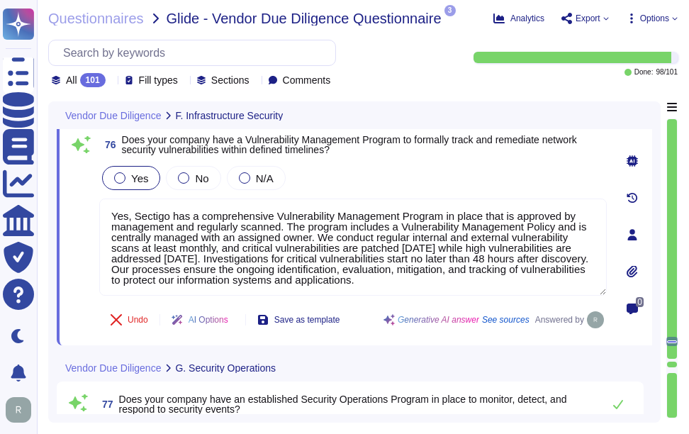
click at [379, 162] on div "76 Does your company have a Vulnerability Management Program to formally track …" at bounding box center [337, 234] width 539 height 205
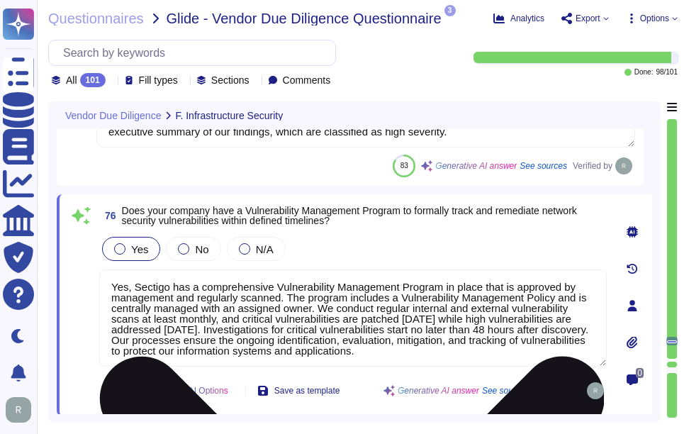
scroll to position [1, 0]
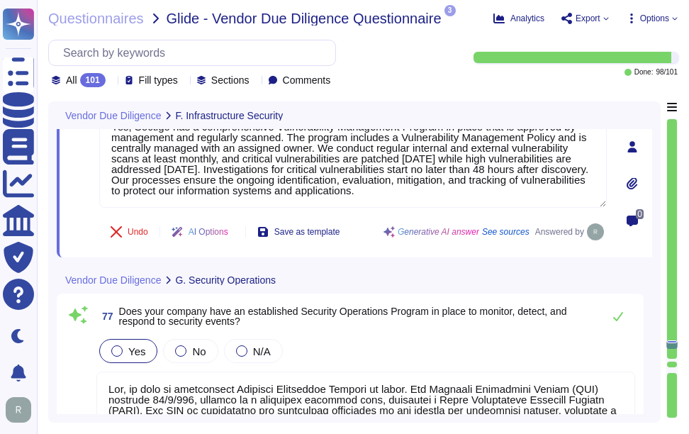
type textarea "Yes, we utilize Elastic as our SIEM solution to centrally aggregate logs and al…"
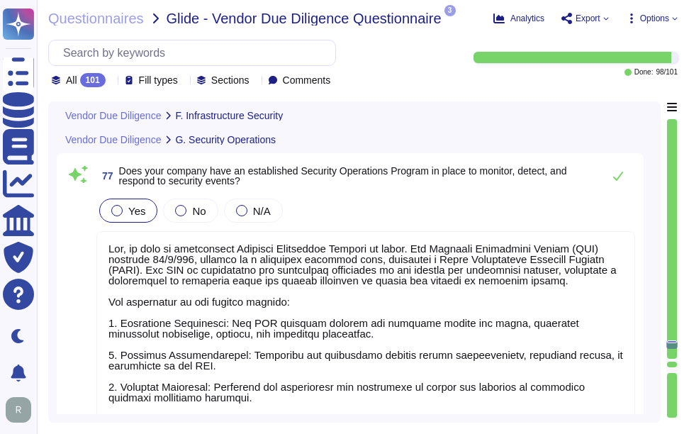
scroll to position [17125, 0]
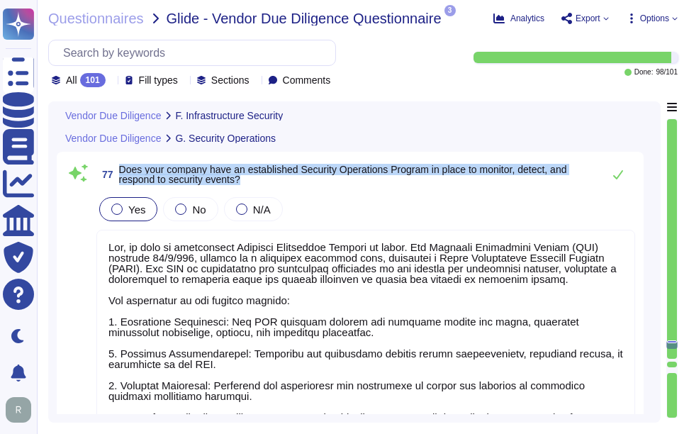
drag, startPoint x: 120, startPoint y: 167, endPoint x: 341, endPoint y: 177, distance: 221.5
click at [341, 177] on span "Does your company have an established Security Operations Program in place to m…" at bounding box center [357, 175] width 477 height 20
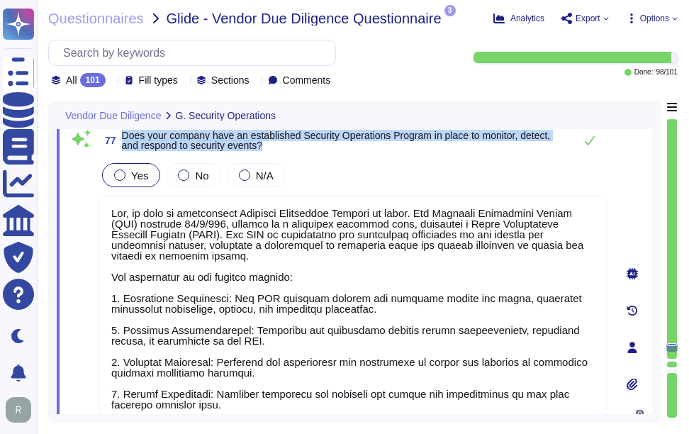
drag, startPoint x: 123, startPoint y: 135, endPoint x: 292, endPoint y: 150, distance: 170.1
click at [292, 150] on span "Does your company have an established Security Operations Program in place to m…" at bounding box center [344, 140] width 445 height 20
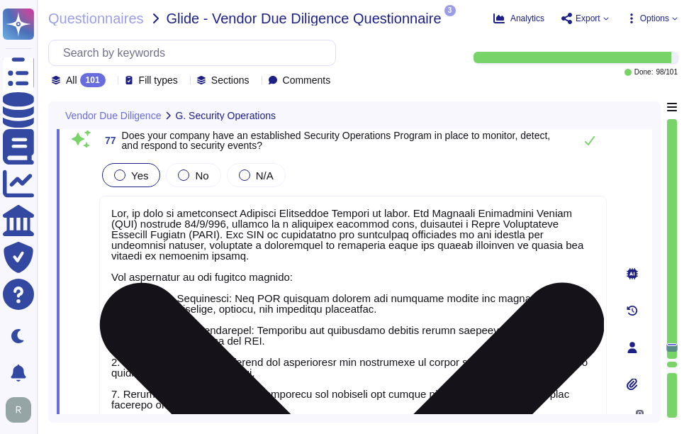
click at [313, 312] on textarea at bounding box center [353, 361] width 508 height 331
paste textarea "our company has an established Security Operations Program in place. We operate…"
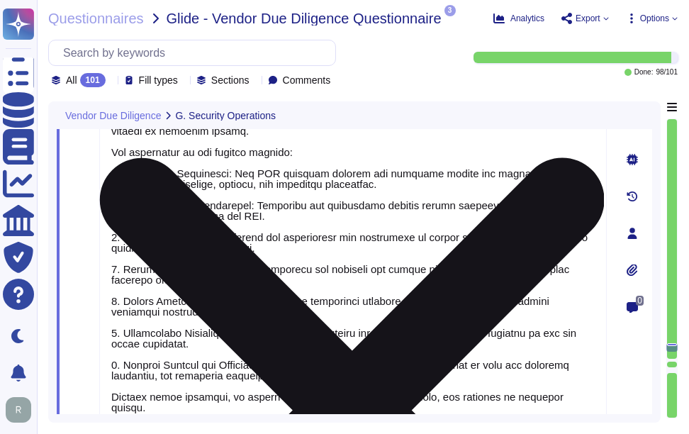
type textarea "Yes, our company has an established Security Operations Program in place. We op…"
type textarea "Yes, our company has a formal Incident Management Policy and a documented Incid…"
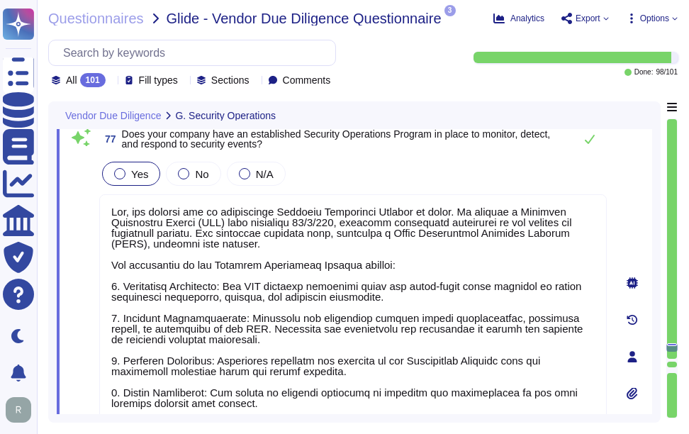
scroll to position [17040, 0]
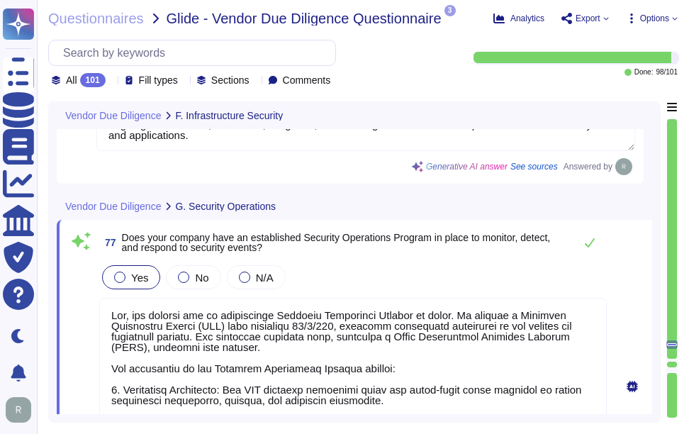
type textarea "Yes, we engage independent third parties to conduct annual penetration tests on…"
type textarea "Yes, Sectigo has a comprehensive Vulnerability Management Program in place that…"
type textarea "Yes, our company has an established Security Operations Program in place. We op…"
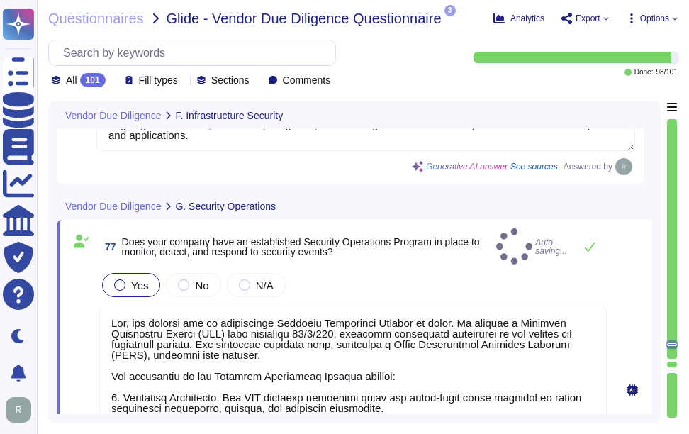
click at [527, 240] on div "77 Does your company have an established Security Operations Program in place t…" at bounding box center [353, 246] width 508 height 36
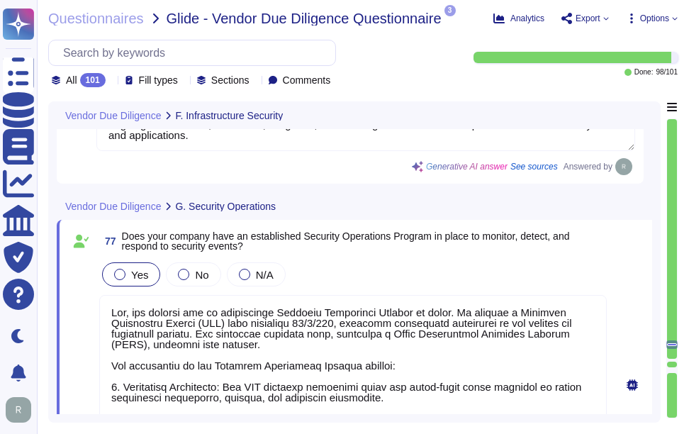
click at [506, 254] on span "77 Does your company have an established Security Operations Program in place t…" at bounding box center [353, 241] width 508 height 26
click at [467, 270] on div "Yes No N/A" at bounding box center [353, 275] width 508 height 30
click at [387, 269] on div "Yes No N/A" at bounding box center [353, 275] width 508 height 30
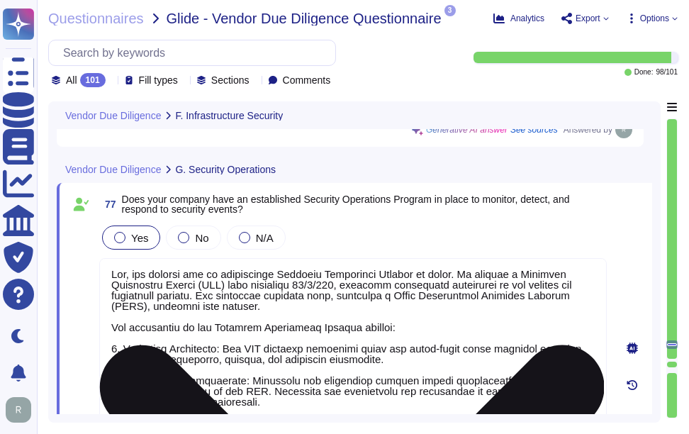
scroll to position [17111, 0]
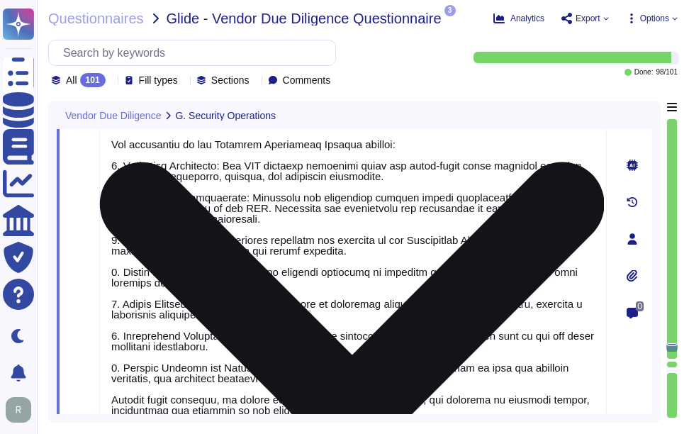
type textarea "Yes, our company has a formal Incident Management Policy and a documented Incid…"
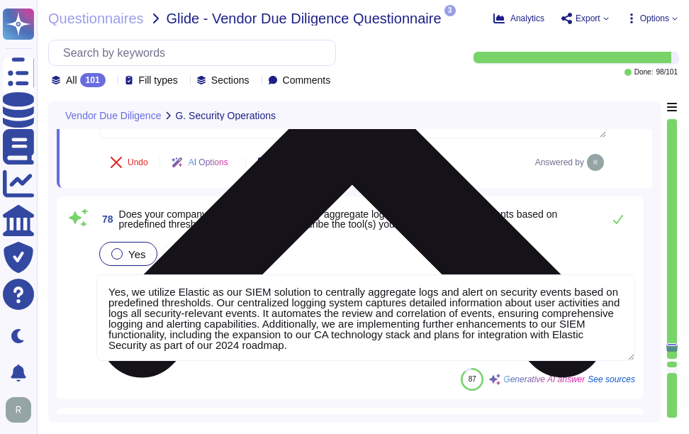
type textarea "Yes, our company has a formal process in place to notify customers of a data se…"
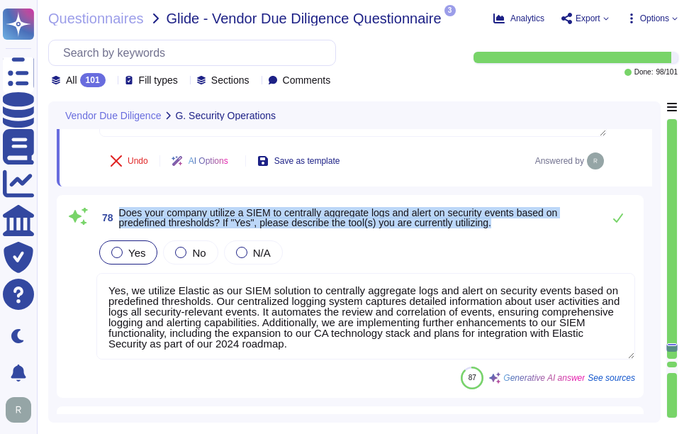
drag, startPoint x: 118, startPoint y: 209, endPoint x: 573, endPoint y: 228, distance: 455.0
click at [573, 228] on span "78 Does your company utilize a SIEM to centrally aggregate logs and alert on se…" at bounding box center [345, 218] width 499 height 26
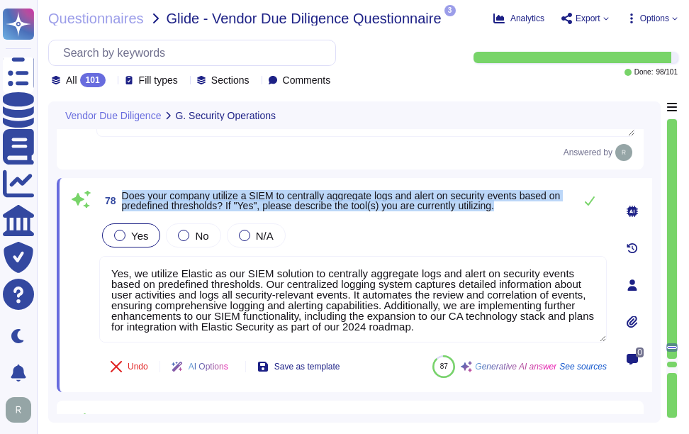
drag, startPoint x: 121, startPoint y: 196, endPoint x: 529, endPoint y: 213, distance: 408.2
click at [529, 213] on span "78 Does your company utilize a SIEM to centrally aggregate logs and alert on se…" at bounding box center [333, 201] width 468 height 26
click at [187, 203] on span "Does your company utilize a SIEM to centrally aggregate logs and alert on secur…" at bounding box center [341, 200] width 439 height 21
drag, startPoint x: 123, startPoint y: 194, endPoint x: 552, endPoint y: 210, distance: 429.3
click at [552, 210] on span "Does your company utilize a SIEM to centrally aggregate logs and alert on secur…" at bounding box center [344, 201] width 445 height 20
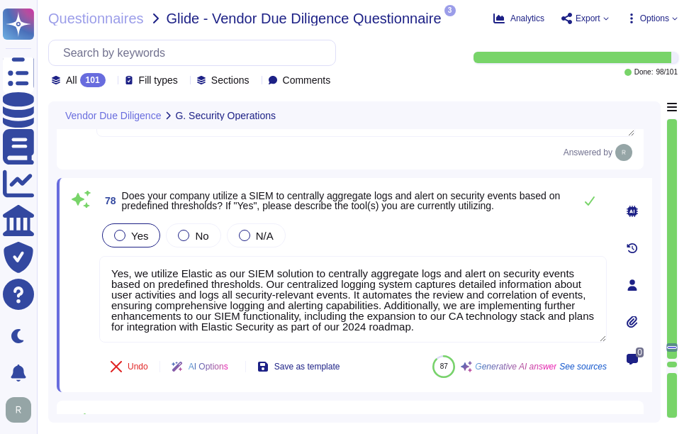
drag, startPoint x: 469, startPoint y: 337, endPoint x: 89, endPoint y: 265, distance: 387.5
click at [89, 265] on div "78 Does your company utilize a SIEM to centrally aggregate logs and alert on se…" at bounding box center [337, 285] width 539 height 197
paste textarea "currently use Elastic as our SIEM solution to centrally aggregate logs and aler…"
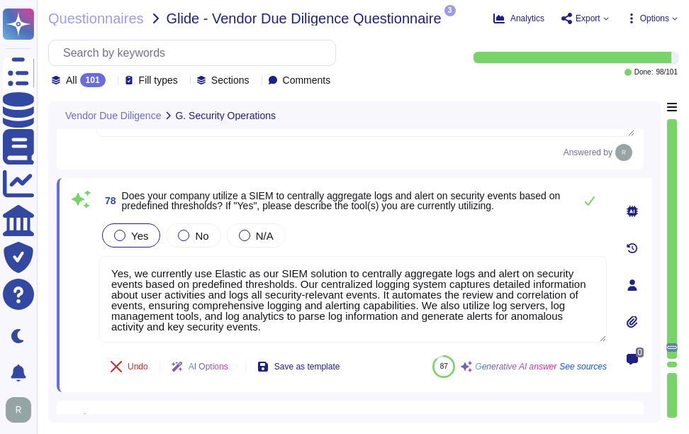
type textarea "Yes, we currently use Elastic as our SIEM solution to centrally aggregate logs …"
click at [416, 235] on div "Yes No N/A" at bounding box center [353, 236] width 508 height 30
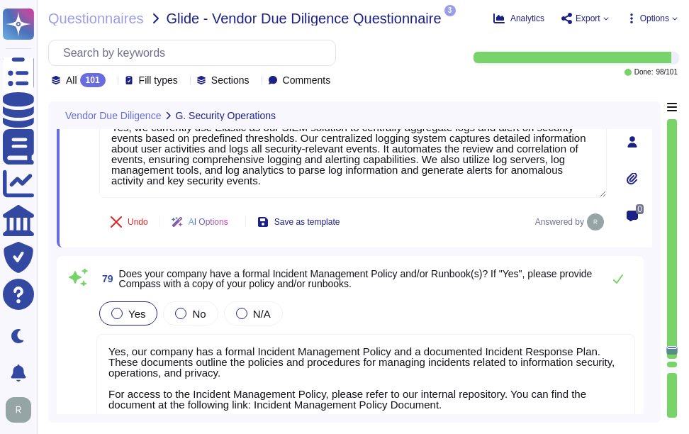
scroll to position [1, 0]
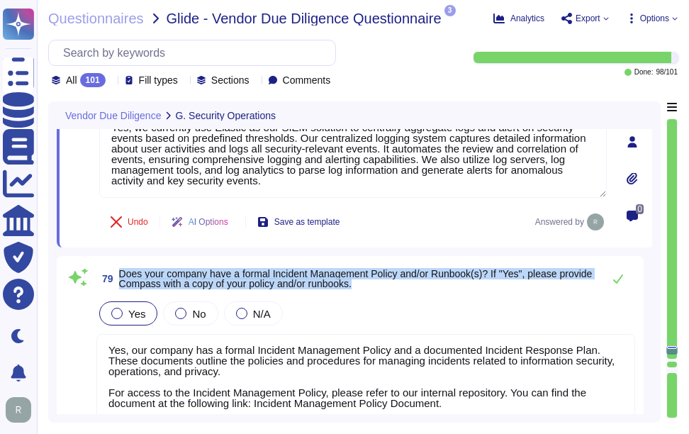
drag, startPoint x: 118, startPoint y: 271, endPoint x: 482, endPoint y: 291, distance: 365.1
click at [482, 291] on span "79 Does your company have a formal Incident Management Policy and/or Runbook(s)…" at bounding box center [345, 279] width 499 height 26
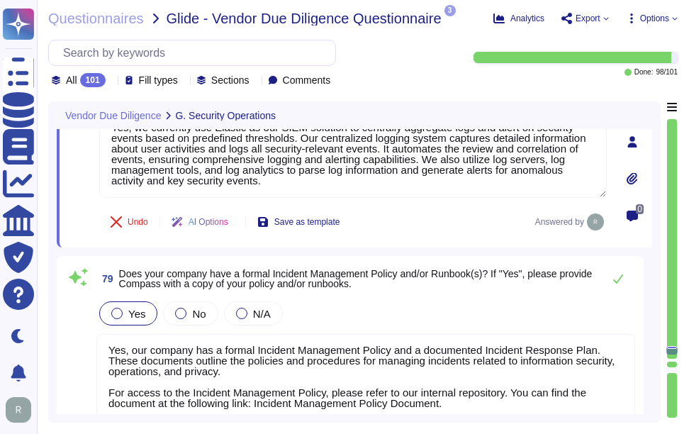
scroll to position [0, 0]
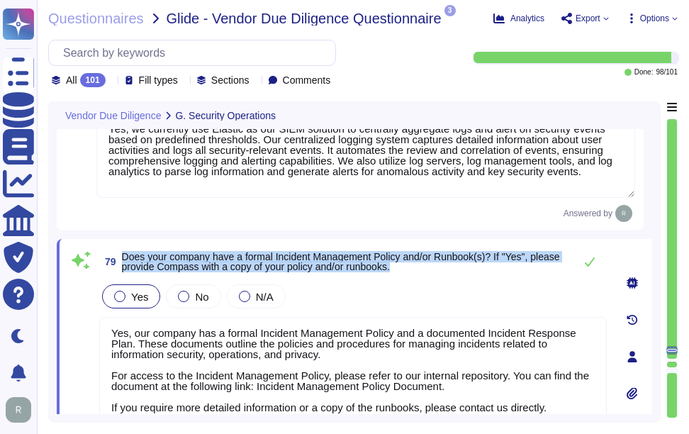
drag, startPoint x: 122, startPoint y: 262, endPoint x: 533, endPoint y: 280, distance: 411.0
click at [533, 276] on div "79 Does your company have a formal Incident Management Policy and/or Runbook(s)…" at bounding box center [353, 262] width 508 height 28
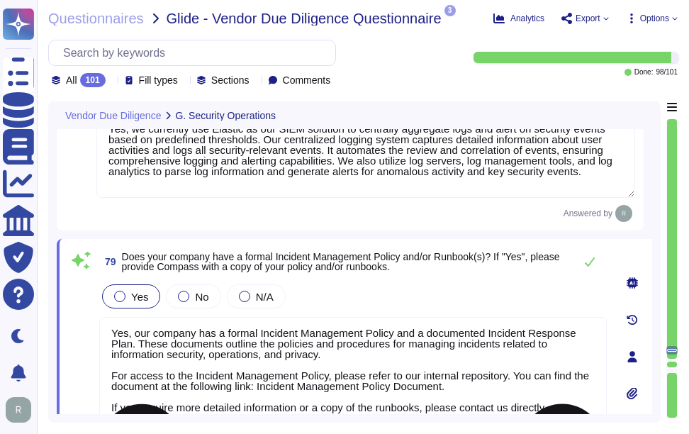
click at [284, 375] on textarea "Yes, our company has a formal Incident Management Policy and a documented Incid…" at bounding box center [353, 371] width 508 height 108
paste textarea "our policies and procedures for managing incidents related to information secur…"
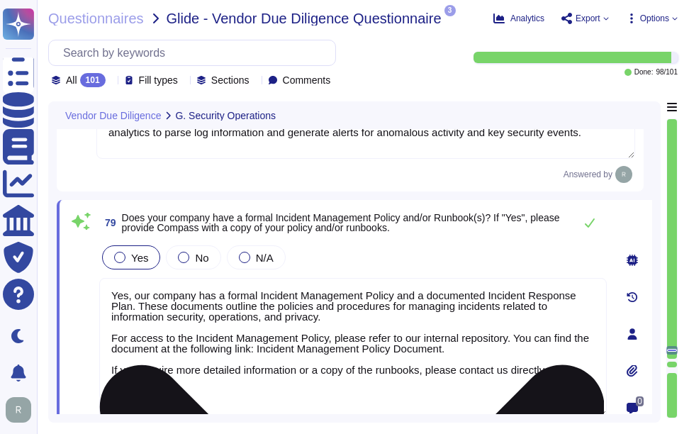
type textarea "Yes, our company has a formal Incident Management Policy and a documented Incid…"
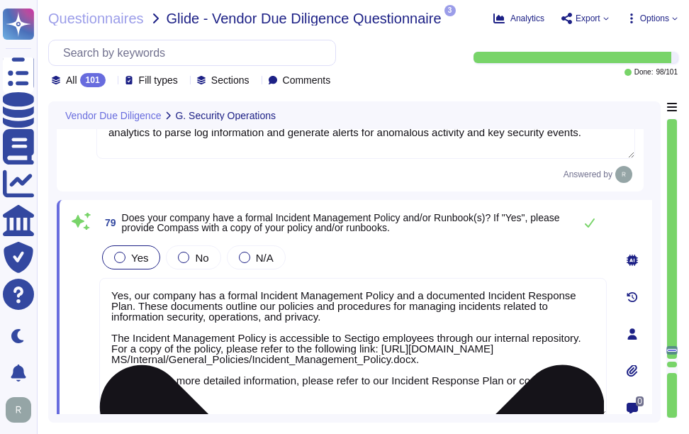
type textarea "Yes, our company has a formal process in place to notify customers of a data se…"
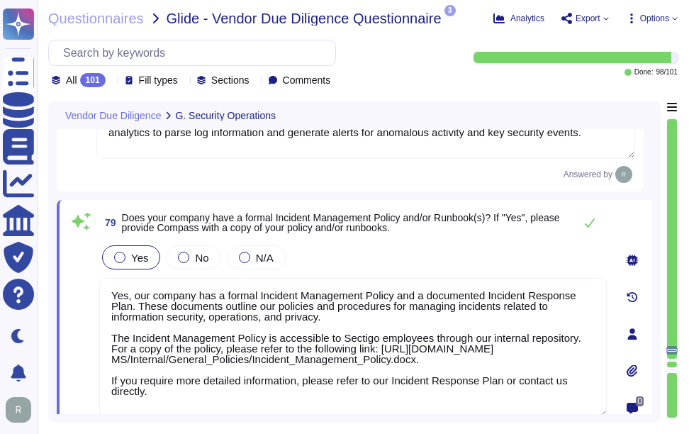
type textarea "Yes, our company has a formal Incident Management Policy and a documented Incid…"
click at [440, 272] on div "Yes No N/A" at bounding box center [353, 258] width 508 height 30
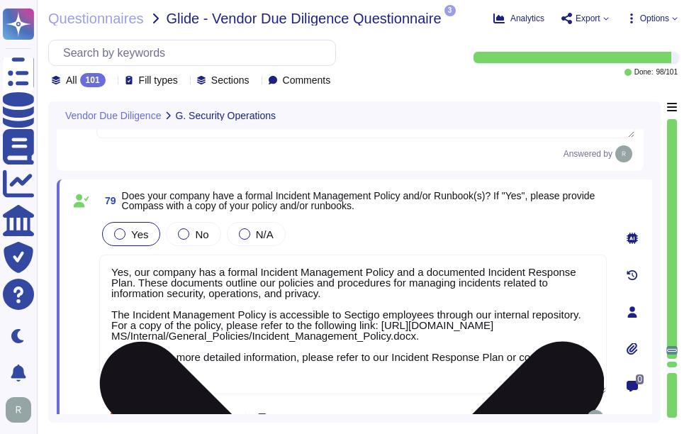
scroll to position [17717, 0]
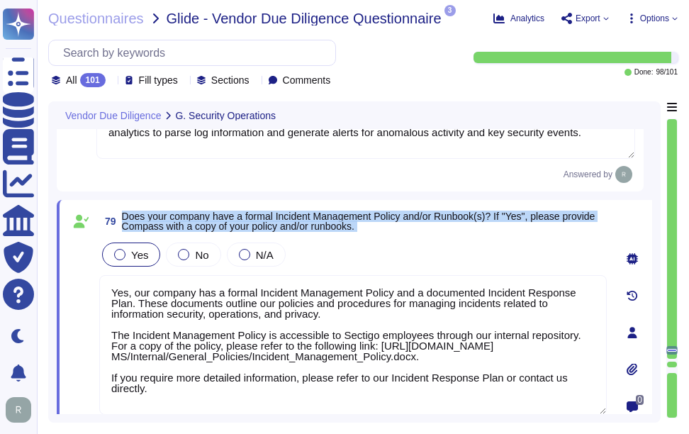
drag, startPoint x: 122, startPoint y: 219, endPoint x: 400, endPoint y: 243, distance: 279.0
click at [400, 243] on div "79 Does your company have a formal Incident Management Policy and/or Runbook(s)…" at bounding box center [337, 332] width 539 height 248
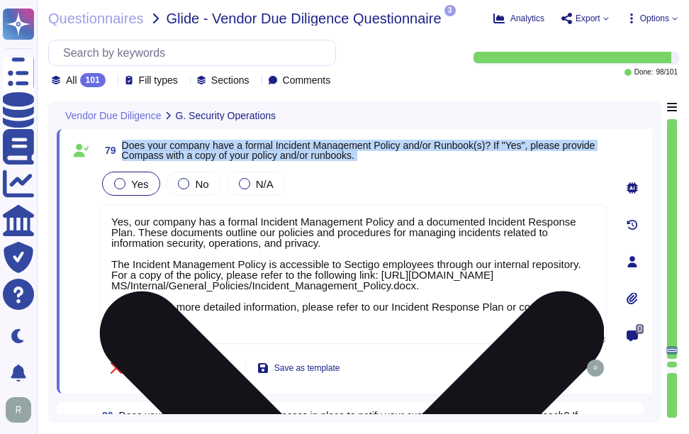
scroll to position [1, 0]
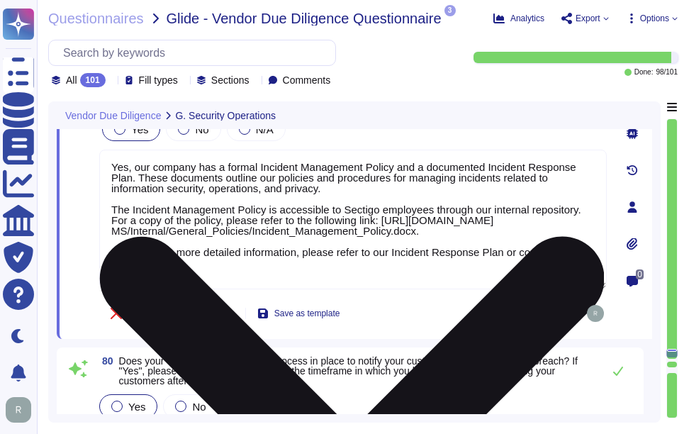
type textarea "Yes, we engage a third-party security team for annual penetration testing and o…"
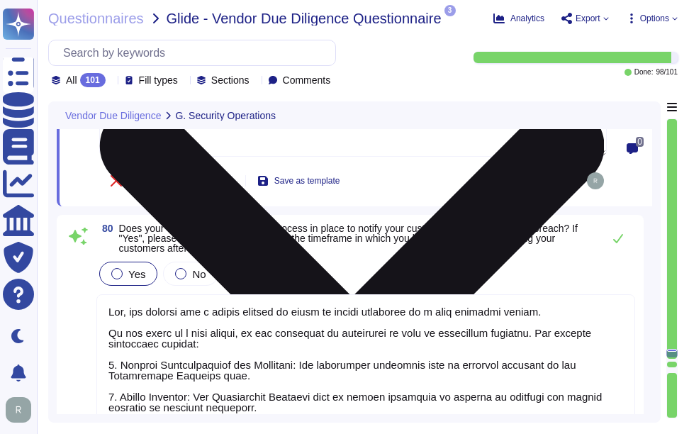
scroll to position [18001, 0]
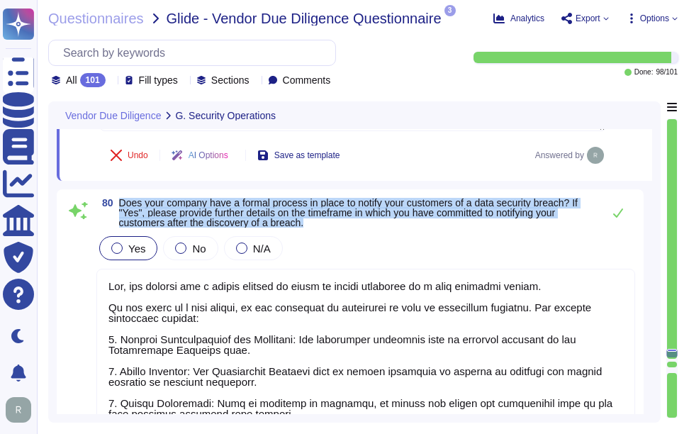
drag, startPoint x: 119, startPoint y: 207, endPoint x: 347, endPoint y: 226, distance: 228.5
click at [347, 226] on span "Does your company have a formal process in place to notify your customers of a …" at bounding box center [357, 213] width 477 height 30
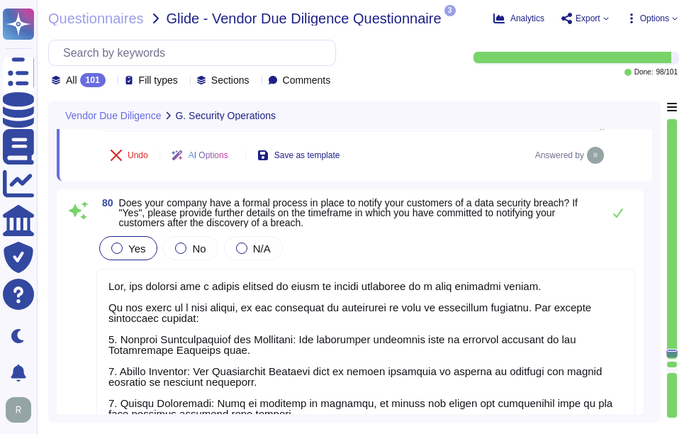
scroll to position [0, 0]
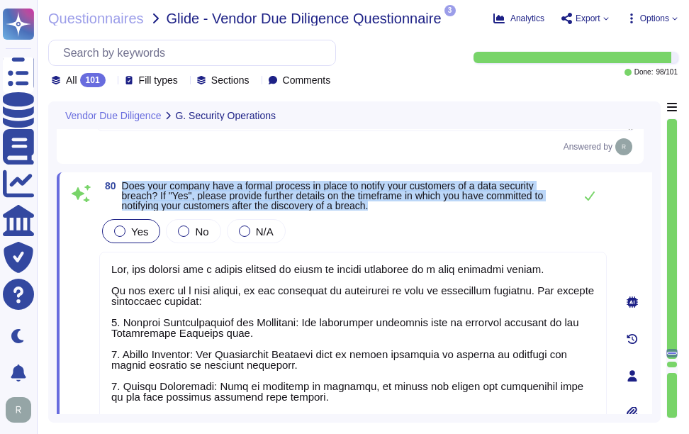
drag, startPoint x: 125, startPoint y: 187, endPoint x: 439, endPoint y: 214, distance: 315.3
click at [439, 211] on span "Does your company have a formal process in place to notify your customers of a …" at bounding box center [344, 196] width 445 height 30
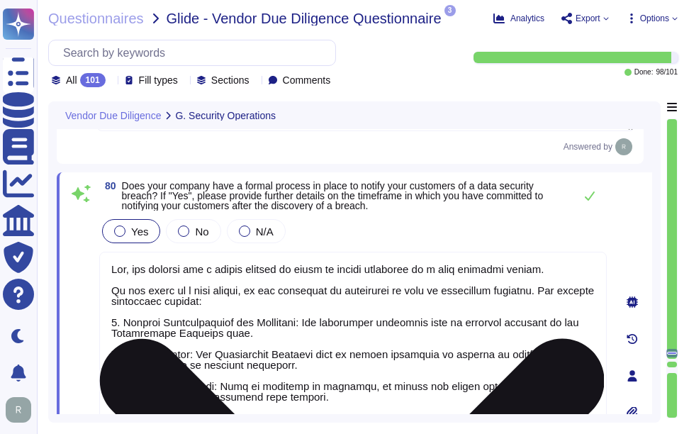
click at [304, 335] on textarea at bounding box center [353, 391] width 508 height 278
paste textarea "Key details of our notification process include: 1. Timely Response: We are com…"
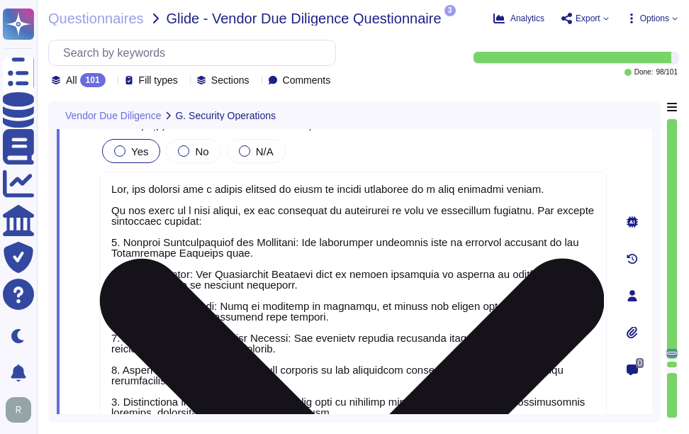
drag, startPoint x: 384, startPoint y: 288, endPoint x: 413, endPoint y: 272, distance: 33.3
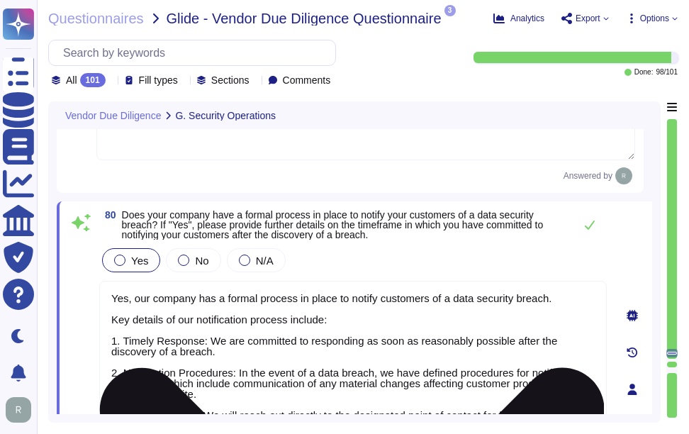
scroll to position [17939, 0]
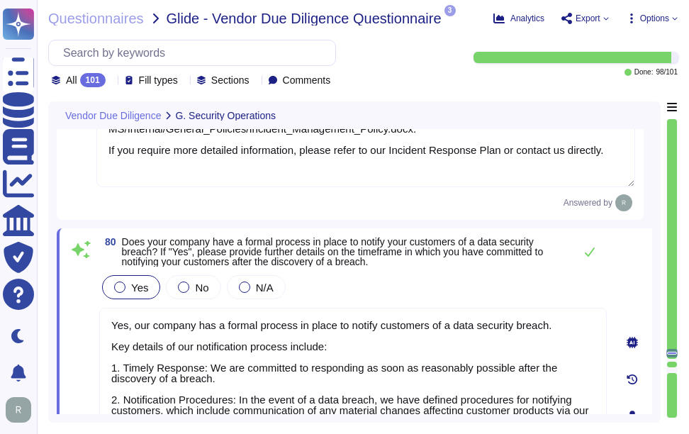
type textarea "Yes, our company has a formal process in place to notify customers of a data se…"
click at [440, 286] on div "Yes No N/A" at bounding box center [353, 287] width 508 height 30
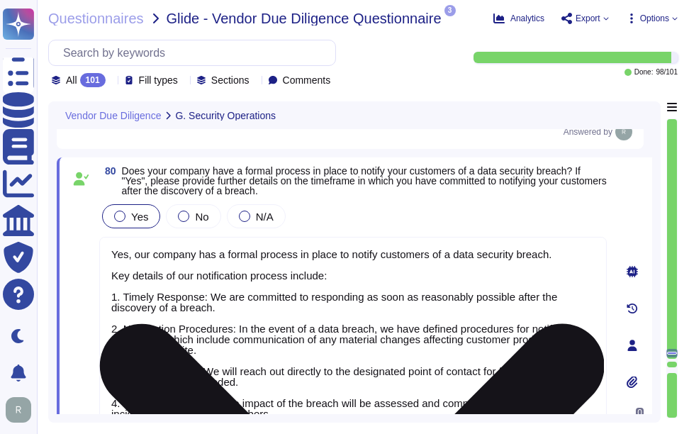
scroll to position [1, 0]
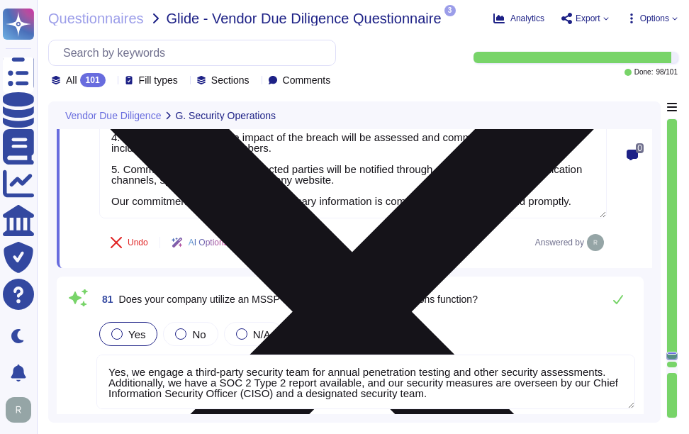
type textarea "Sectigo is incorporated in the [GEOGRAPHIC_DATA]."
type textarea "Our principal place of business is located at [STREET_ADDRESS]. Additionally, w…"
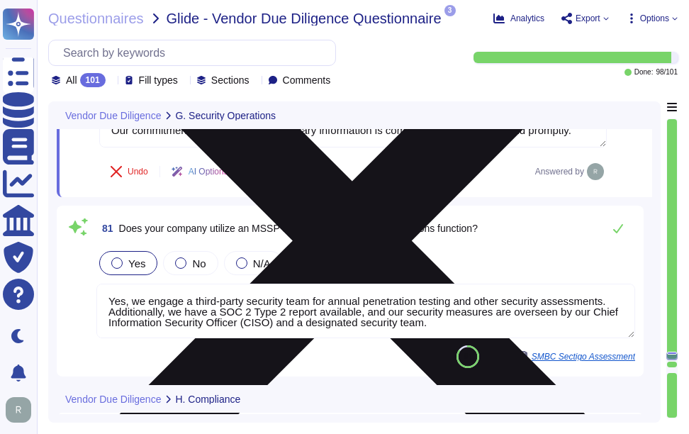
scroll to position [18365, 0]
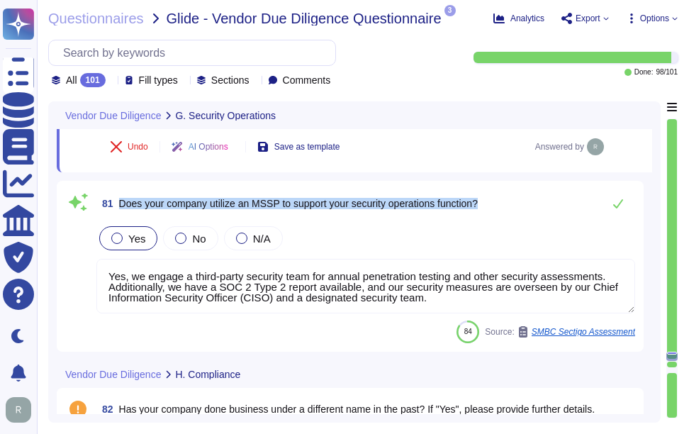
drag, startPoint x: 118, startPoint y: 199, endPoint x: 573, endPoint y: 202, distance: 454.6
click at [573, 202] on div "81 Does your company utilize an MSSP to support your security operations functi…" at bounding box center [365, 203] width 539 height 28
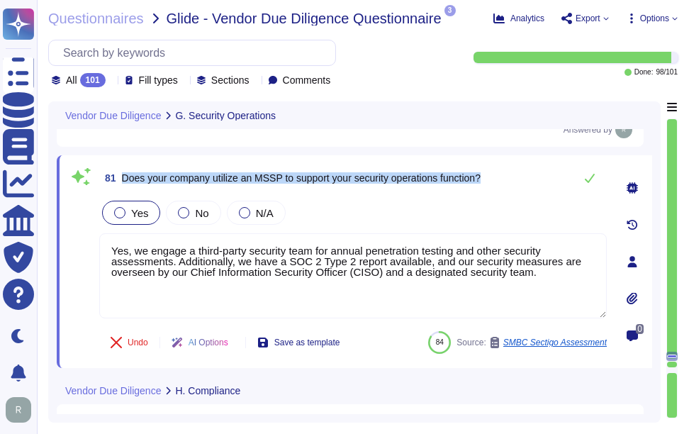
type textarea "Our principal place of business is located at [STREET_ADDRESS]. Additionally, w…"
drag, startPoint x: 123, startPoint y: 174, endPoint x: 565, endPoint y: 179, distance: 442.6
click at [565, 179] on div "81 Does your company utilize an MSSP to support your security operations functi…" at bounding box center [353, 178] width 508 height 28
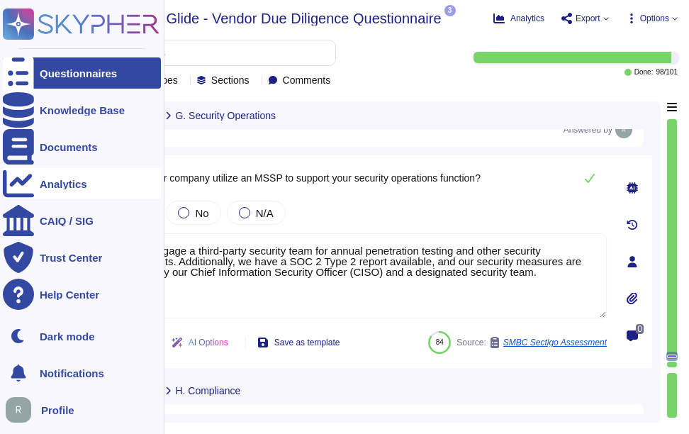
drag, startPoint x: 544, startPoint y: 272, endPoint x: 17, endPoint y: 196, distance: 532.4
click at [17, 196] on div "Questionnaires Knowledge Base Documents Analytics CAIQ / SIG Trust Center Help …" at bounding box center [344, 217] width 689 height 434
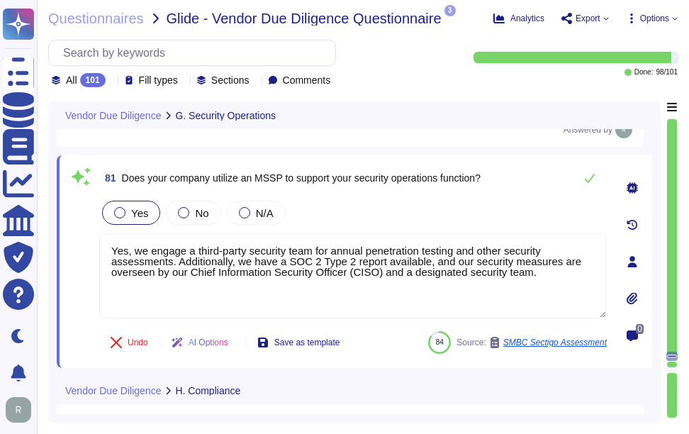
click at [458, 201] on div "Yes No N/A" at bounding box center [353, 213] width 508 height 30
click at [593, 182] on icon at bounding box center [589, 177] width 11 height 11
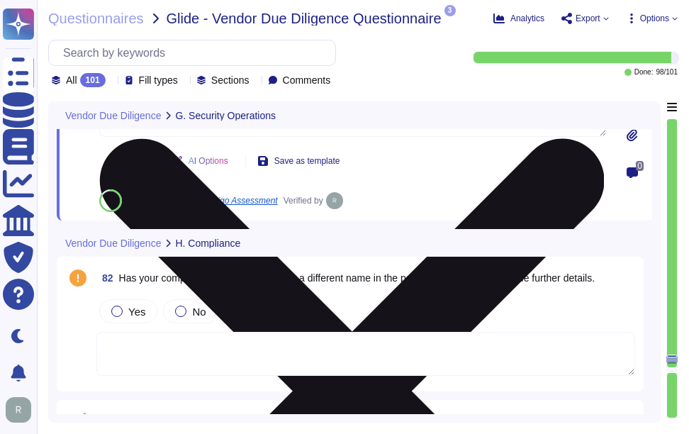
scroll to position [18578, 0]
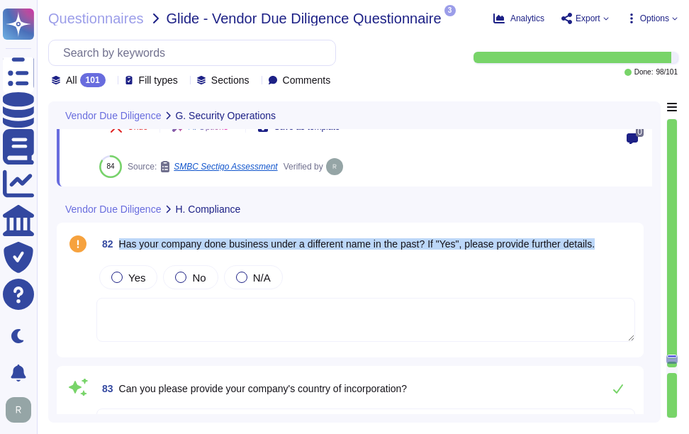
drag, startPoint x: 120, startPoint y: 244, endPoint x: 635, endPoint y: 231, distance: 515.0
click at [635, 231] on div "82 Has your company done business under a different name in the past? If "Yes",…" at bounding box center [365, 244] width 539 height 26
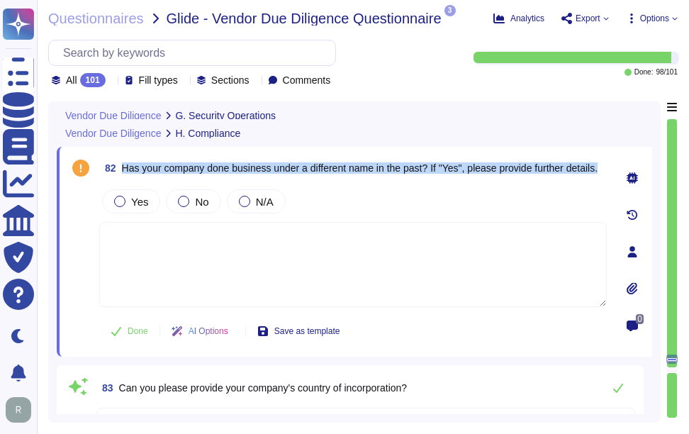
drag, startPoint x: 123, startPoint y: 161, endPoint x: 189, endPoint y: 177, distance: 67.9
click at [189, 173] on span "Has your company done business under a different name in the past? If "Yes", pl…" at bounding box center [360, 168] width 476 height 10
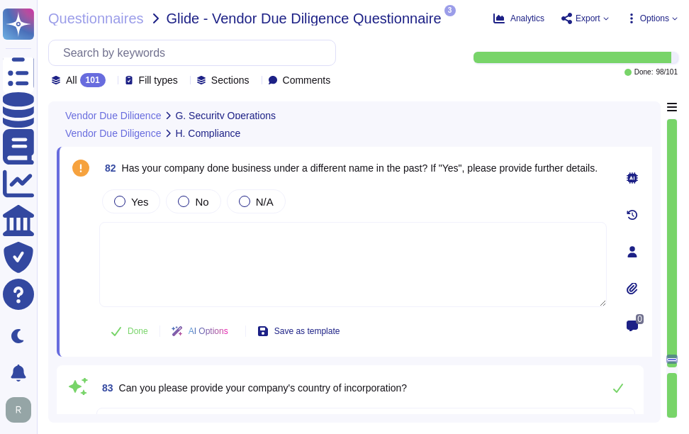
drag, startPoint x: 189, startPoint y: 177, endPoint x: 112, endPoint y: 79, distance: 124.3
click at [111, 82] on icon at bounding box center [111, 82] width 0 height 0
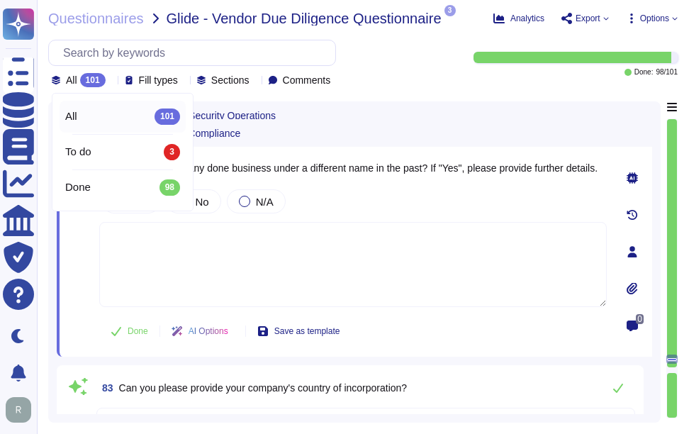
click at [111, 82] on icon at bounding box center [111, 82] width 0 height 0
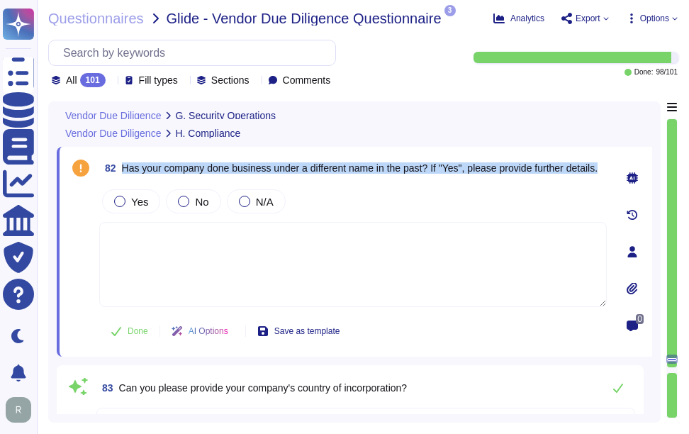
drag, startPoint x: 125, startPoint y: 161, endPoint x: 173, endPoint y: 179, distance: 51.6
click at [173, 179] on span "82 Has your company done business under a different name in the past? If "Yes",…" at bounding box center [348, 168] width 499 height 26
click at [148, 167] on span "Has your company done business under a different name in the past? If "Yes", pl…" at bounding box center [360, 167] width 476 height 11
drag, startPoint x: 121, startPoint y: 162, endPoint x: 435, endPoint y: 165, distance: 314.2
click at [435, 165] on span "82 Has your company done business under a different name in the past? If "Yes",…" at bounding box center [348, 168] width 499 height 26
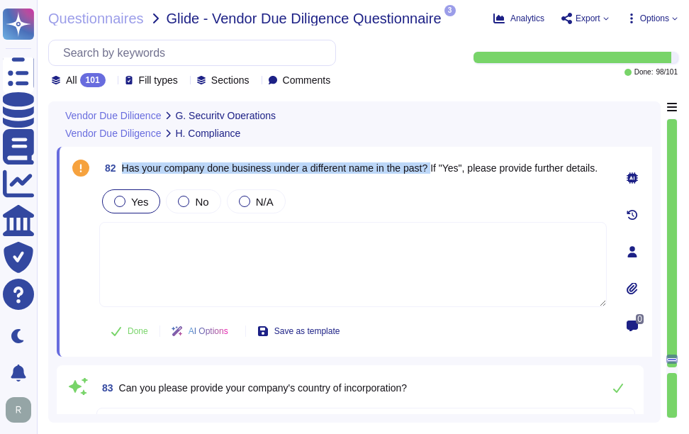
click at [116, 203] on div at bounding box center [119, 201] width 11 height 11
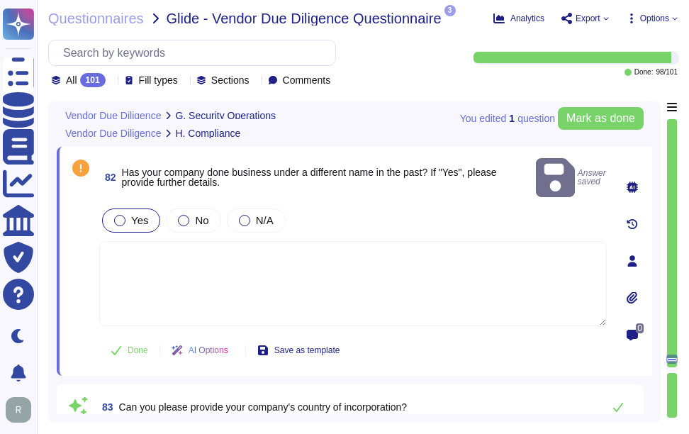
click at [343, 285] on textarea at bounding box center [353, 283] width 508 height 85
paste textarea "Your enterprise sales representative will share more details."
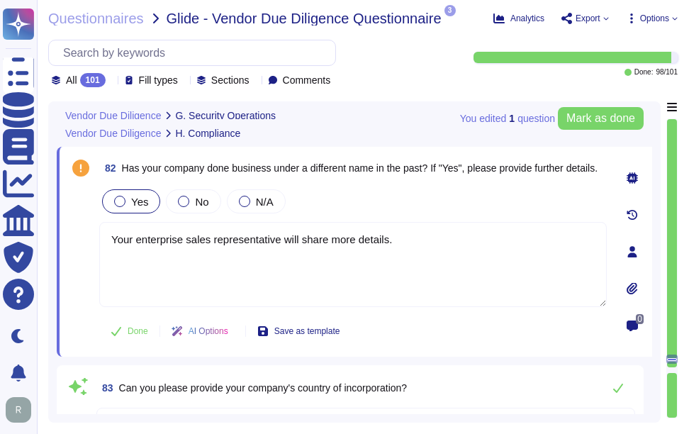
type textarea "Your enterprise sales representative will share more details."
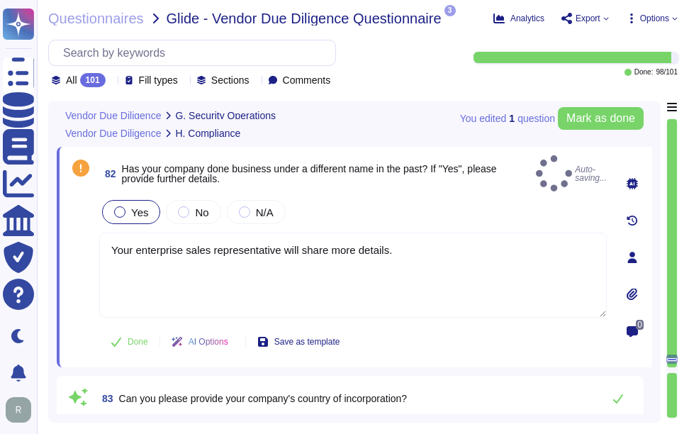
click at [406, 204] on div "Yes No N/A" at bounding box center [353, 212] width 508 height 30
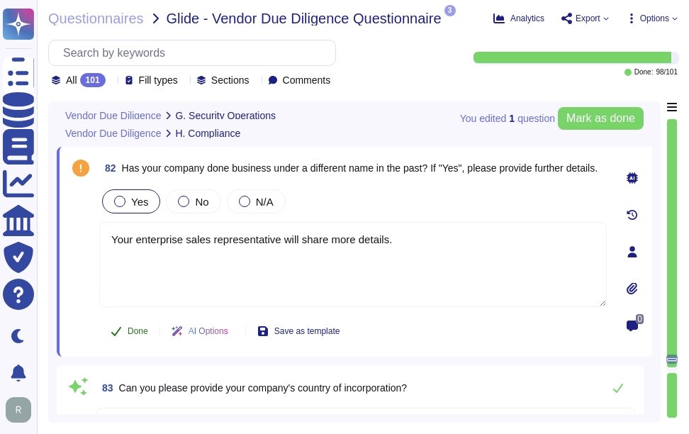
click at [141, 338] on button "Done" at bounding box center [129, 331] width 60 height 28
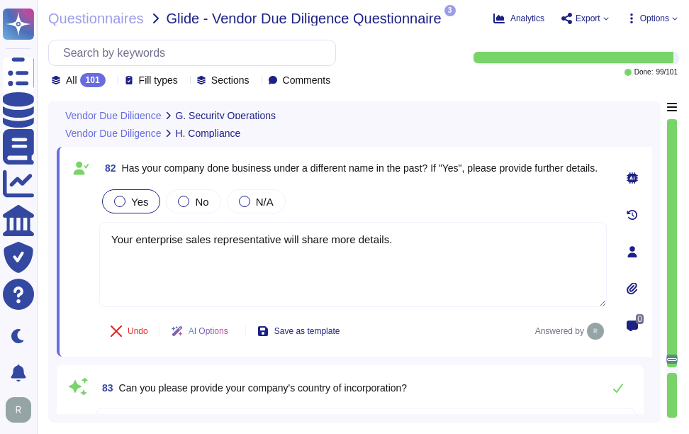
click at [144, 200] on span "Yes" at bounding box center [139, 202] width 17 height 12
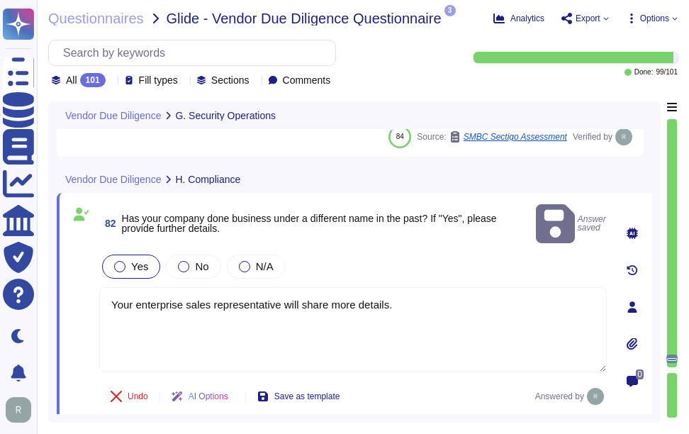
scroll to position [18507, 0]
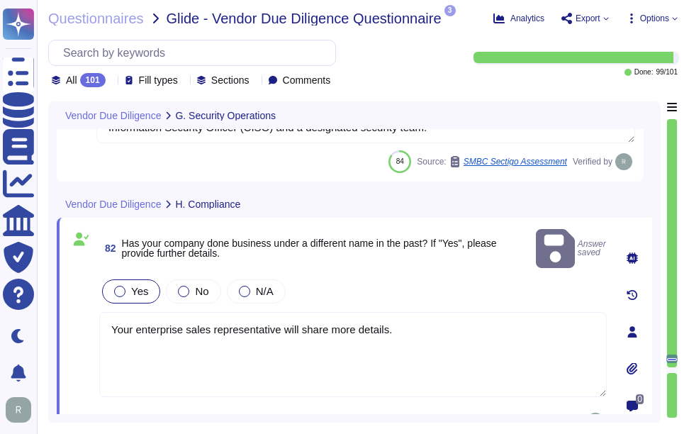
click at [426, 252] on div "82 Has your company done business under a different name in the past? If "Yes",…" at bounding box center [337, 332] width 539 height 212
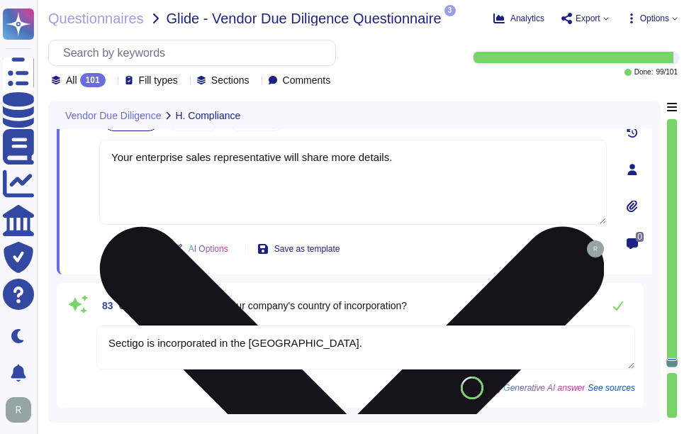
scroll to position [18720, 0]
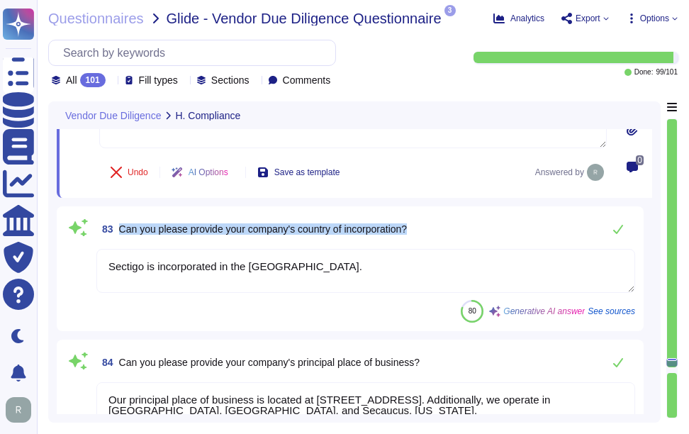
drag, startPoint x: 121, startPoint y: 230, endPoint x: 431, endPoint y: 238, distance: 310.7
click at [431, 238] on div "83 Can you please provide your company's country of incorporation?" at bounding box center [365, 229] width 539 height 28
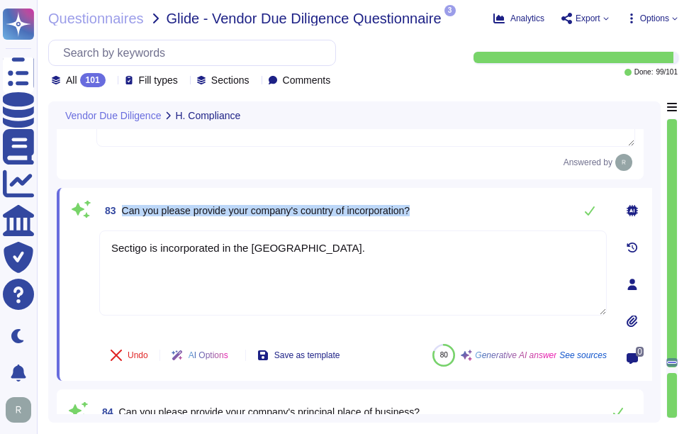
drag, startPoint x: 123, startPoint y: 210, endPoint x: 448, endPoint y: 212, distance: 325.5
click at [448, 212] on div "83 Can you please provide your company's country of incorporation?" at bounding box center [353, 210] width 508 height 28
click at [591, 217] on button at bounding box center [590, 210] width 34 height 28
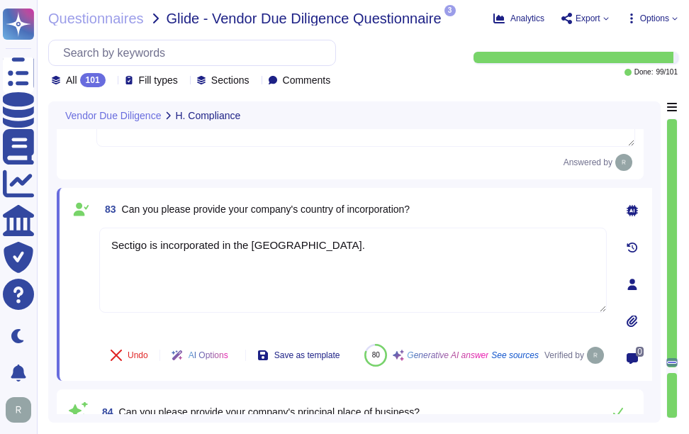
click at [104, 77] on div "All 101" at bounding box center [82, 80] width 60 height 14
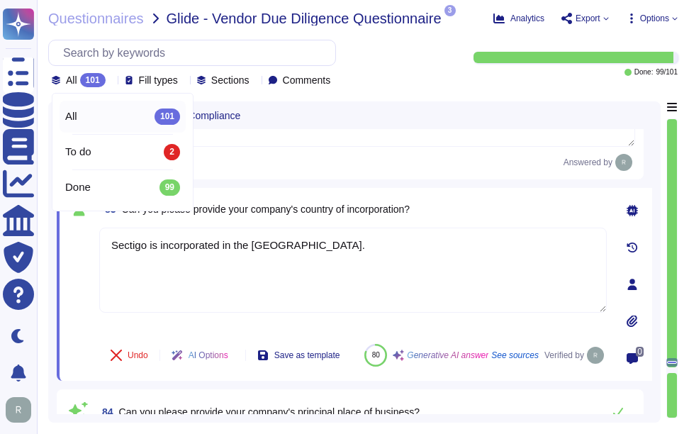
click at [104, 77] on div "All 101" at bounding box center [82, 80] width 60 height 14
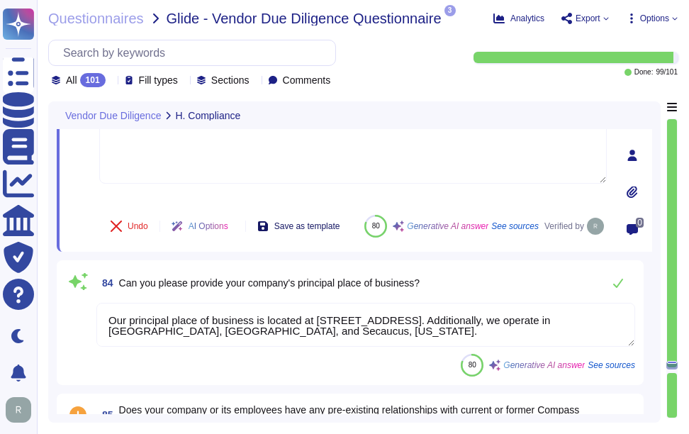
scroll to position [18861, 0]
type textarea "No, neither the Company nor any of its Principals or Affiliates has ever offere…"
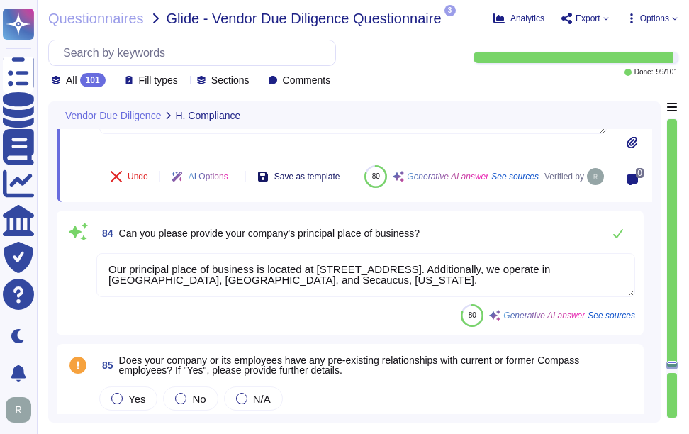
scroll to position [18932, 0]
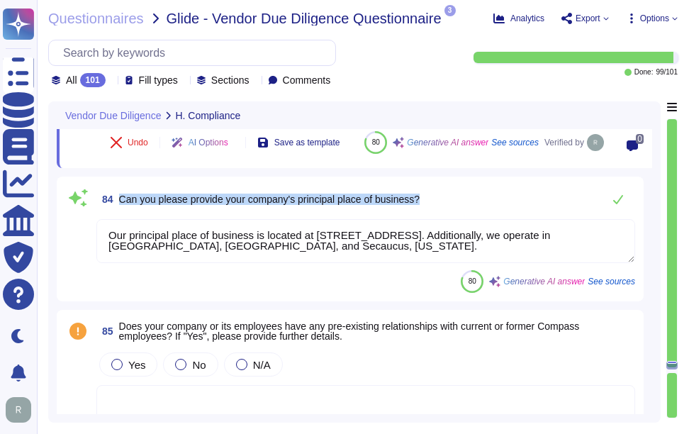
drag, startPoint x: 119, startPoint y: 214, endPoint x: 469, endPoint y: 219, distance: 349.7
click at [469, 213] on div "84 Can you please provide your company's principal place of business?" at bounding box center [365, 199] width 539 height 28
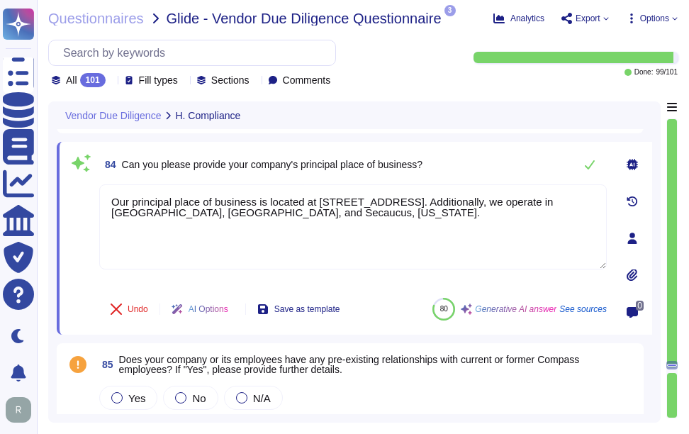
scroll to position [18861, 0]
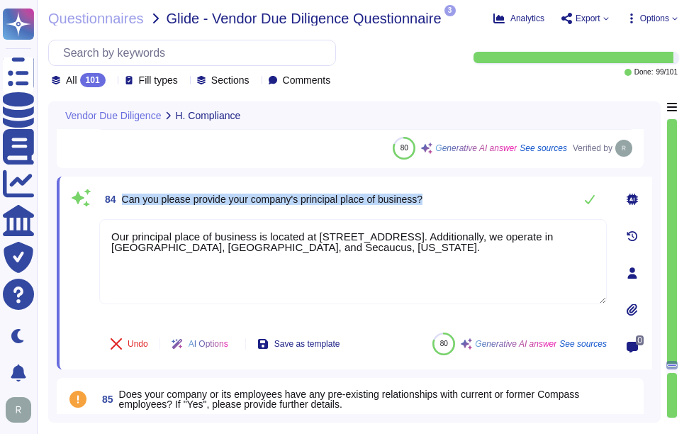
drag, startPoint x: 123, startPoint y: 199, endPoint x: 465, endPoint y: 208, distance: 341.2
click at [465, 208] on div "84 Can you please provide your company's principal place of business?" at bounding box center [353, 199] width 508 height 28
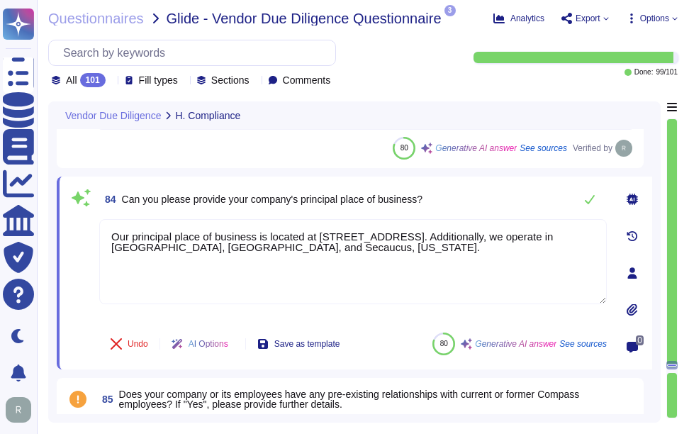
drag, startPoint x: 523, startPoint y: 246, endPoint x: 88, endPoint y: 206, distance: 436.6
click at [88, 206] on div "84 Can you please provide your company's principal place of business? Our princ…" at bounding box center [337, 273] width 539 height 176
paste textarea "company's principal place of business is located at [STREET_ADDRESS]. Additiona…"
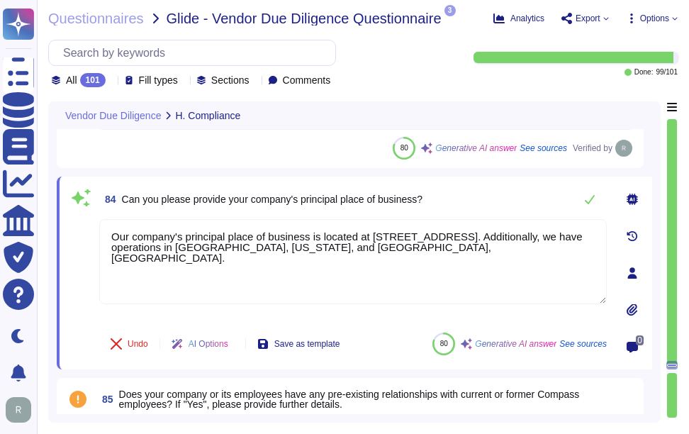
type textarea "Our company's principal place of business is located at [STREET_ADDRESS]. Addit…"
click at [322, 204] on span "Can you please provide your company's principal place of business?" at bounding box center [272, 199] width 301 height 11
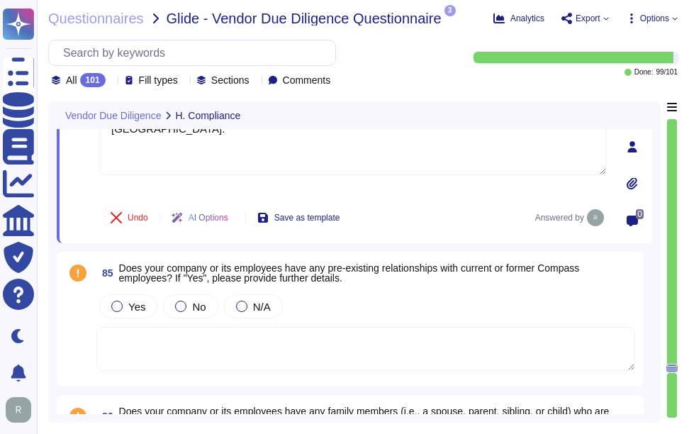
type textarea "No, neither the Company nor any of its Principals or Affiliates has ever been c…"
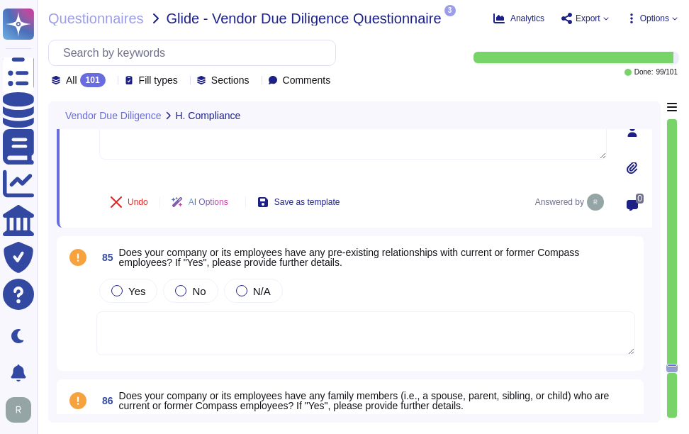
scroll to position [19074, 0]
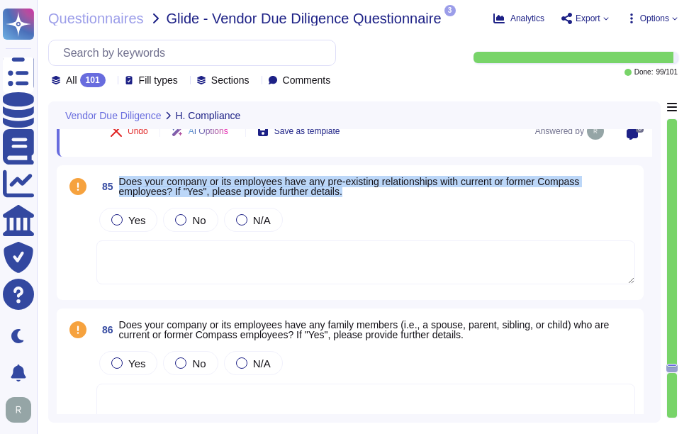
drag, startPoint x: 119, startPoint y: 182, endPoint x: 368, endPoint y: 195, distance: 249.3
click at [368, 195] on span "Does your company or its employees have any pre-existing relationships with cur…" at bounding box center [377, 187] width 516 height 20
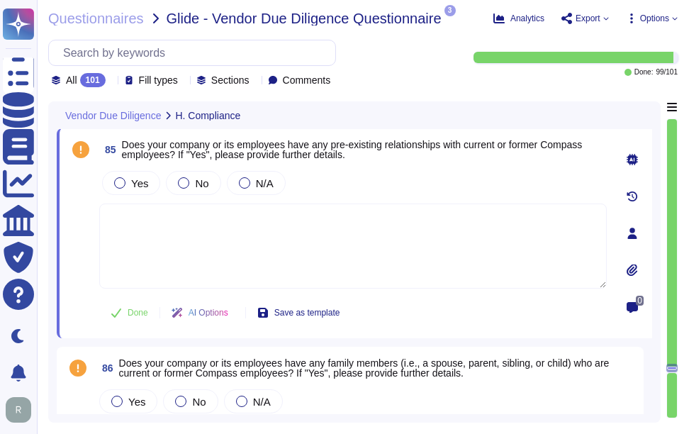
type textarea "No, neither the Company nor any of its Principals or Affiliates has ever been c…"
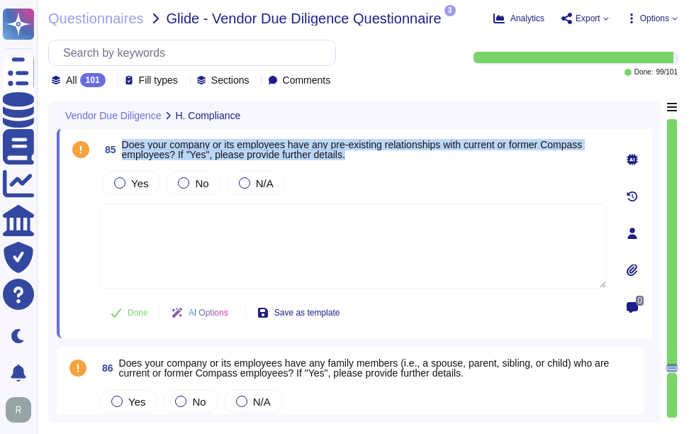
drag, startPoint x: 123, startPoint y: 143, endPoint x: 387, endPoint y: 154, distance: 264.0
click at [387, 154] on span "Does your company or its employees have any pre-existing relationships with cur…" at bounding box center [364, 150] width 485 height 20
click at [180, 179] on div at bounding box center [183, 182] width 11 height 11
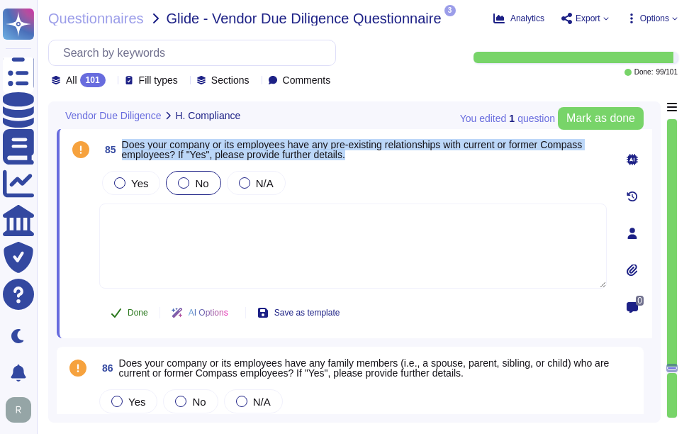
click at [134, 317] on span "Done" at bounding box center [138, 312] width 21 height 9
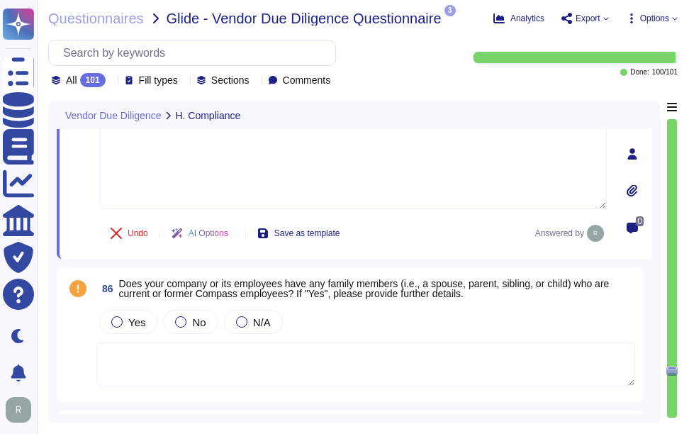
type textarea "Yes, our company has a formal business code of conduct that is applicable to al…"
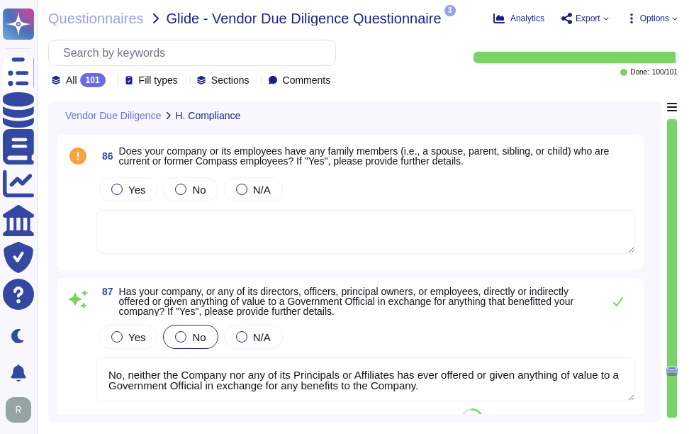
scroll to position [19287, 0]
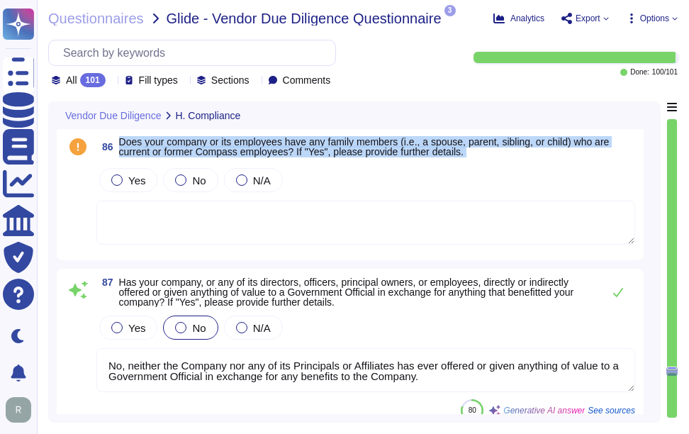
drag, startPoint x: 118, startPoint y: 140, endPoint x: 472, endPoint y: 162, distance: 354.6
click at [472, 162] on div "86 Does your company or its employees have any family members (i.e., a spouse, …" at bounding box center [350, 193] width 570 height 118
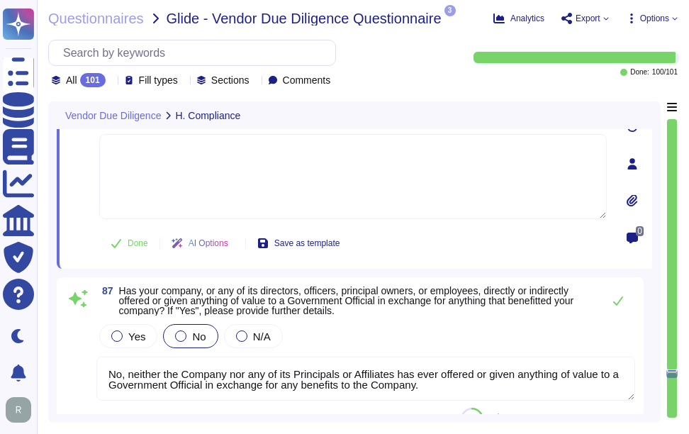
type textarea "Yes, our company has a formal business code of conduct that is applicable to al…"
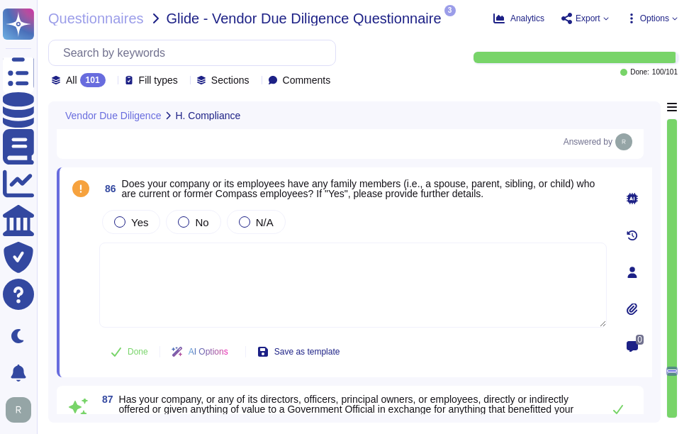
scroll to position [19145, 0]
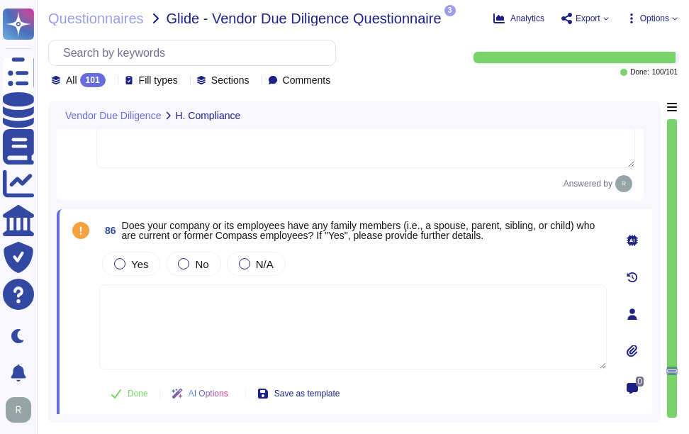
type textarea "Sectigo is incorporated in the [GEOGRAPHIC_DATA]."
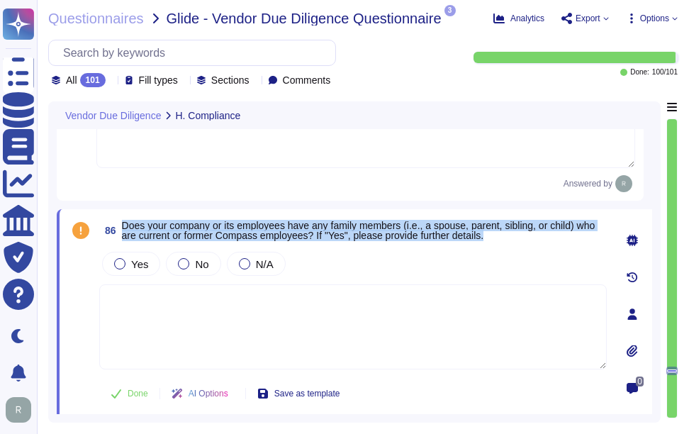
drag, startPoint x: 123, startPoint y: 223, endPoint x: 493, endPoint y: 245, distance: 370.9
click at [493, 245] on div "86 Does your company or its employees have any family members (i.e., a spouse, …" at bounding box center [337, 314] width 539 height 193
click at [185, 265] on div at bounding box center [183, 263] width 11 height 11
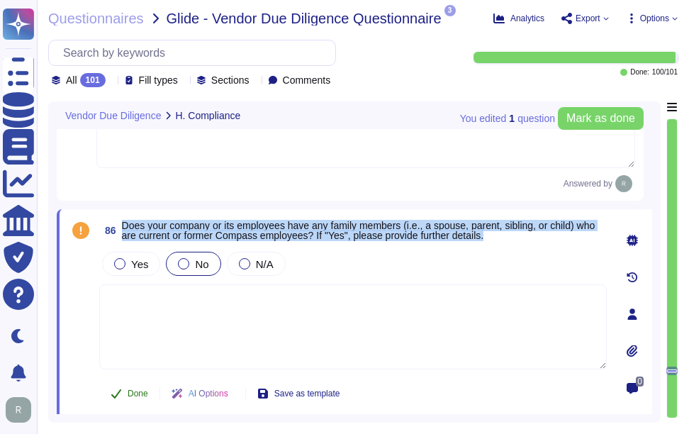
click at [145, 387] on button "Done" at bounding box center [129, 393] width 60 height 28
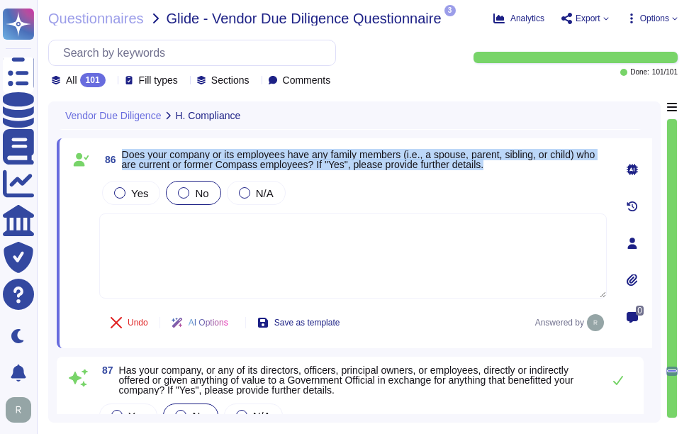
type textarea "Yes, our company has a formal business code of conduct that is applicable to al…"
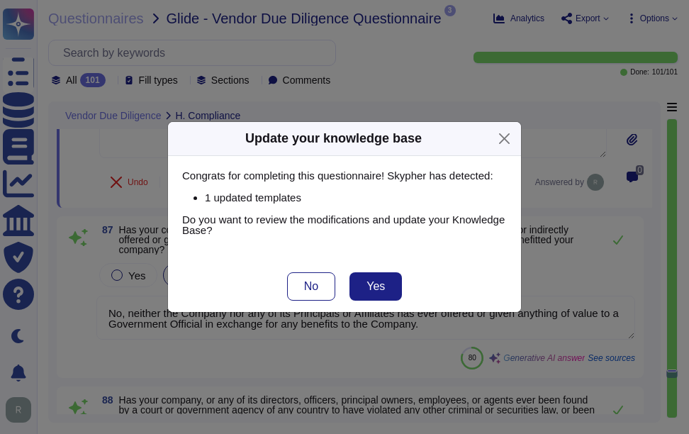
scroll to position [19358, 0]
click at [306, 286] on span "No" at bounding box center [311, 286] width 14 height 11
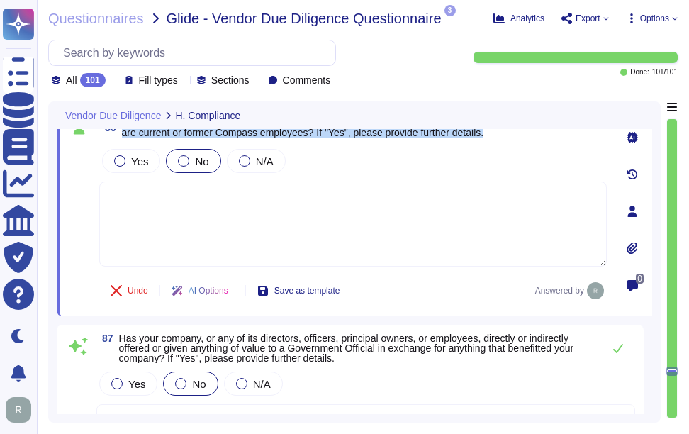
scroll to position [19216, 0]
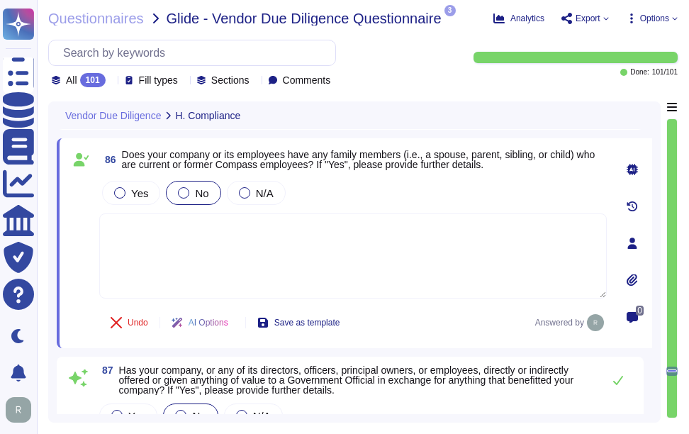
click at [108, 72] on div "All 101 Fill types Sections Comments" at bounding box center [192, 64] width 288 height 48
click at [111, 82] on icon at bounding box center [111, 82] width 0 height 0
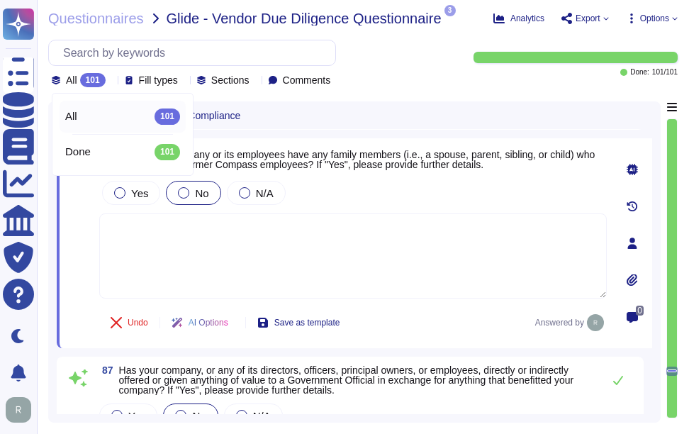
click at [111, 82] on icon at bounding box center [111, 82] width 0 height 0
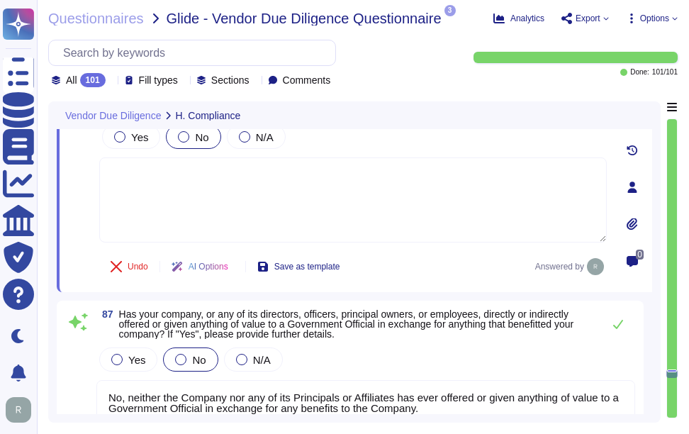
scroll to position [19358, 0]
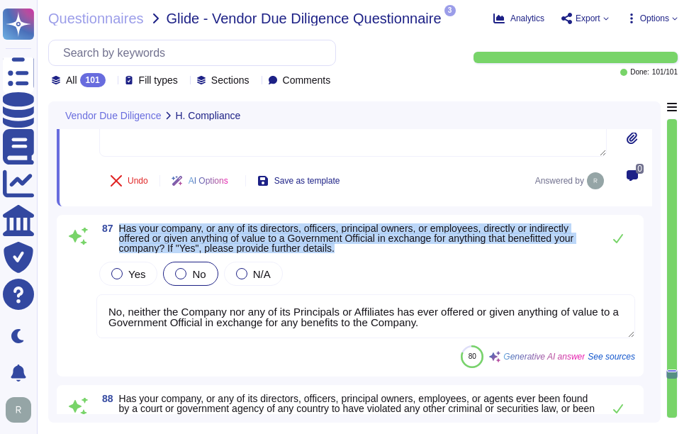
drag, startPoint x: 120, startPoint y: 228, endPoint x: 433, endPoint y: 249, distance: 313.5
click at [433, 249] on span "Has your company, or any of its directors, officers, principal owners, or emplo…" at bounding box center [357, 238] width 477 height 30
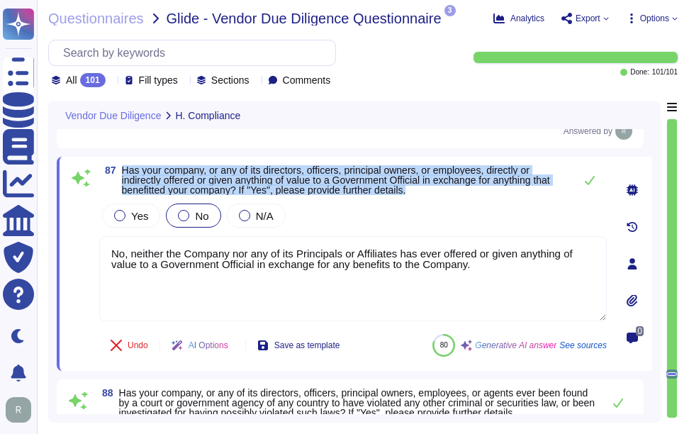
drag, startPoint x: 123, startPoint y: 169, endPoint x: 491, endPoint y: 189, distance: 367.9
click at [491, 189] on span "Has your company, or any of its directors, officers, principal owners, or emplo…" at bounding box center [344, 180] width 445 height 30
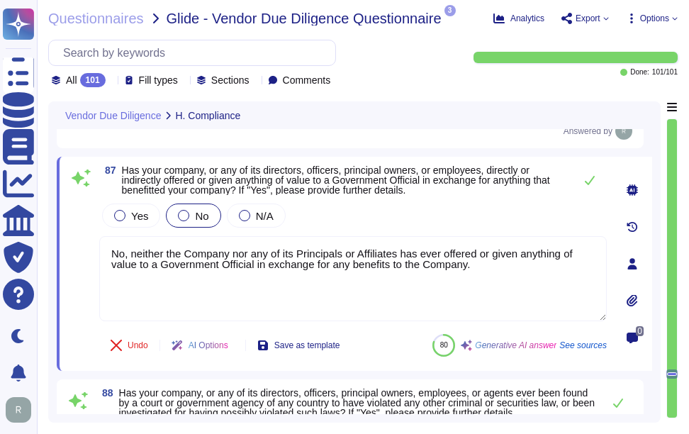
drag, startPoint x: 489, startPoint y: 271, endPoint x: 64, endPoint y: 236, distance: 426.9
click at [64, 236] on div "87 Has your company, or any of its directors, officers, principal owners, or em…" at bounding box center [355, 264] width 596 height 214
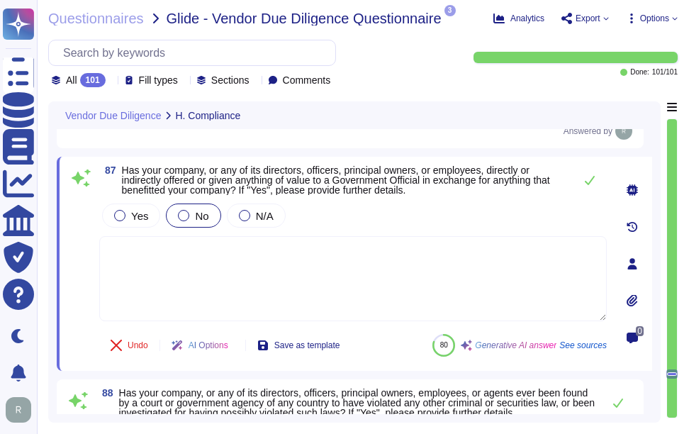
click at [467, 223] on div "Yes No N/A" at bounding box center [353, 216] width 508 height 30
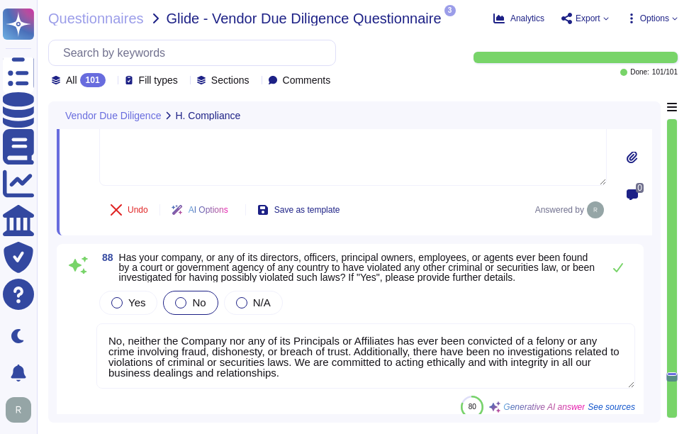
type textarea "Yes, our company has formal documented policies and procedures regarding the co…"
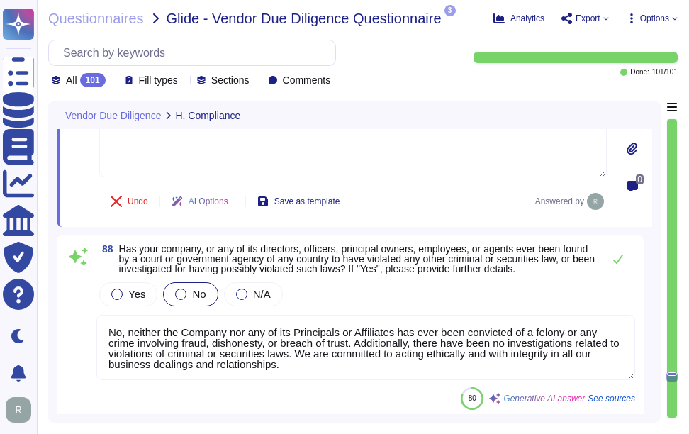
scroll to position [19571, 0]
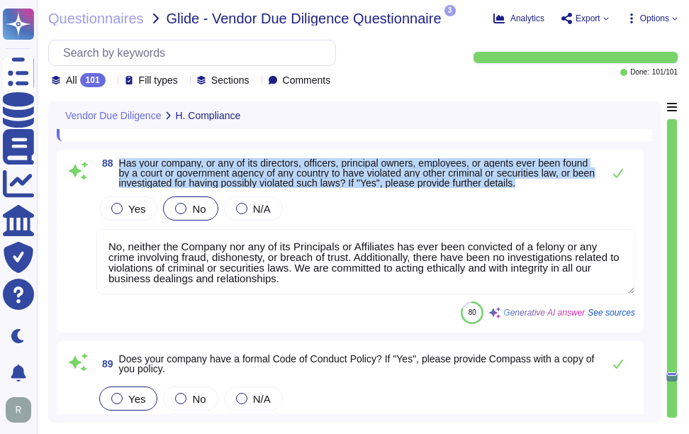
drag, startPoint x: 119, startPoint y: 161, endPoint x: 588, endPoint y: 183, distance: 469.3
click at [588, 183] on span "Has your company, or any of its directors, officers, principal owners, employee…" at bounding box center [357, 173] width 477 height 30
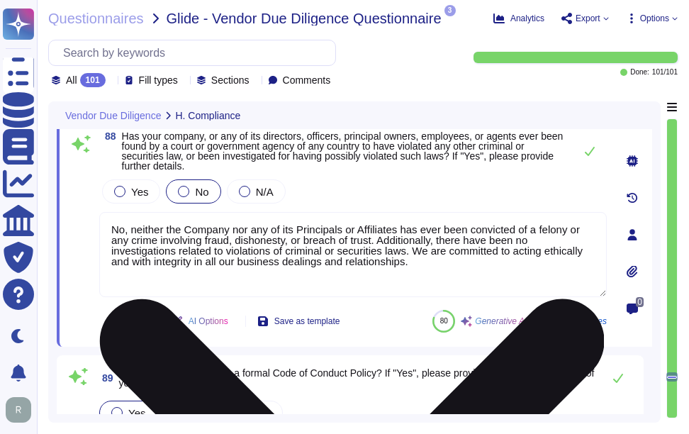
type textarea "Yes, our company has formal documented policies and procedures regarding the co…"
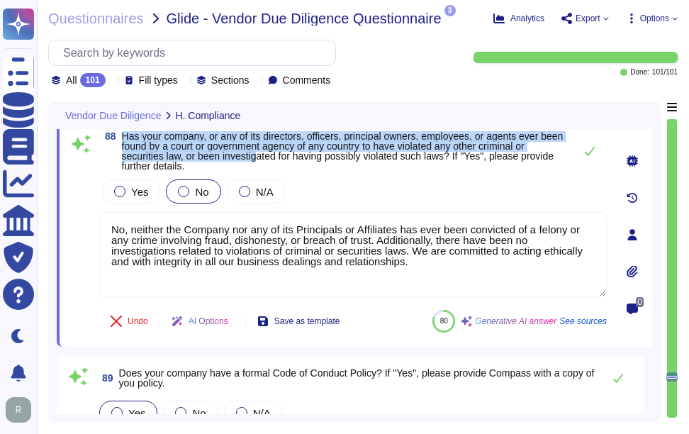
drag, startPoint x: 123, startPoint y: 133, endPoint x: 259, endPoint y: 160, distance: 138.9
click at [259, 160] on span "Has your company, or any of its directors, officers, principal owners, employee…" at bounding box center [343, 150] width 442 height 41
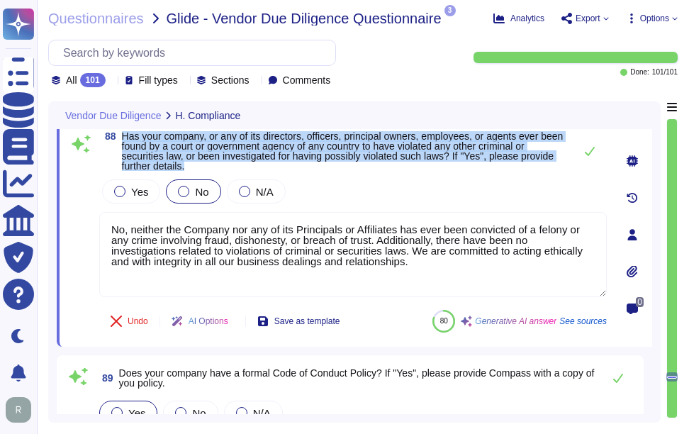
drag, startPoint x: 123, startPoint y: 134, endPoint x: 243, endPoint y: 162, distance: 123.2
click at [243, 162] on span "Has your company, or any of its directors, officers, principal owners, employee…" at bounding box center [344, 151] width 445 height 40
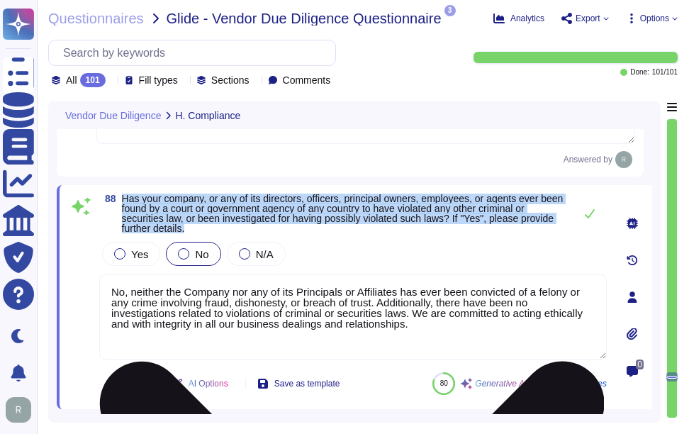
scroll to position [19500, 0]
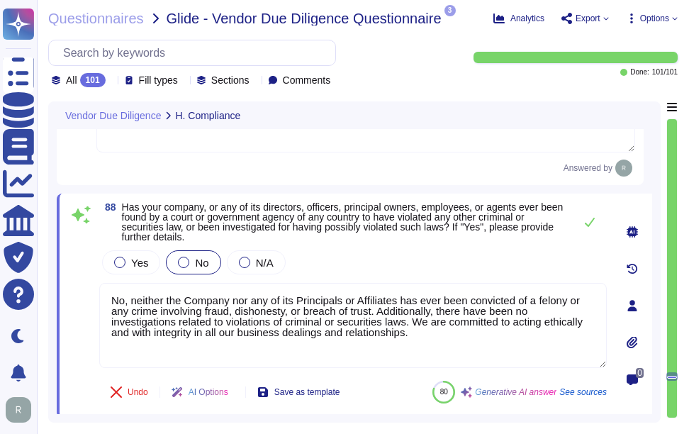
click at [474, 250] on div "Yes No N/A" at bounding box center [353, 263] width 508 height 30
click at [587, 221] on icon at bounding box center [589, 221] width 11 height 11
click at [589, 228] on button at bounding box center [590, 222] width 34 height 28
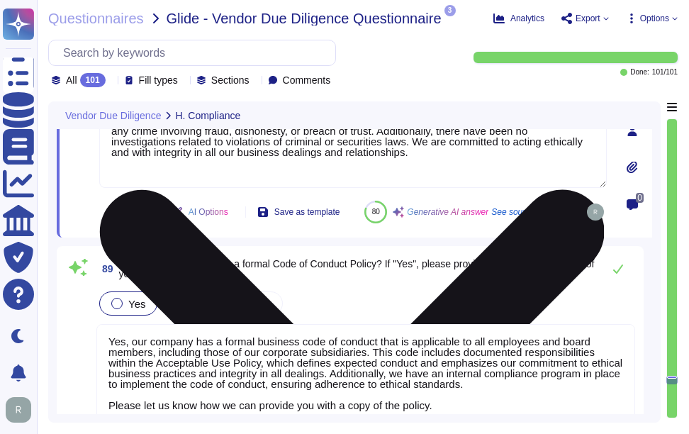
scroll to position [19712, 0]
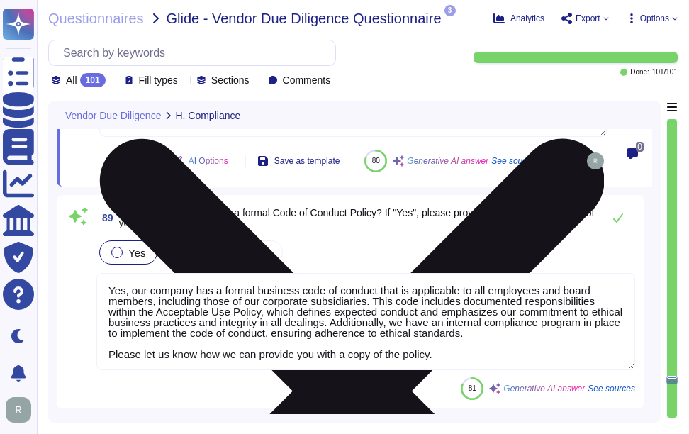
type textarea "Yes, Sectigo has established processes and a full-time Compliance team dedicate…"
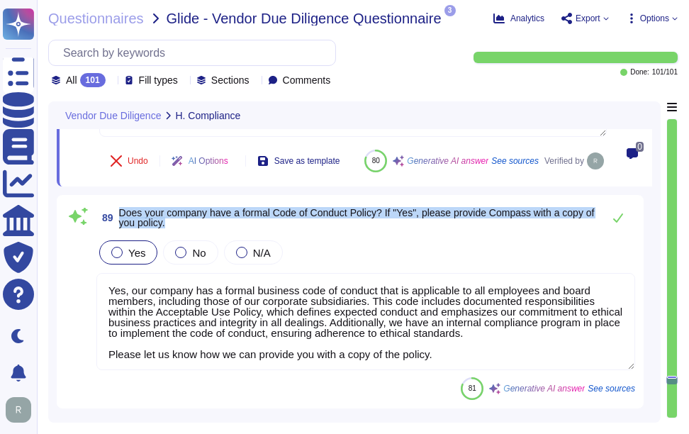
drag, startPoint x: 119, startPoint y: 243, endPoint x: 209, endPoint y: 255, distance: 90.9
click at [209, 228] on span "Does your company have a formal Code of Conduct Policy? If "Yes", please provid…" at bounding box center [357, 218] width 477 height 20
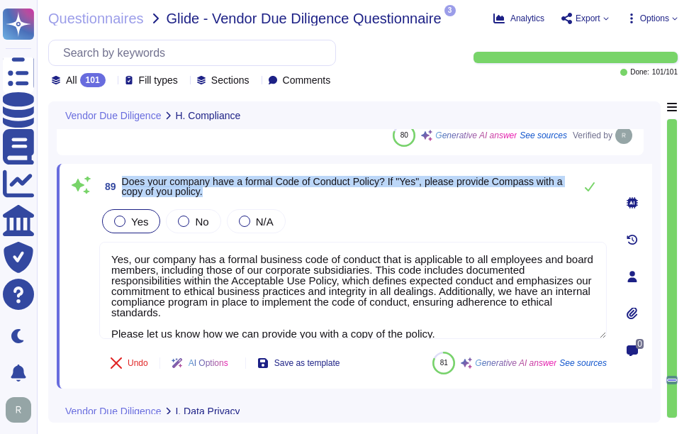
drag, startPoint x: 121, startPoint y: 179, endPoint x: 217, endPoint y: 191, distance: 96.6
click at [217, 191] on span "89 Does your company have a formal Code of Conduct Policy? If "Yes", please pro…" at bounding box center [333, 187] width 468 height 26
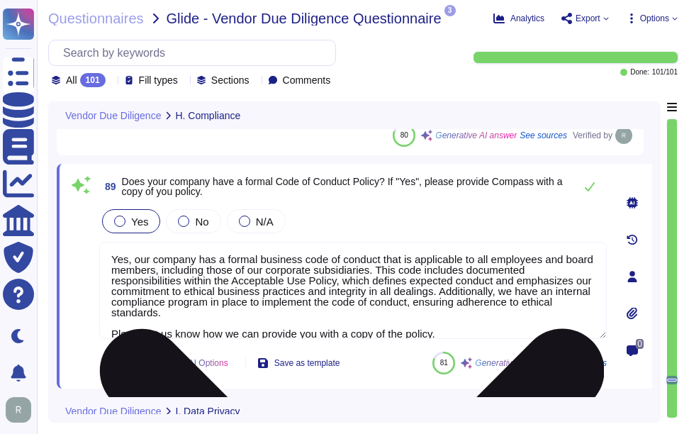
click at [382, 276] on textarea "Yes, our company has a formal business code of conduct that is applicable to al…" at bounding box center [353, 290] width 508 height 97
paste textarea
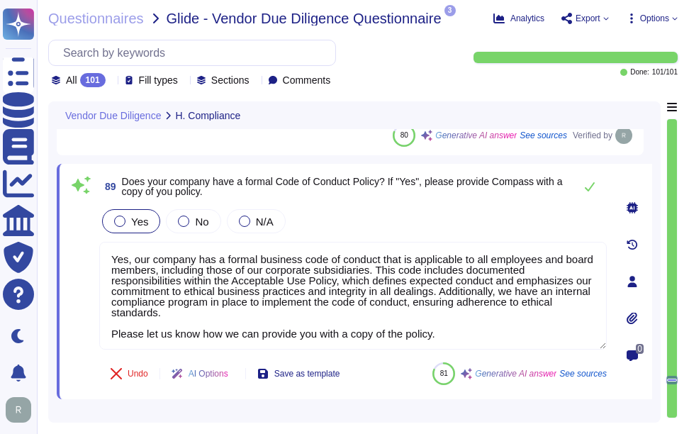
click at [387, 204] on div "89 Does your company have a formal Code of Conduct Policy? If "Yes", please pro…" at bounding box center [337, 281] width 539 height 218
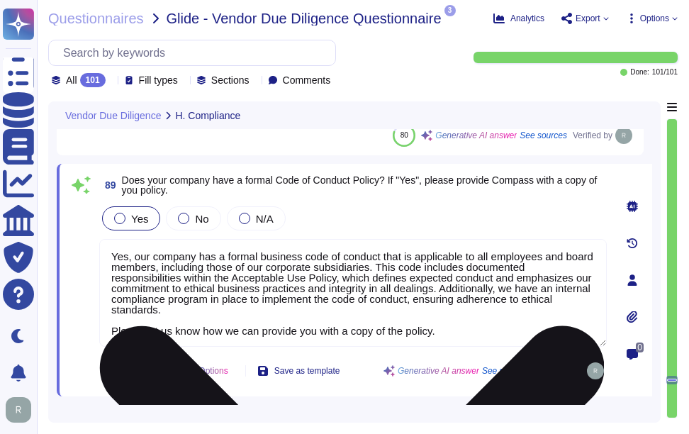
drag, startPoint x: 442, startPoint y: 331, endPoint x: 104, endPoint y: 326, distance: 338.3
click at [104, 326] on textarea "Yes, our company has a formal business code of conduct that is applicable to al…" at bounding box center [353, 293] width 508 height 108
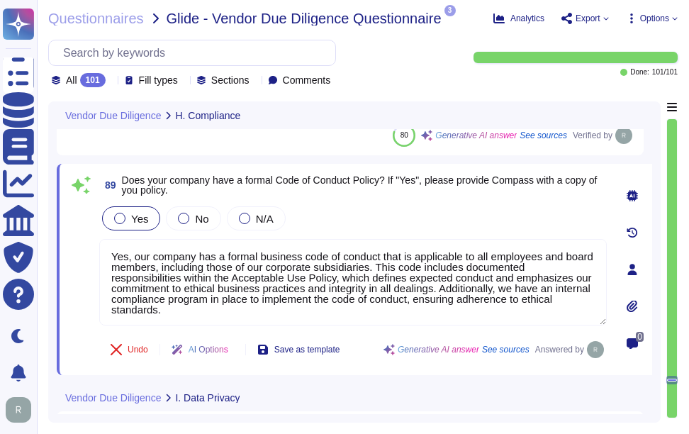
type textarea "Yes, our company has a formal business code of conduct that is applicable to al…"
click at [628, 302] on icon at bounding box center [632, 306] width 11 height 11
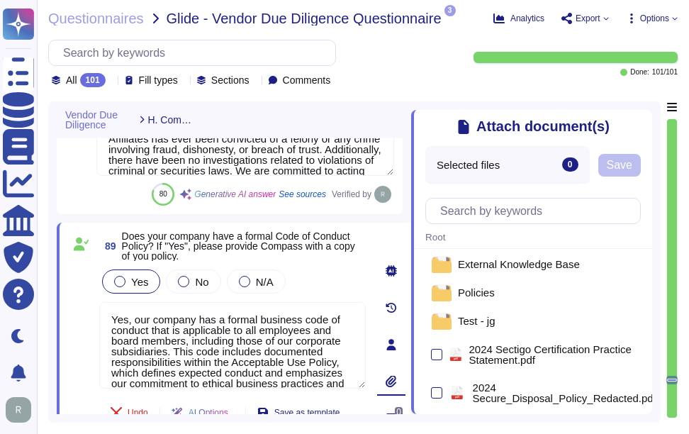
scroll to position [0, 0]
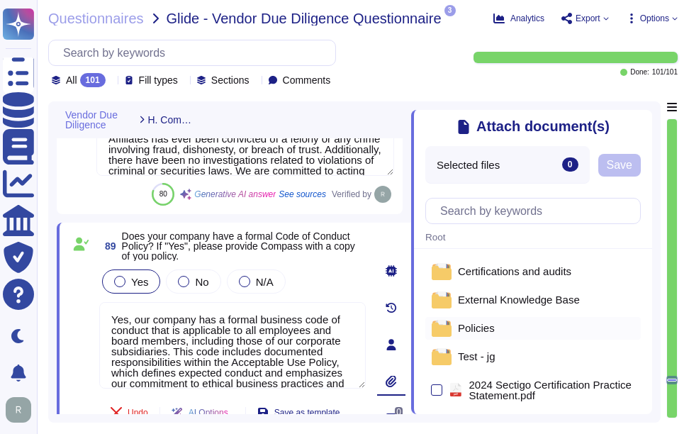
click at [482, 333] on span "Policies" at bounding box center [476, 328] width 37 height 11
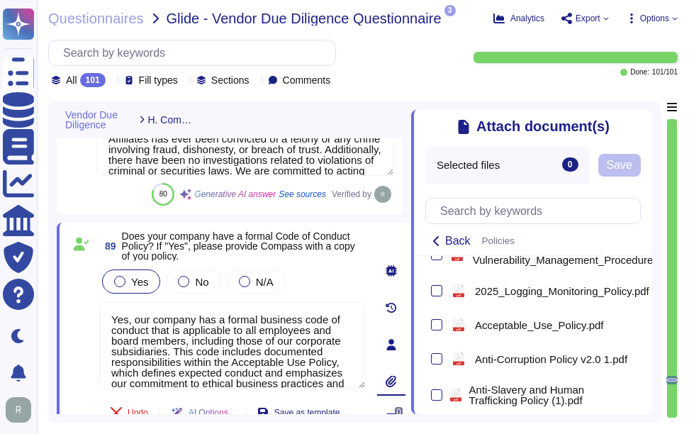
scroll to position [780, 0]
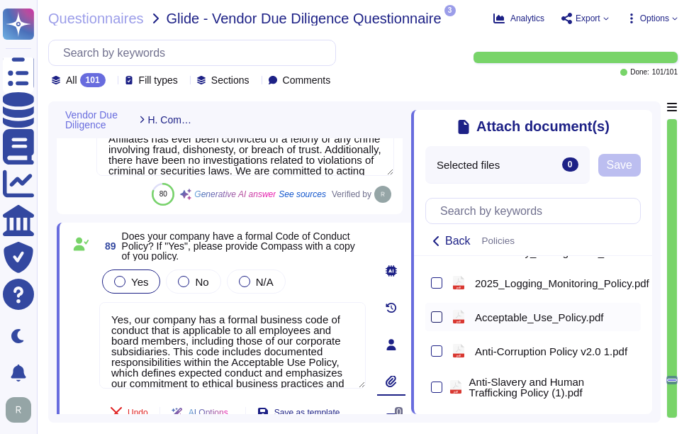
click at [440, 323] on div at bounding box center [436, 316] width 11 height 11
click at [0, 0] on input "checkbox" at bounding box center [0, 0] width 0 height 0
click at [630, 171] on span "Save" at bounding box center [630, 165] width 26 height 11
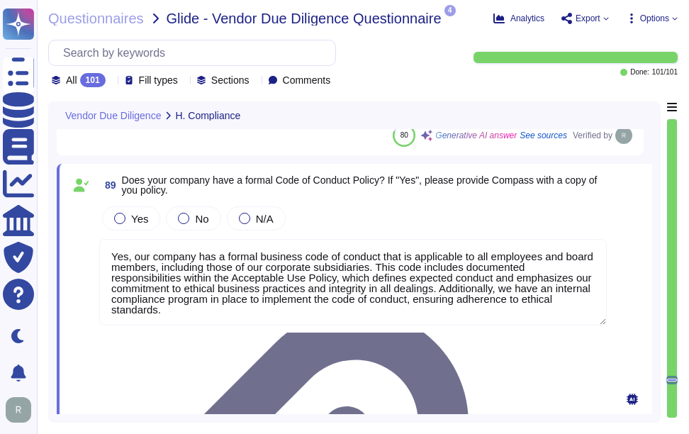
type textarea "Yes, Sectigo has established processes and a full-time Compliance team dedicate…"
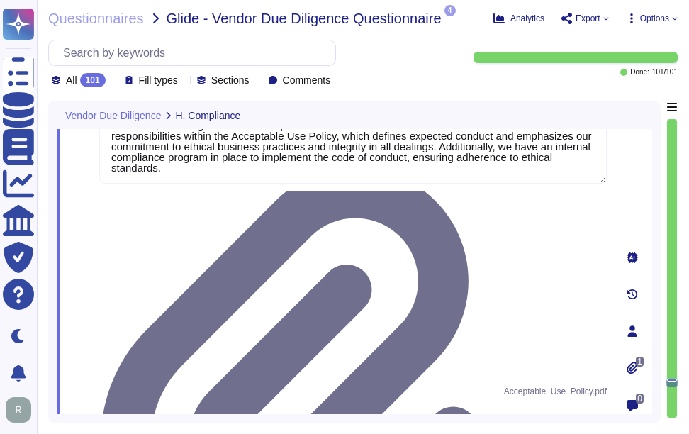
type textarea "In the past three years, the Company has been implicated in one lawsuit related…"
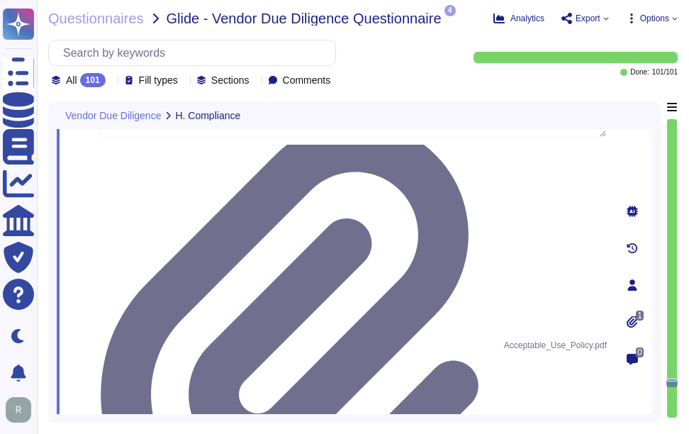
scroll to position [19925, 0]
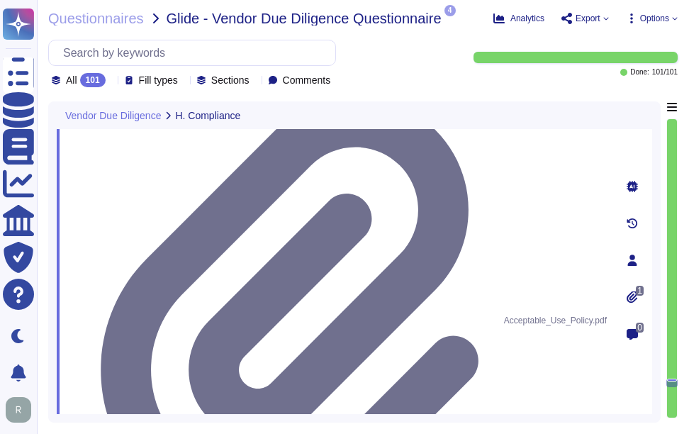
drag, startPoint x: 120, startPoint y: 234, endPoint x: 597, endPoint y: 248, distance: 477.5
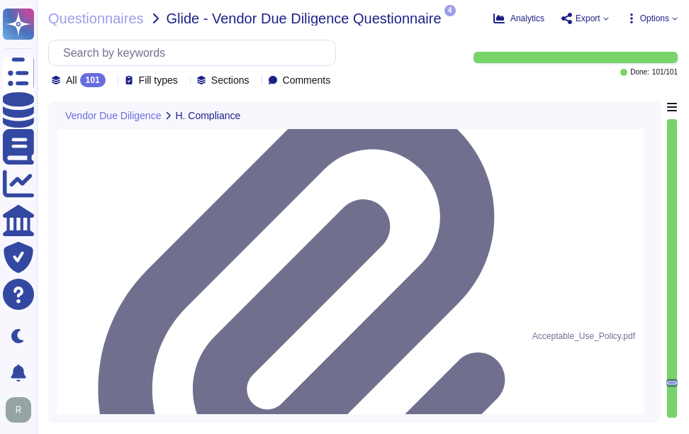
drag, startPoint x: 122, startPoint y: 211, endPoint x: 220, endPoint y: 236, distance: 101.0
paste textarea "All employees and contractors receive mandatory training on data privacy and sa…"
type textarea "Yes, our company has formal documented policies and procedures regarding the co…"
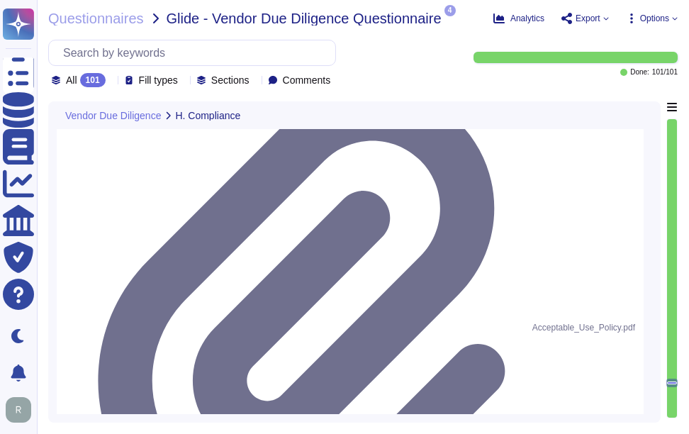
type textarea "In the past three years, the Company has been implicated in one lawsuit related…"
type textarea "Yes, our company has formal documented policies and procedures regarding the co…"
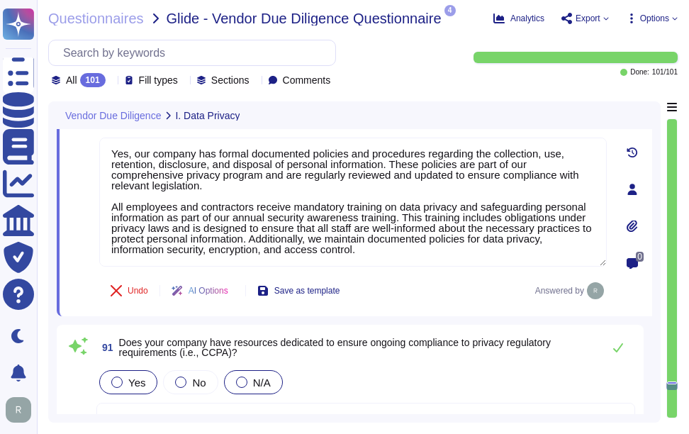
type textarea "Both Sectigo and Sectigo will only use private information after obtaining cons…"
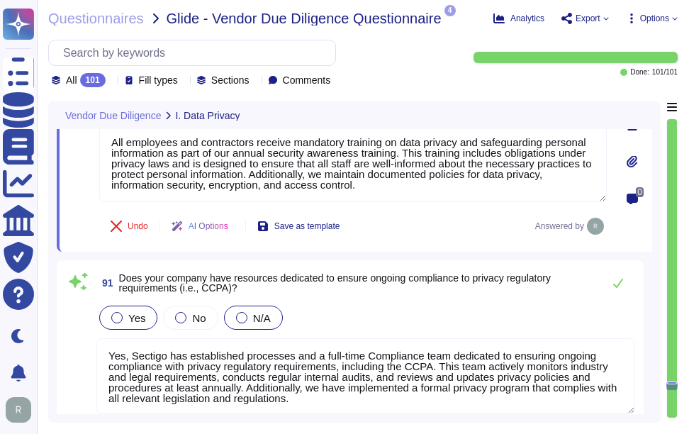
scroll to position [20138, 0]
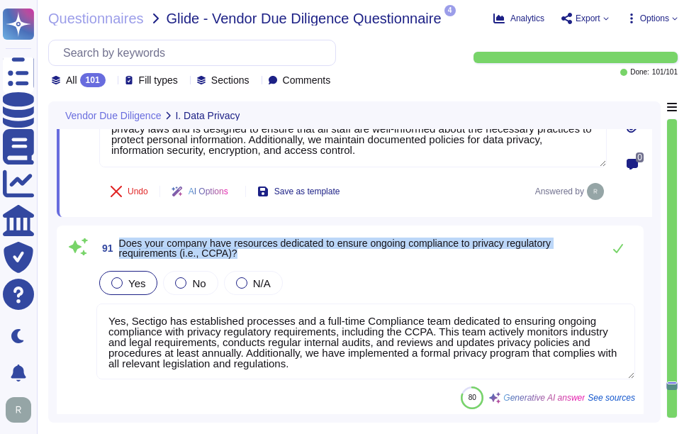
drag, startPoint x: 119, startPoint y: 240, endPoint x: 306, endPoint y: 257, distance: 188.0
click at [306, 257] on span "Does your company have resources dedicated to ensure ongoing compliance to priv…" at bounding box center [357, 248] width 477 height 20
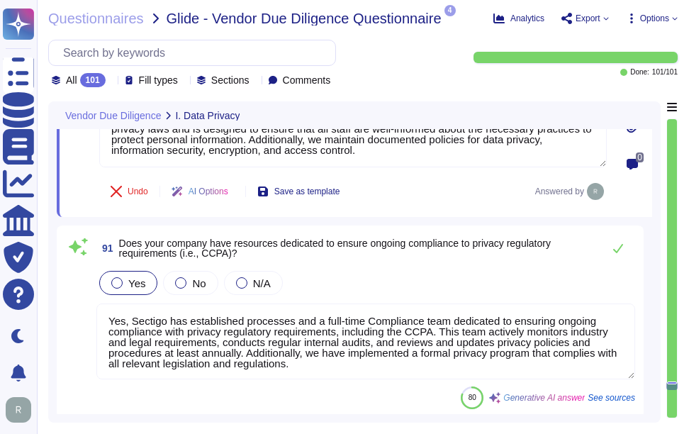
scroll to position [0, 0]
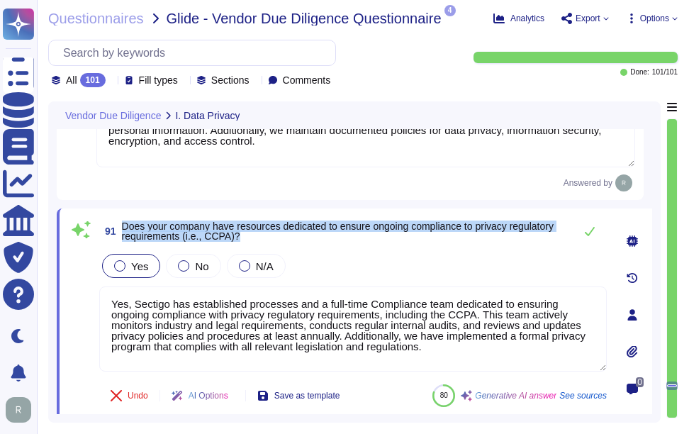
drag, startPoint x: 123, startPoint y: 223, endPoint x: 270, endPoint y: 240, distance: 147.8
click at [270, 240] on span "Does your company have resources dedicated to ensure ongoing compliance to priv…" at bounding box center [344, 231] width 445 height 20
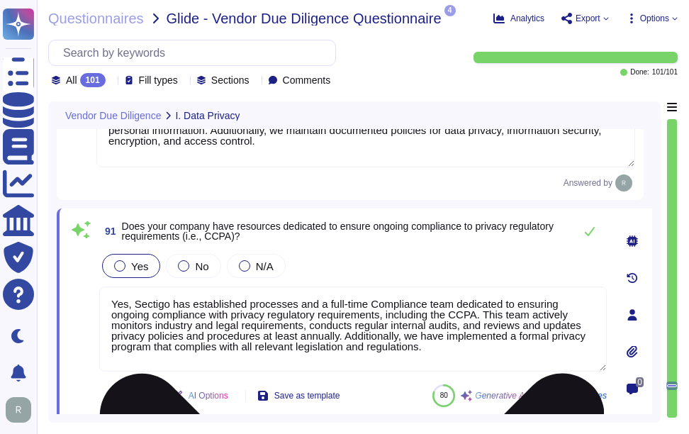
click at [415, 313] on textarea "Yes, Sectigo has established processes and a full-time Compliance team dedicate…" at bounding box center [353, 329] width 508 height 85
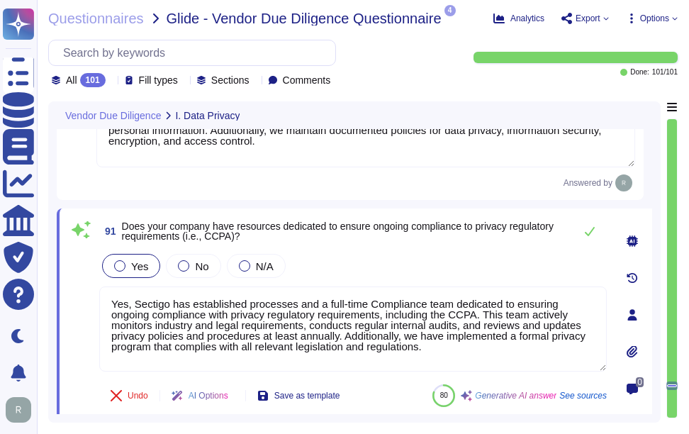
click at [413, 256] on div "Yes No N/A" at bounding box center [353, 266] width 508 height 30
click at [591, 230] on icon at bounding box center [589, 231] width 11 height 11
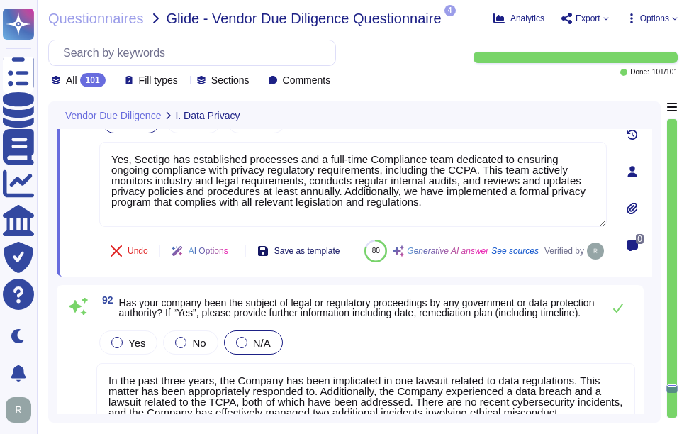
type textarea "Sectigo does not sell customer data to any third parties. We do not disclose cu…"
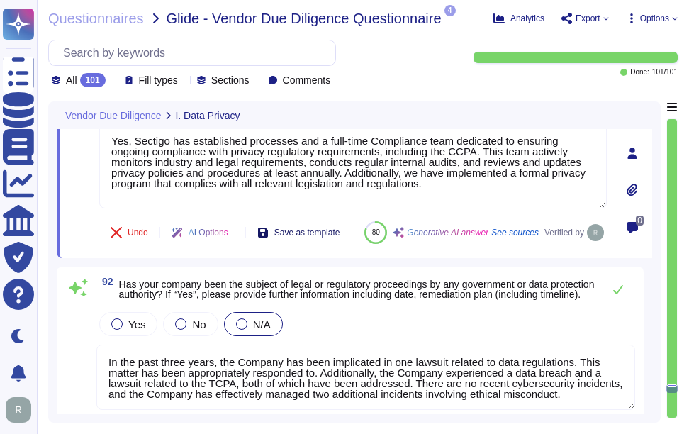
scroll to position [20351, 0]
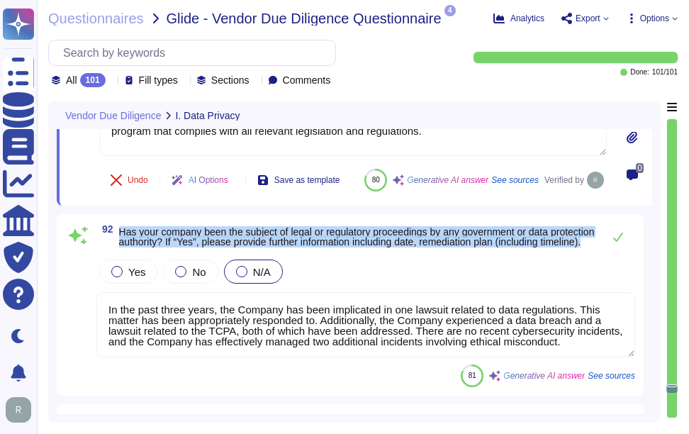
drag, startPoint x: 120, startPoint y: 261, endPoint x: 455, endPoint y: 285, distance: 336.3
click at [455, 247] on span "Has your company been the subject of legal or regulatory proceedings by any gov…" at bounding box center [357, 237] width 477 height 20
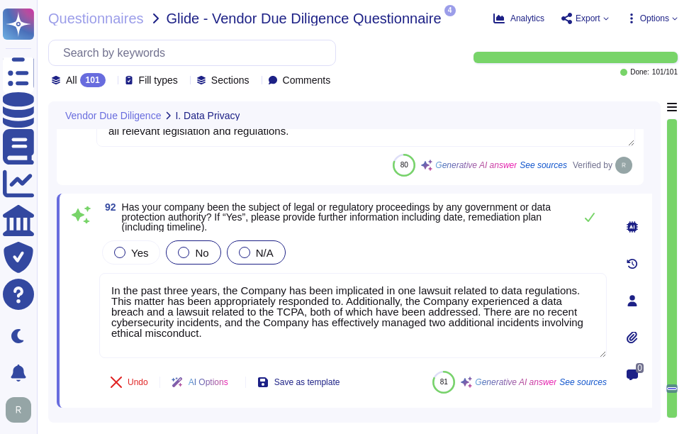
click at [201, 260] on div "No" at bounding box center [193, 252] width 55 height 24
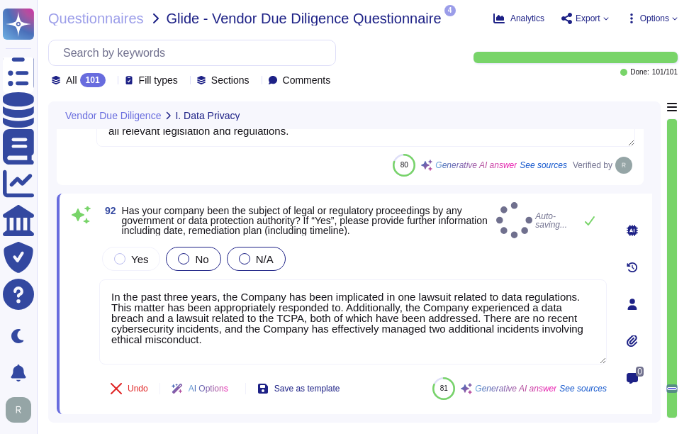
click at [248, 258] on div "N/A" at bounding box center [256, 259] width 59 height 24
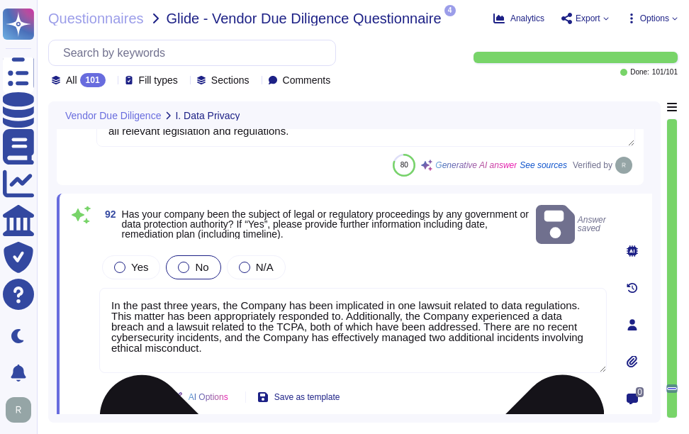
type textarea "Sectigo does not sell customer data to any third parties. We do not disclose cu…"
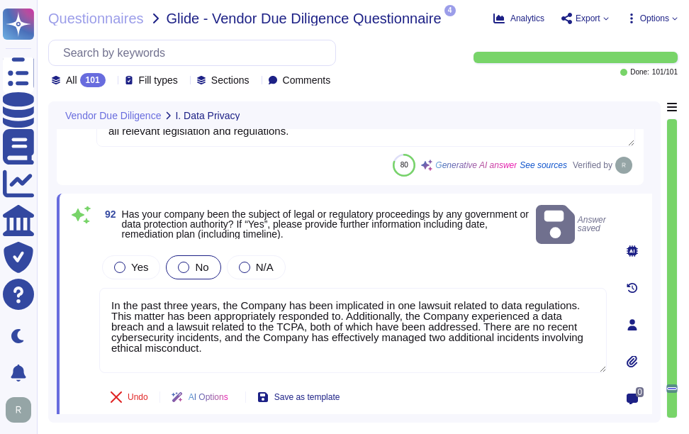
drag, startPoint x: 224, startPoint y: 345, endPoint x: 89, endPoint y: 264, distance: 157.1
click at [89, 264] on div "92 Has your company been the subject of legal or regulatory proceedings by any …" at bounding box center [337, 325] width 539 height 246
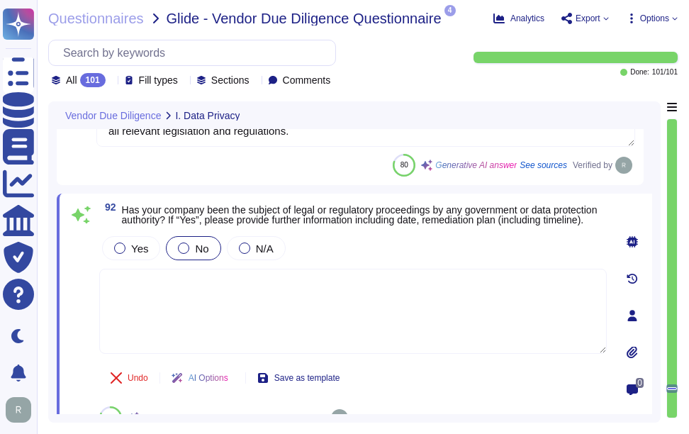
click at [365, 260] on div "Yes No N/A" at bounding box center [353, 248] width 508 height 30
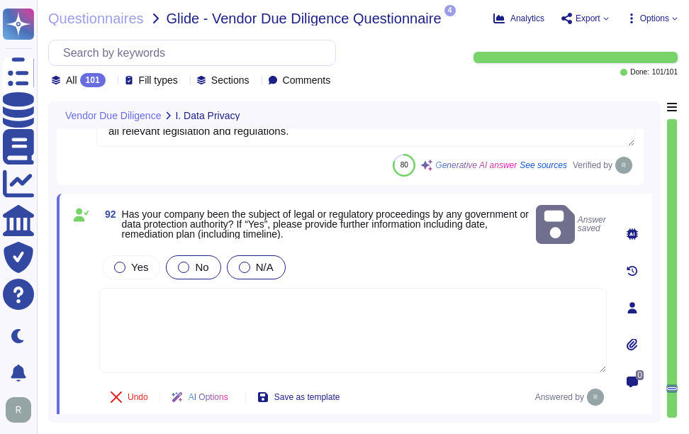
click at [243, 262] on div "N/A" at bounding box center [256, 267] width 59 height 24
click at [347, 252] on div "Yes No N/A" at bounding box center [353, 267] width 508 height 30
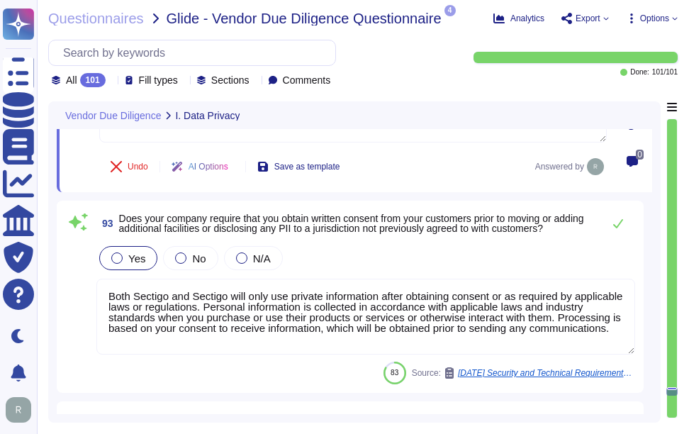
scroll to position [20563, 0]
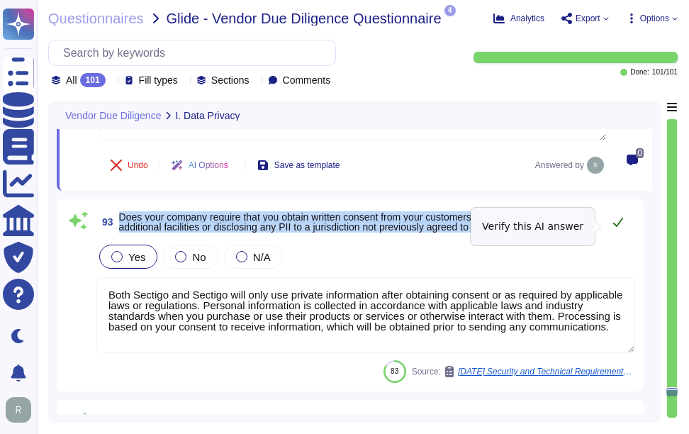
drag, startPoint x: 120, startPoint y: 215, endPoint x: 606, endPoint y: 229, distance: 486.0
click at [606, 229] on div "93 Does your company require that you obtain written consent from your customer…" at bounding box center [365, 222] width 539 height 28
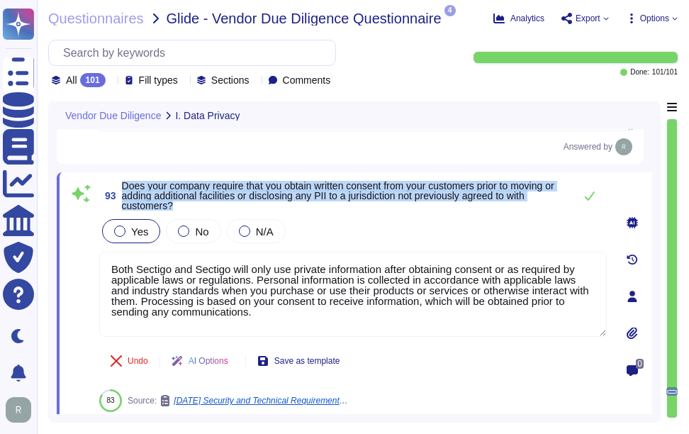
drag, startPoint x: 123, startPoint y: 185, endPoint x: 216, endPoint y: 206, distance: 95.2
click at [216, 206] on span "Does your company require that you obtain written consent from your customers p…" at bounding box center [344, 196] width 445 height 30
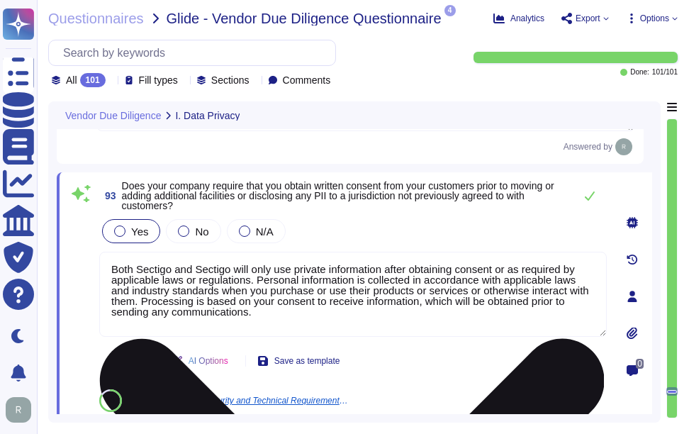
click at [290, 314] on textarea "Both Sectigo and Sectigo will only use private information after obtaining cons…" at bounding box center [353, 294] width 508 height 85
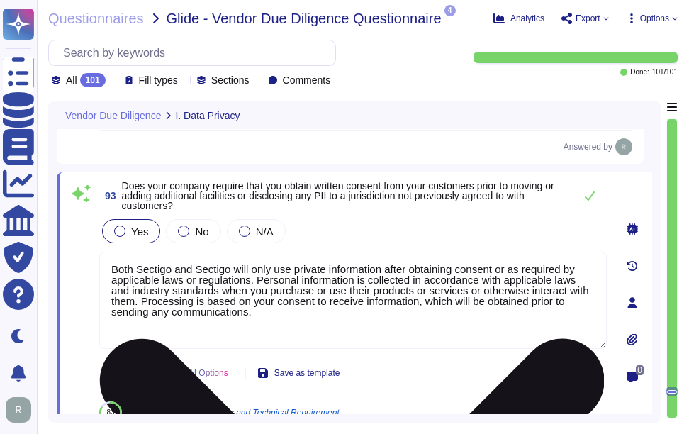
paste textarea "The only personally identifiable information (PII) our system has access to inc…"
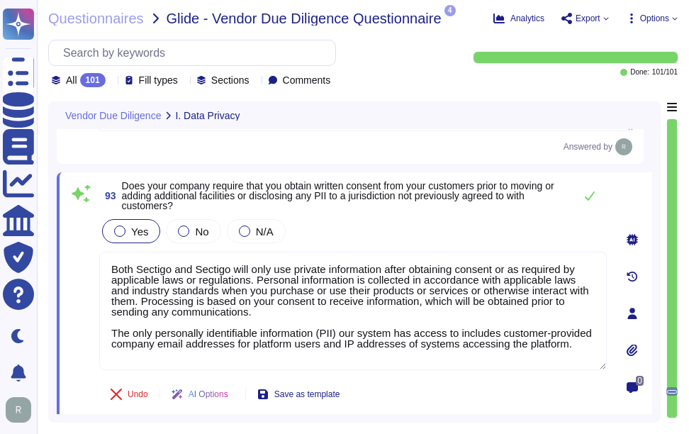
click at [406, 229] on div "Yes No N/A" at bounding box center [353, 231] width 508 height 30
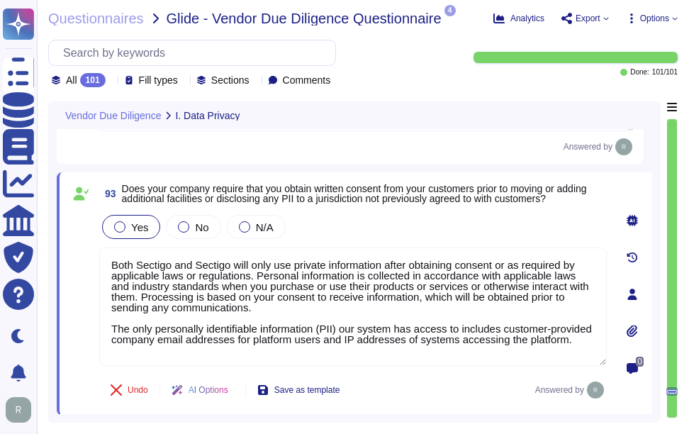
click at [465, 230] on div "Yes No N/A" at bounding box center [353, 227] width 508 height 30
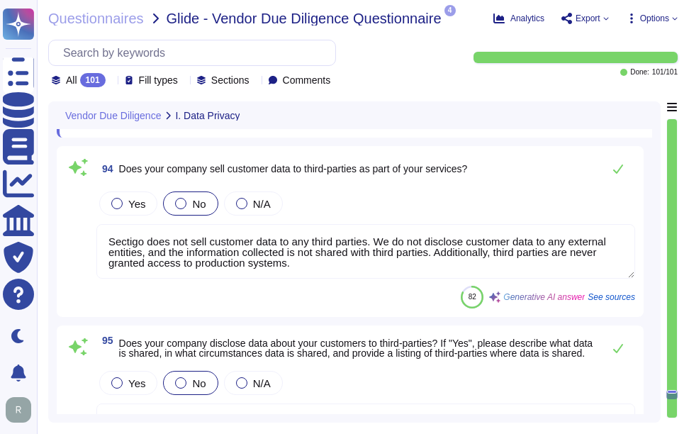
scroll to position [20847, 0]
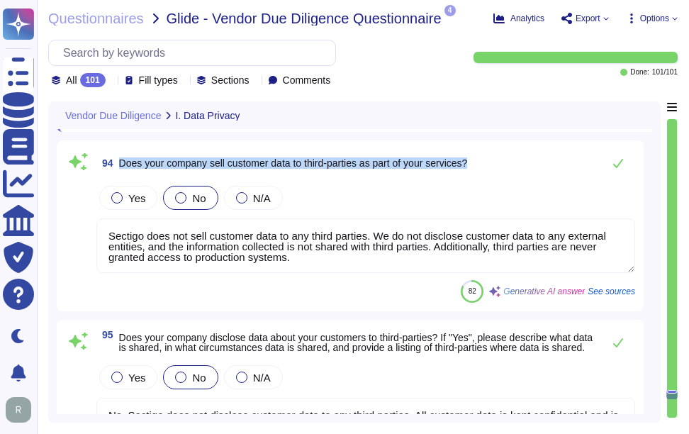
drag, startPoint x: 118, startPoint y: 162, endPoint x: 489, endPoint y: 168, distance: 370.2
click at [489, 168] on div "94 Does your company sell customer data to third-parties as part of your servic…" at bounding box center [365, 163] width 539 height 28
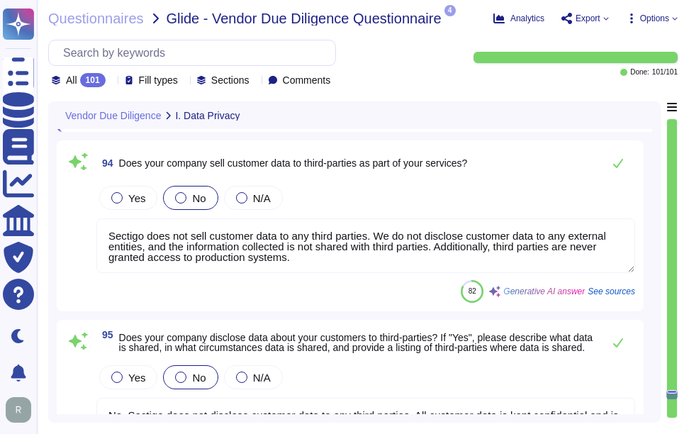
scroll to position [0, 0]
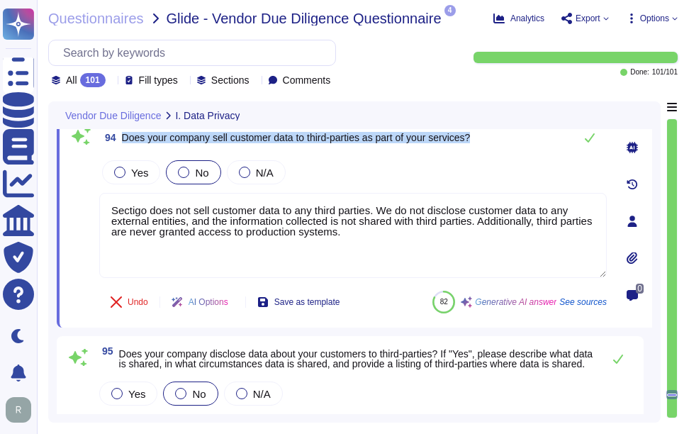
drag, startPoint x: 123, startPoint y: 138, endPoint x: 503, endPoint y: 145, distance: 380.2
click at [503, 145] on div "94 Does your company sell customer data to third-parties as part of your servic…" at bounding box center [353, 137] width 508 height 28
click at [341, 139] on span "Does your company sell customer data to third-parties as part of your services?" at bounding box center [296, 137] width 349 height 11
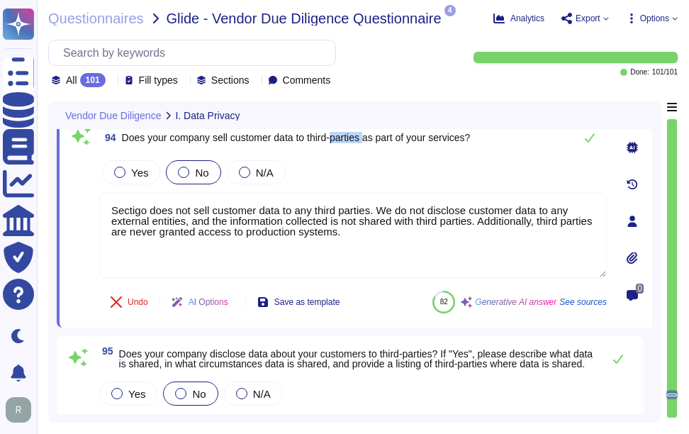
click at [341, 139] on span "Does your company sell customer data to third-parties as part of your services?" at bounding box center [296, 137] width 349 height 11
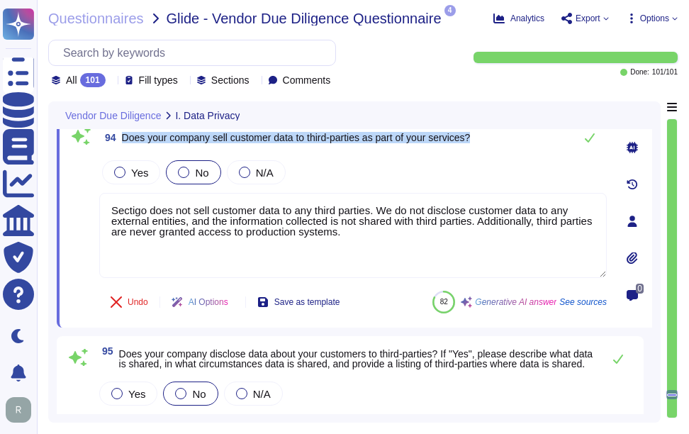
drag, startPoint x: 121, startPoint y: 136, endPoint x: 484, endPoint y: 151, distance: 363.4
click at [484, 151] on div "94 Does your company sell customer data to third-parties as part of your servic…" at bounding box center [353, 137] width 508 height 28
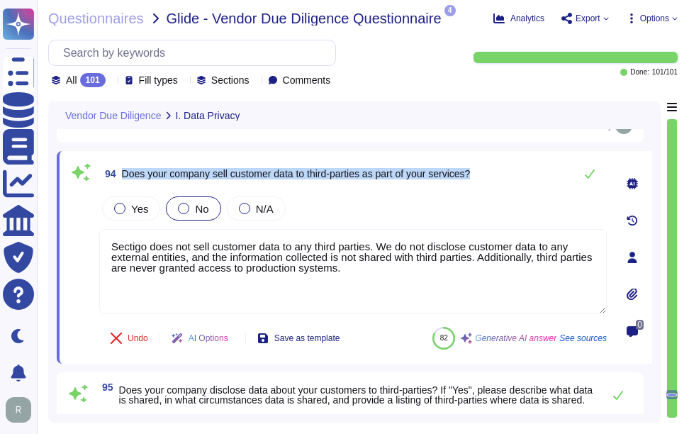
scroll to position [20776, 0]
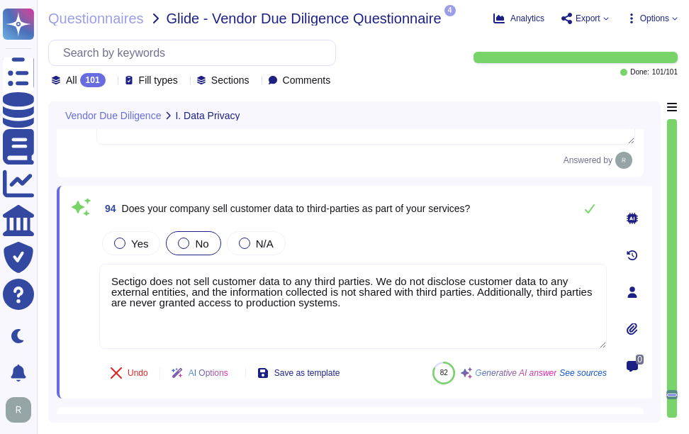
drag, startPoint x: 401, startPoint y: 308, endPoint x: -3, endPoint y: 239, distance: 409.5
click at [0, 239] on html "Questionnaires Knowledge Base Documents Analytics CAIQ / SIG Trust Center Help …" at bounding box center [344, 217] width 689 height 434
paste textarea "No, Sectigo does not sell customer data to any third parties. We do not disclos…"
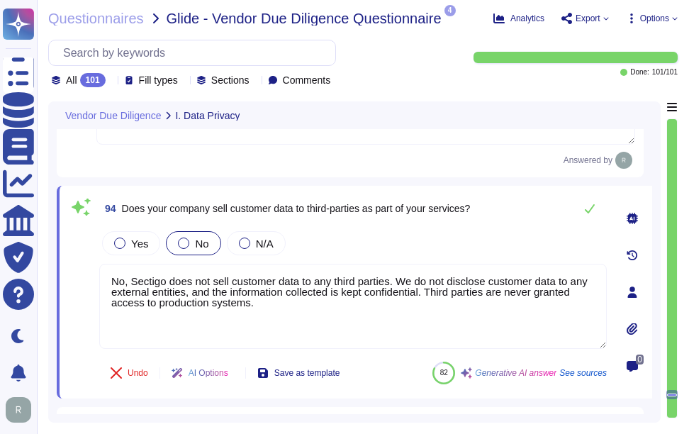
click at [479, 233] on div "Yes No N/A" at bounding box center [353, 243] width 508 height 30
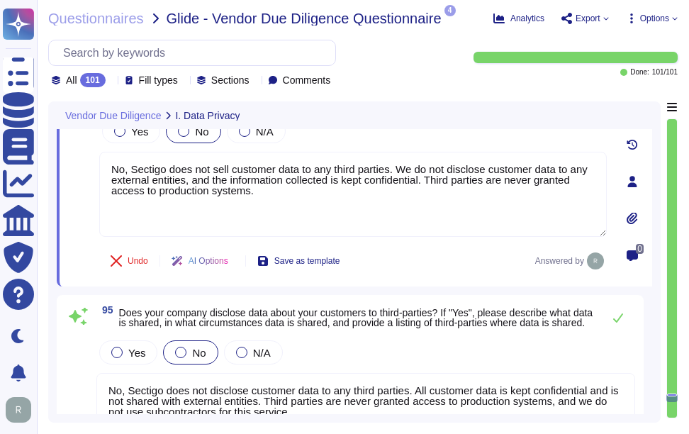
scroll to position [20989, 0]
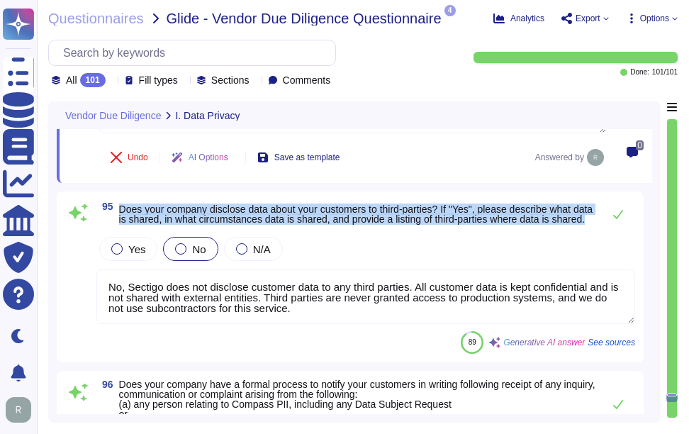
drag, startPoint x: 118, startPoint y: 204, endPoint x: 184, endPoint y: 228, distance: 70.2
click at [184, 227] on span "95 Does your company disclose data about your customers to third-parties? If "Y…" at bounding box center [345, 214] width 499 height 26
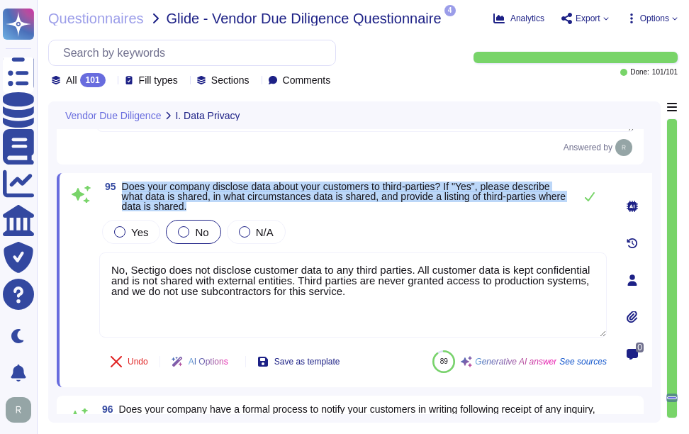
drag, startPoint x: 120, startPoint y: 185, endPoint x: 299, endPoint y: 210, distance: 180.4
click at [299, 210] on span "95 Does your company disclose data about your customers to third-parties? If "Y…" at bounding box center [333, 197] width 468 height 30
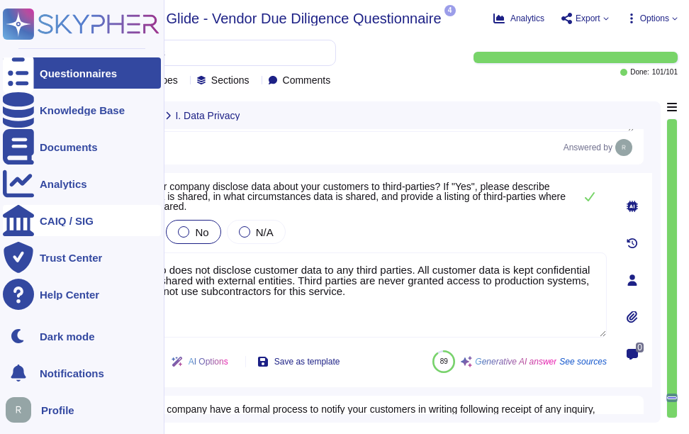
drag, startPoint x: 374, startPoint y: 303, endPoint x: 32, endPoint y: 212, distance: 353.7
click at [23, 211] on div "Questionnaires Knowledge Base Documents Analytics CAIQ / SIG Trust Center Help …" at bounding box center [344, 217] width 689 height 434
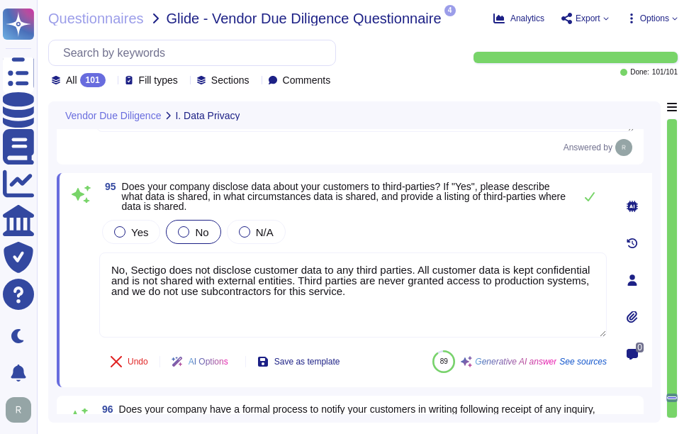
click at [345, 241] on div "Yes No N/A" at bounding box center [353, 232] width 508 height 30
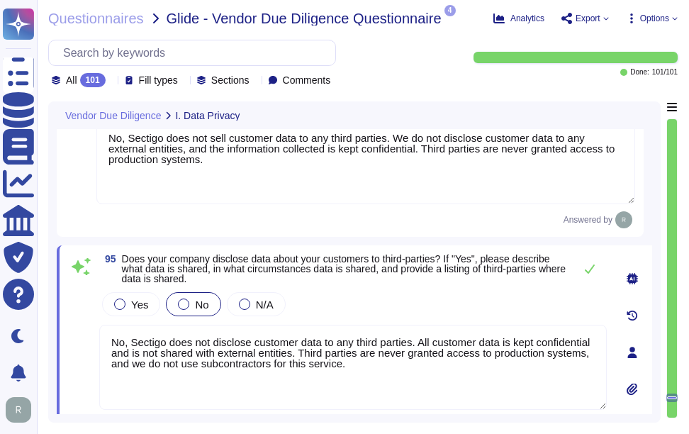
scroll to position [20918, 0]
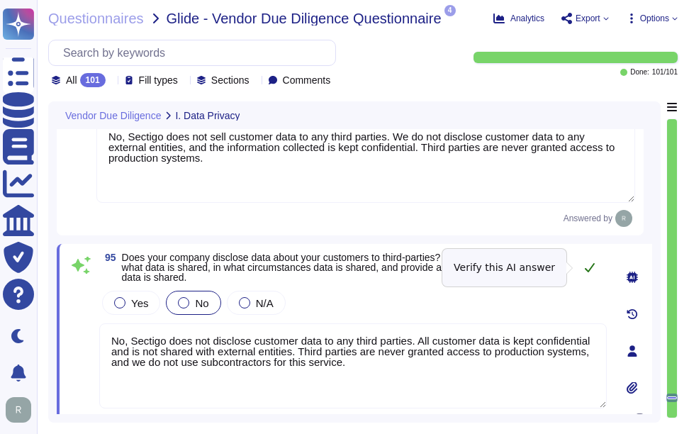
click at [591, 265] on icon at bounding box center [589, 267] width 11 height 11
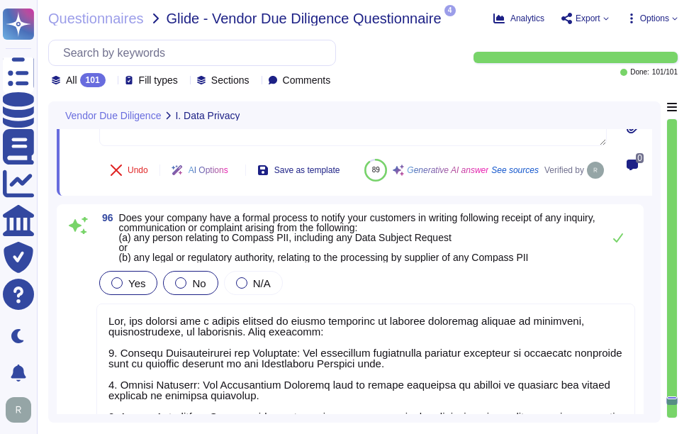
scroll to position [21202, 0]
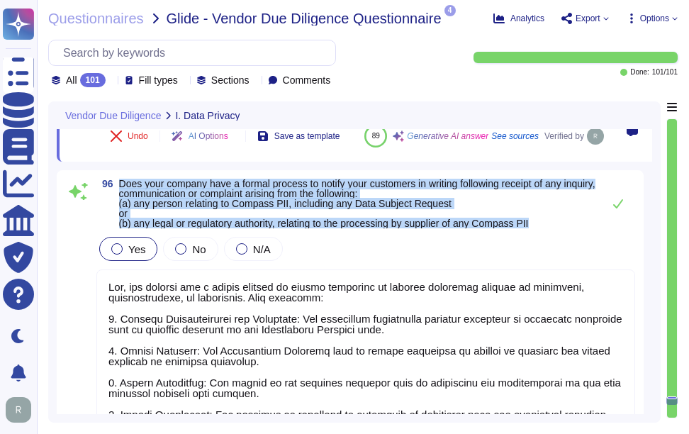
drag, startPoint x: 119, startPoint y: 217, endPoint x: 562, endPoint y: 260, distance: 444.6
click at [562, 228] on span "Does your company have a formal process to notify your customers in writing fol…" at bounding box center [357, 204] width 477 height 50
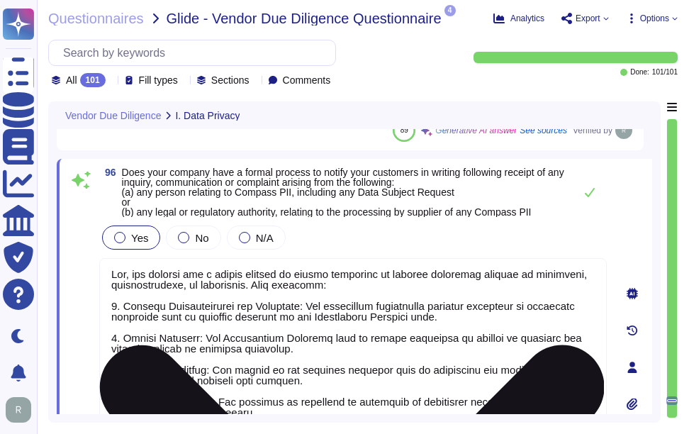
scroll to position [21102, 0]
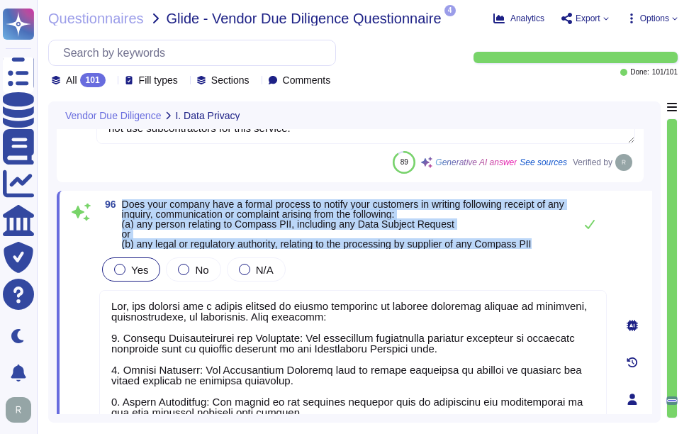
drag, startPoint x: 123, startPoint y: 204, endPoint x: 554, endPoint y: 249, distance: 433.5
click at [554, 249] on div "96 Does your company have a formal process to notify your customers in writing …" at bounding box center [337, 398] width 539 height 399
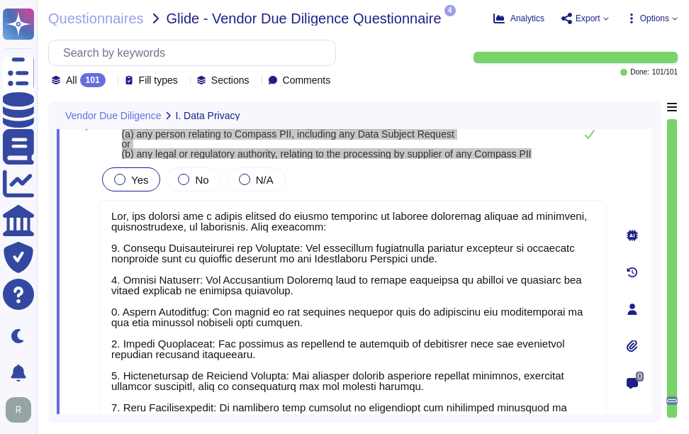
scroll to position [21173, 0]
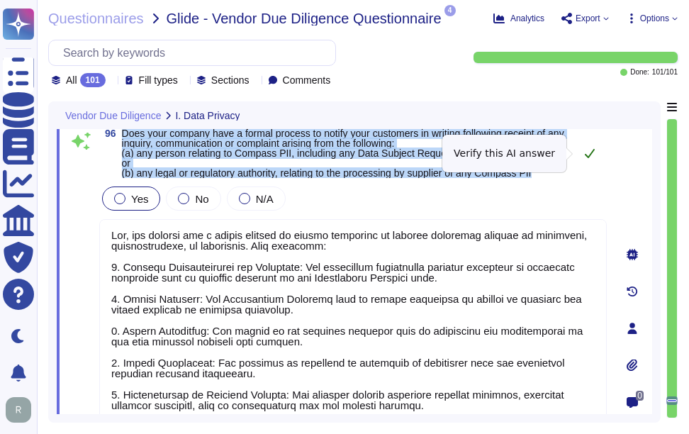
click at [589, 148] on icon at bounding box center [589, 153] width 11 height 11
click at [589, 155] on icon at bounding box center [589, 153] width 11 height 11
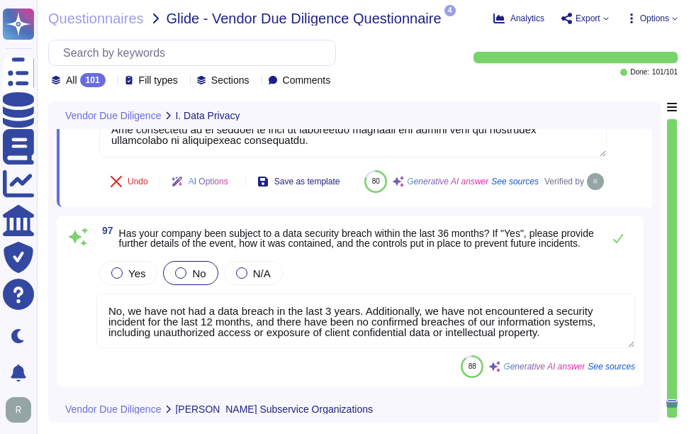
scroll to position [21527, 0]
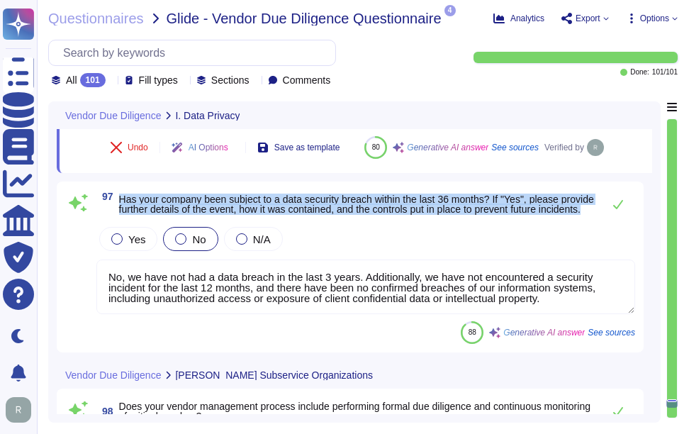
drag, startPoint x: 120, startPoint y: 227, endPoint x: 227, endPoint y: 248, distance: 109.2
click at [227, 214] on span "Has your company been subject to a data security breach within the last 36 mont…" at bounding box center [357, 204] width 477 height 20
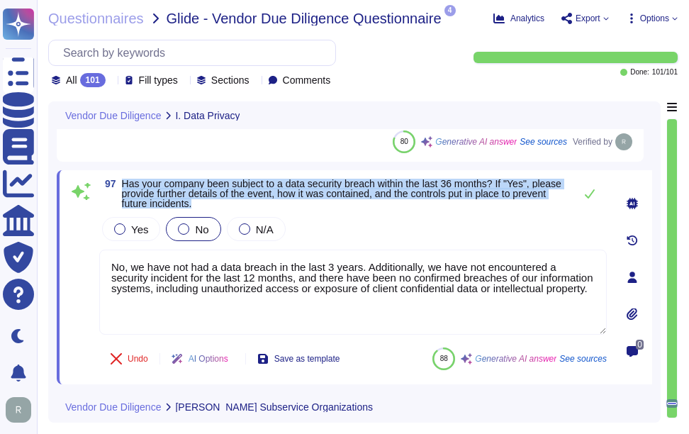
drag, startPoint x: 122, startPoint y: 182, endPoint x: 262, endPoint y: 207, distance: 141.9
click at [262, 207] on span "Has your company been subject to a data security breach within the last 36 mont…" at bounding box center [344, 194] width 445 height 30
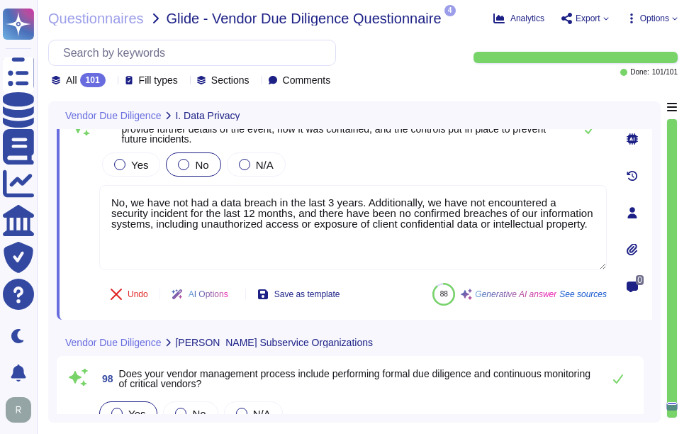
scroll to position [21541, 0]
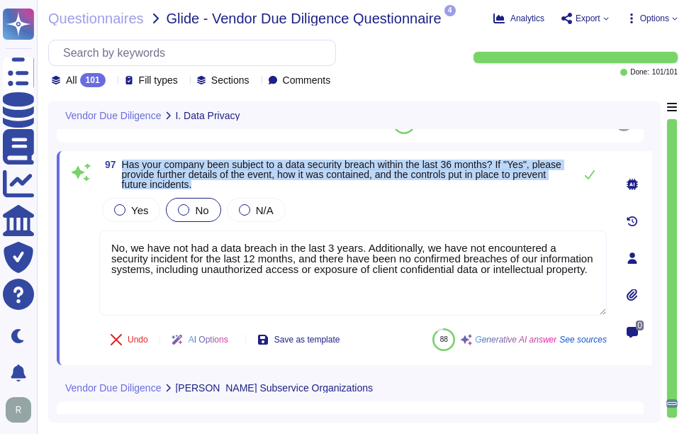
drag, startPoint x: 123, startPoint y: 162, endPoint x: 260, endPoint y: 184, distance: 138.6
click at [260, 184] on span "Has your company been subject to a data security breach within the last 36 mont…" at bounding box center [344, 175] width 445 height 30
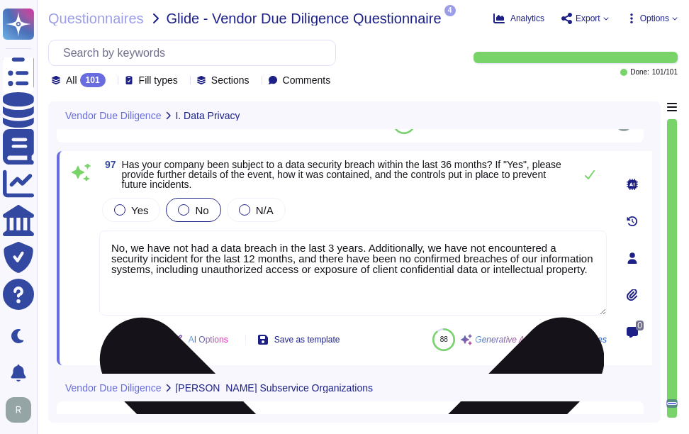
click at [462, 273] on textarea "No, we have not had a data breach in the last 3 years. Additionally, we have no…" at bounding box center [353, 272] width 508 height 85
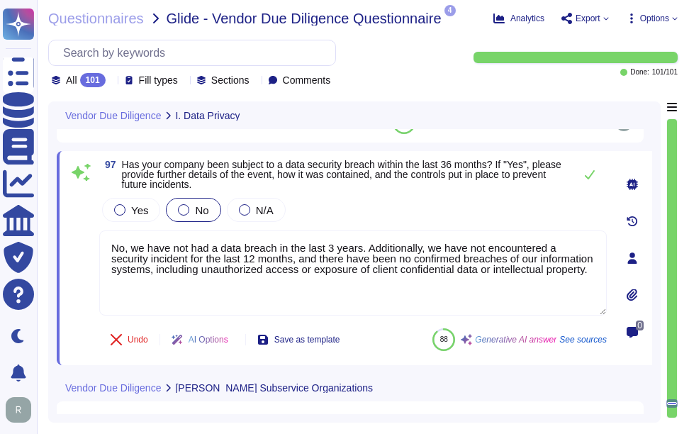
click at [396, 207] on div "Yes No N/A" at bounding box center [353, 210] width 508 height 30
click at [589, 176] on icon at bounding box center [589, 174] width 11 height 11
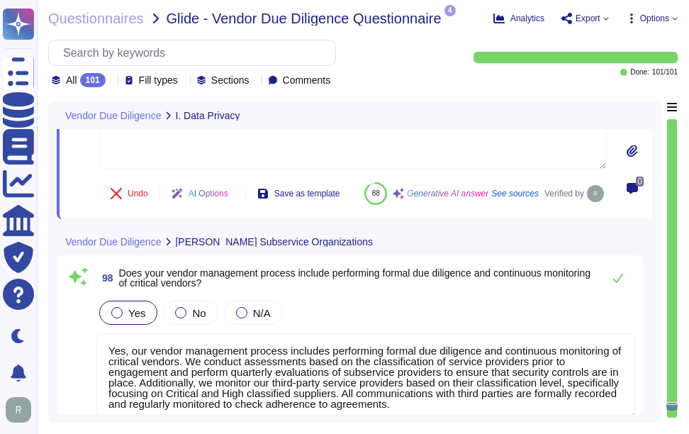
scroll to position [21753, 0]
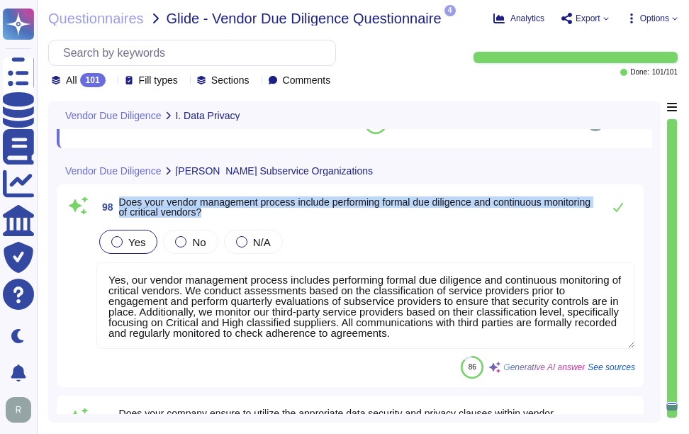
drag, startPoint x: 118, startPoint y: 235, endPoint x: 266, endPoint y: 252, distance: 148.5
click at [266, 220] on span "98 Does your vendor management process include performing formal due diligence …" at bounding box center [345, 207] width 499 height 26
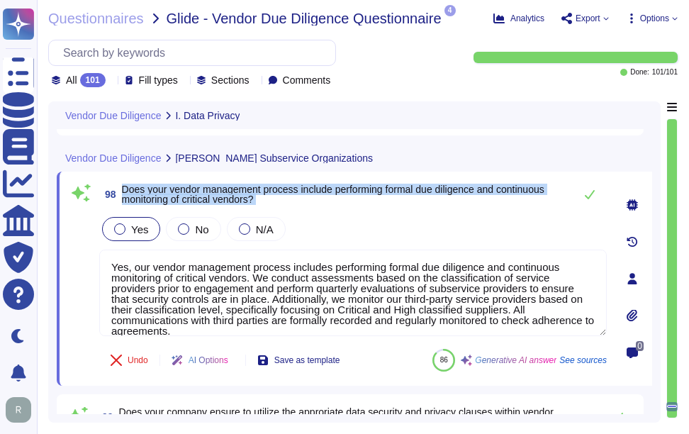
drag, startPoint x: 122, startPoint y: 187, endPoint x: 348, endPoint y: 214, distance: 227.9
click at [348, 214] on div "98 Does your vendor management process include performing formal due diligence …" at bounding box center [337, 278] width 539 height 197
click at [140, 189] on span "Does your vendor management process include performing formal due diligence and…" at bounding box center [333, 194] width 423 height 21
drag, startPoint x: 123, startPoint y: 188, endPoint x: 287, endPoint y: 204, distance: 164.6
click at [287, 204] on span "Does your vendor management process include performing formal due diligence and…" at bounding box center [344, 194] width 445 height 20
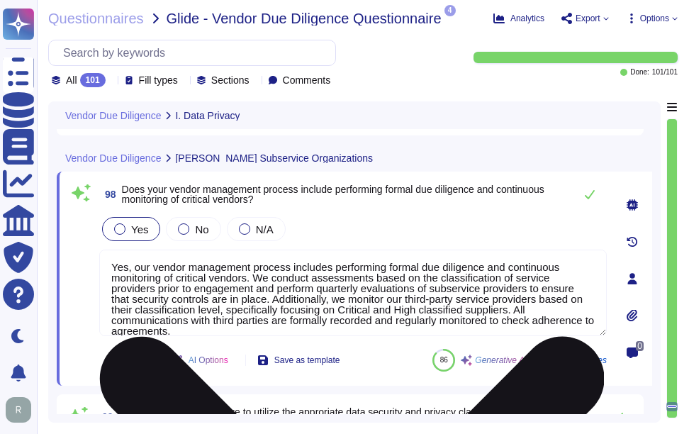
click at [352, 268] on textarea "Yes, our vendor management process includes performing formal due diligence and…" at bounding box center [353, 293] width 508 height 87
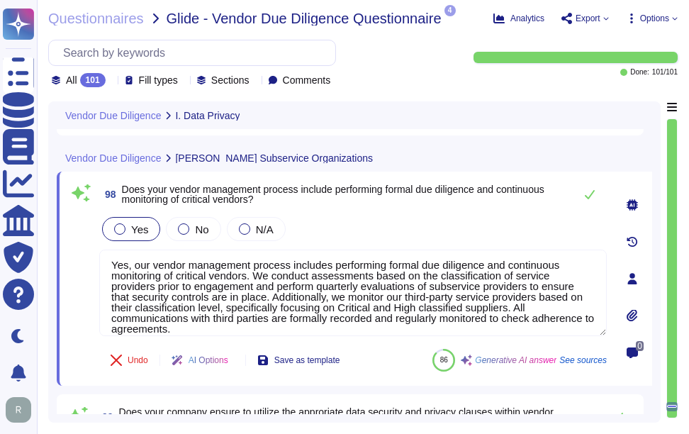
click at [363, 219] on div "Yes No N/A" at bounding box center [353, 229] width 508 height 30
click at [592, 194] on icon at bounding box center [590, 194] width 10 height 9
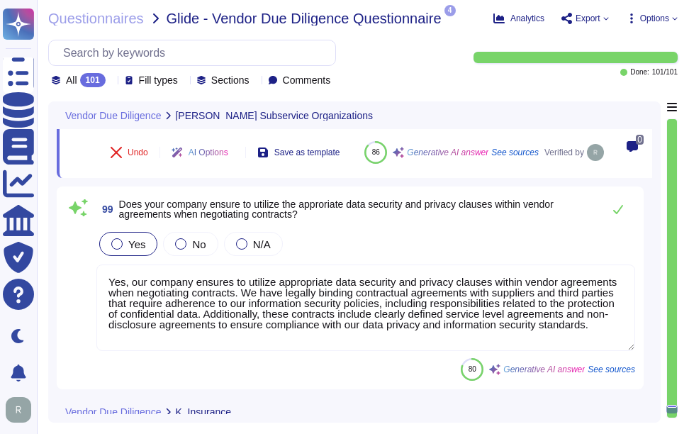
scroll to position [21966, 0]
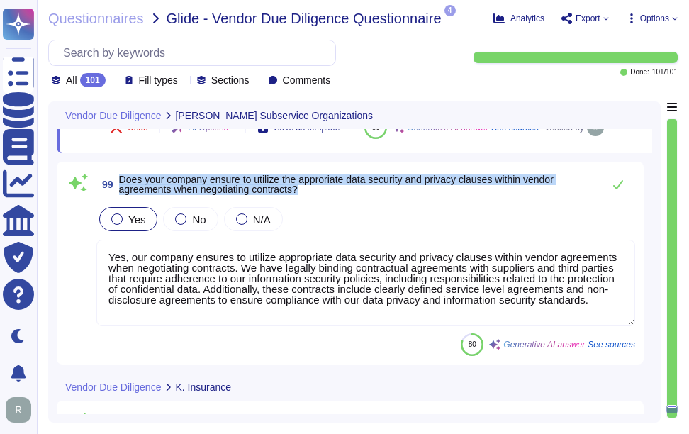
drag, startPoint x: 121, startPoint y: 211, endPoint x: 327, endPoint y: 222, distance: 206.6
click at [327, 194] on span "Does your company ensure to utilize the approriate data security and privacy cl…" at bounding box center [357, 184] width 477 height 20
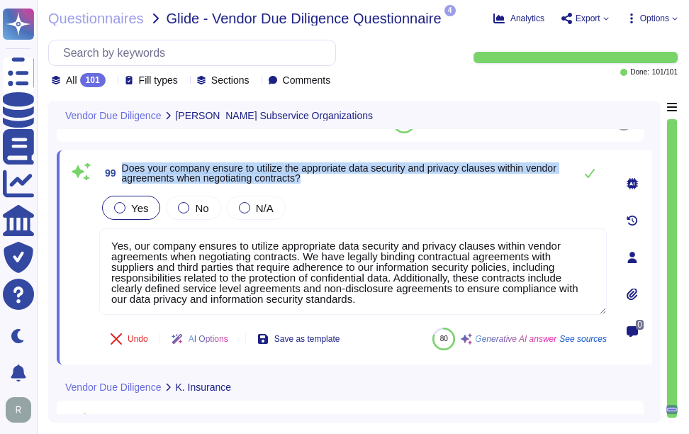
drag, startPoint x: 123, startPoint y: 163, endPoint x: 355, endPoint y: 186, distance: 233.0
click at [355, 186] on div "99 Does your company ensure to utilize the approriate data security and privacy…" at bounding box center [353, 173] width 508 height 28
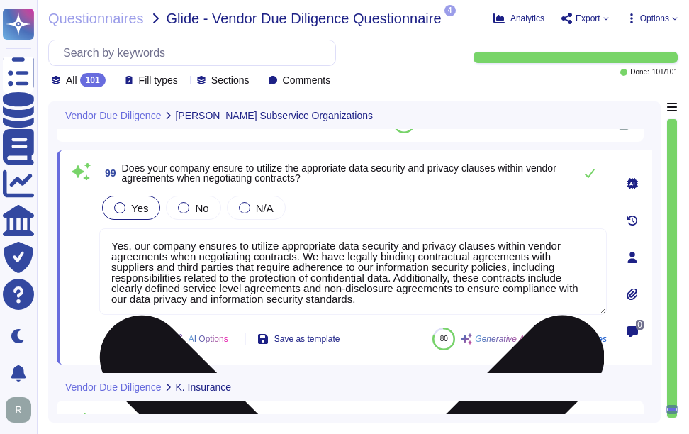
click at [445, 280] on textarea "Yes, our company ensures to utilize appropriate data security and privacy claus…" at bounding box center [353, 271] width 508 height 87
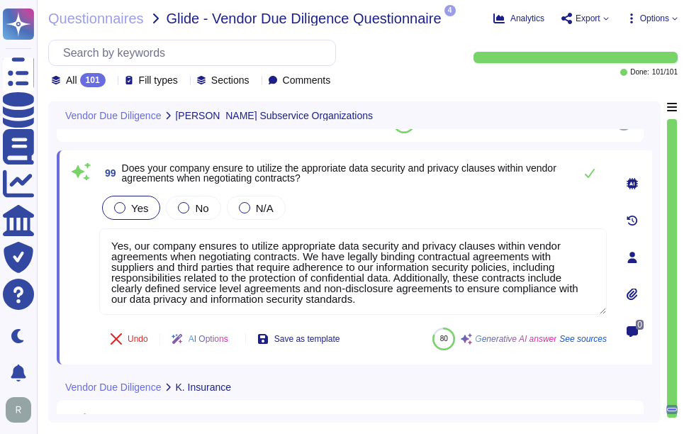
click at [440, 208] on div "Yes No N/A" at bounding box center [353, 208] width 508 height 30
click at [589, 172] on icon at bounding box center [589, 172] width 11 height 11
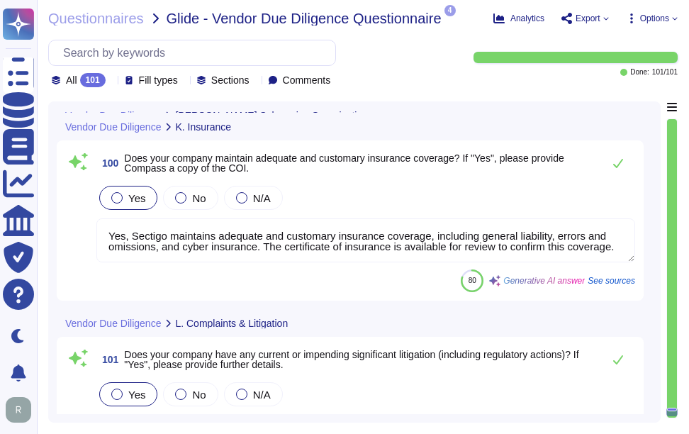
scroll to position [22250, 0]
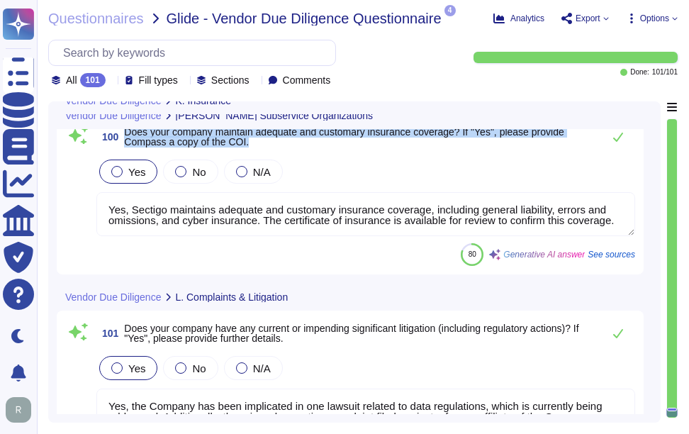
drag, startPoint x: 127, startPoint y: 162, endPoint x: 331, endPoint y: 176, distance: 204.7
click at [331, 147] on span "Does your company maintain adequate and customary insurance coverage? If "Yes",…" at bounding box center [360, 137] width 472 height 20
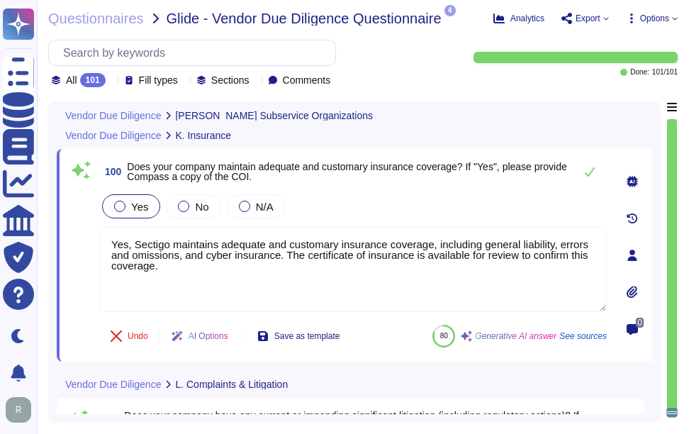
scroll to position [22179, 0]
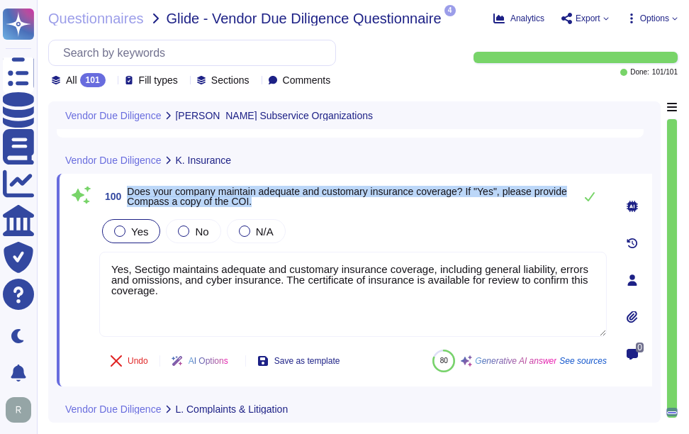
drag, startPoint x: 128, startPoint y: 187, endPoint x: 398, endPoint y: 199, distance: 270.5
click at [398, 199] on span "Does your company maintain adequate and customary insurance coverage? If "Yes",…" at bounding box center [347, 197] width 440 height 20
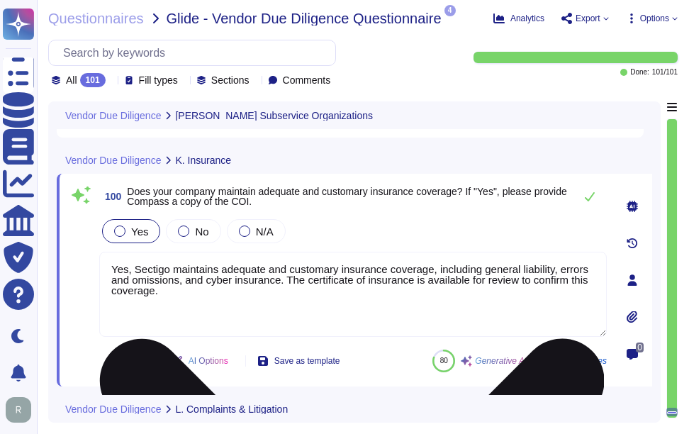
click at [377, 317] on textarea "Yes, Sectigo maintains adequate and customary insurance coverage, including gen…" at bounding box center [353, 294] width 508 height 85
paste textarea "Please see the attached COI."
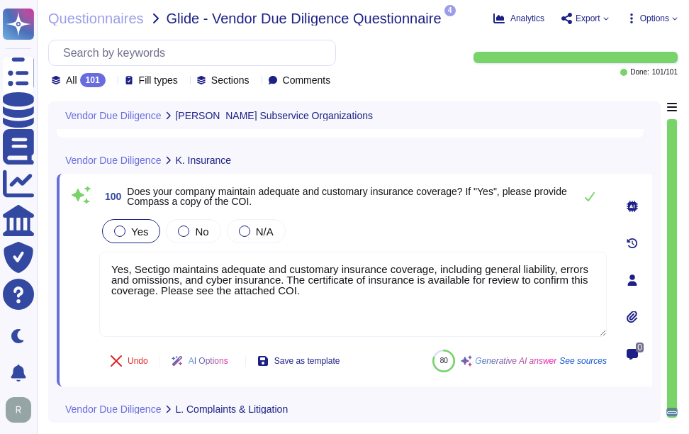
click at [385, 218] on div "Yes No N/A" at bounding box center [353, 231] width 508 height 30
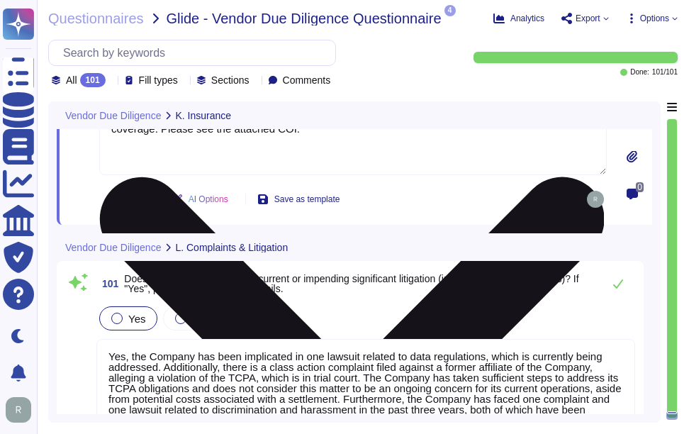
scroll to position [22381, 0]
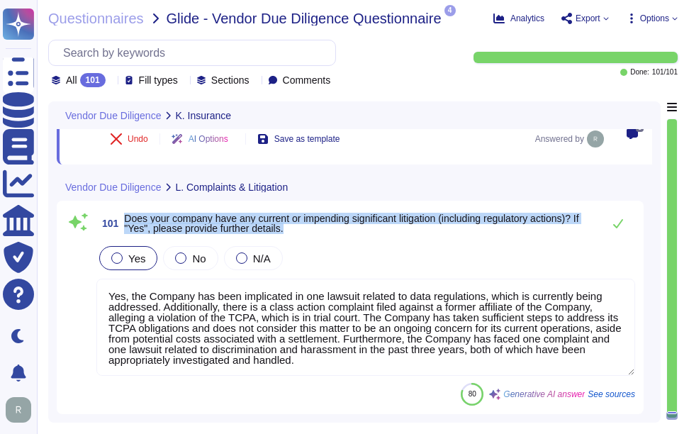
drag, startPoint x: 127, startPoint y: 217, endPoint x: 300, endPoint y: 226, distance: 173.2
click at [300, 226] on span "Does your company have any current or impending significant litigation (includi…" at bounding box center [360, 223] width 472 height 20
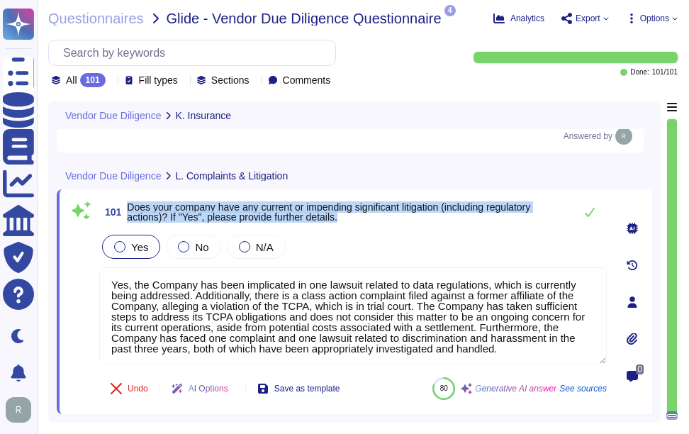
drag, startPoint x: 130, startPoint y: 202, endPoint x: 386, endPoint y: 226, distance: 257.1
click at [386, 226] on div "101 Does your company have any current or impending significant litigation (inc…" at bounding box center [337, 302] width 539 height 208
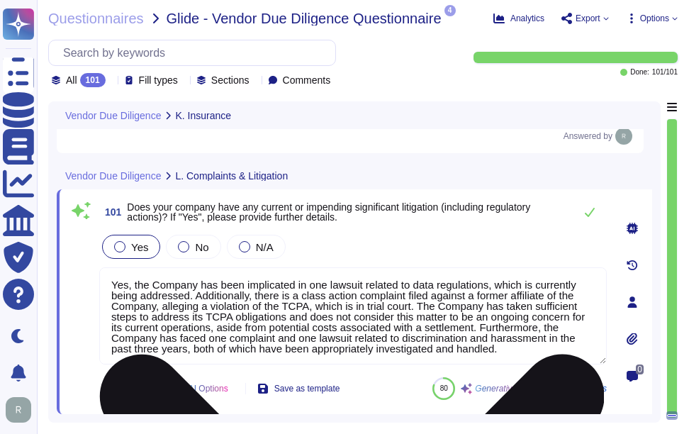
click at [385, 296] on textarea "Yes, the Company has been implicated in one lawsuit related to data regulations…" at bounding box center [353, 315] width 508 height 97
paste textarea "is currently involved in one lawsuit related to data regulations, which is"
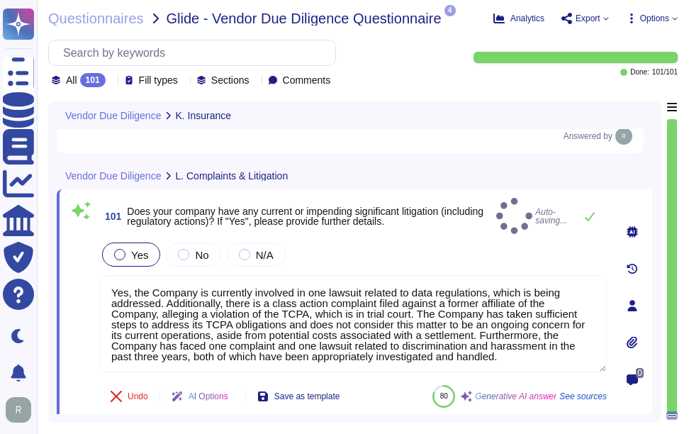
click at [382, 229] on div "101 Does your company have any current or impending significant litigation (inc…" at bounding box center [337, 306] width 539 height 216
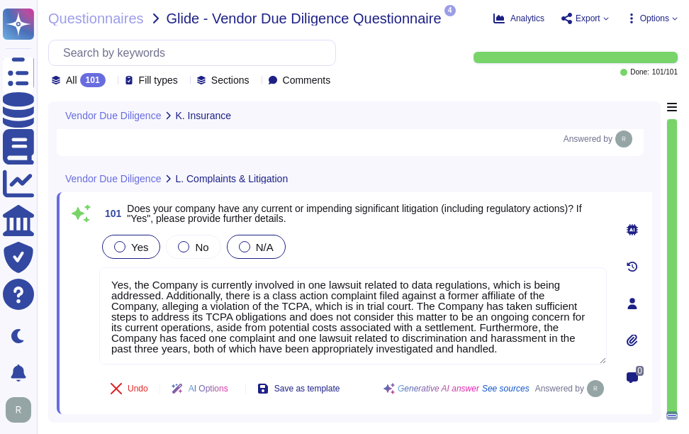
click at [247, 246] on div at bounding box center [244, 246] width 11 height 11
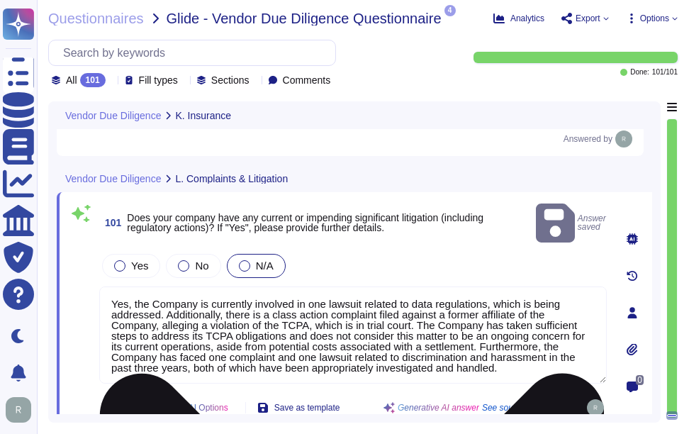
click at [357, 330] on textarea "Yes, the Company is currently involved in one lawsuit related to data regulatio…" at bounding box center [353, 335] width 508 height 97
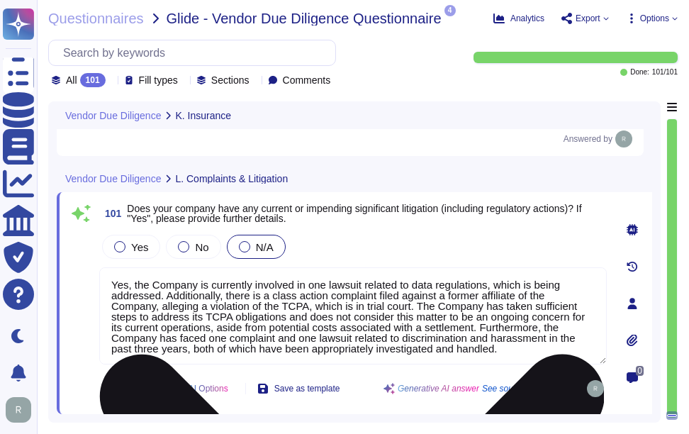
scroll to position [22359, 0]
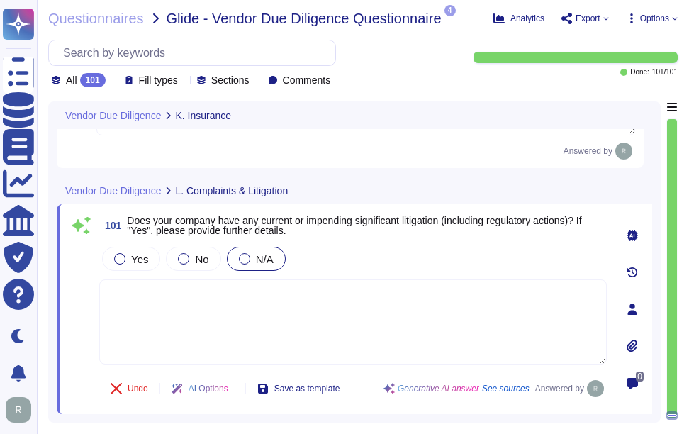
click at [436, 255] on div "Yes No N/A" at bounding box center [353, 259] width 508 height 30
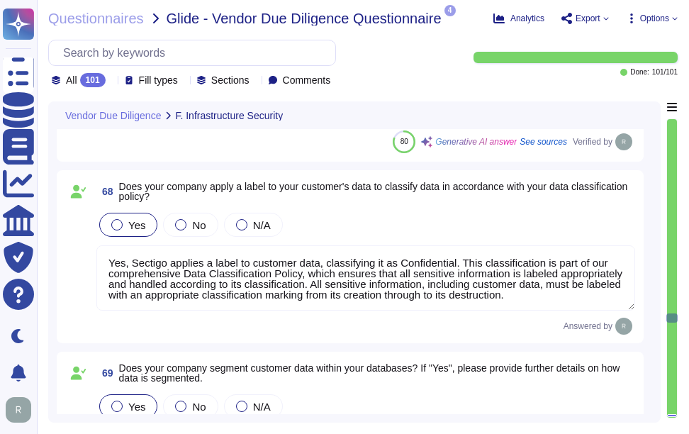
scroll to position [14907, 0]
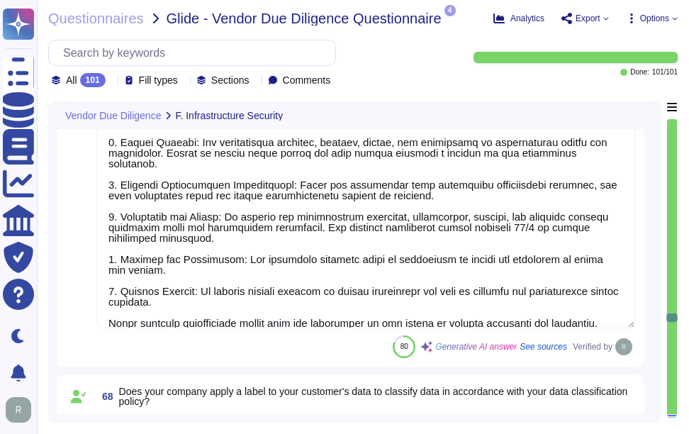
click at [670, 251] on div at bounding box center [672, 268] width 10 height 299
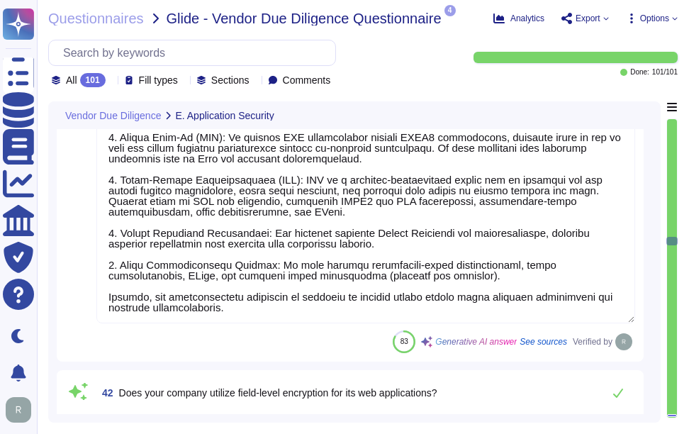
scroll to position [8882, 0]
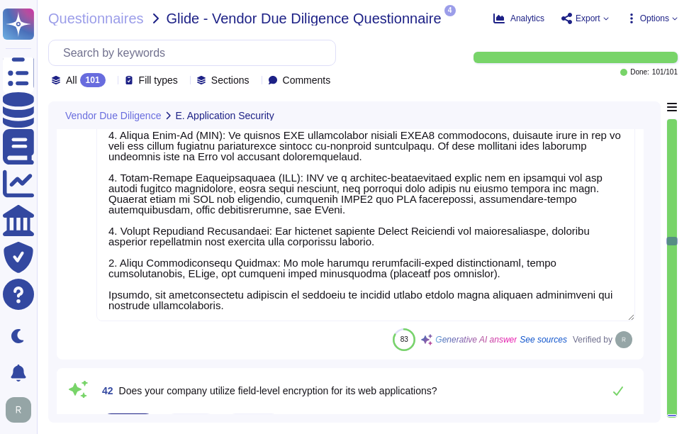
click at [671, 213] on div at bounding box center [672, 268] width 10 height 299
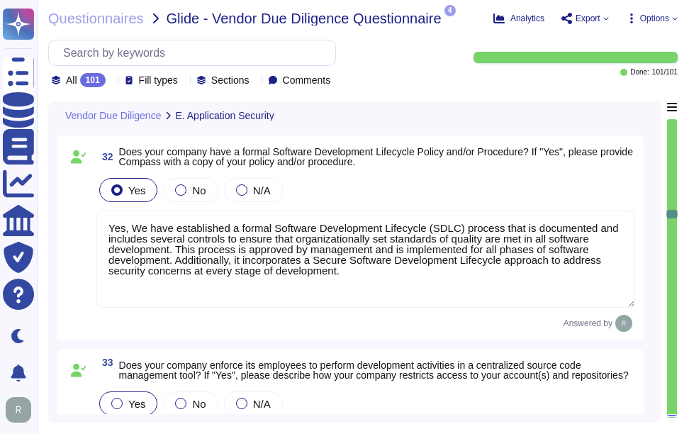
scroll to position [6924, 0]
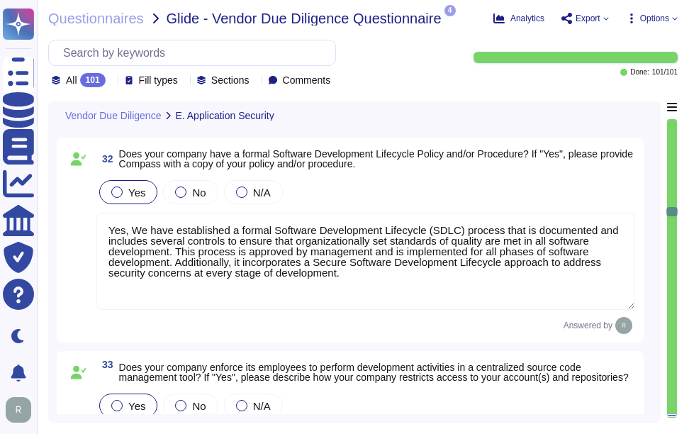
click at [499, 284] on textarea "Yes, We have established a formal Software Development Lifecycle (SDLC) process…" at bounding box center [365, 261] width 539 height 97
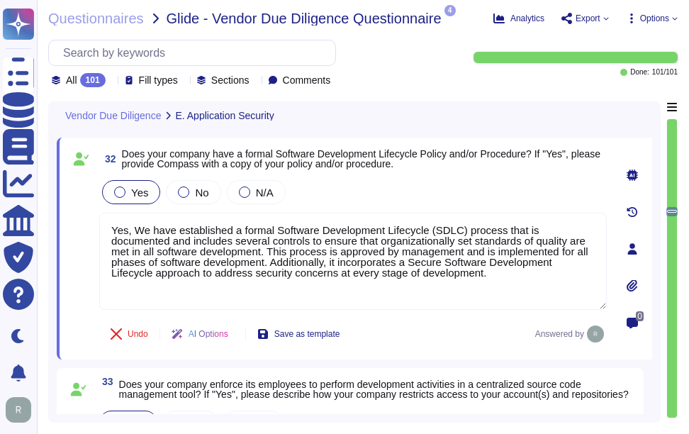
click at [630, 283] on icon at bounding box center [632, 285] width 11 height 12
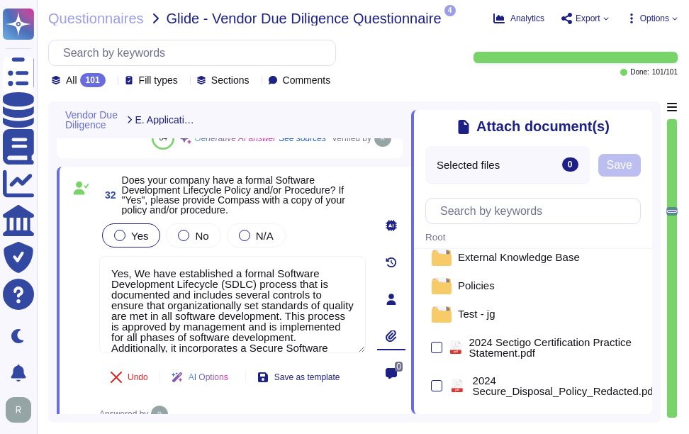
scroll to position [0, 0]
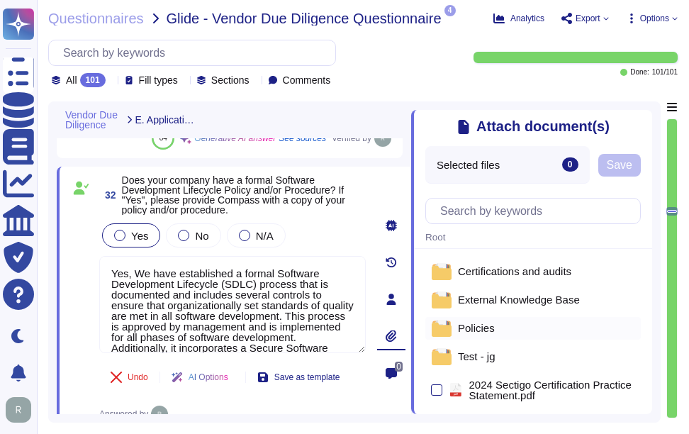
click at [472, 330] on span "Policies" at bounding box center [476, 328] width 37 height 11
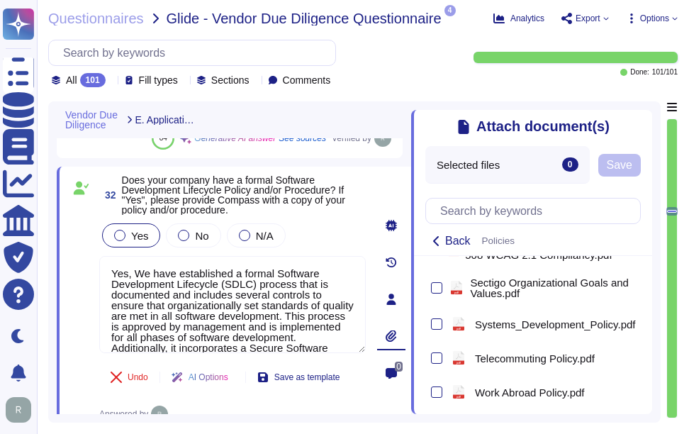
scroll to position [1311, 0]
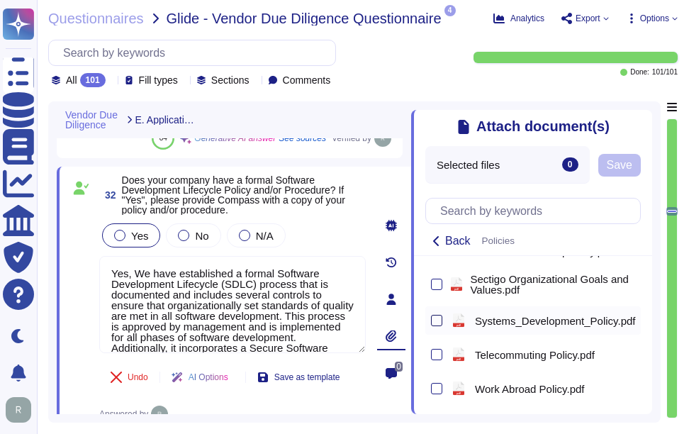
click at [432, 315] on div at bounding box center [436, 320] width 11 height 11
click at [0, 0] on input "checkbox" at bounding box center [0, 0] width 0 height 0
click at [653, 166] on span "Save" at bounding box center [662, 165] width 26 height 11
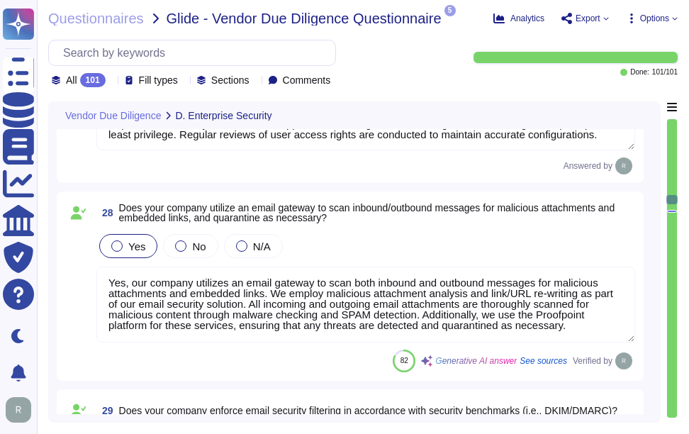
scroll to position [5829, 0]
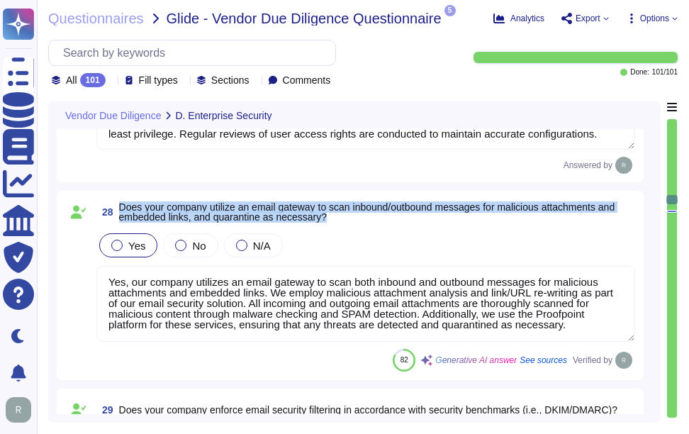
drag, startPoint x: 121, startPoint y: 204, endPoint x: 358, endPoint y: 217, distance: 237.9
click at [358, 217] on span "Does your company utilize an email gateway to scan inbound/outbound messages fo…" at bounding box center [377, 212] width 516 height 20
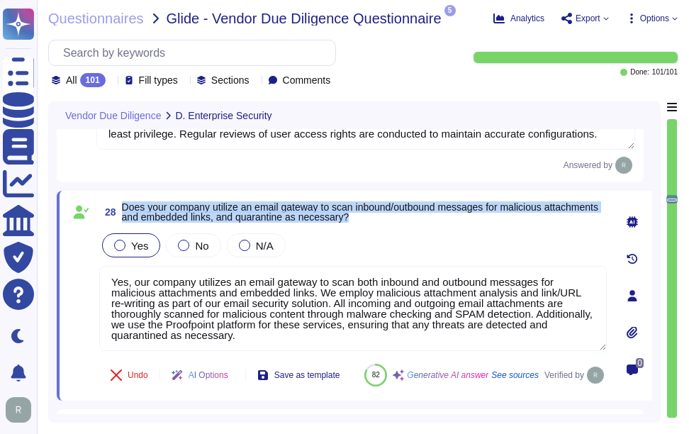
drag, startPoint x: 124, startPoint y: 206, endPoint x: 422, endPoint y: 224, distance: 298.4
click at [422, 224] on span "28 Does your company utilize an email gateway to scan inbound/outbound messages…" at bounding box center [353, 212] width 508 height 26
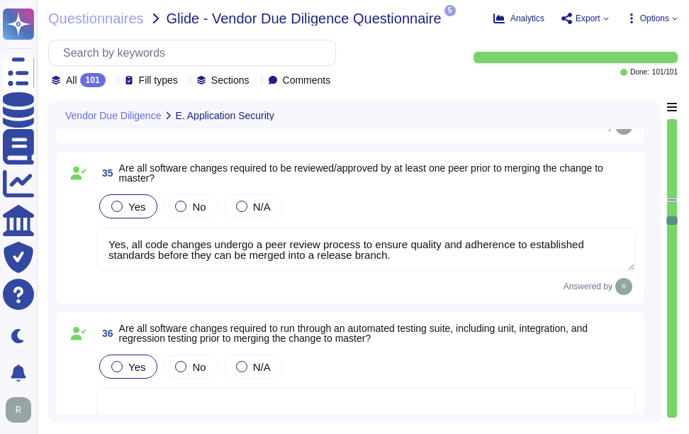
scroll to position [7558, 0]
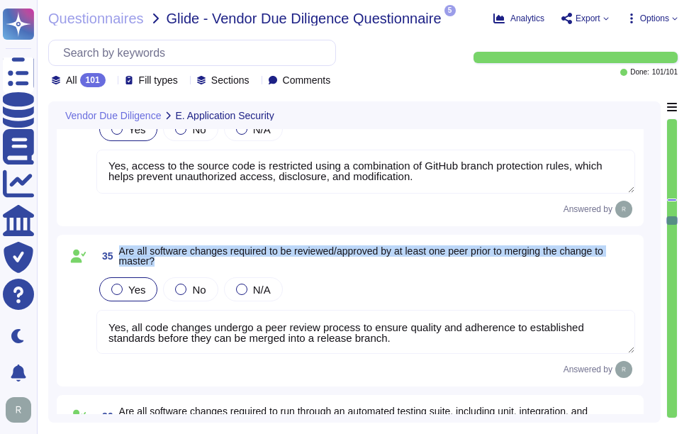
drag, startPoint x: 117, startPoint y: 257, endPoint x: 191, endPoint y: 267, distance: 75.1
click at [191, 267] on span "35 Are all software changes required to be reviewed/approved by at least one pe…" at bounding box center [365, 256] width 539 height 26
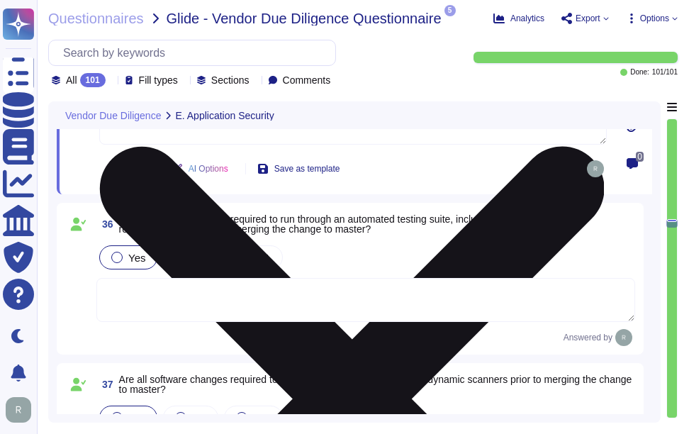
scroll to position [7841, 0]
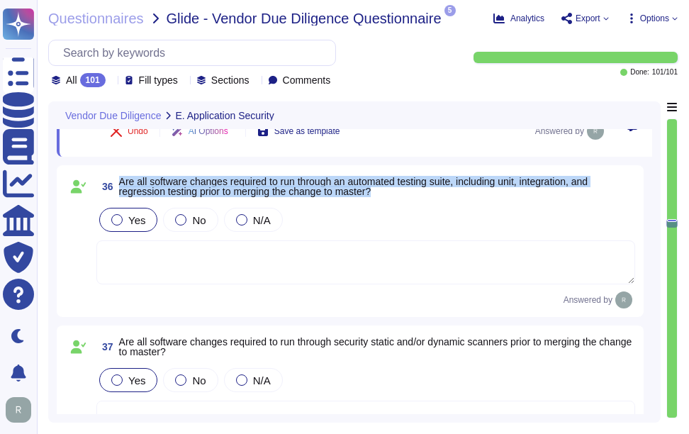
drag, startPoint x: 118, startPoint y: 179, endPoint x: 382, endPoint y: 200, distance: 264.6
click at [382, 200] on div "36 Are all software changes required to run through an automated testing suite,…" at bounding box center [350, 241] width 570 height 135
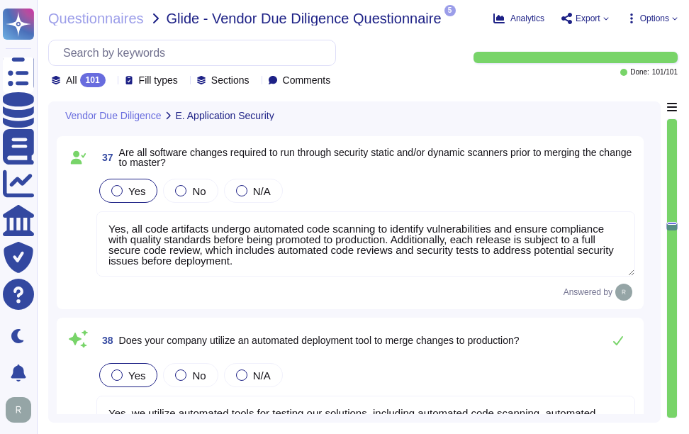
scroll to position [8125, 0]
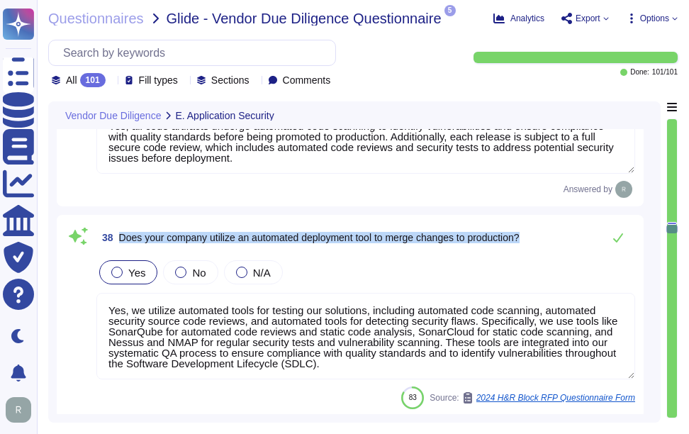
drag, startPoint x: 121, startPoint y: 235, endPoint x: 562, endPoint y: 231, distance: 441.1
click at [562, 231] on div "38 Does your company utilize an automated deployment tool to merge changes to p…" at bounding box center [365, 237] width 539 height 28
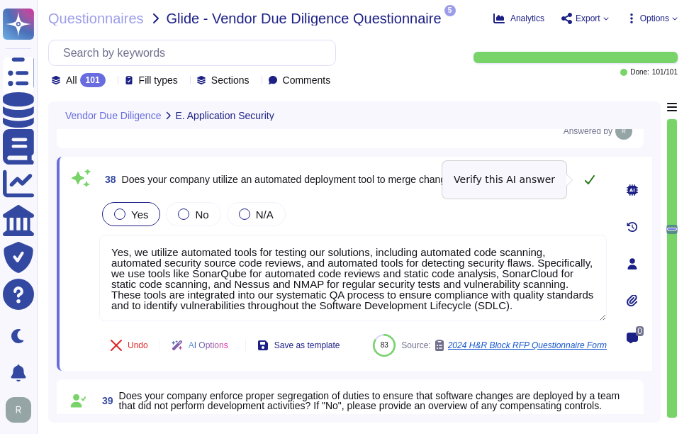
click at [587, 183] on icon at bounding box center [590, 179] width 10 height 9
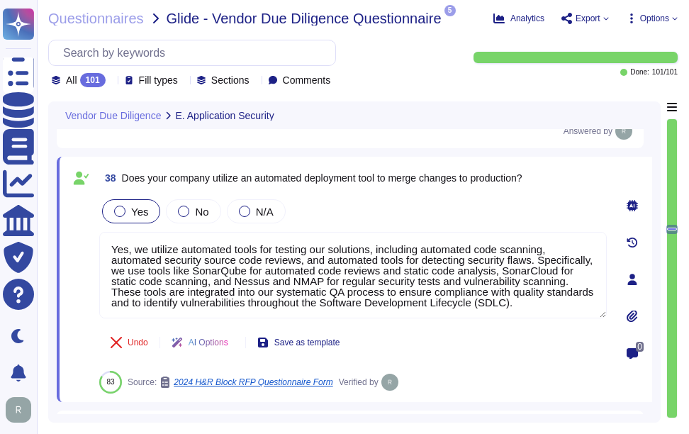
click at [591, 184] on div "38 Does your company utilize an automated deployment tool to merge changes to p…" at bounding box center [353, 178] width 508 height 26
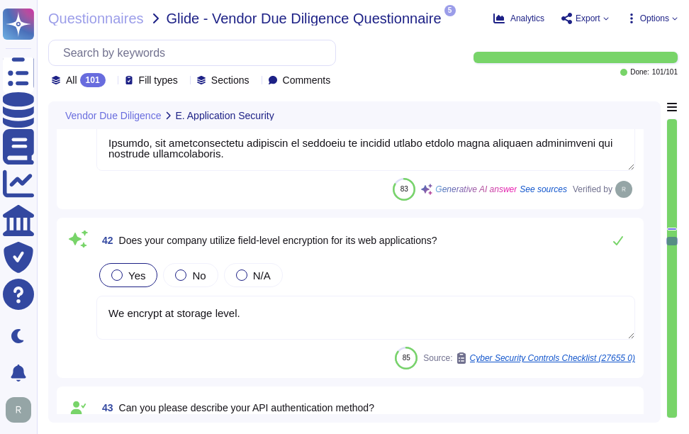
scroll to position [9078, 0]
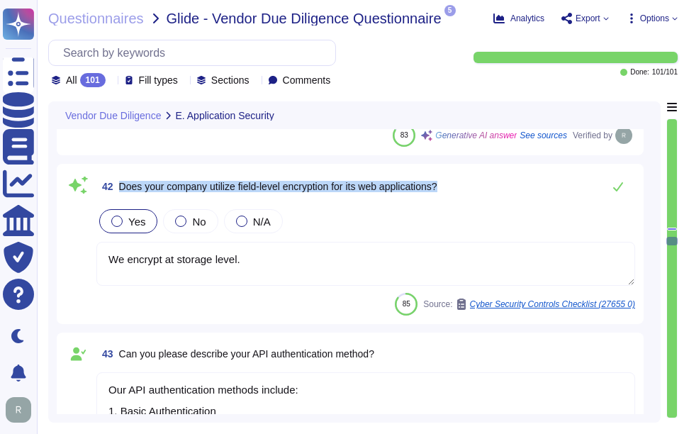
drag, startPoint x: 118, startPoint y: 184, endPoint x: 487, endPoint y: 187, distance: 368.8
click at [487, 187] on div "42 Does your company utilize field-level encryption for its web applications?" at bounding box center [365, 186] width 539 height 28
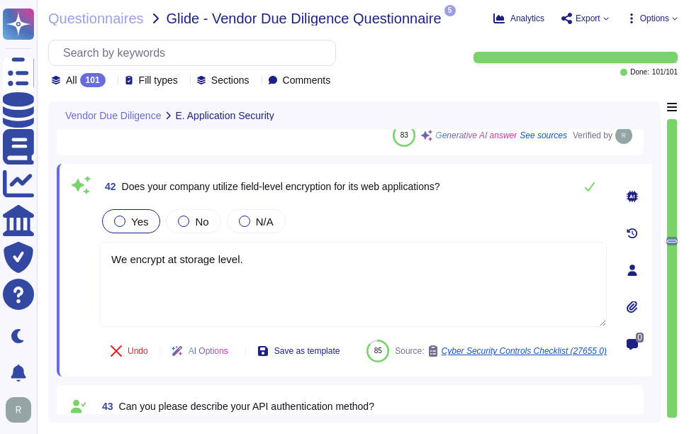
click at [289, 187] on span "Does your company utilize field-level encryption for its web applications?" at bounding box center [281, 186] width 318 height 11
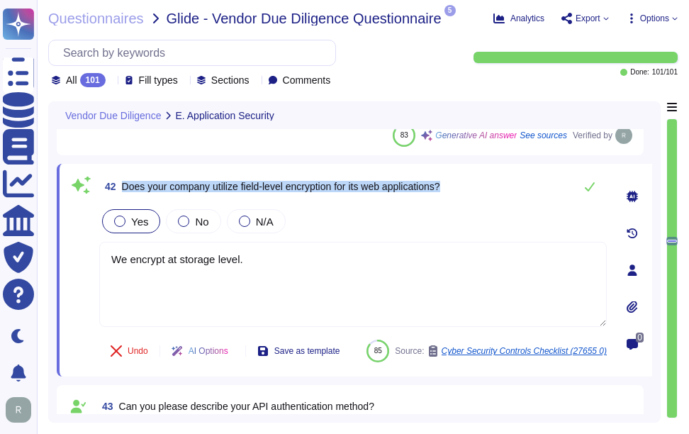
click at [289, 187] on span "Does your company utilize field-level encryption for its web applications?" at bounding box center [281, 186] width 318 height 11
copy div "Does your company utilize field-level encryption for its web applications?"
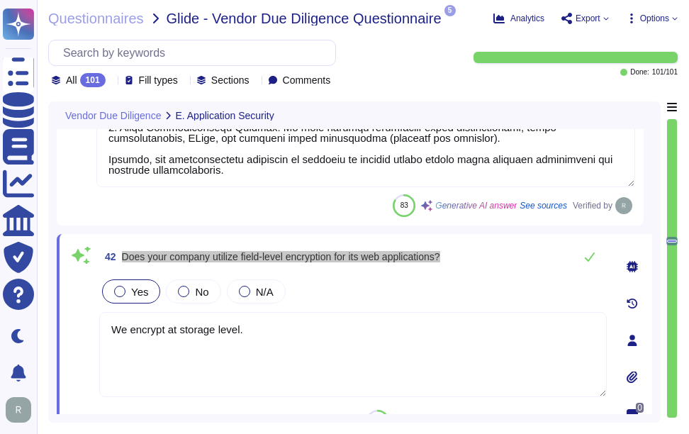
scroll to position [9007, 0]
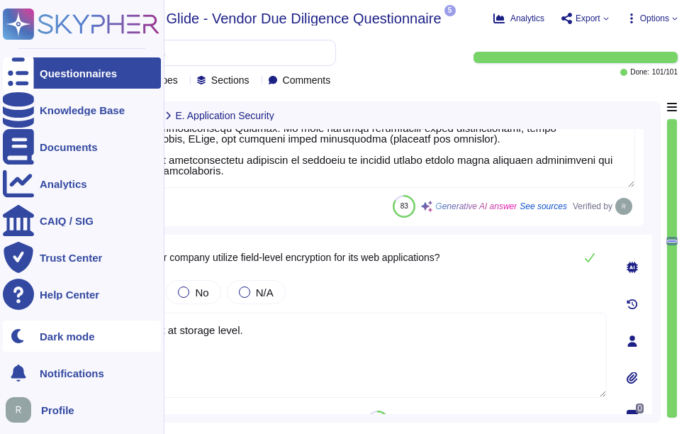
drag, startPoint x: 287, startPoint y: 332, endPoint x: 46, endPoint y: 330, distance: 241.1
click at [19, 321] on div "Questionnaires Knowledge Base Documents Analytics CAIQ / SIG Trust Center Help …" at bounding box center [344, 217] width 689 height 434
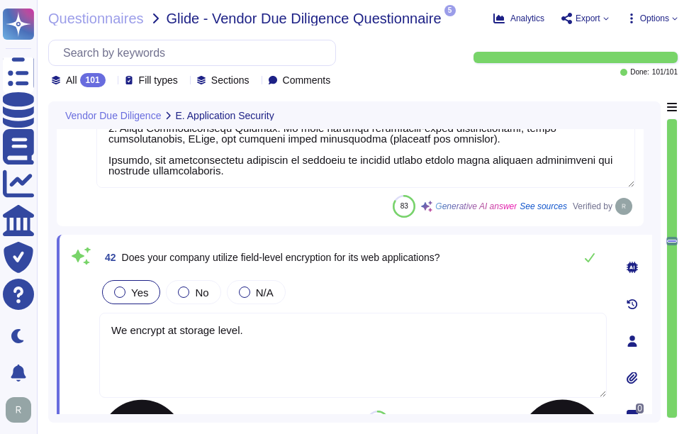
paste textarea "Data for the web application will be encrypted using the following methods: 1. …"
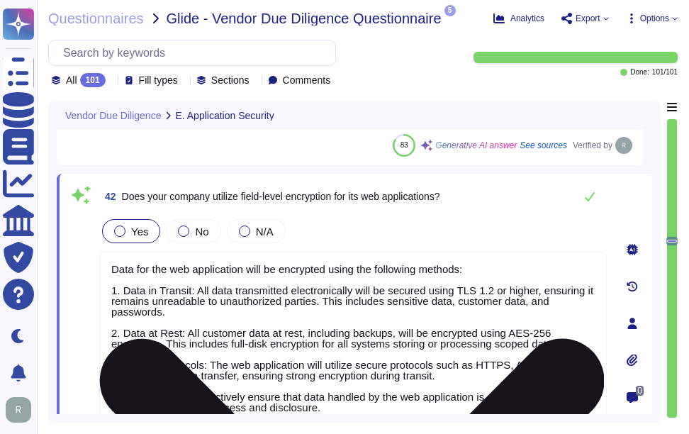
scroll to position [1, 0]
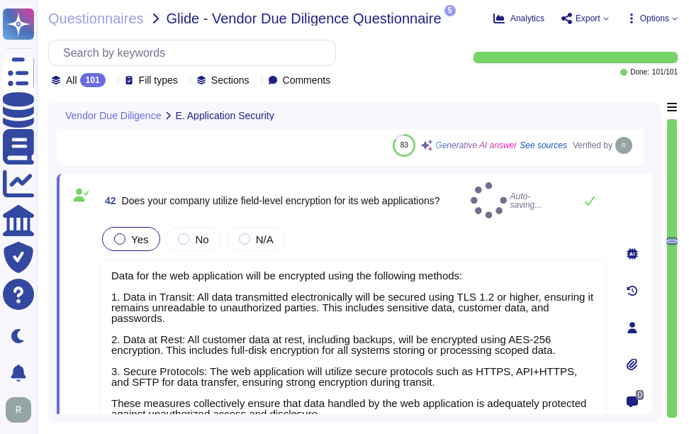
click at [426, 213] on div "42 Does your company utilize field-level encryption for its web applications? A…" at bounding box center [337, 327] width 539 height 290
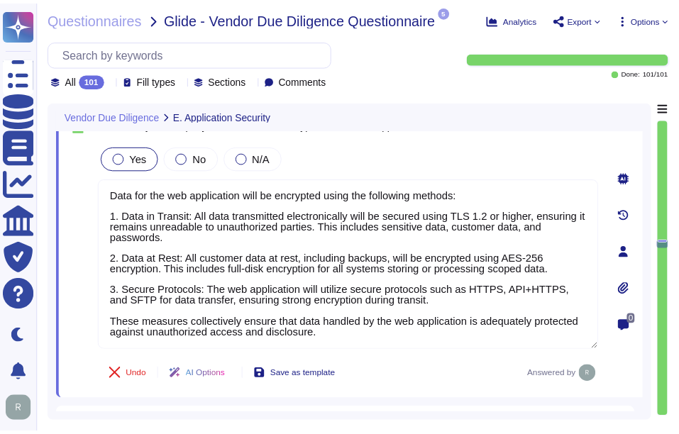
scroll to position [9068, 0]
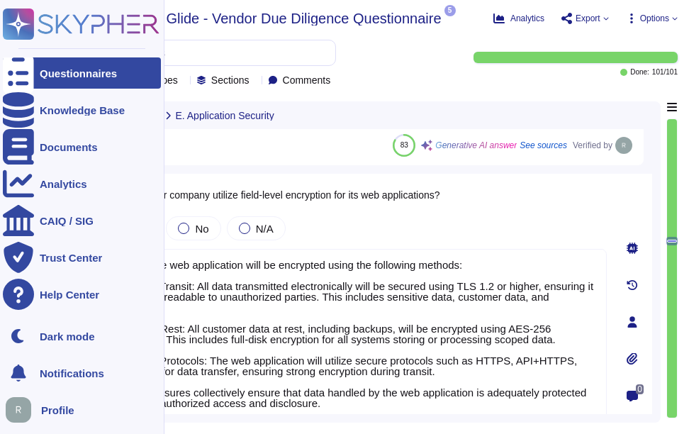
click at [35, 73] on div "Questionnaires" at bounding box center [82, 72] width 158 height 31
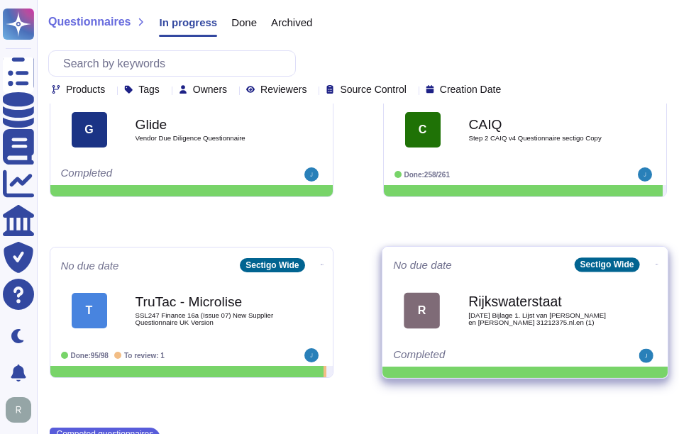
scroll to position [224, 0]
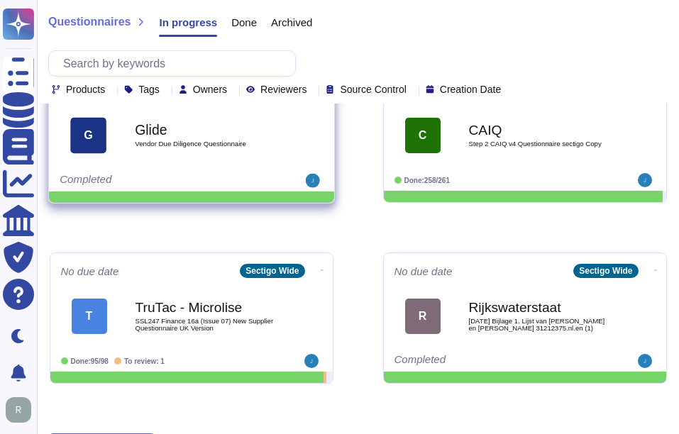
click at [179, 154] on div "Glide Vendor Due Diligence Questionnaire" at bounding box center [206, 134] width 143 height 57
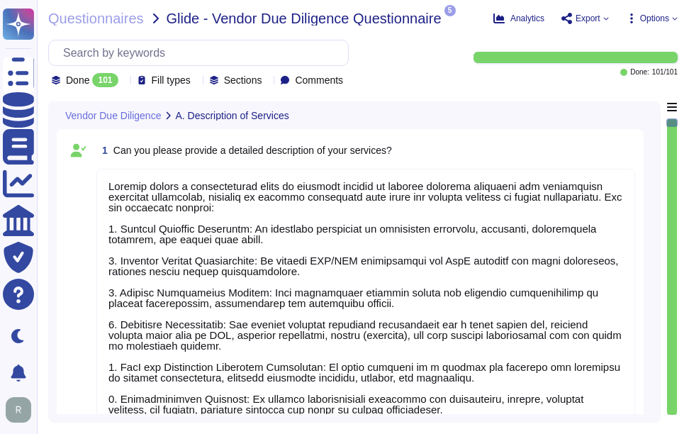
click at [173, 16] on span "Glide - Vendor Due Diligence Questionnaire" at bounding box center [304, 18] width 275 height 14
copy span "Glide"
